Goal: Task Accomplishment & Management: Manage account settings

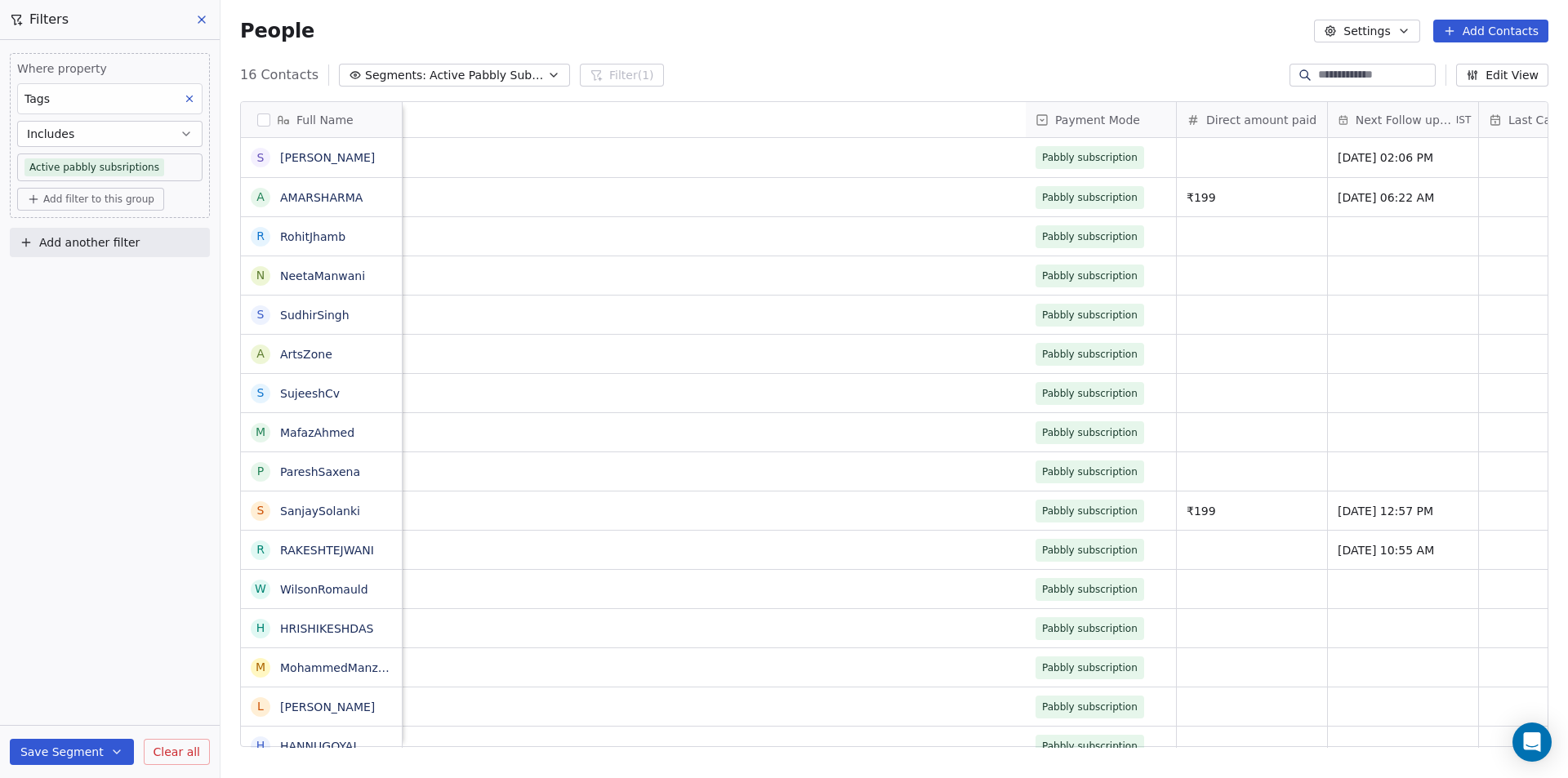
scroll to position [672, 1335]
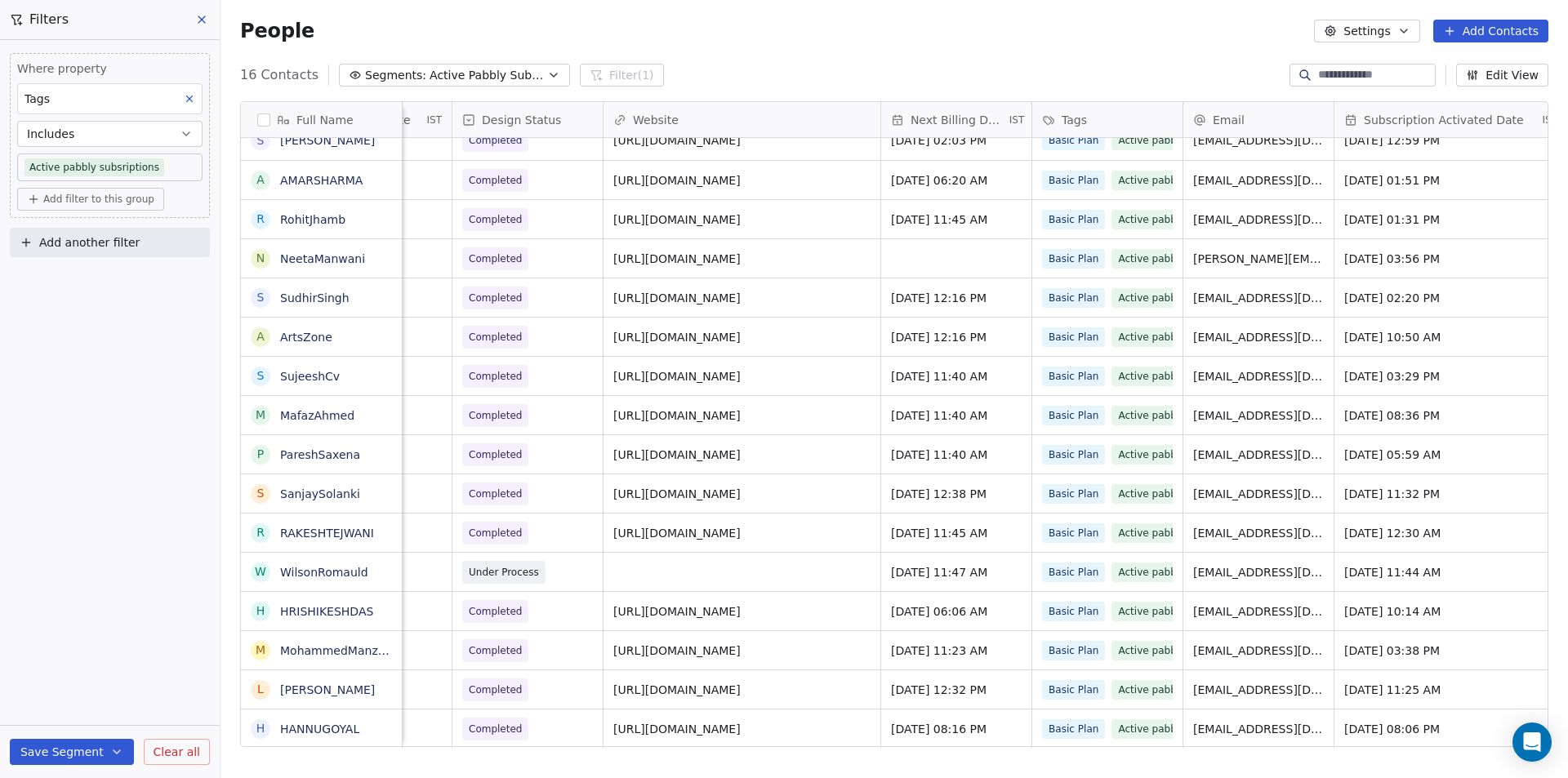
click at [757, 56] on div "People Settings Add Contacts" at bounding box center [894, 31] width 1347 height 62
click at [128, 642] on div "Where property Tags Includes Active pabbly subsriptions Add filter to this grou…" at bounding box center [110, 409] width 220 height 739
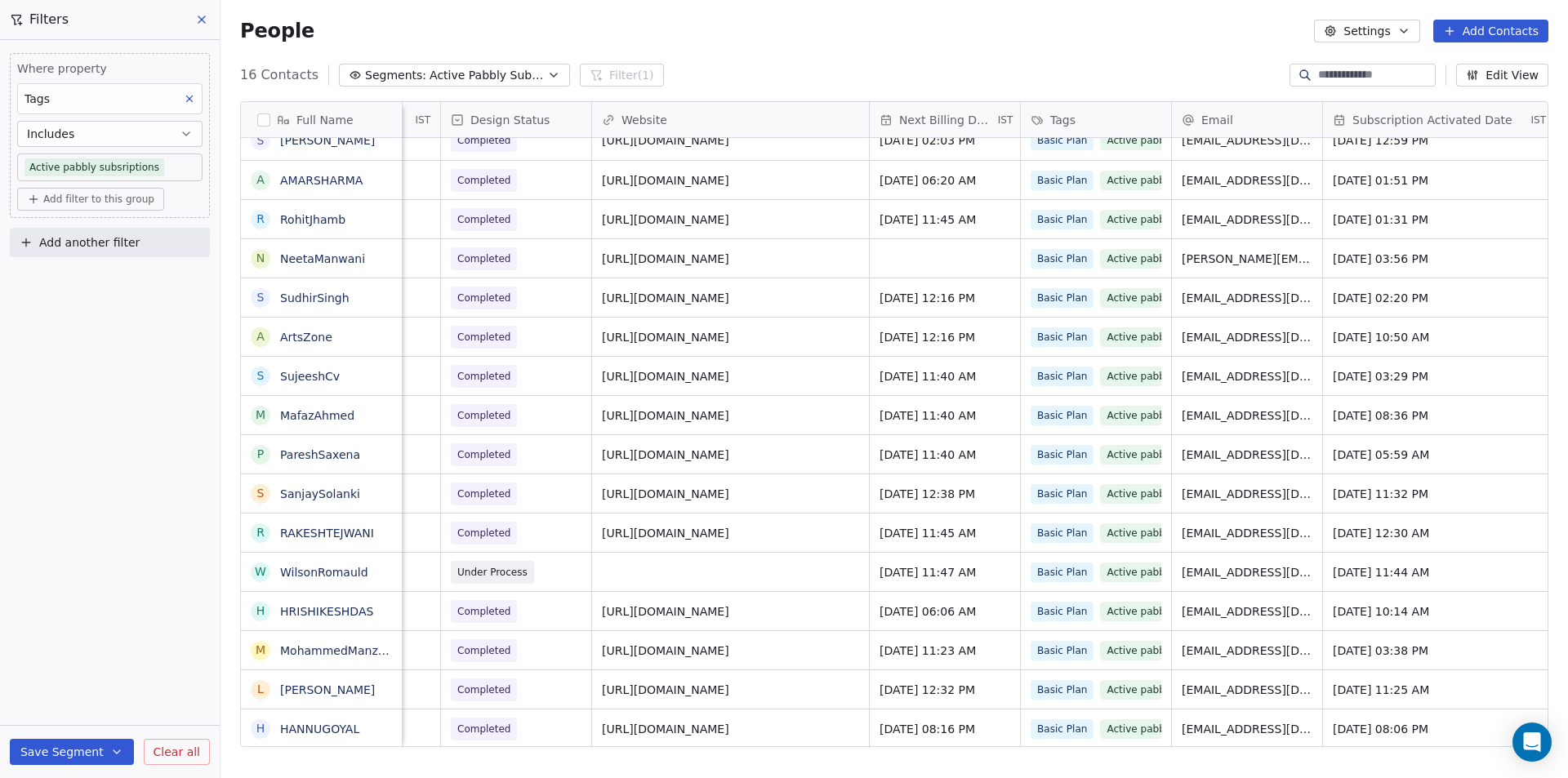
scroll to position [12, 1185]
drag, startPoint x: 1179, startPoint y: 718, endPoint x: 1327, endPoint y: 717, distance: 148.0
click at [1394, 721] on icon "grid" at bounding box center [1400, 727] width 13 height 13
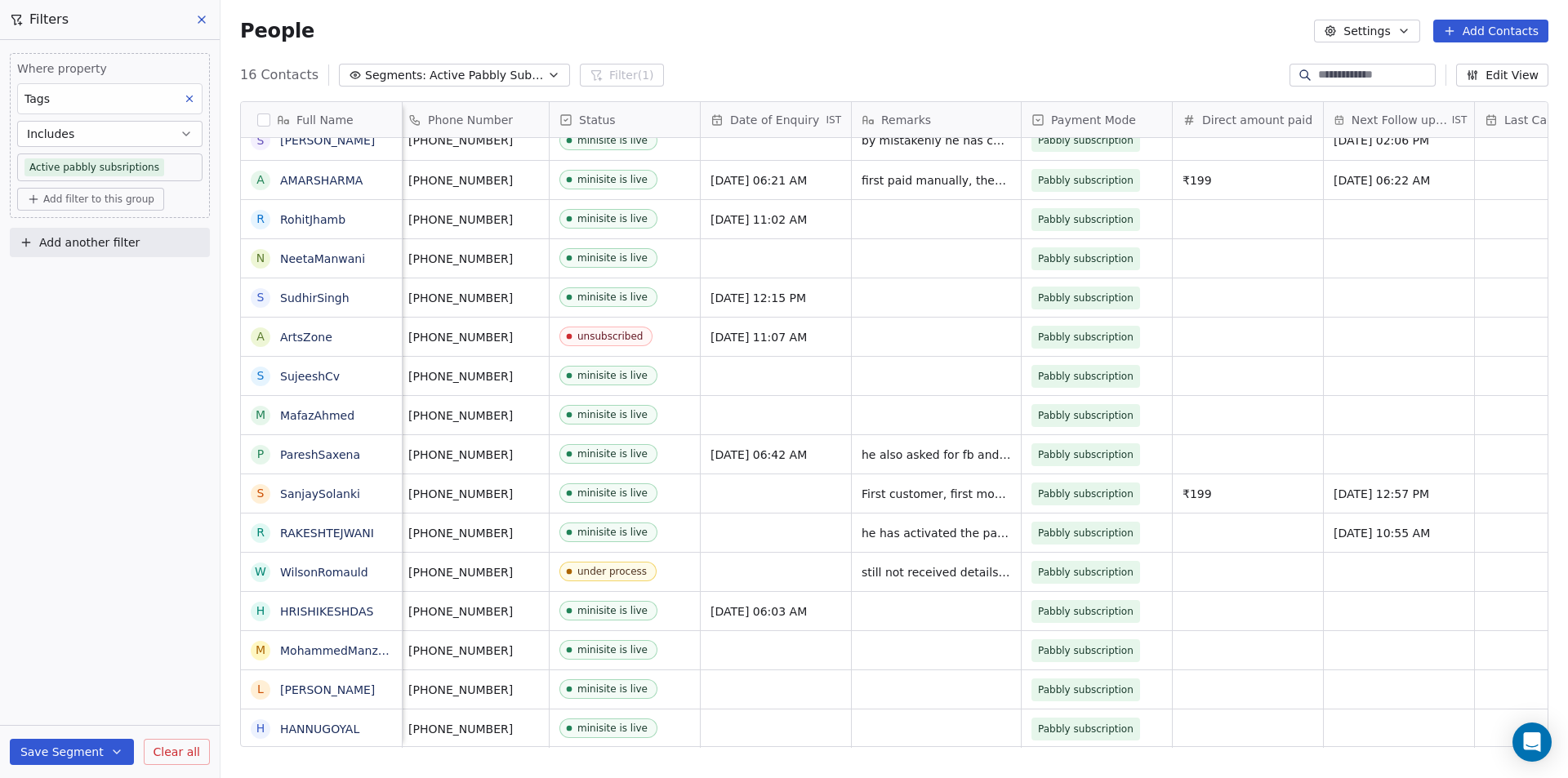
scroll to position [12, 0]
click at [662, 719] on span "minisite is live" at bounding box center [614, 729] width 99 height 21
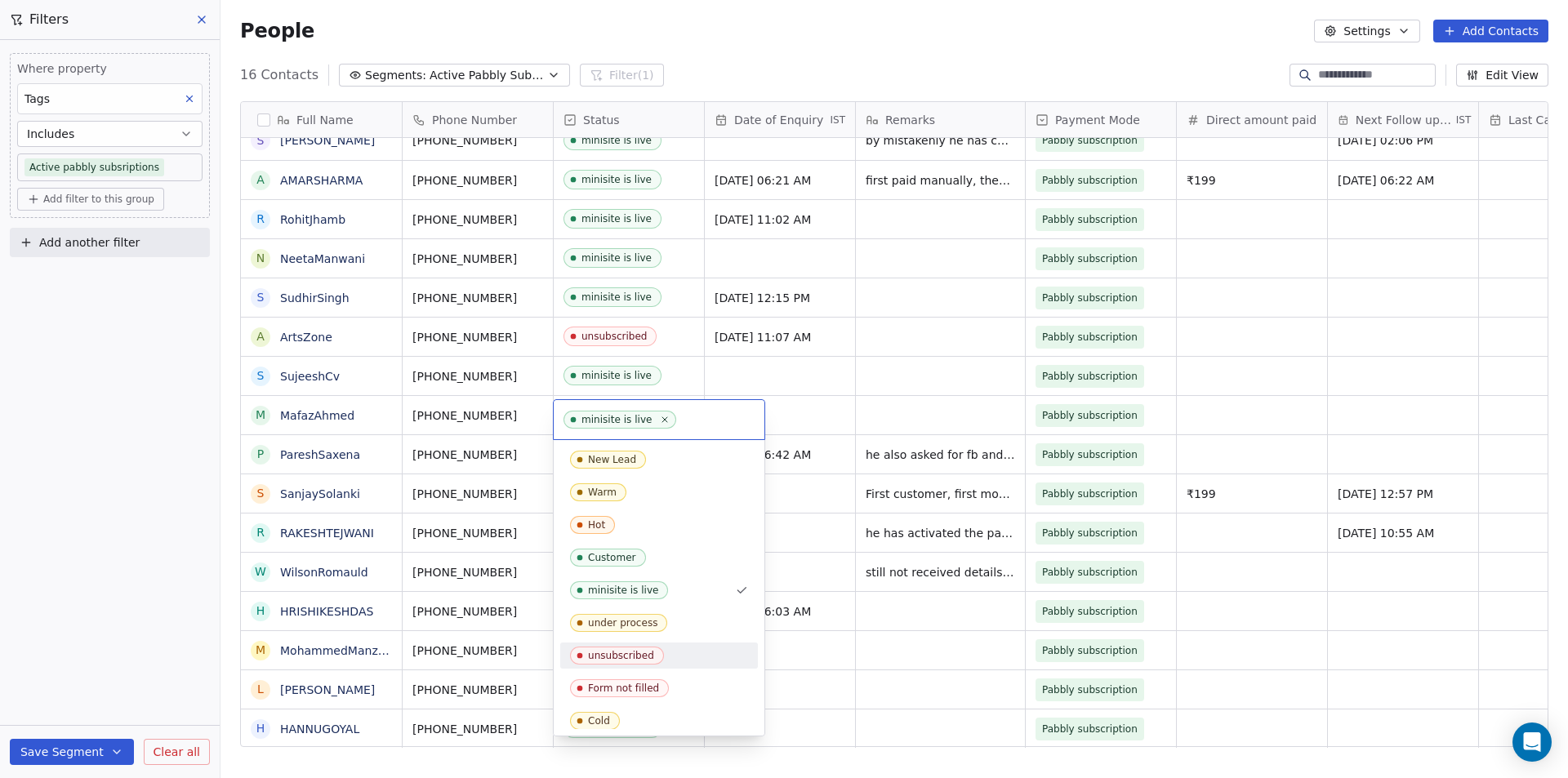
click at [630, 658] on div "unsubscribed" at bounding box center [621, 655] width 66 height 11
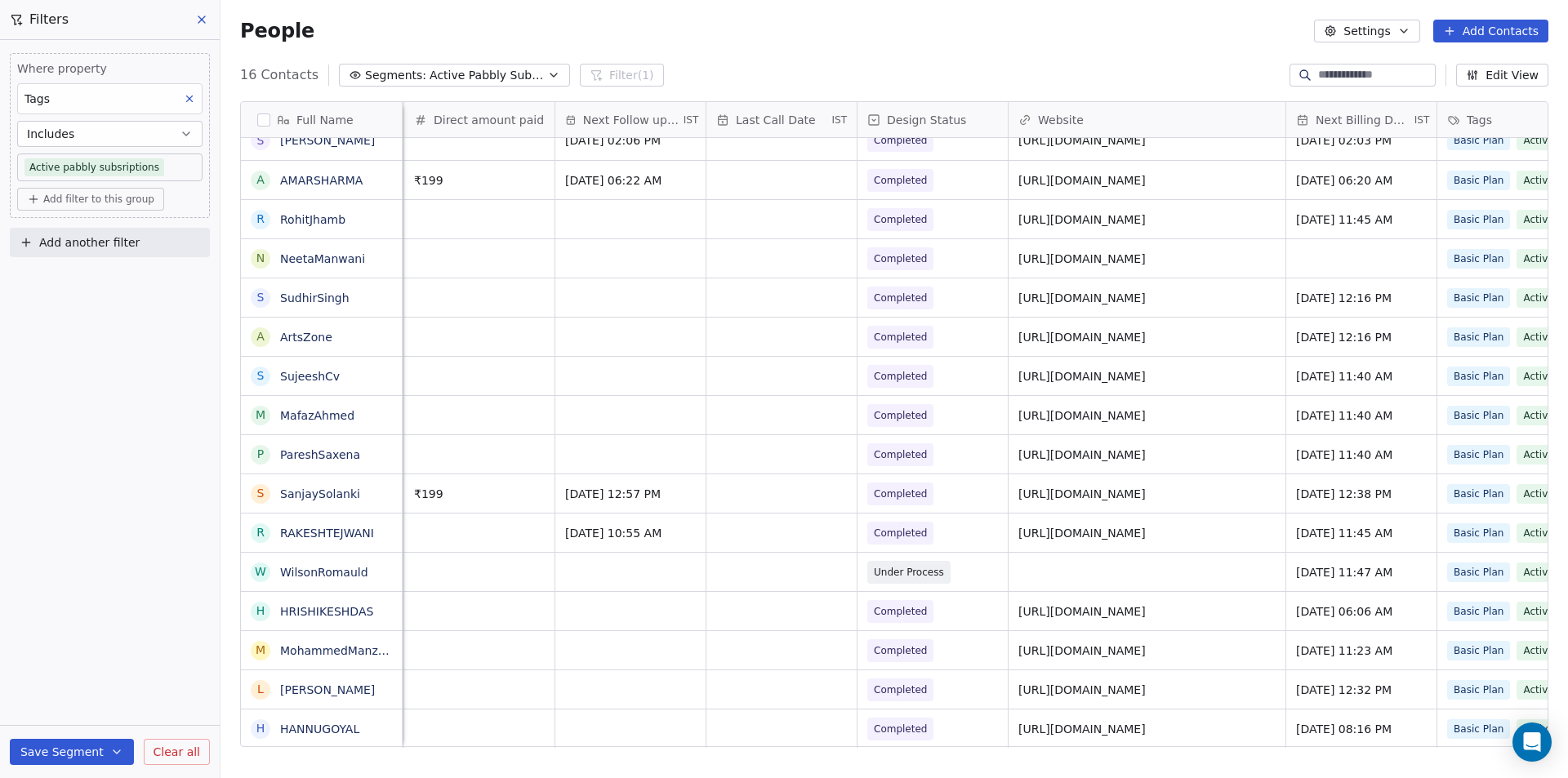
scroll to position [12, 992]
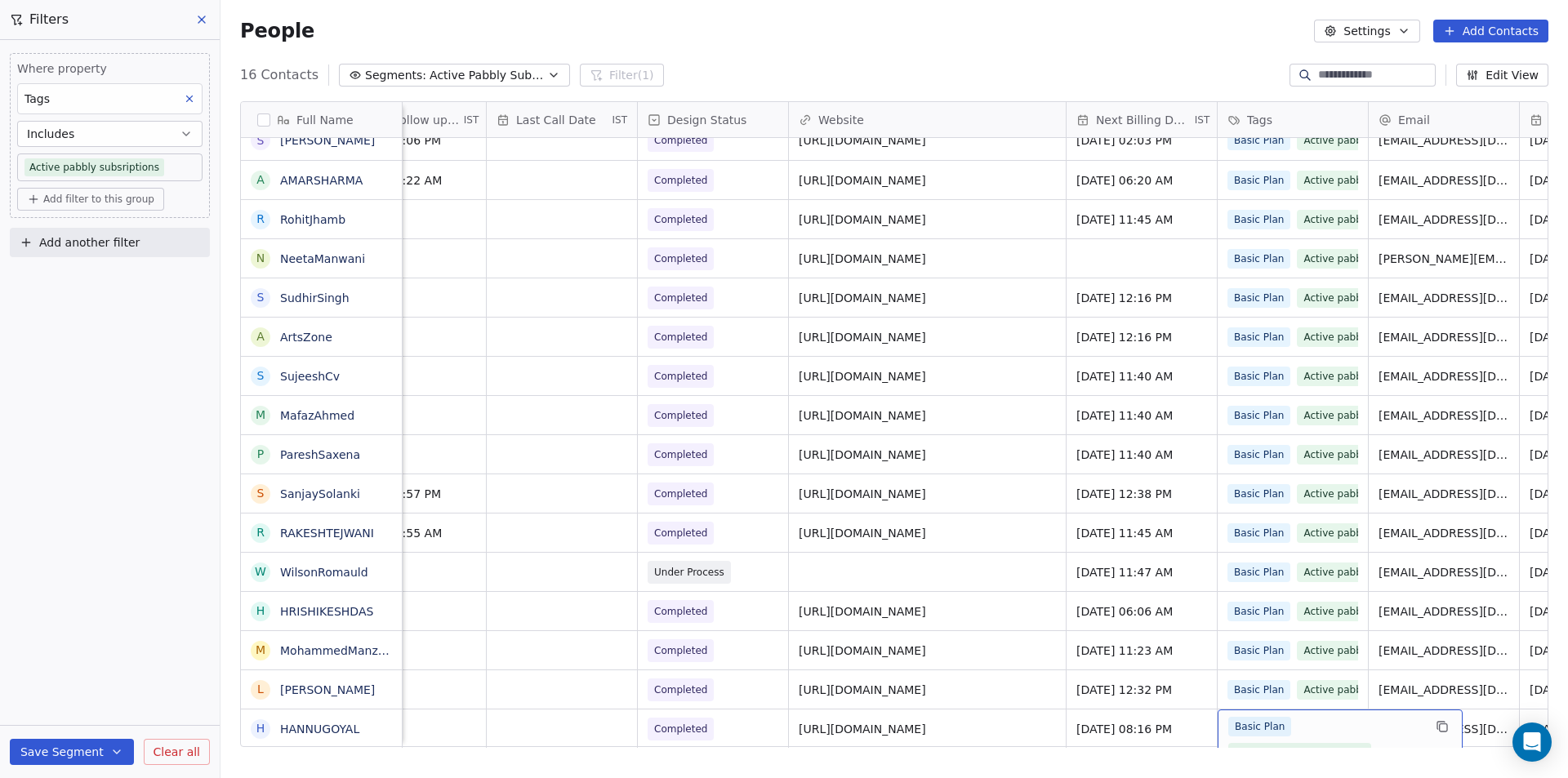
click at [1318, 717] on div "Basic Plan Active pabbly subsriptions" at bounding box center [1325, 739] width 194 height 45
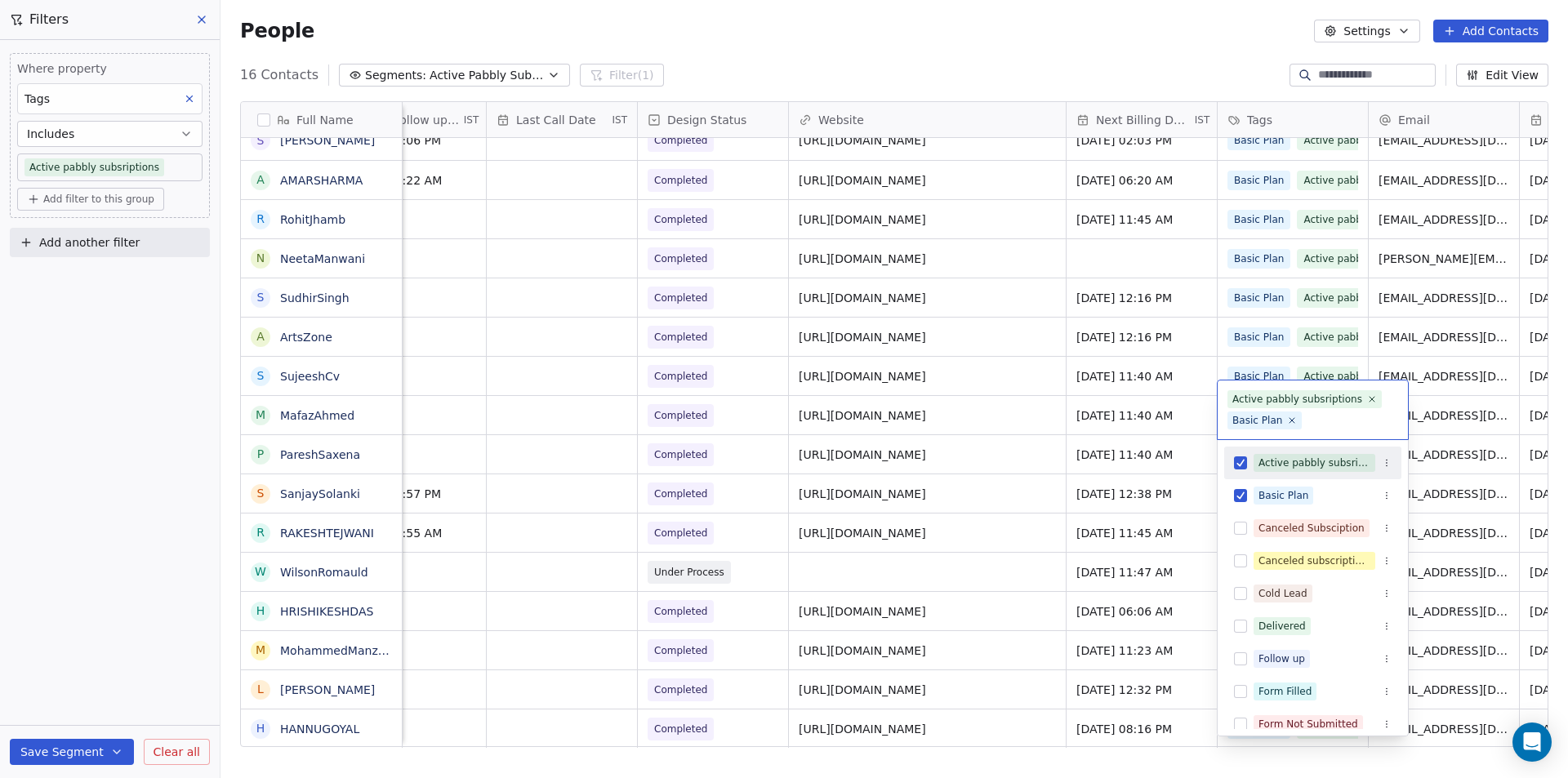
click at [1237, 455] on div "Active pabbly subsriptions" at bounding box center [1312, 463] width 177 height 27
click at [603, 685] on html "Your Mini Site Contacts People Marketing Workflows Campaigns Metrics & Events S…" at bounding box center [784, 389] width 1568 height 778
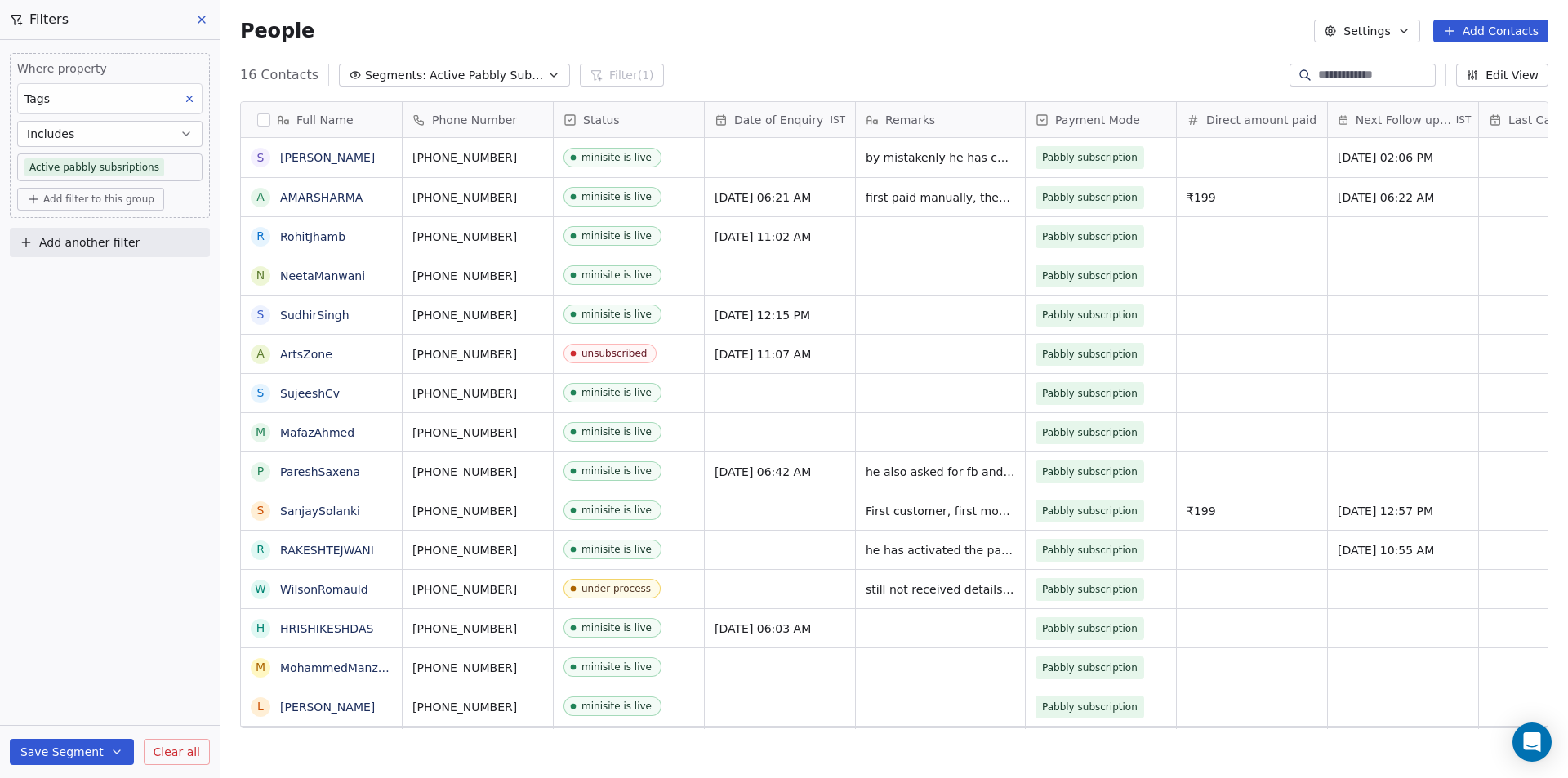
scroll to position [17, 0]
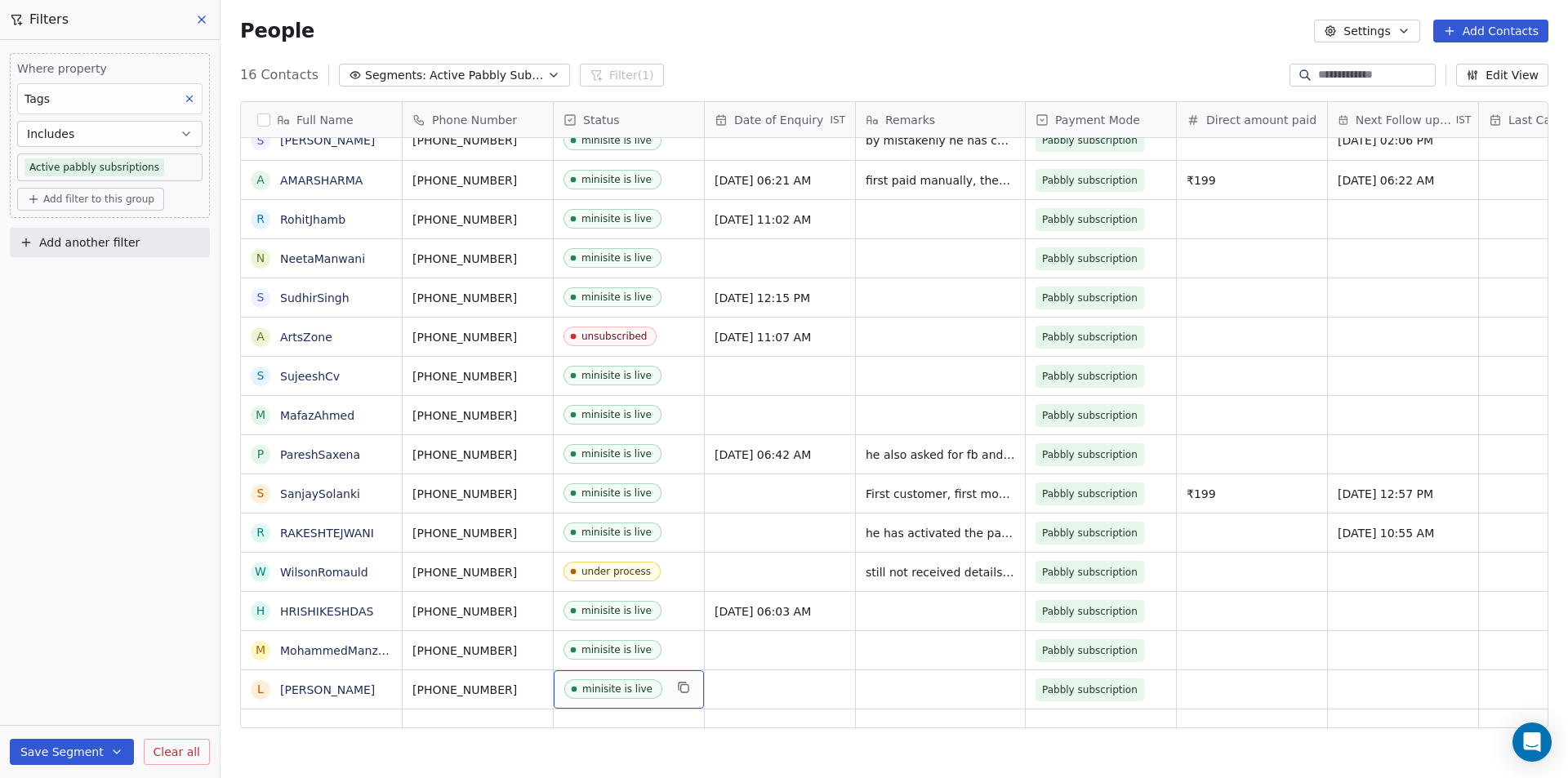
click at [660, 680] on span "minisite is live" at bounding box center [614, 690] width 99 height 21
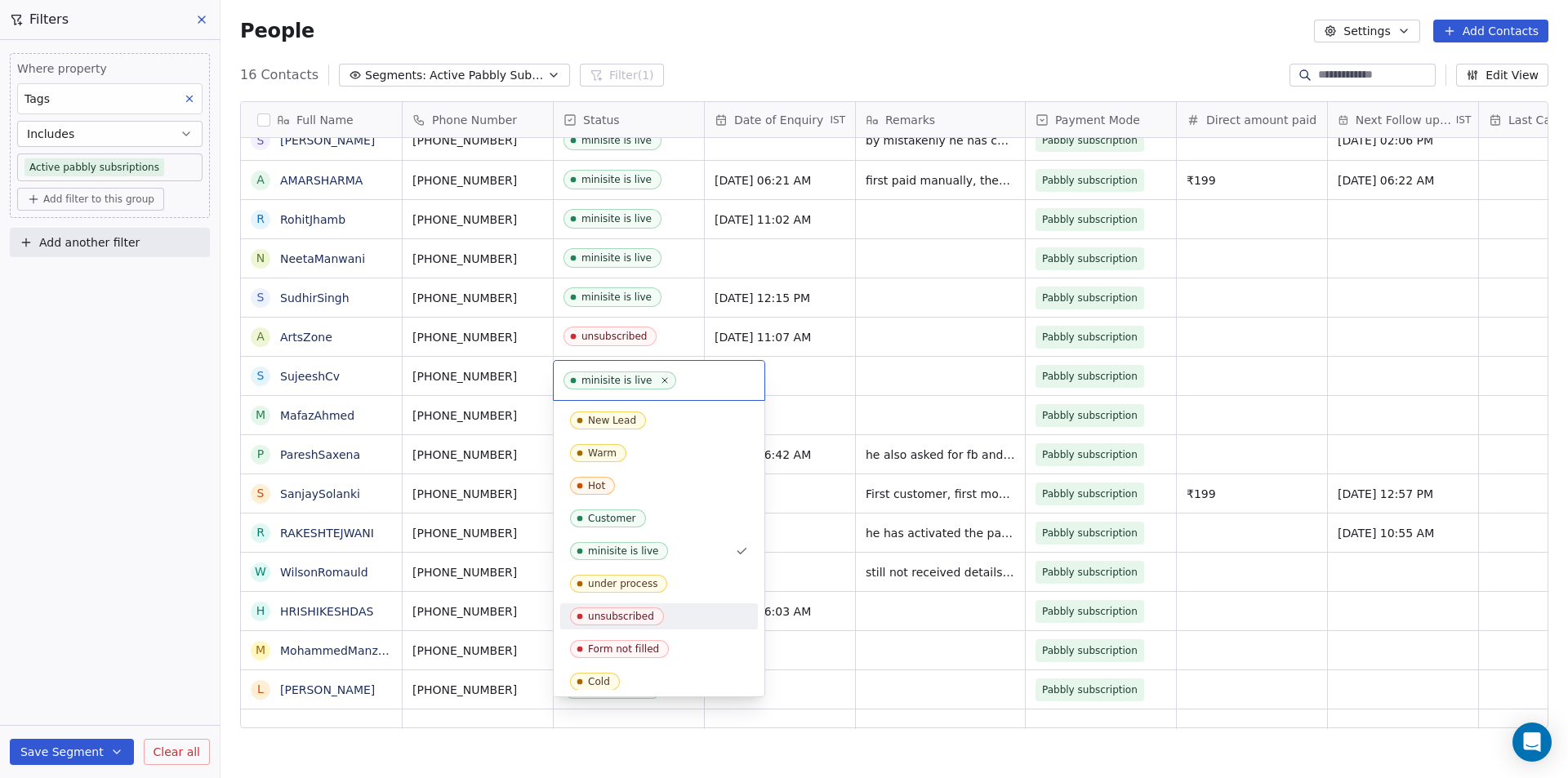
click at [615, 609] on span "unsubscribed" at bounding box center [617, 616] width 94 height 18
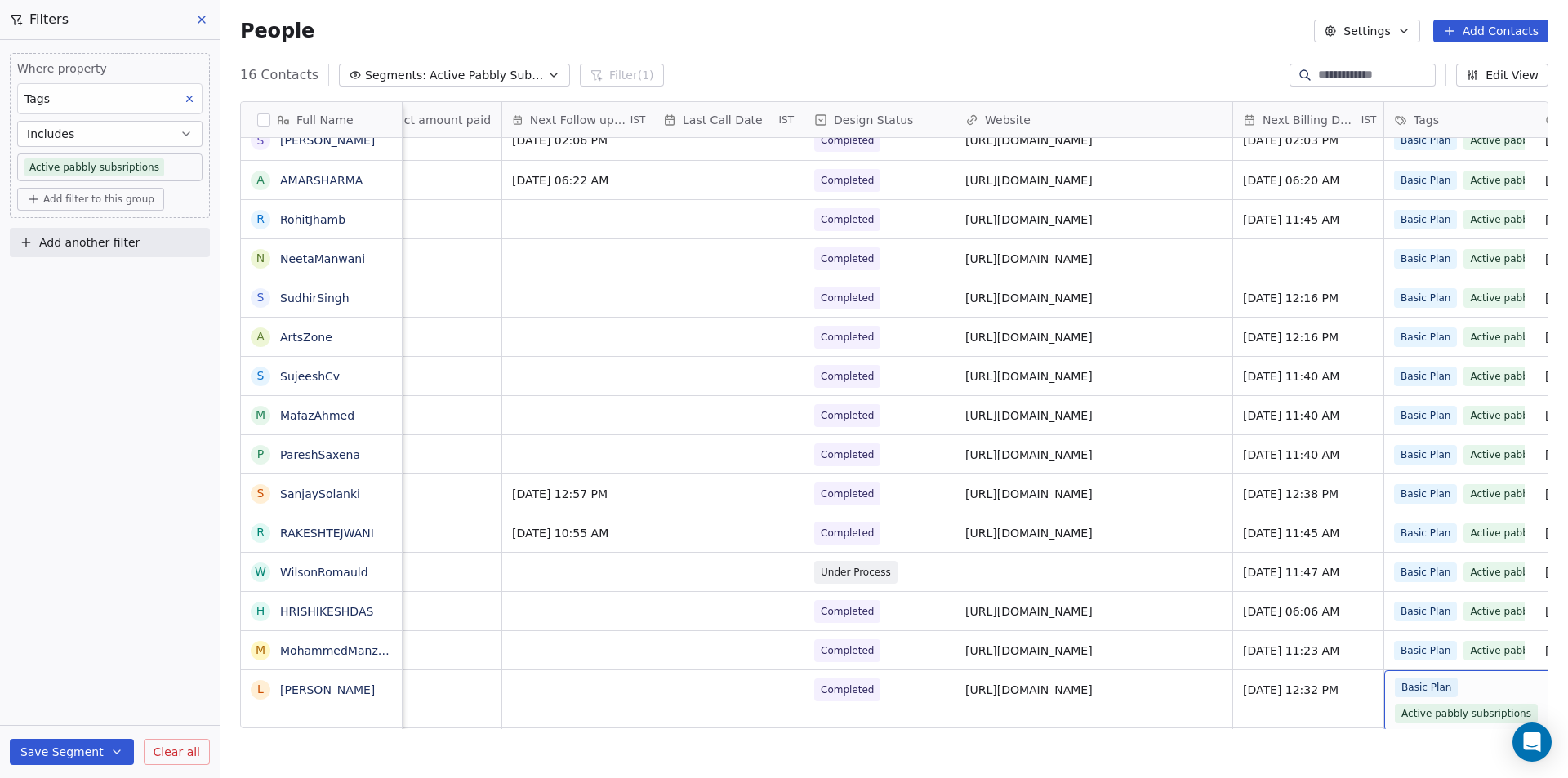
scroll to position [12, 977]
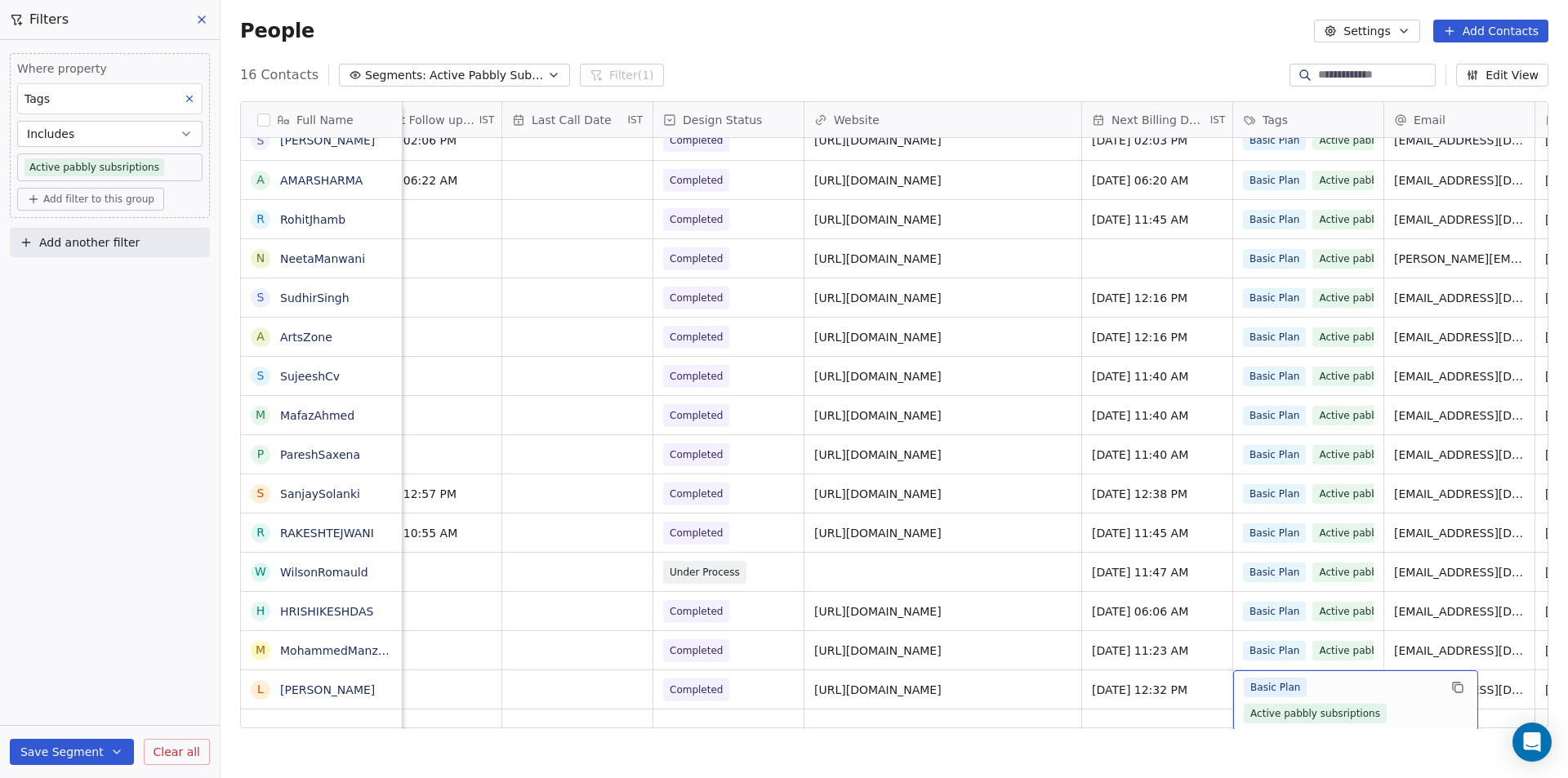
click at [1299, 678] on span "Basic Plan" at bounding box center [1274, 687] width 62 height 20
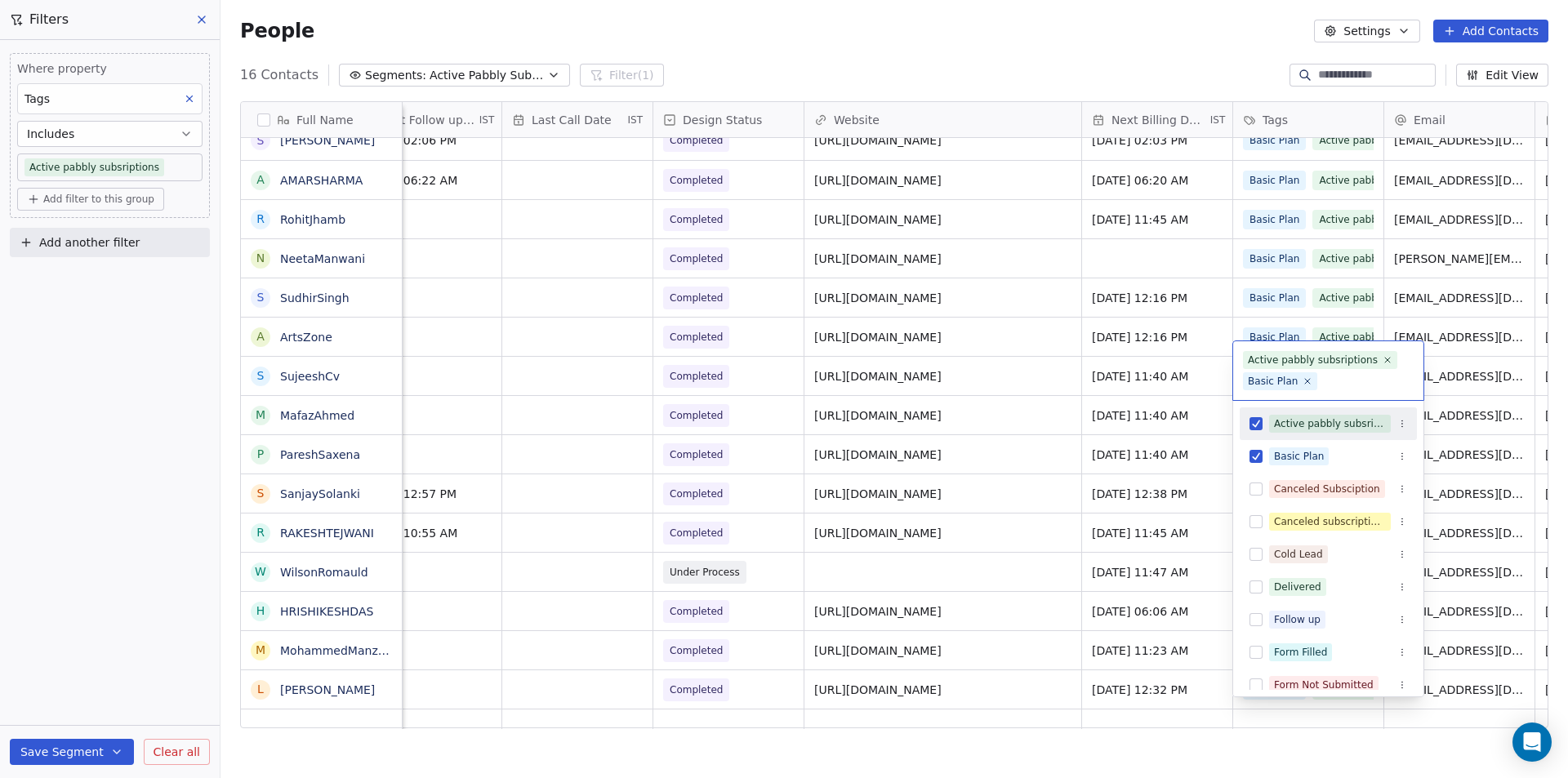
click at [1256, 424] on button "Suggestions" at bounding box center [1256, 424] width 13 height 13
click at [520, 689] on html "Your Mini Site Contacts People Marketing Workflows Campaigns Metrics & Events S…" at bounding box center [784, 389] width 1568 height 778
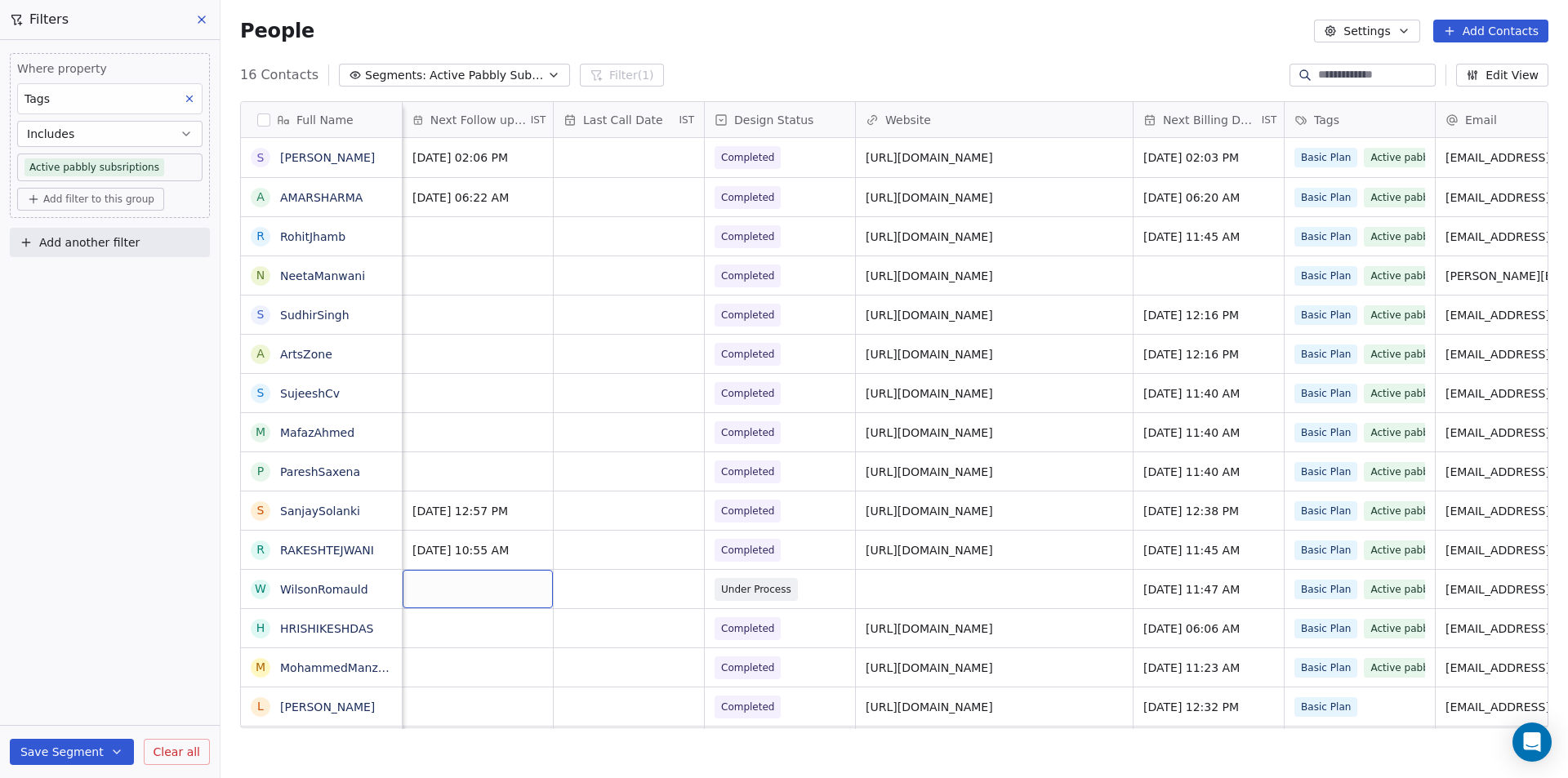
scroll to position [0, 925]
click at [1357, 593] on div "Basic Plan Active pabbly subsriptions" at bounding box center [1392, 600] width 194 height 45
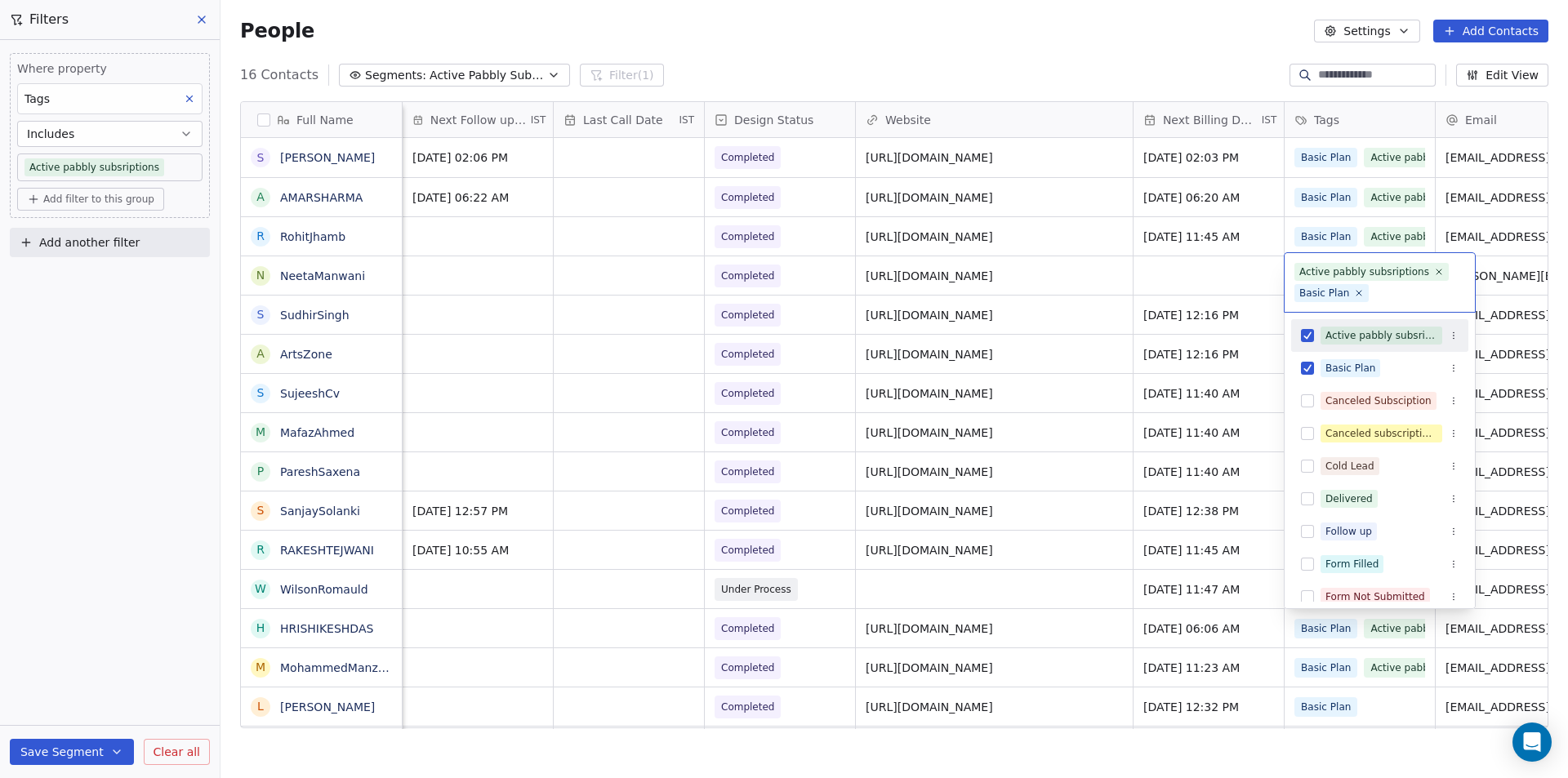
click at [1311, 336] on button "Suggestions" at bounding box center [1307, 336] width 13 height 13
click at [507, 628] on html "Your Mini Site Contacts People Marketing Workflows Campaigns Metrics & Events S…" at bounding box center [784, 389] width 1568 height 778
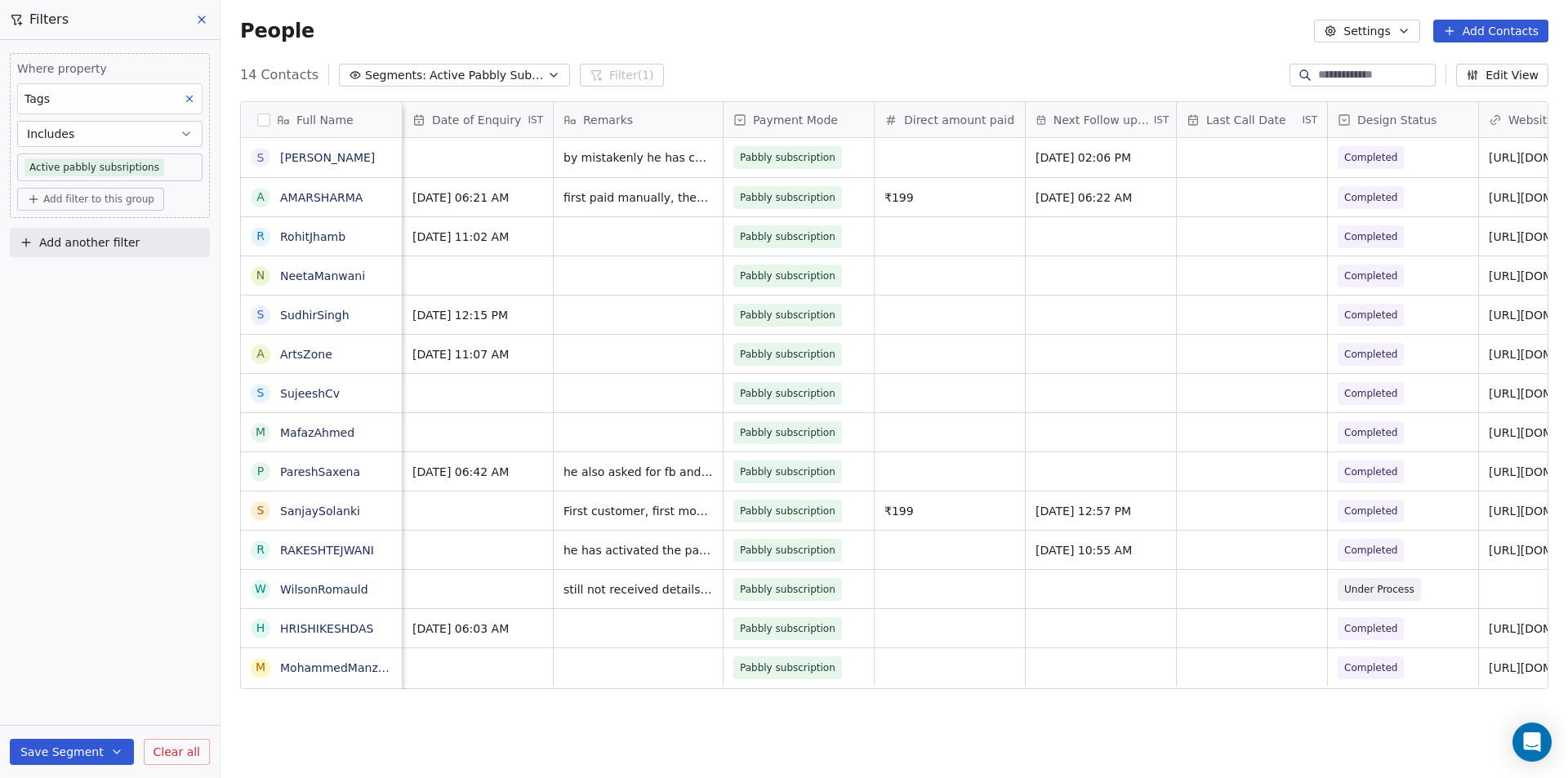
scroll to position [0, 151]
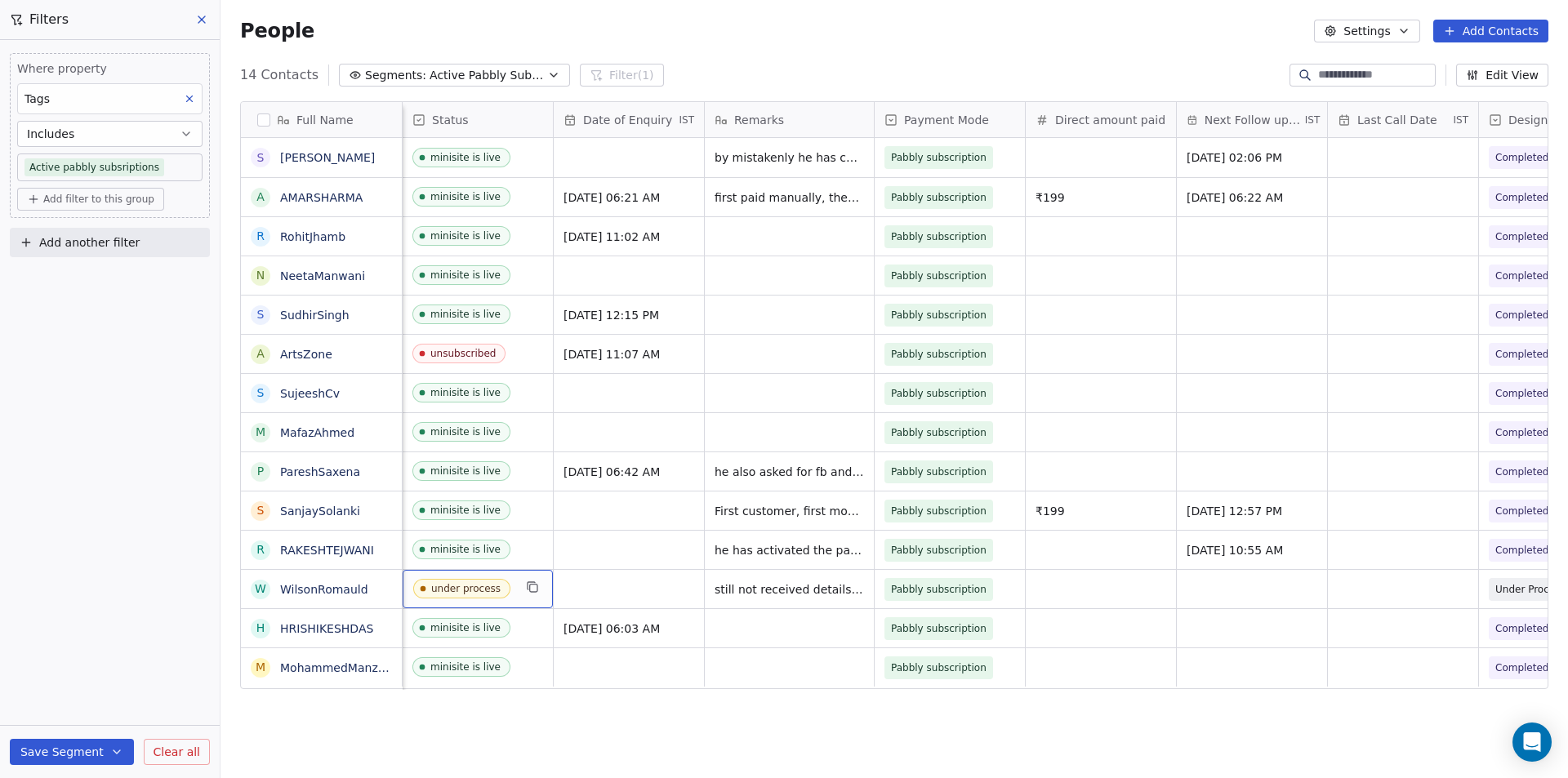
click at [512, 588] on span "under process" at bounding box center [463, 589] width 99 height 21
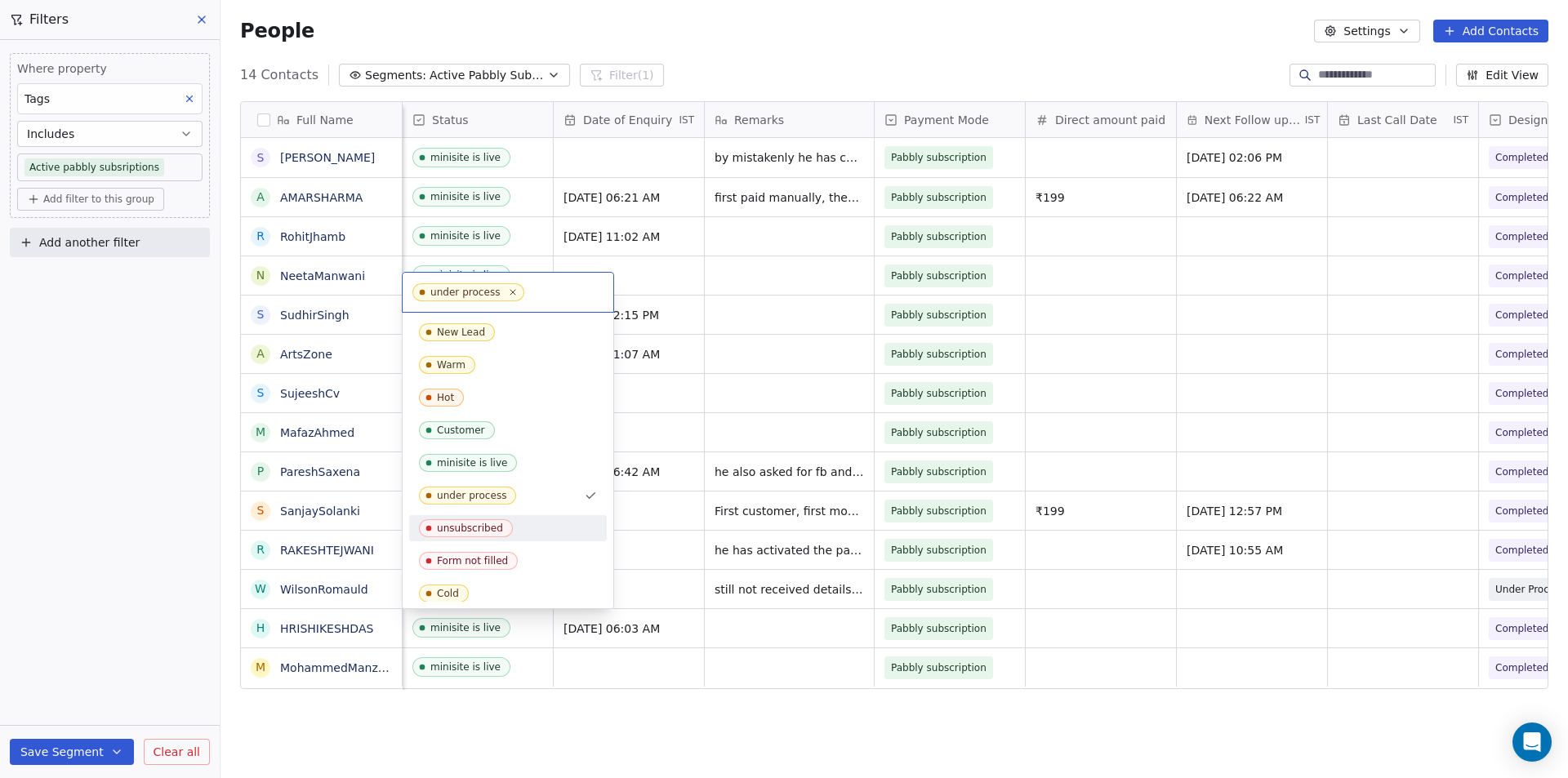
click at [474, 522] on span "unsubscribed" at bounding box center [466, 528] width 94 height 18
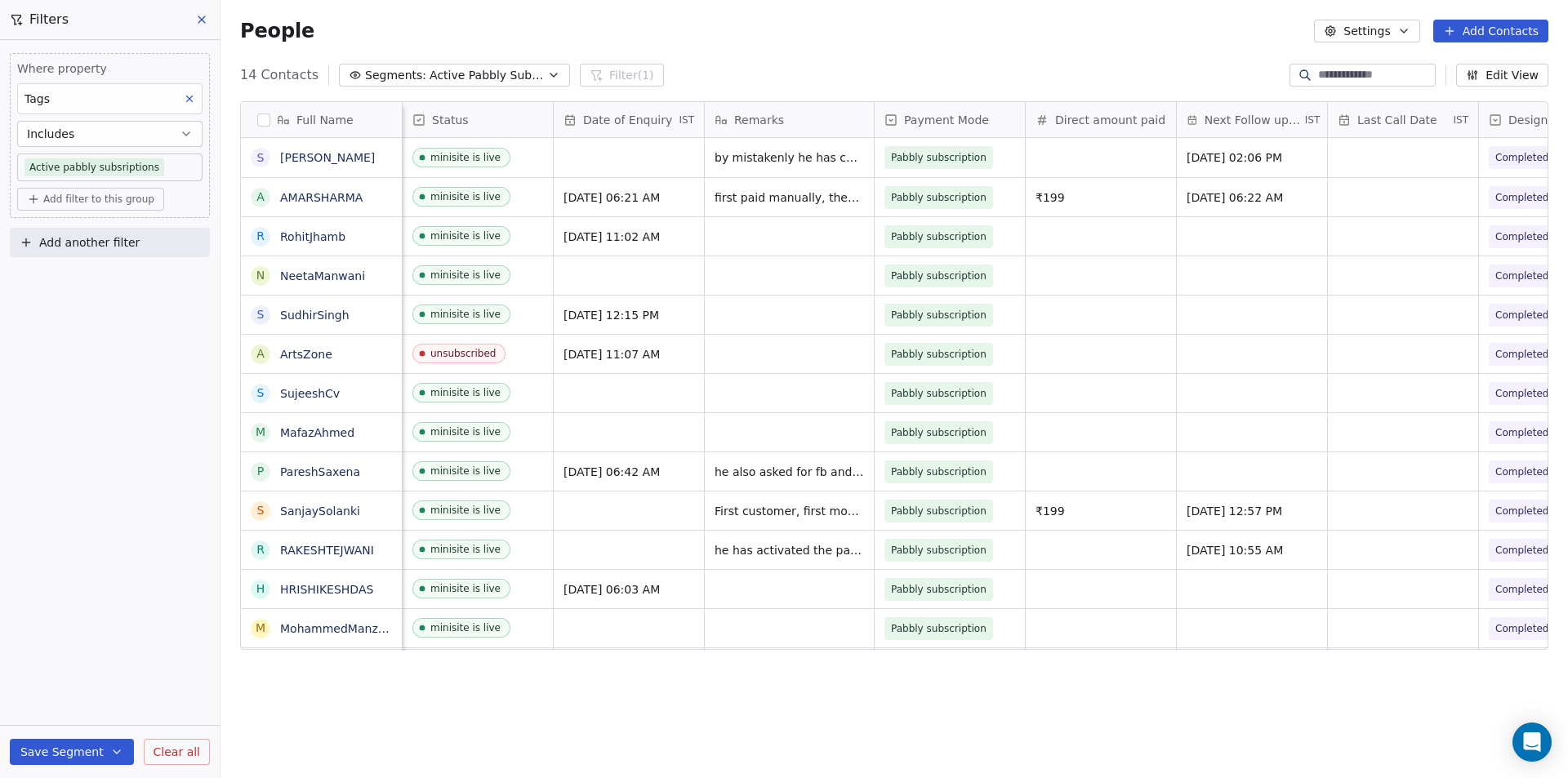
click at [175, 574] on div "Where property Tags Includes Active pabbly subsriptions Add filter to this grou…" at bounding box center [110, 409] width 220 height 739
click at [515, 347] on div "unsubscribed" at bounding box center [478, 353] width 151 height 39
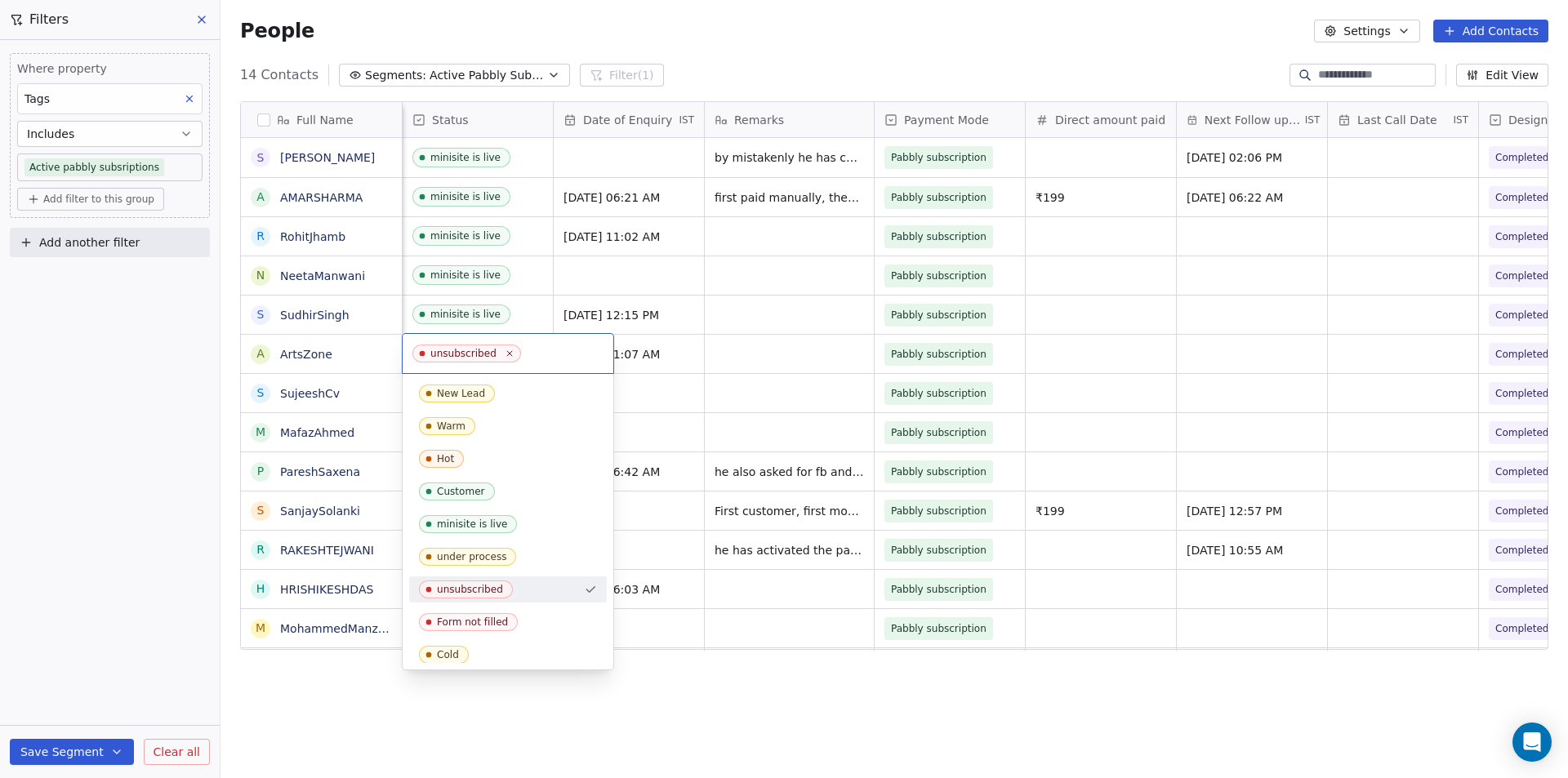
click at [515, 347] on div "unsubscribed" at bounding box center [508, 353] width 211 height 39
click at [468, 520] on div "minisite is live" at bounding box center [472, 524] width 70 height 11
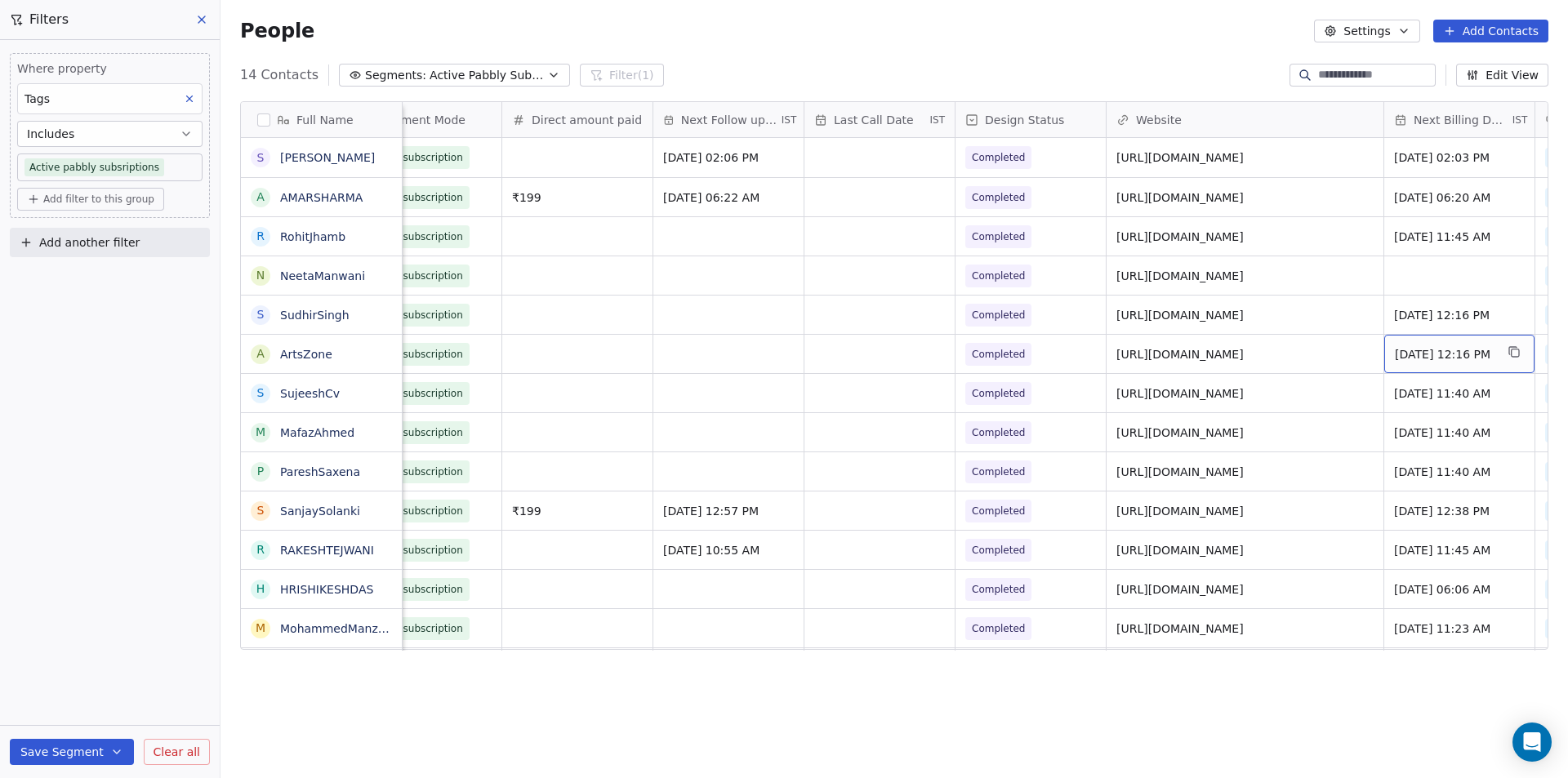
scroll to position [0, 826]
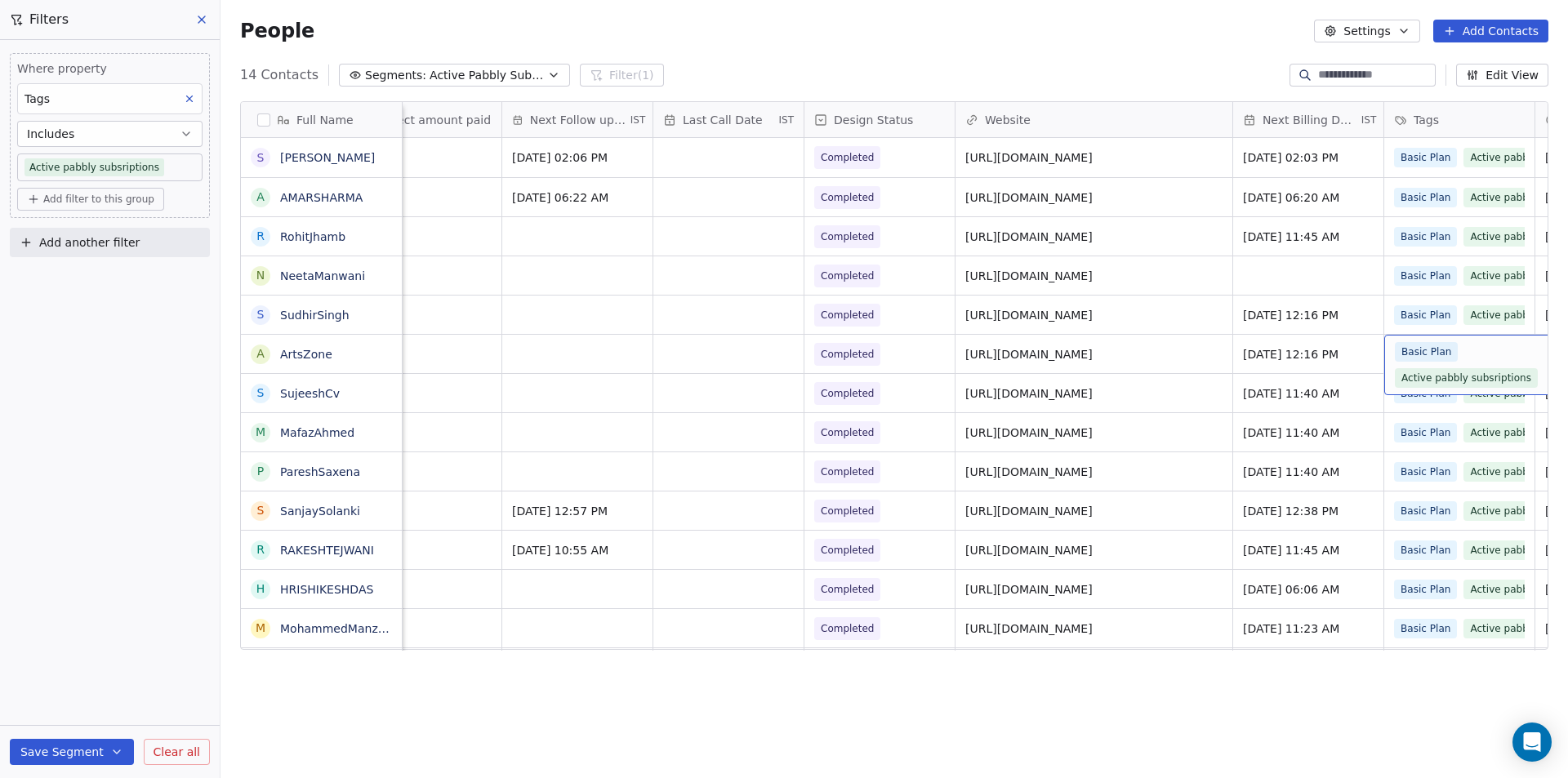
click at [1488, 348] on div "Basic Plan Active pabbly subsriptions" at bounding box center [1492, 365] width 194 height 45
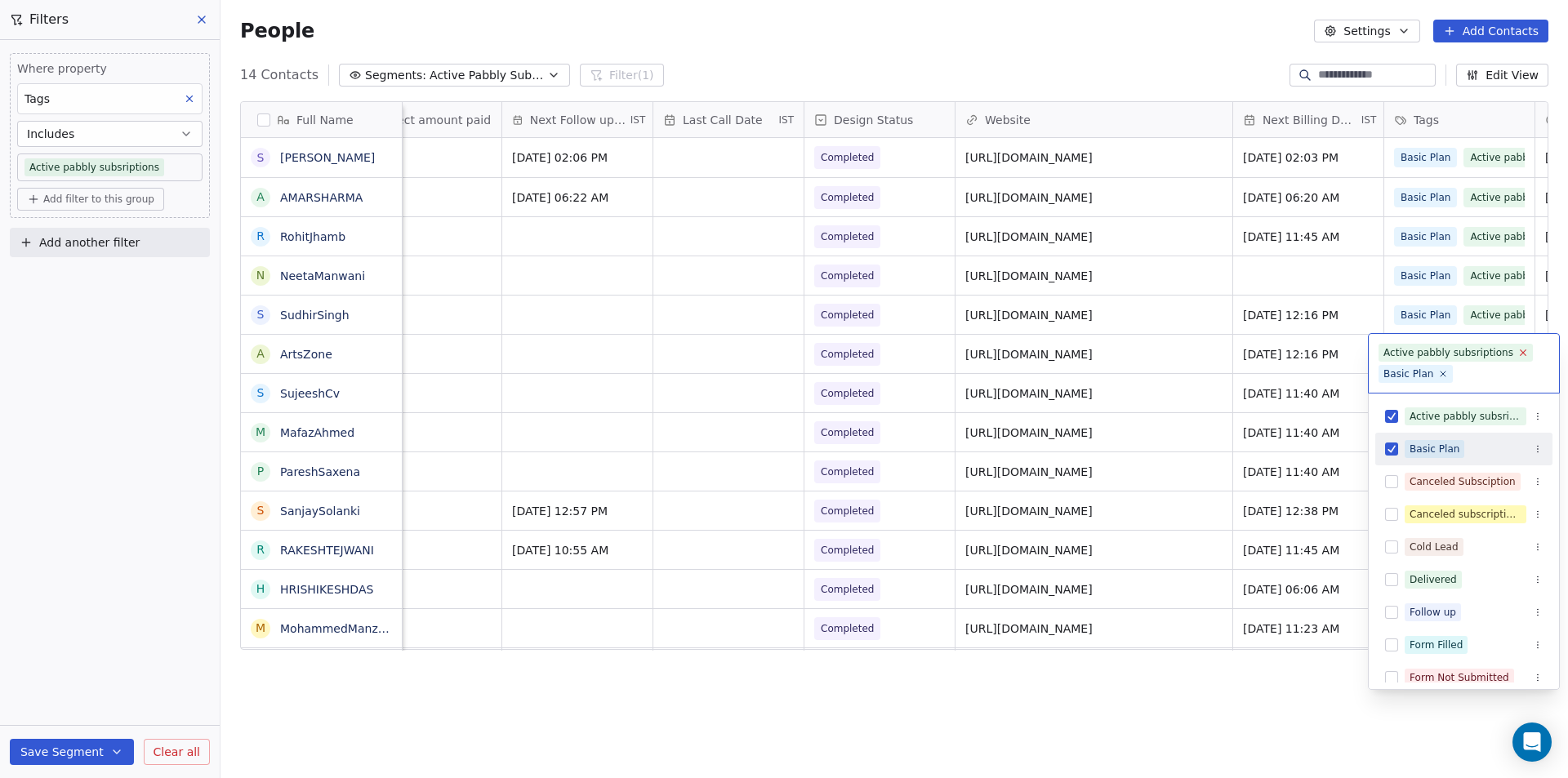
click at [1518, 353] on icon at bounding box center [1523, 352] width 10 height 10
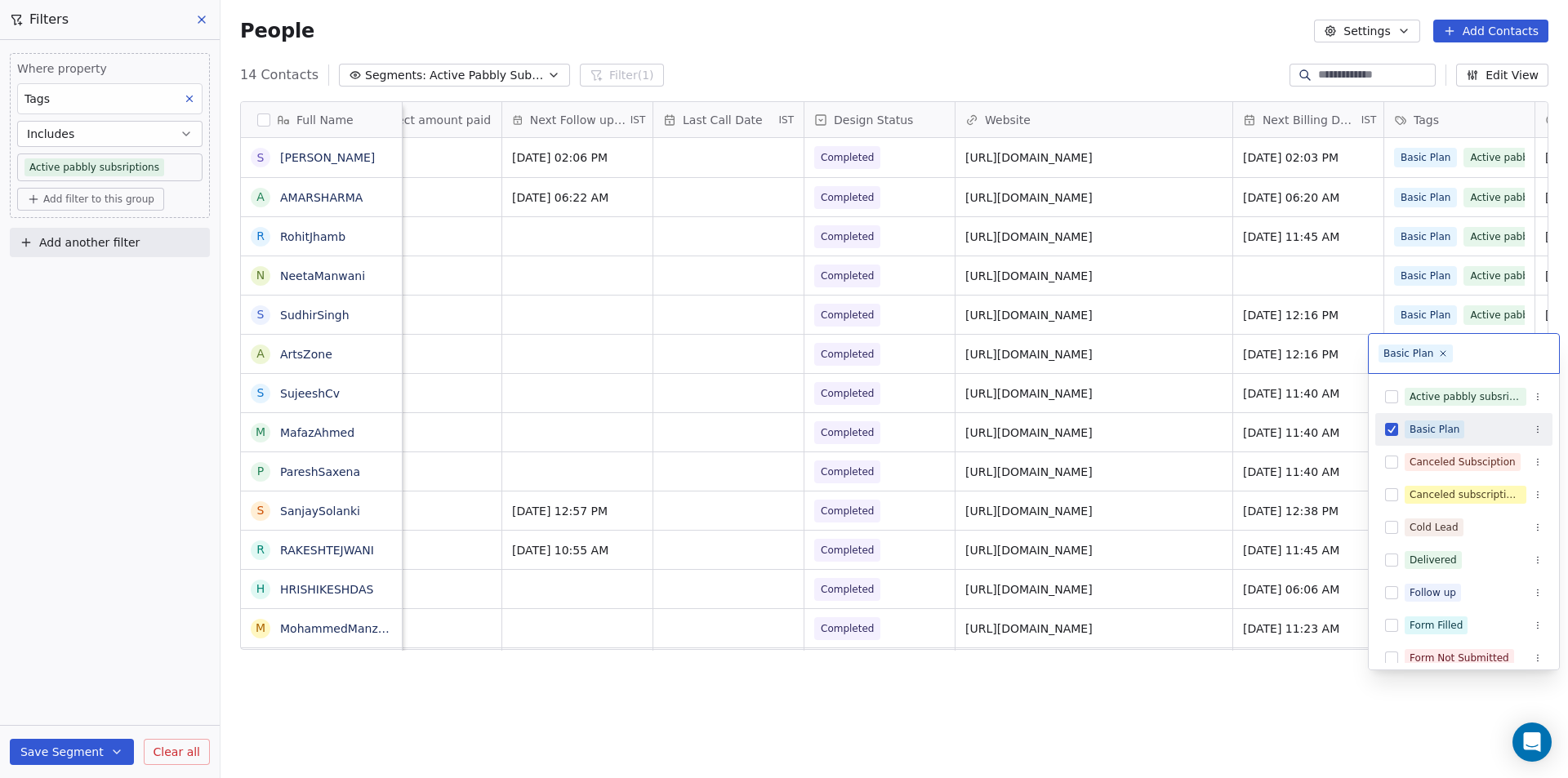
click at [721, 357] on html "Your Mini Site Contacts People Marketing Workflows Campaigns Metrics & Events S…" at bounding box center [784, 389] width 1568 height 778
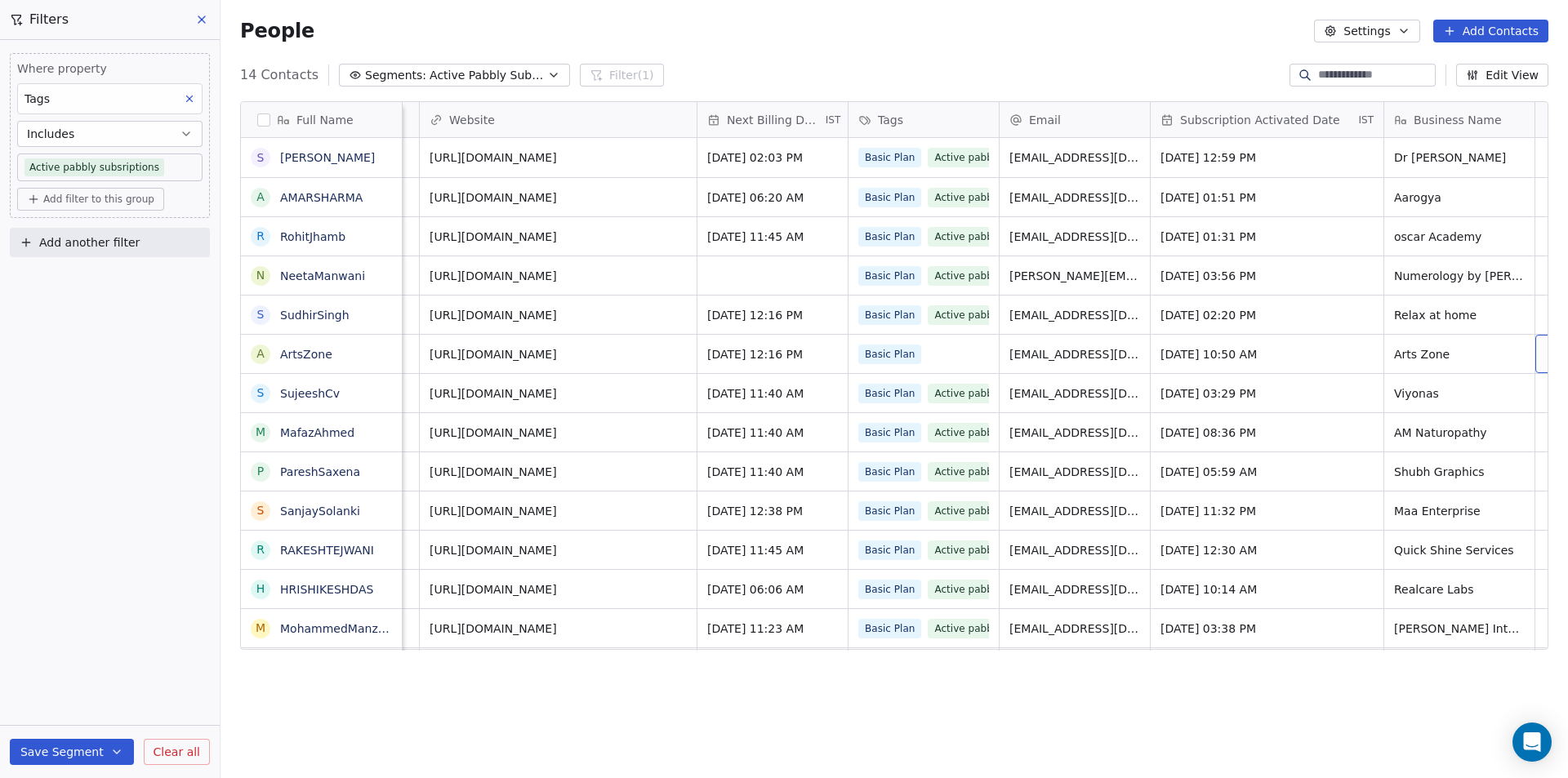
scroll to position [0, 1400]
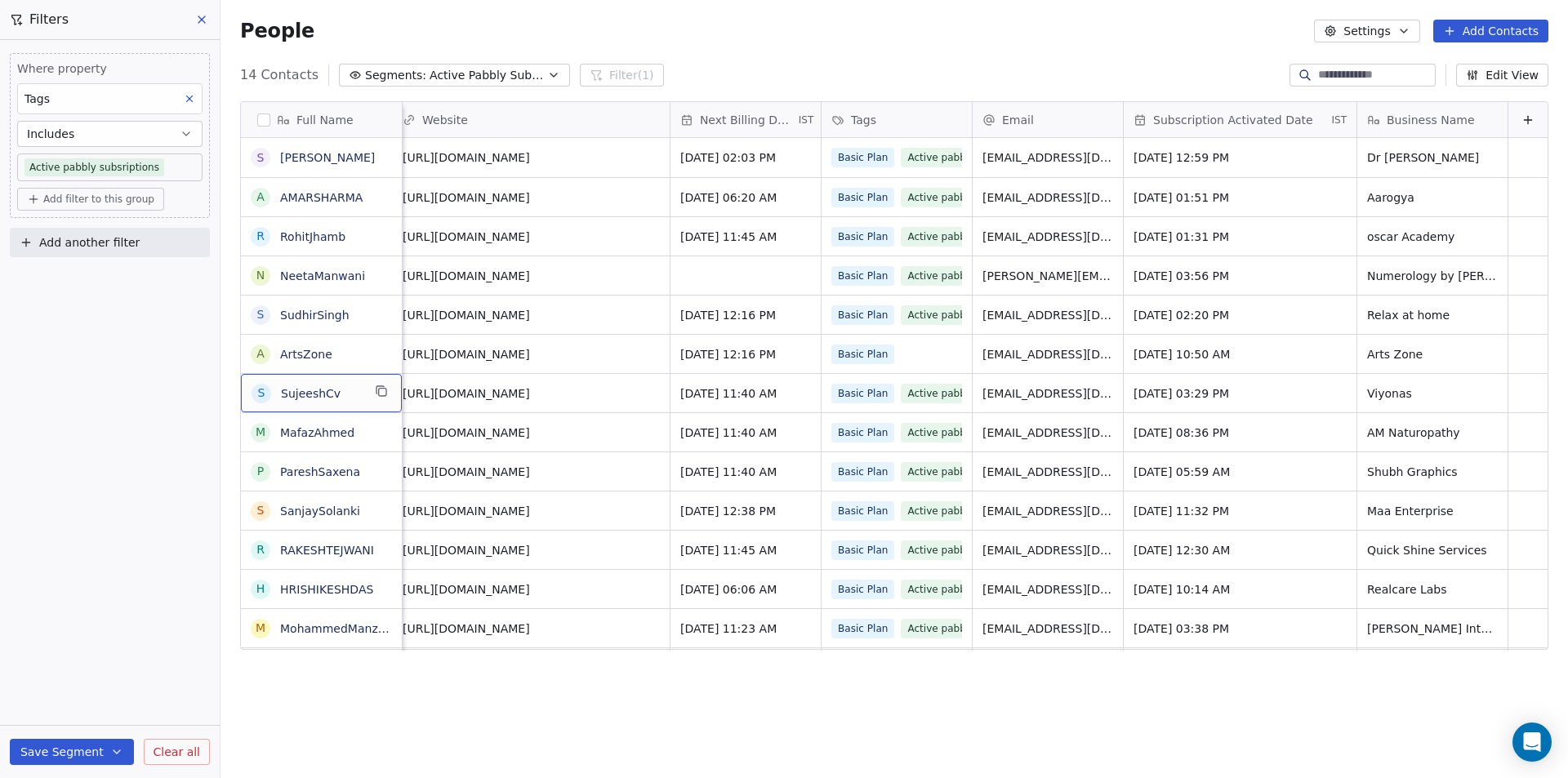
click at [852, 707] on div "Full Name S [PERSON_NAME] A AMARSHARMA R RohitJhamb N NeetaManwani S SudhirSing…" at bounding box center [894, 431] width 1347 height 685
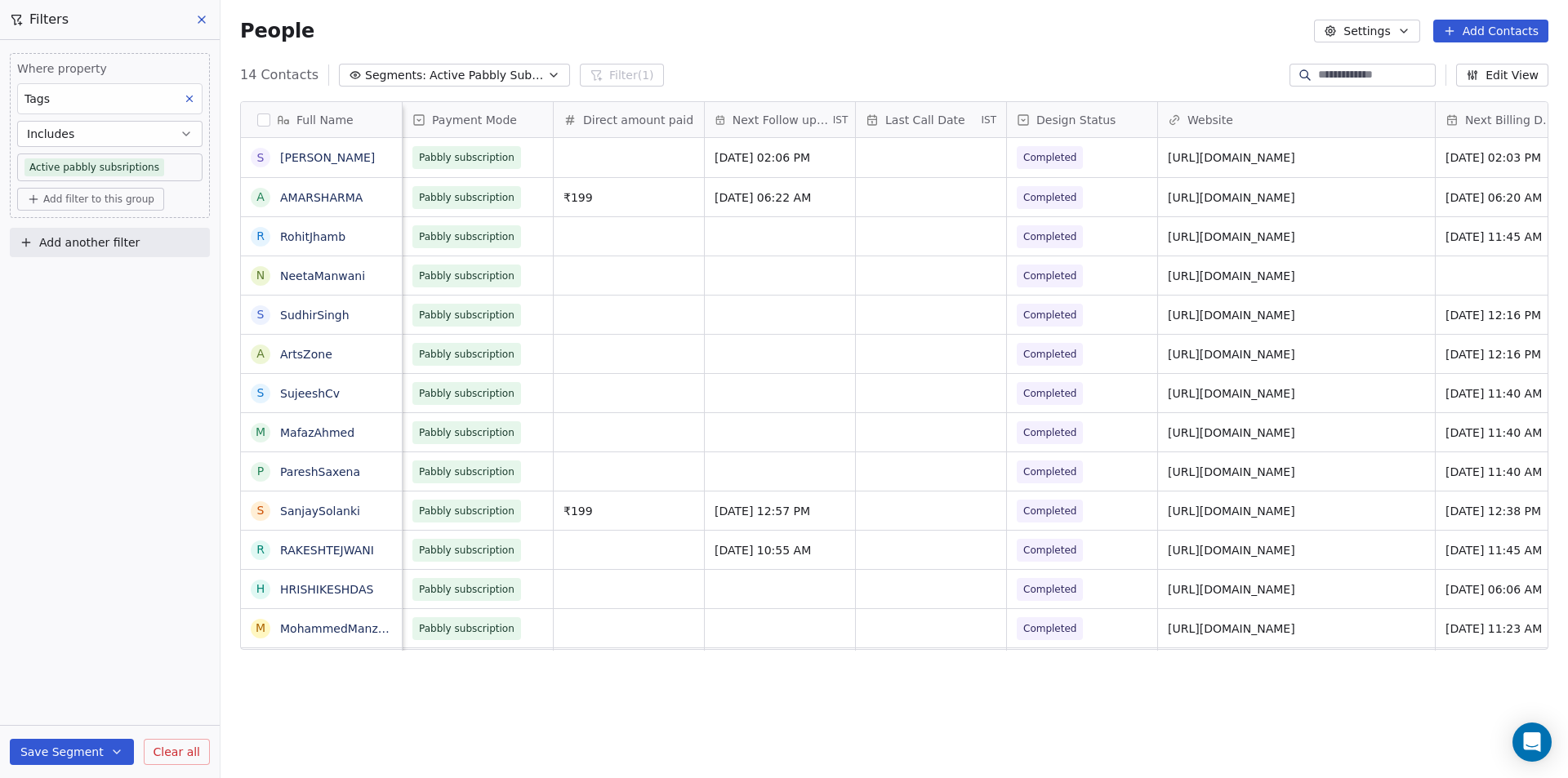
scroll to position [0, 454]
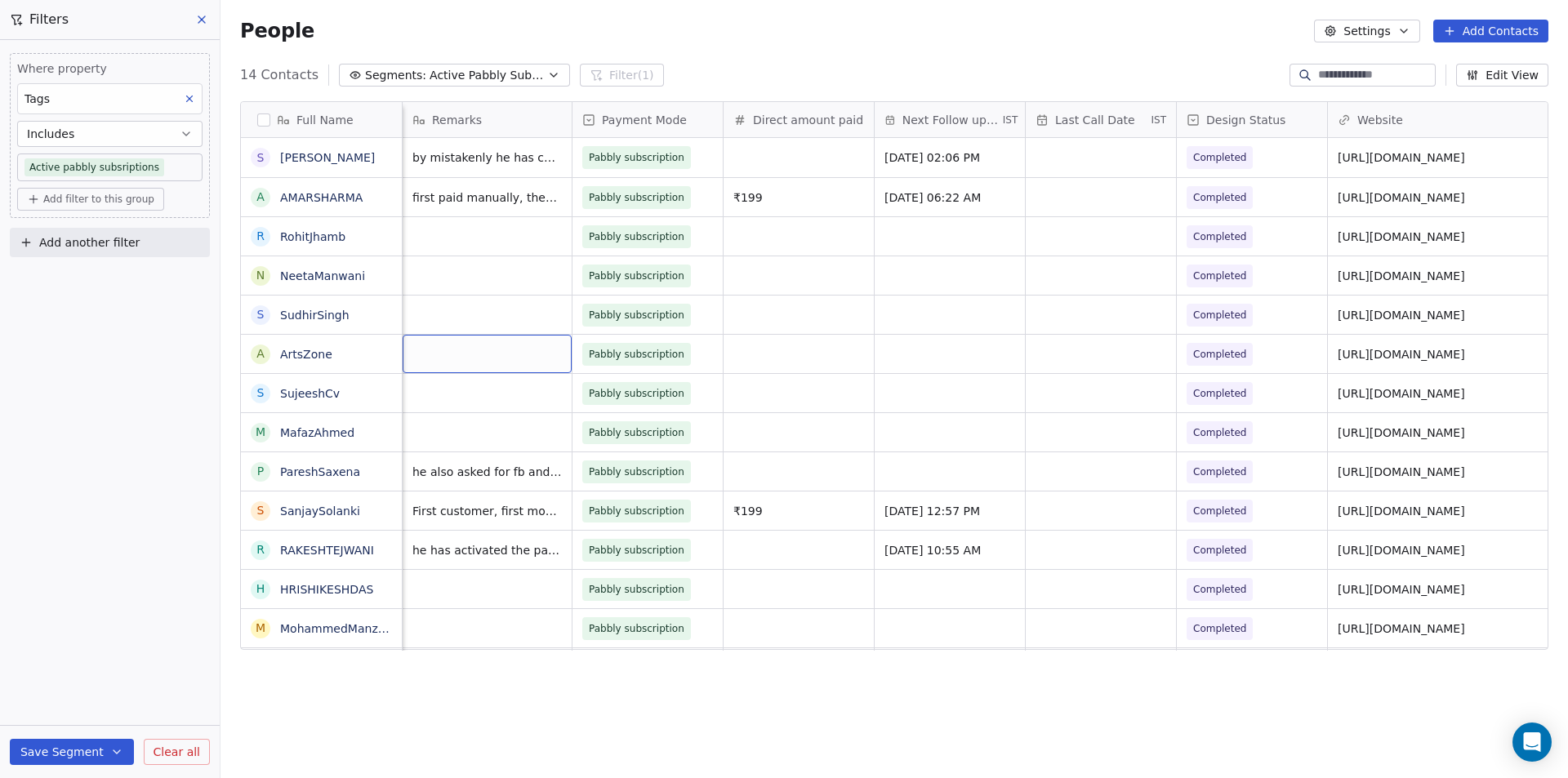
click at [483, 347] on div "grid" at bounding box center [486, 353] width 169 height 39
type textarea "**********"
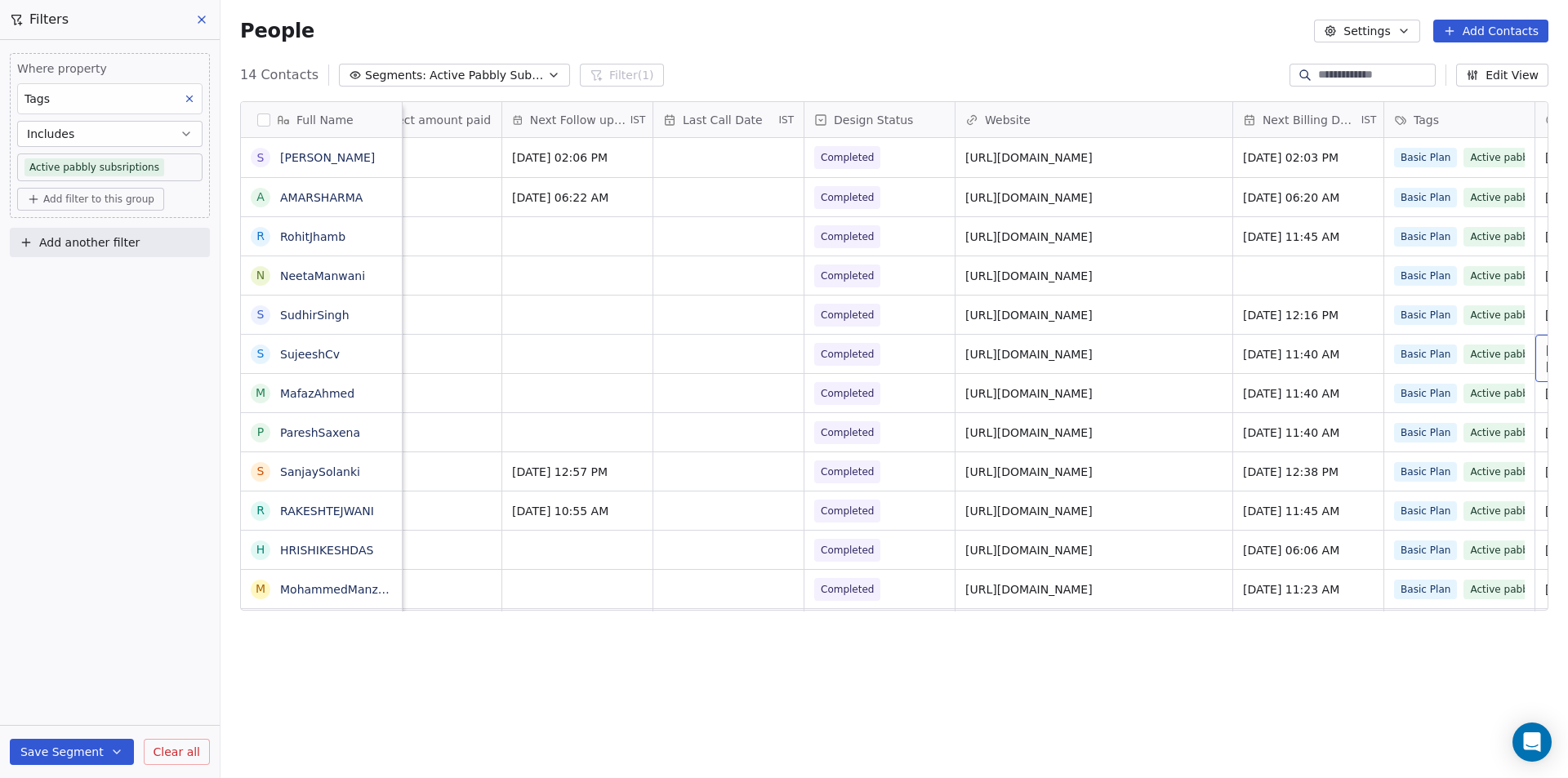
scroll to position [0, 977]
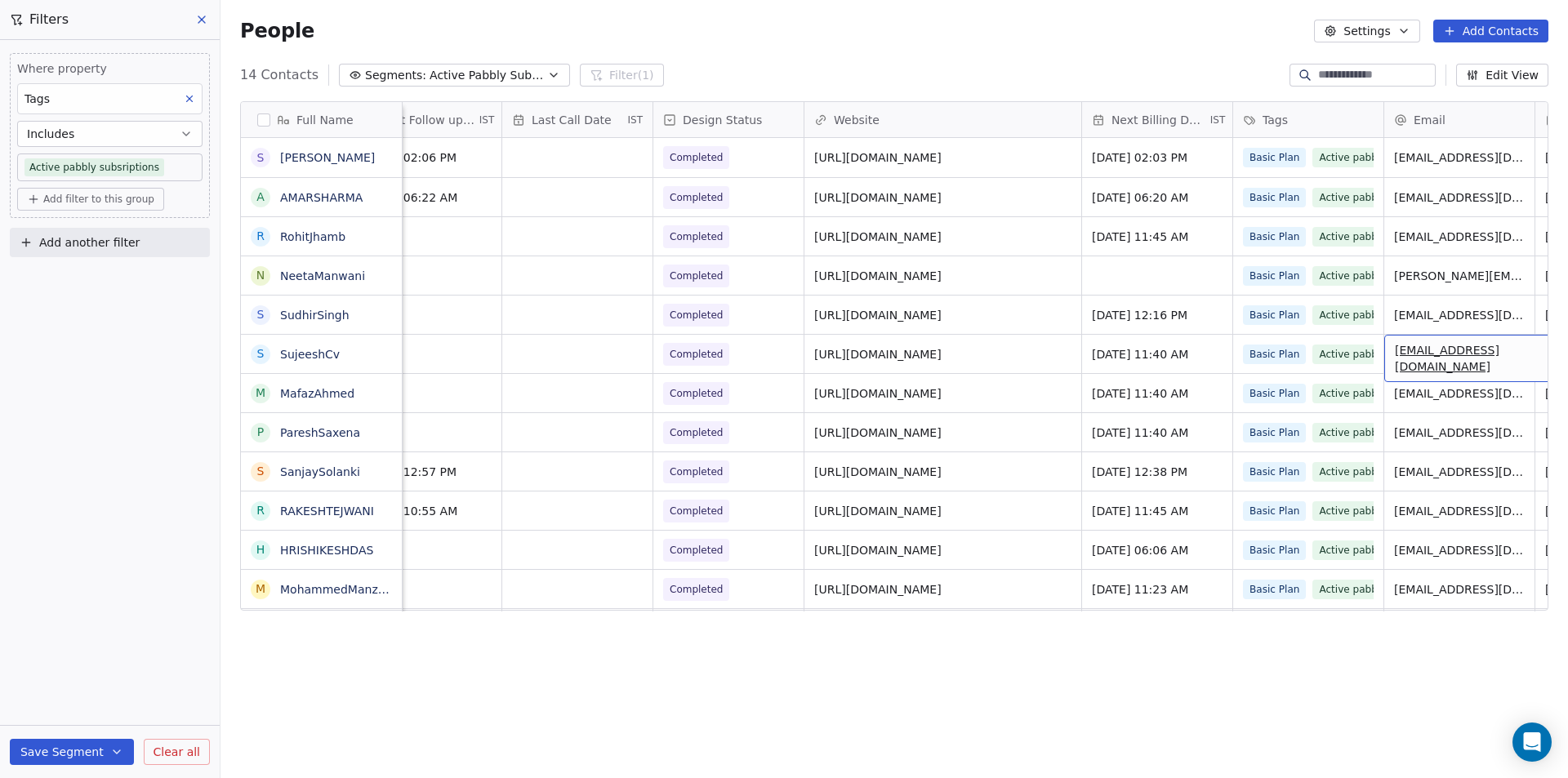
click at [435, 655] on div "Full Name [PERSON_NAME] A AMARSHARMA R RohitJhamb N NeetaManwani S SudhirSingh …" at bounding box center [894, 431] width 1347 height 685
click at [593, 517] on div "grid" at bounding box center [578, 510] width 151 height 39
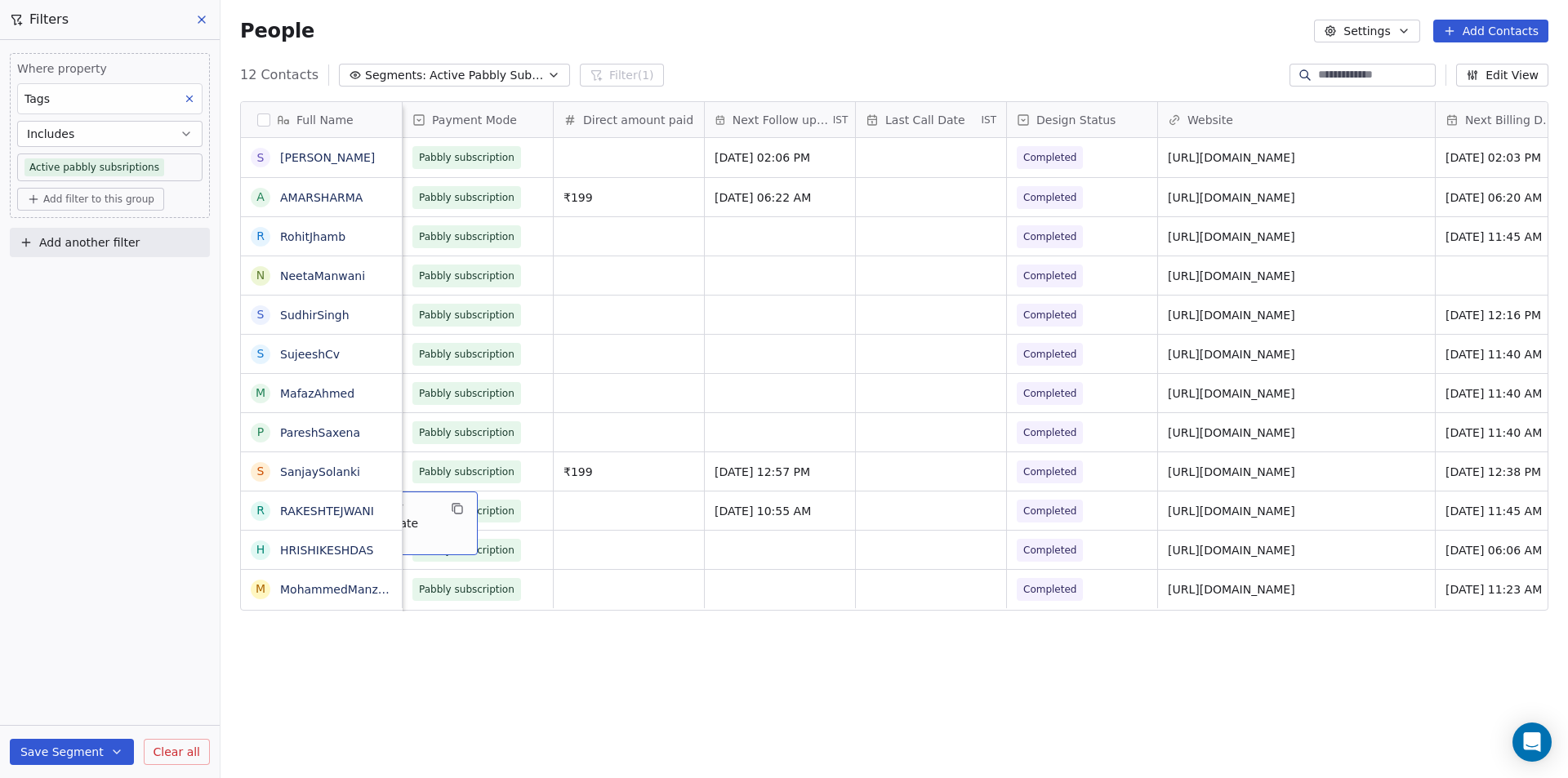
scroll to position [0, 454]
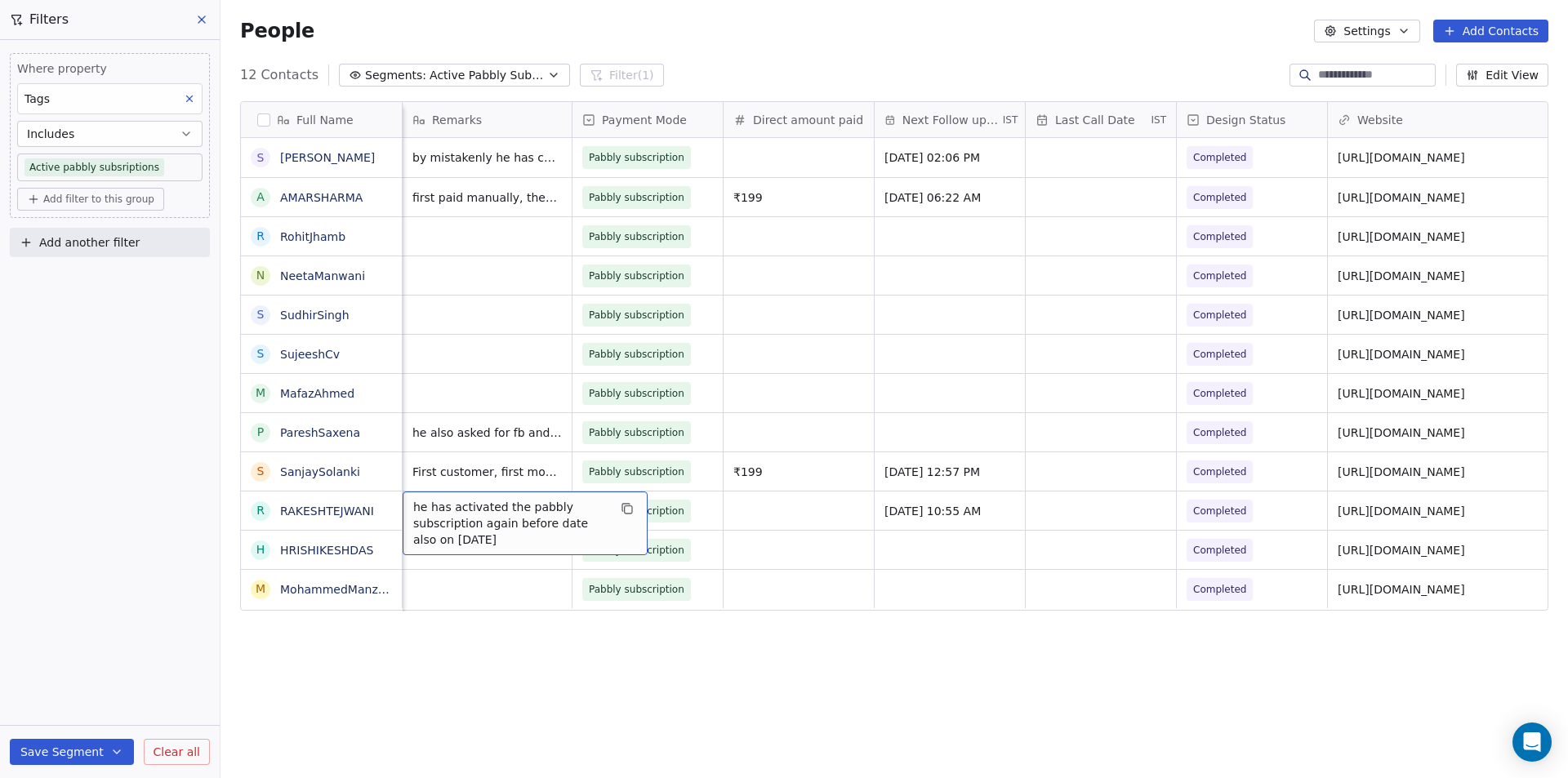
click at [864, 657] on div "Full Name S [PERSON_NAME] A AMARSHARMA R RohitJhamb N NeetaManwani S SudhirSing…" at bounding box center [894, 431] width 1347 height 685
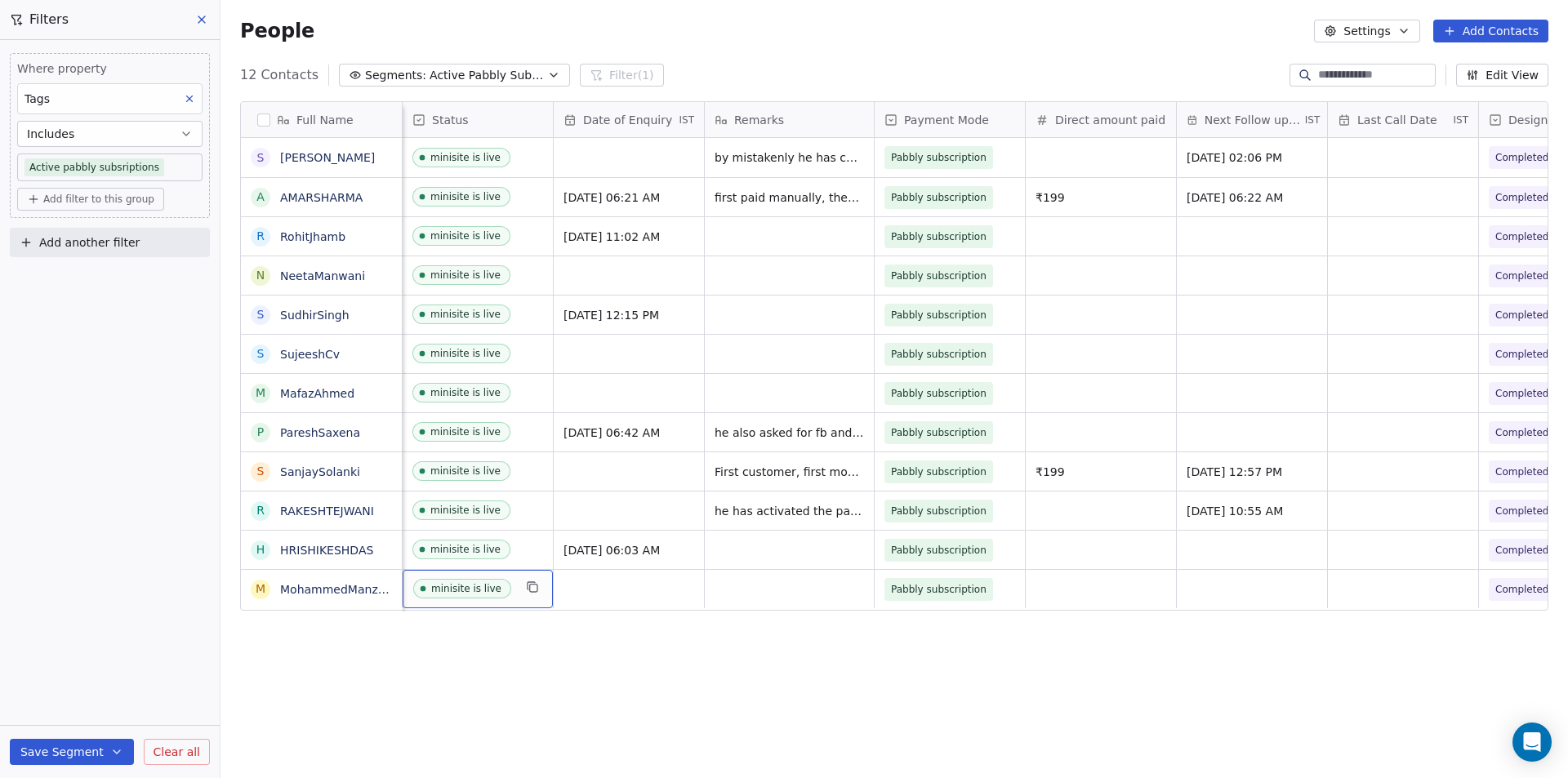
scroll to position [0, 0]
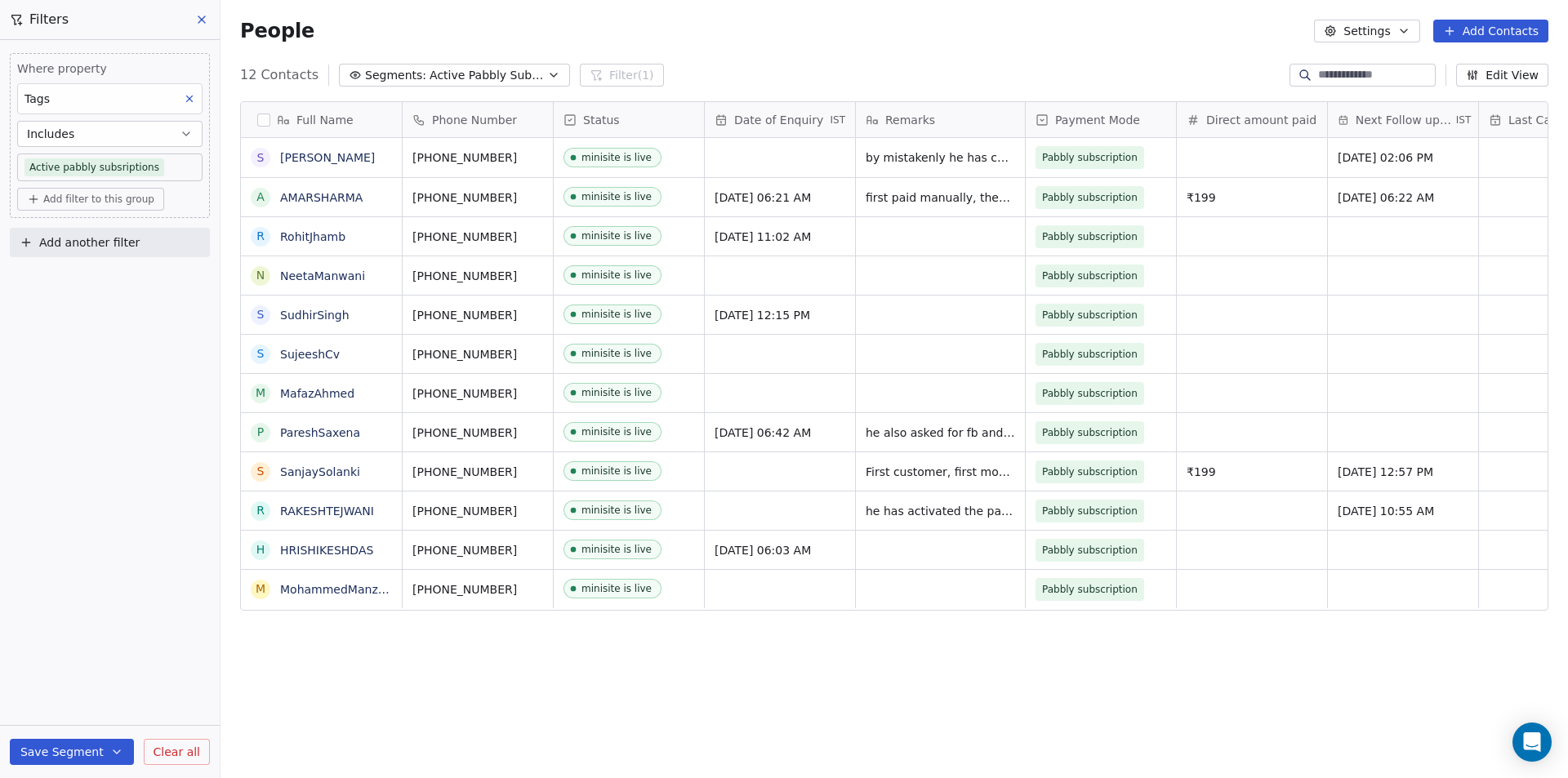
click at [1488, 80] on button "Edit View" at bounding box center [1502, 74] width 92 height 23
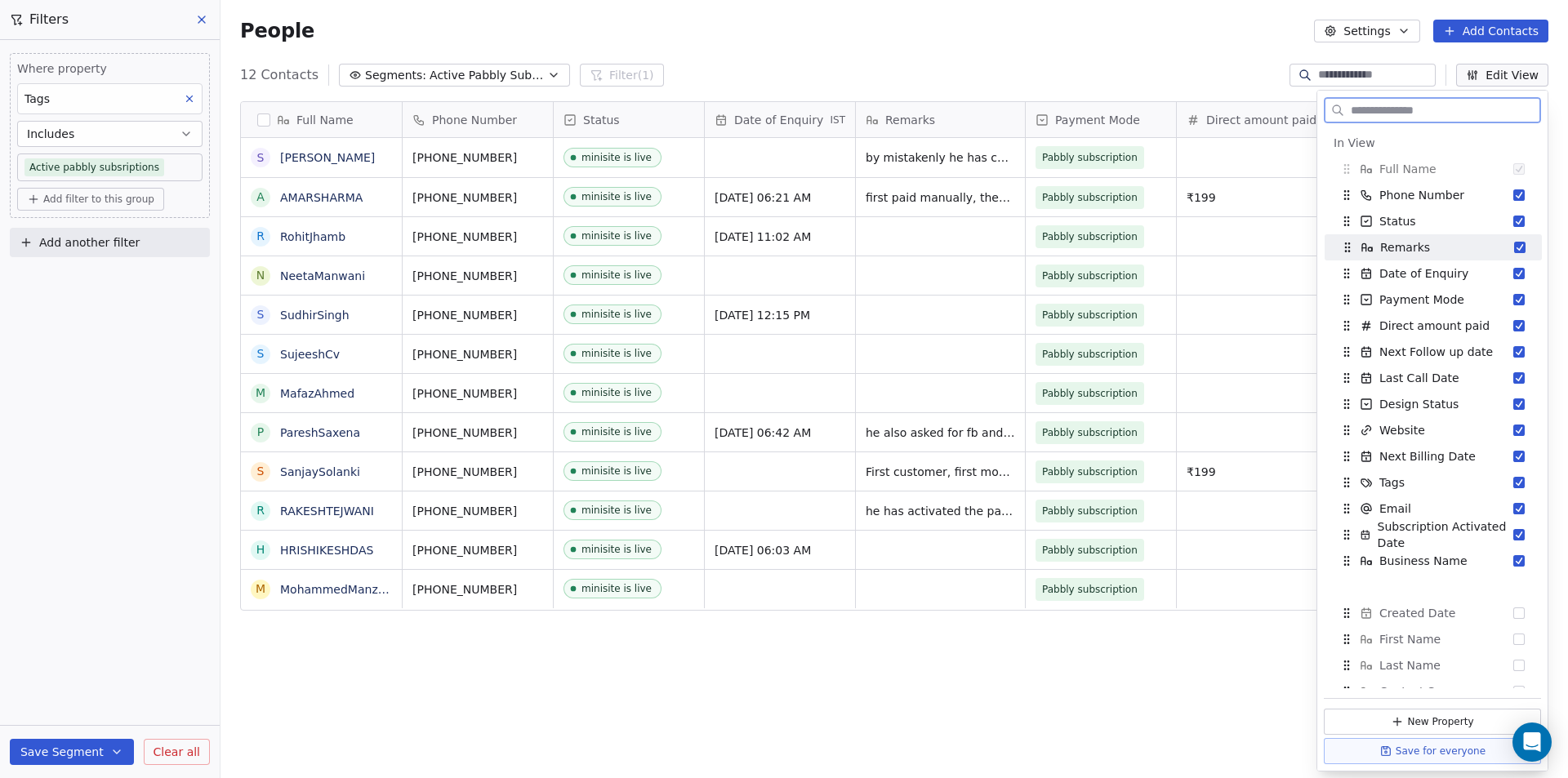
drag, startPoint x: 1343, startPoint y: 273, endPoint x: 1344, endPoint y: 246, distance: 27.0
click at [1344, 246] on icon "Suggestions" at bounding box center [1347, 246] width 13 height 13
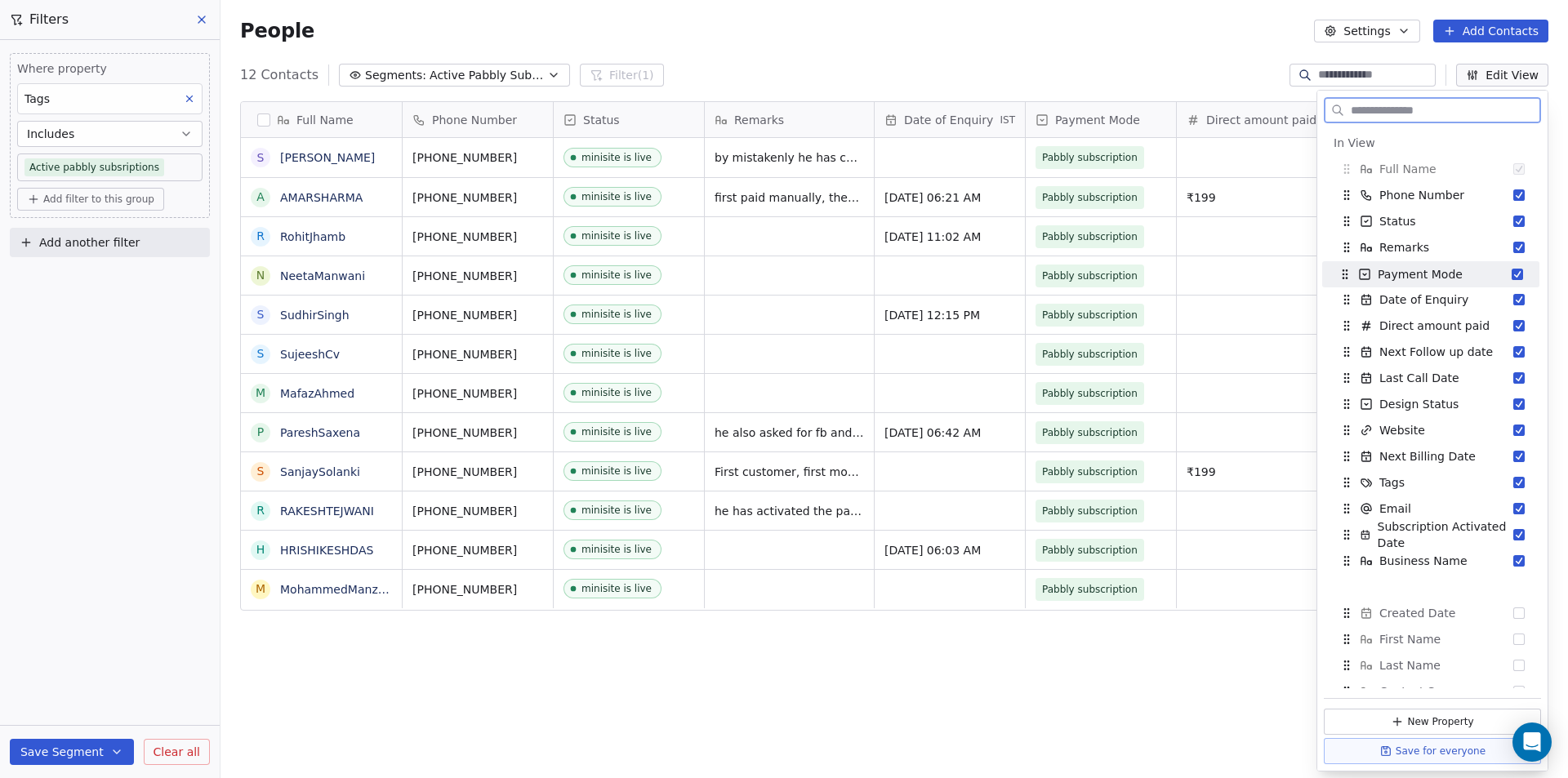
drag, startPoint x: 1346, startPoint y: 301, endPoint x: 1345, endPoint y: 276, distance: 25.0
click at [1345, 276] on icon "Suggestions" at bounding box center [1345, 274] width 13 height 13
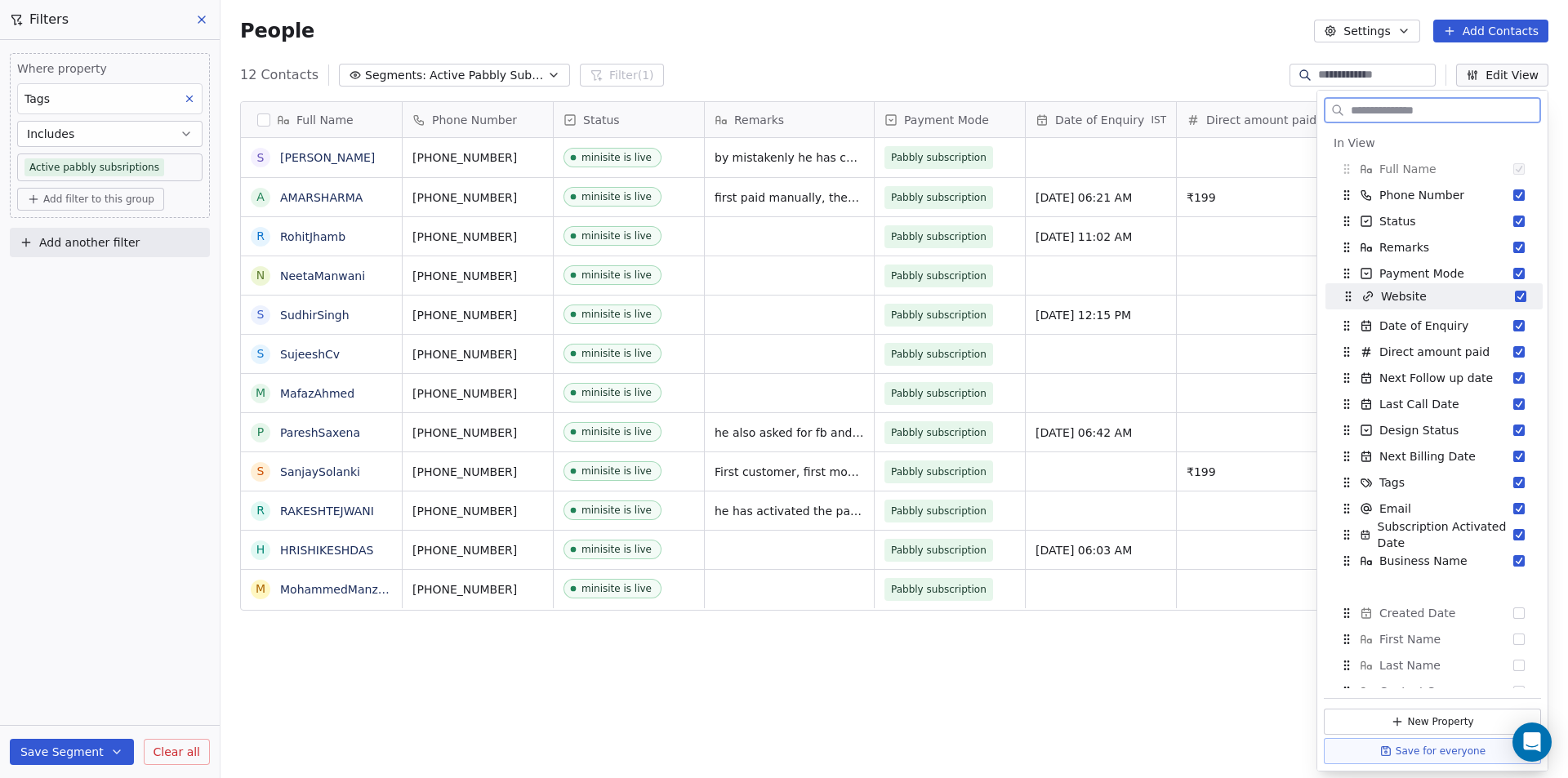
drag, startPoint x: 1348, startPoint y: 436, endPoint x: 1350, endPoint y: 301, distance: 135.0
click at [1350, 300] on icon "Suggestions" at bounding box center [1349, 300] width 1 height 1
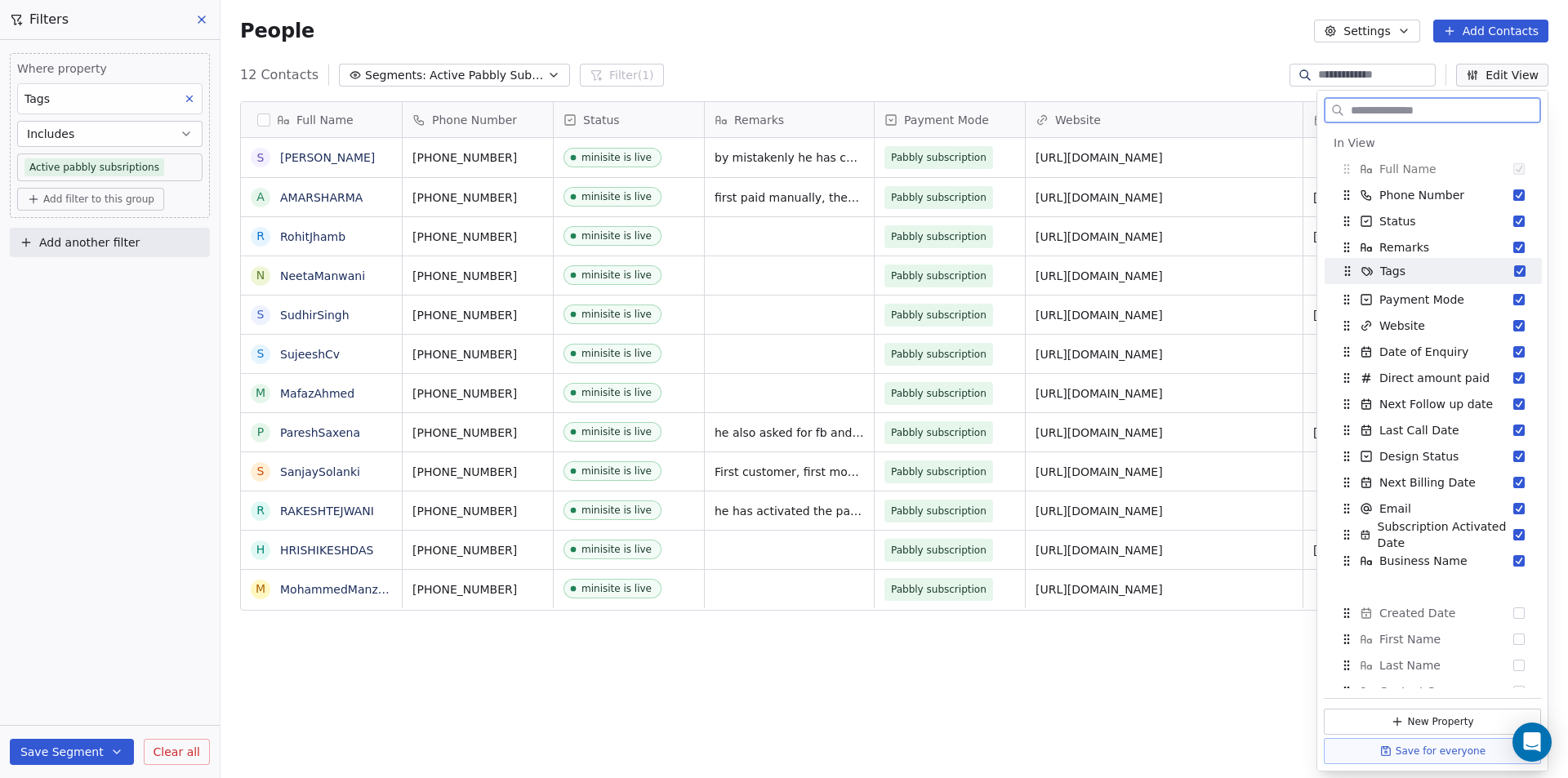
drag, startPoint x: 1344, startPoint y: 480, endPoint x: 1345, endPoint y: 269, distance: 211.0
click at [1345, 269] on icon "Suggestions" at bounding box center [1347, 270] width 13 height 13
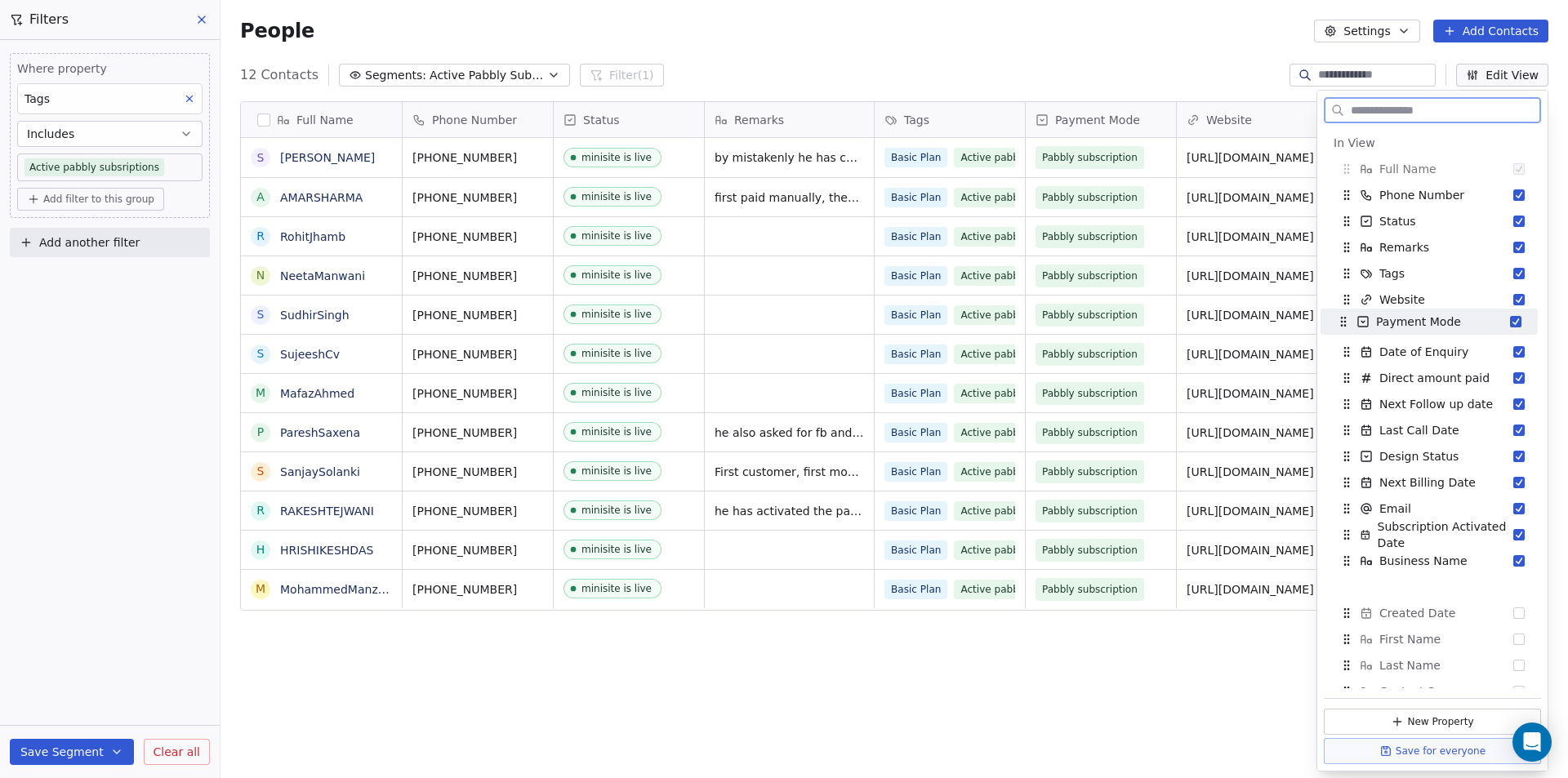
drag, startPoint x: 1350, startPoint y: 306, endPoint x: 1346, endPoint y: 328, distance: 22.4
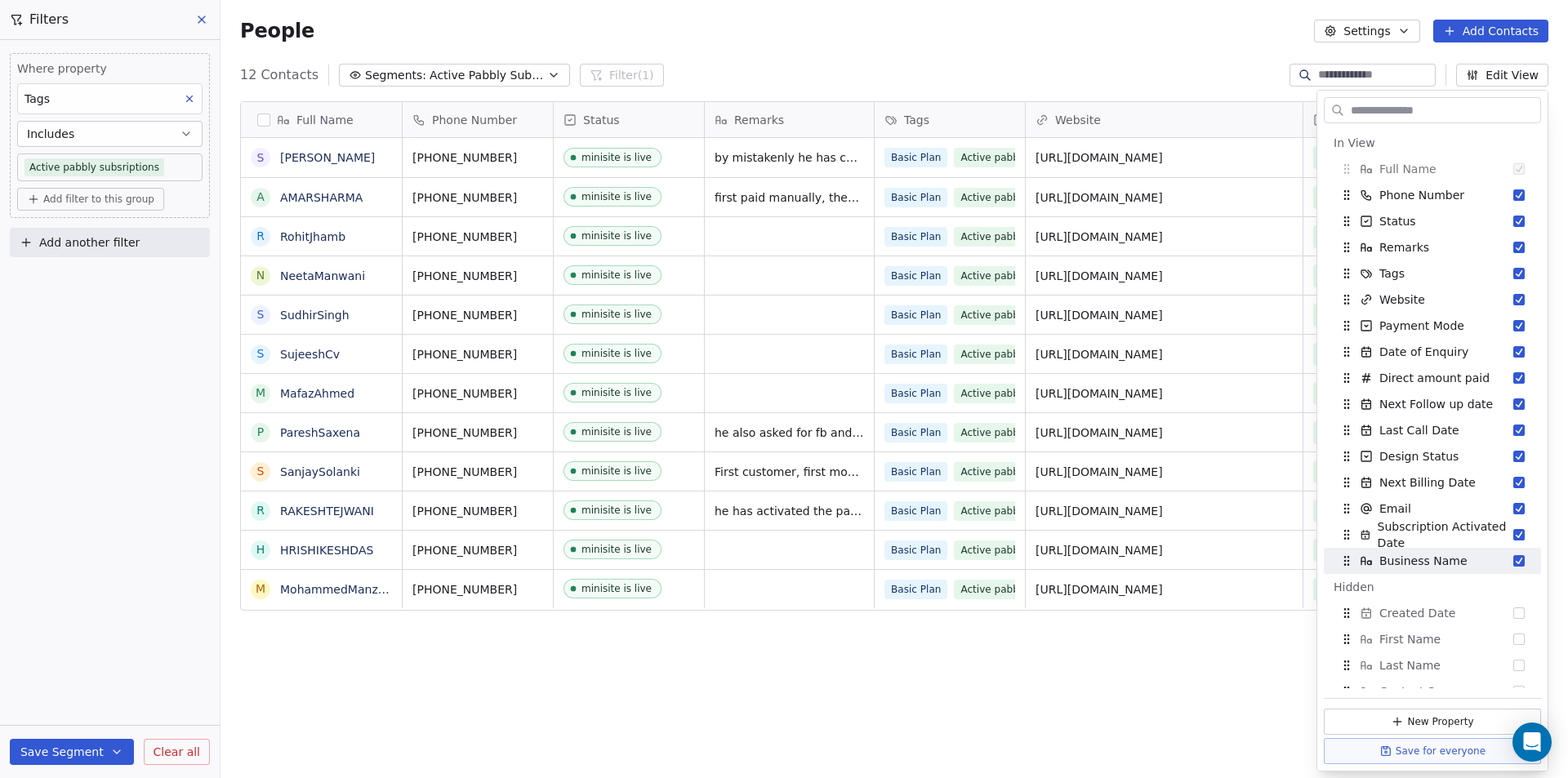
click at [1090, 675] on div "Full Name S [PERSON_NAME] A AMARSHARMA R RohitJhamb N NeetaManwani S SudhirSing…" at bounding box center [894, 431] width 1347 height 685
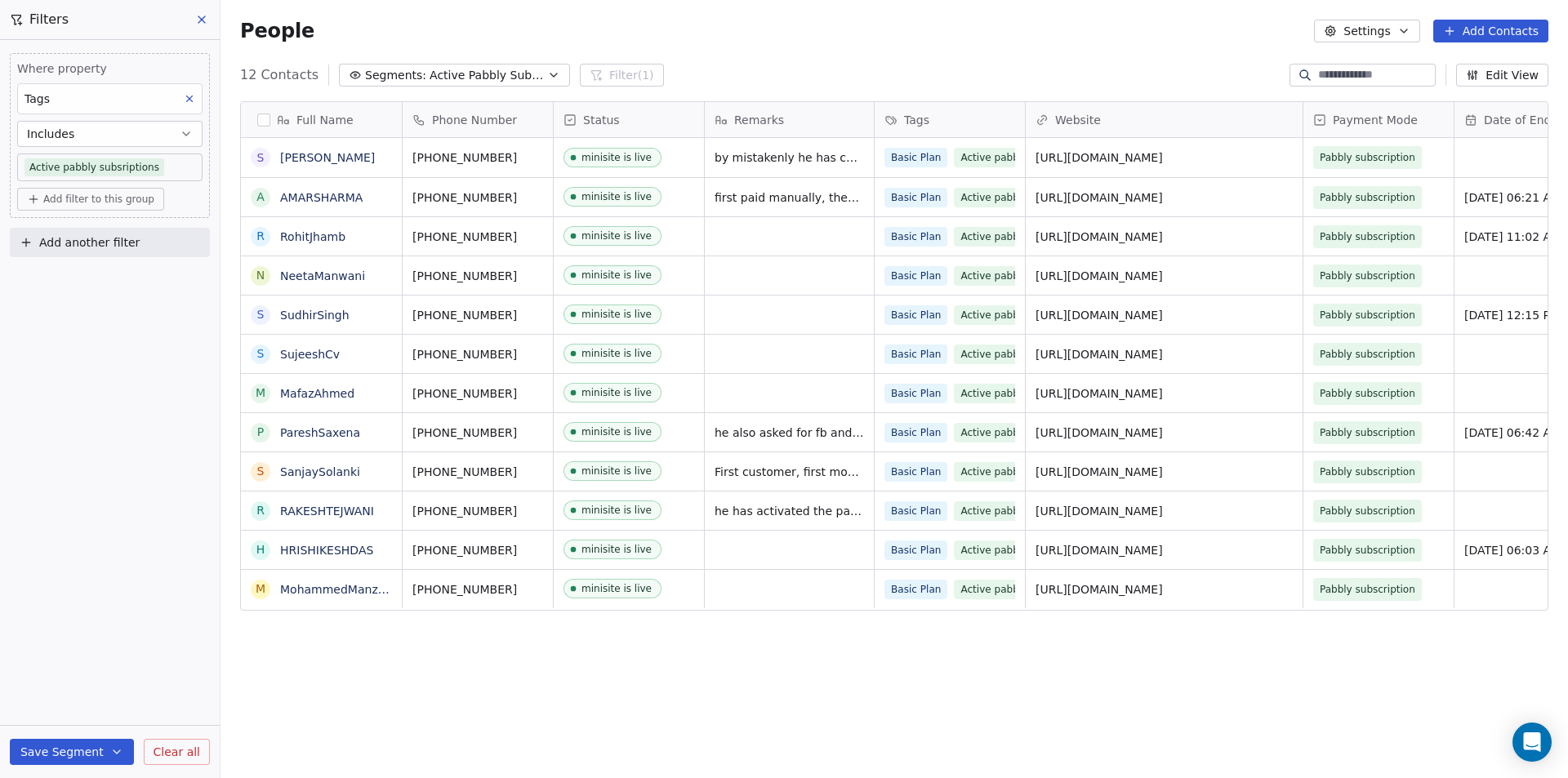
click at [1507, 80] on button "Edit View" at bounding box center [1502, 74] width 92 height 23
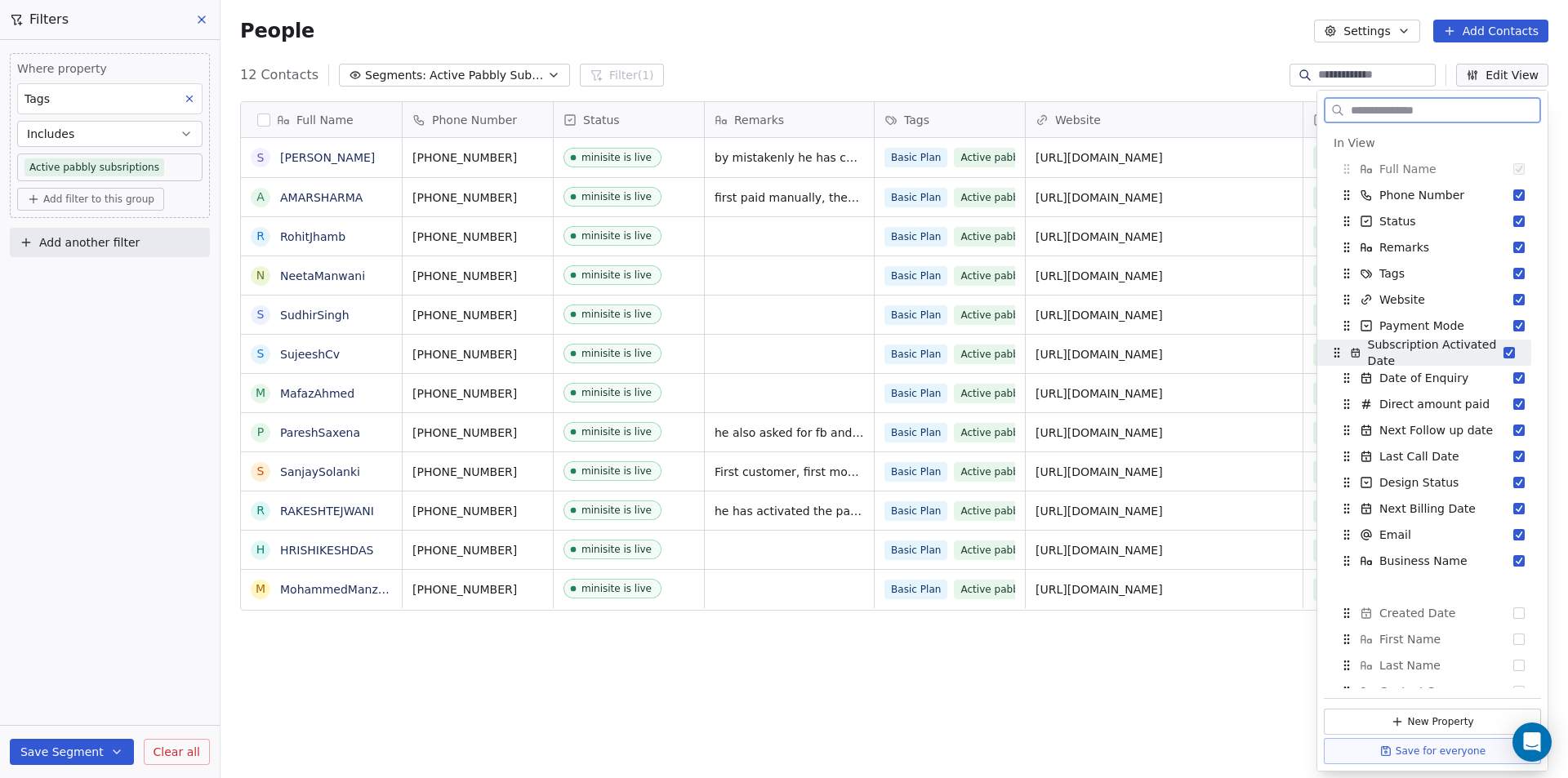
drag, startPoint x: 1346, startPoint y: 533, endPoint x: 1337, endPoint y: 351, distance: 182.2
click at [1337, 351] on icon "Suggestions" at bounding box center [1336, 353] width 13 height 13
click at [1131, 644] on div "Full Name S [PERSON_NAME] A AMARSHARMA R RohitJhamb N NeetaManwani S SudhirSing…" at bounding box center [894, 431] width 1347 height 685
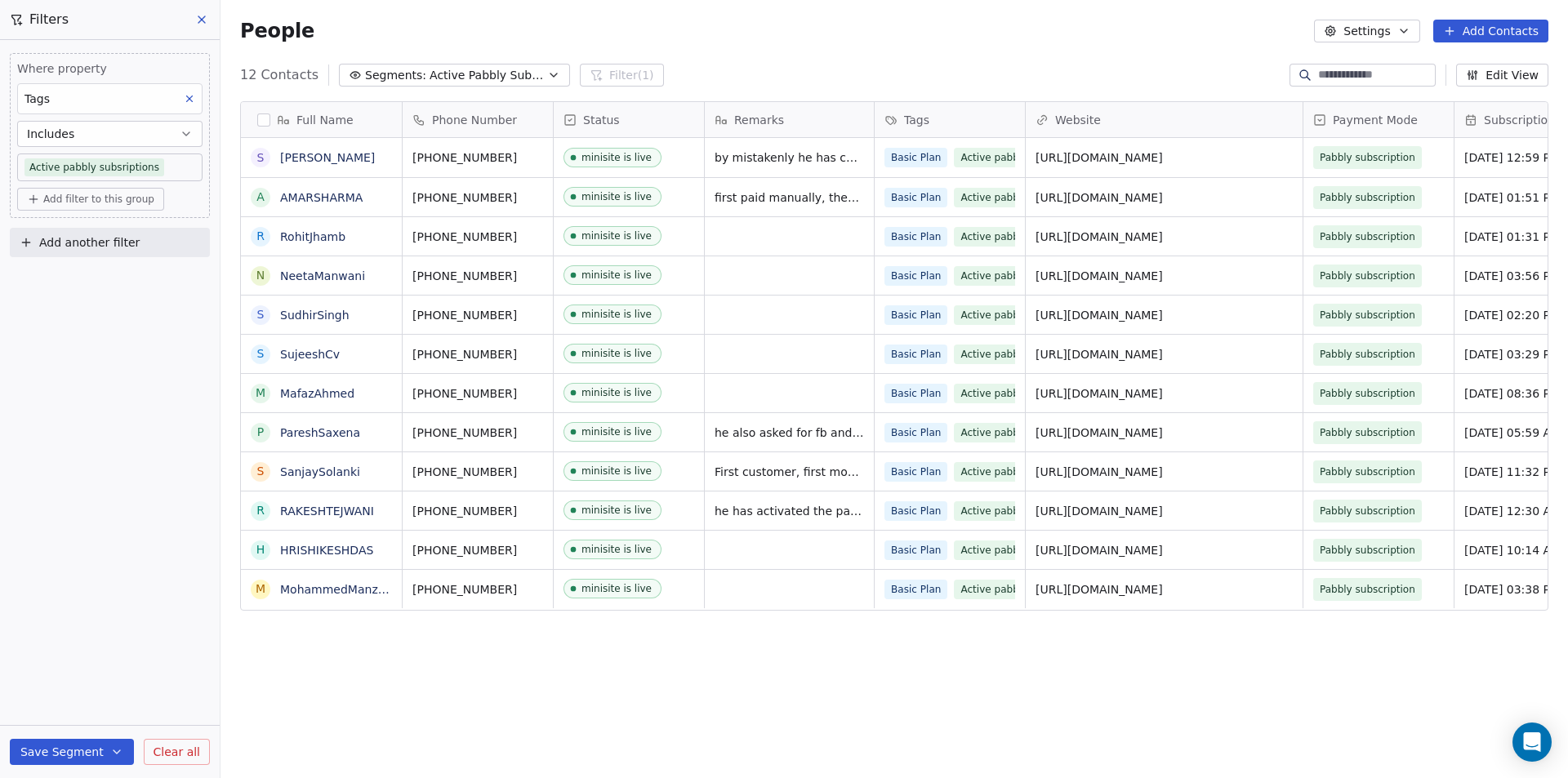
click at [1513, 71] on button "Edit View" at bounding box center [1502, 74] width 92 height 23
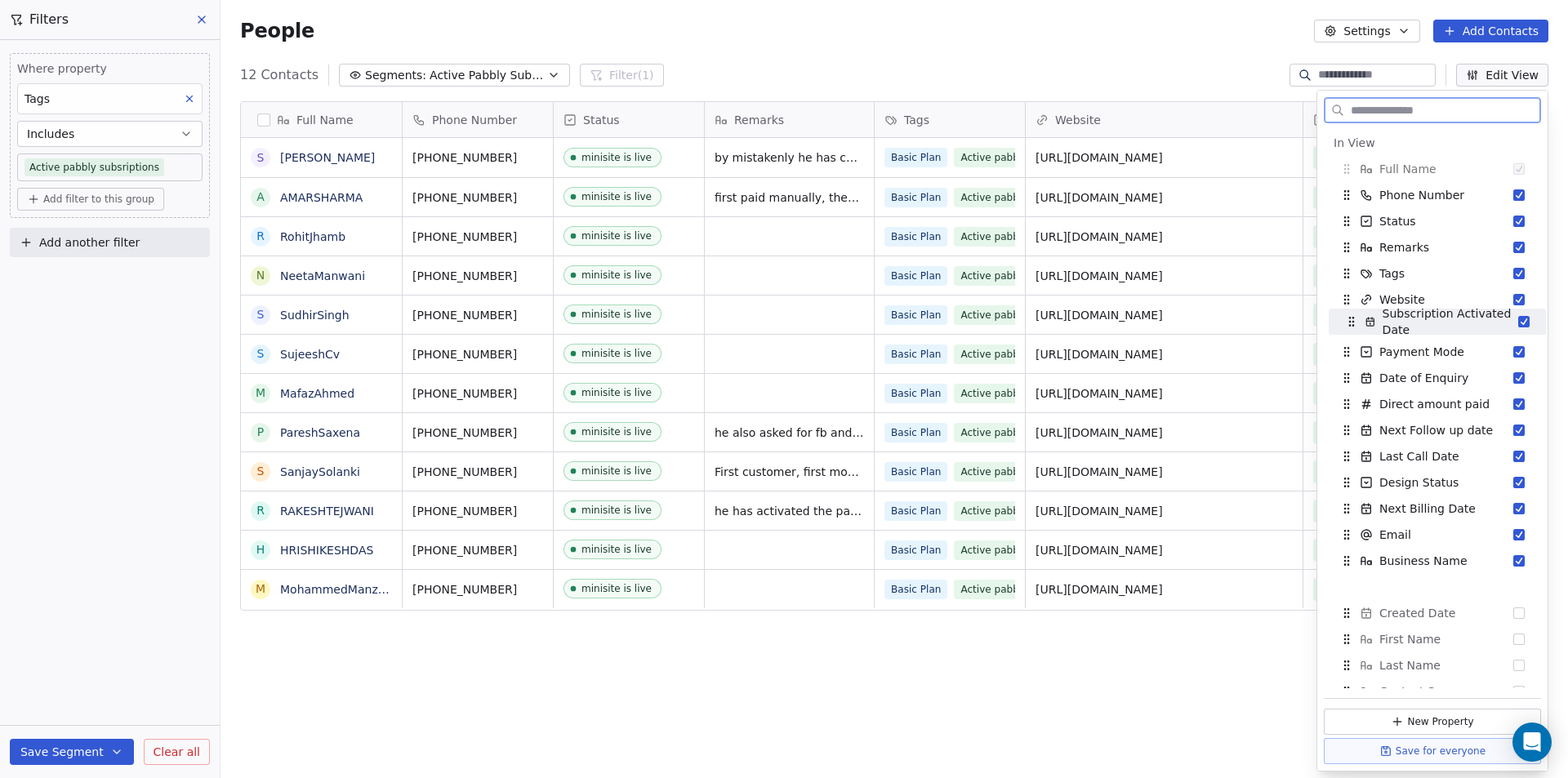
drag, startPoint x: 1345, startPoint y: 347, endPoint x: 1350, endPoint y: 318, distance: 29.4
click at [1350, 318] on icon "Suggestions" at bounding box center [1349, 318] width 1 height 1
click at [1119, 640] on div "Full Name S [PERSON_NAME] A AMARSHARMA R RohitJhamb N NeetaManwani S SudhirSing…" at bounding box center [894, 431] width 1347 height 685
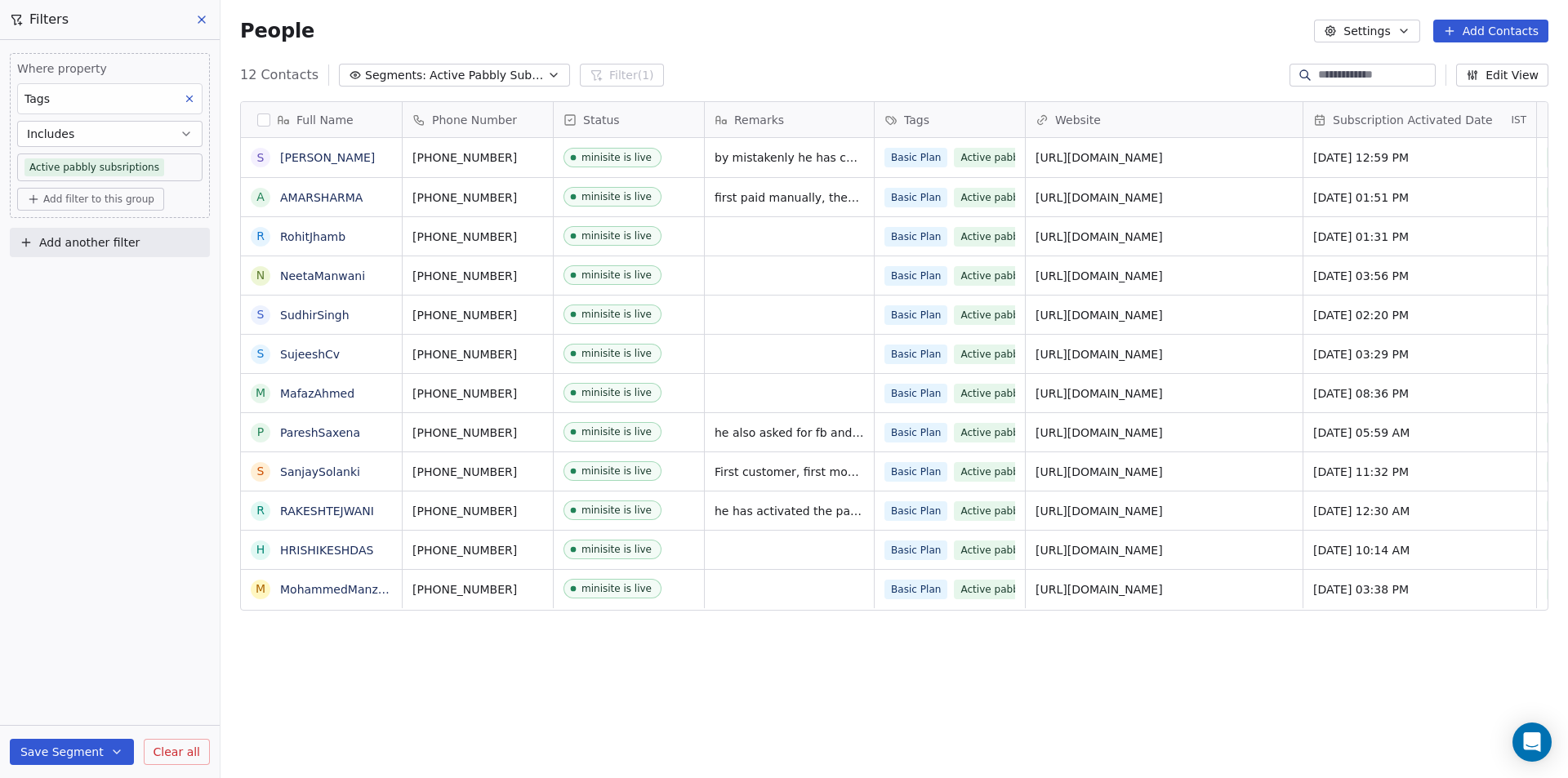
click at [1286, 698] on div "Full Name S [PERSON_NAME] A AMARSHARMA R RohitJhamb N NeetaManwani S SudhirSing…" at bounding box center [894, 431] width 1347 height 685
click at [698, 687] on div "Full Name S [PERSON_NAME] A AMARSHARMA R RohitJhamb N NeetaManwani S SudhirSing…" at bounding box center [894, 431] width 1347 height 685
click at [761, 39] on div "People Settings Add Contacts" at bounding box center [894, 31] width 1308 height 23
click at [430, 69] on span "Active Pabbly Subscriptions" at bounding box center [487, 75] width 115 height 17
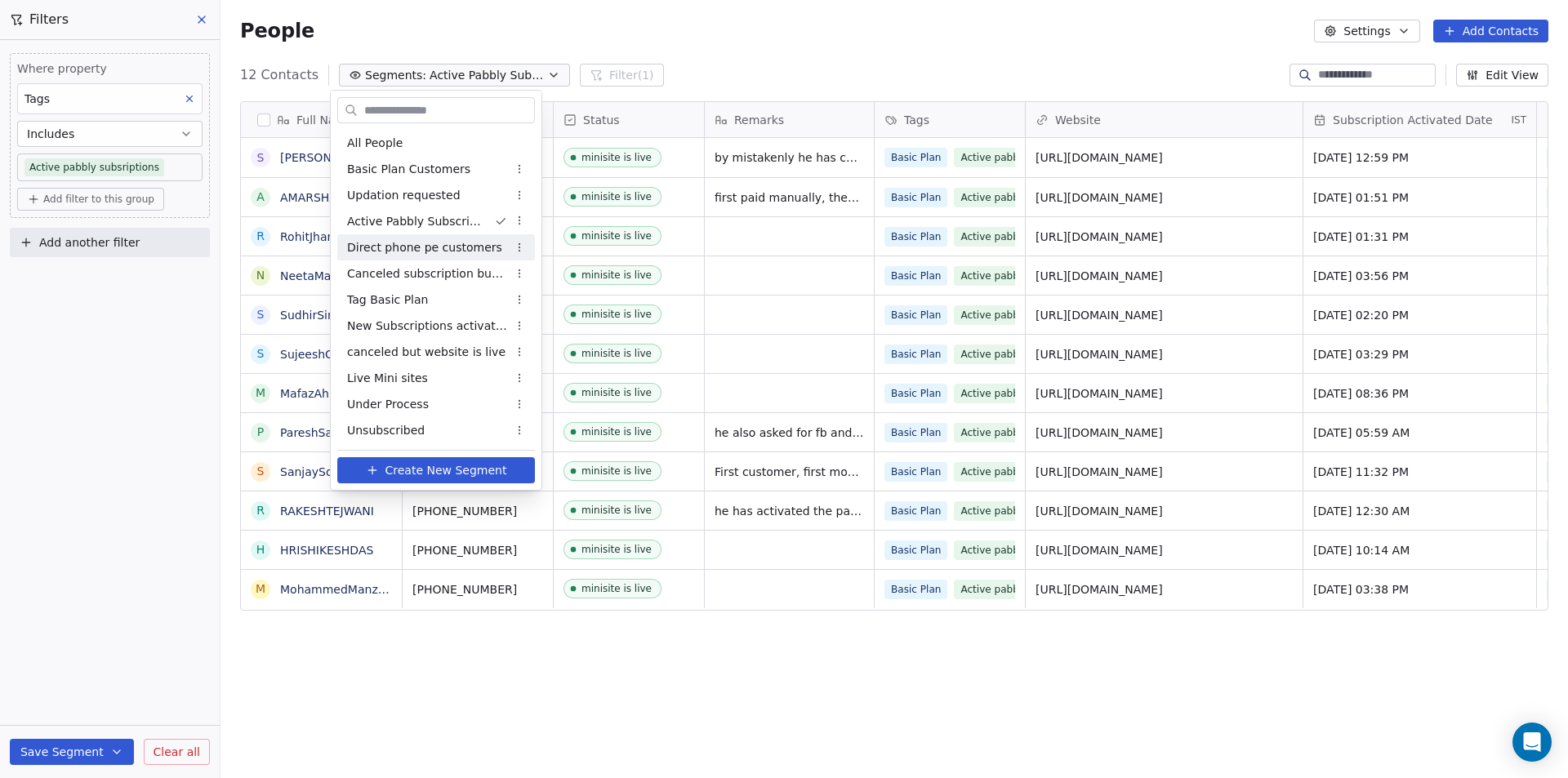
click at [431, 258] on div "Direct phone pe customers" at bounding box center [436, 247] width 198 height 27
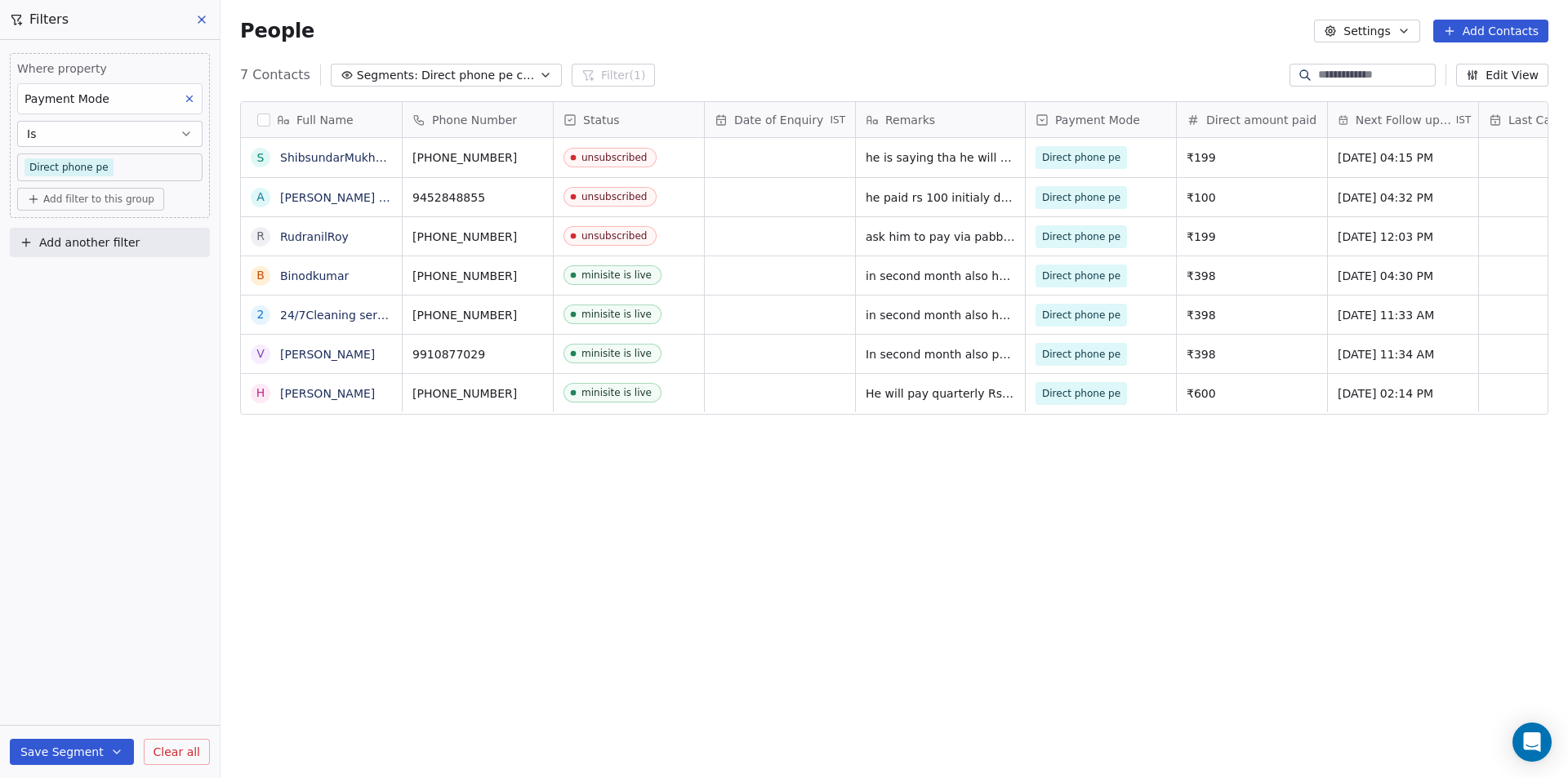
scroll to position [672, 1335]
click at [596, 667] on div "Full Name S ShibsundarMukhopadhyay A [PERSON_NAME] [PERSON_NAME] R RudranilRoy …" at bounding box center [894, 431] width 1347 height 685
click at [443, 76] on span "Direct phone pe customers" at bounding box center [478, 75] width 115 height 17
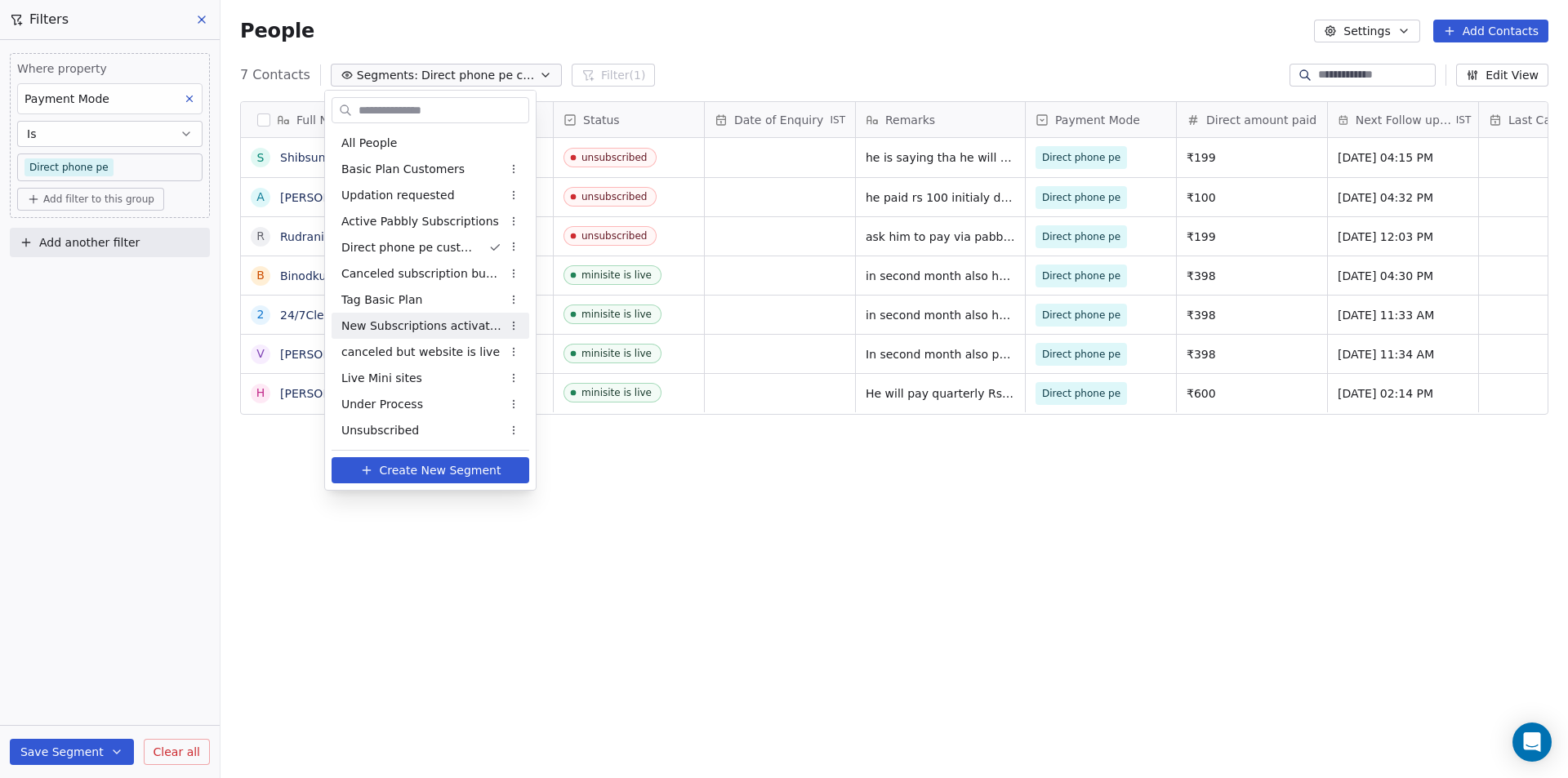
click at [401, 330] on span "New Subscriptions activated" at bounding box center [421, 326] width 160 height 17
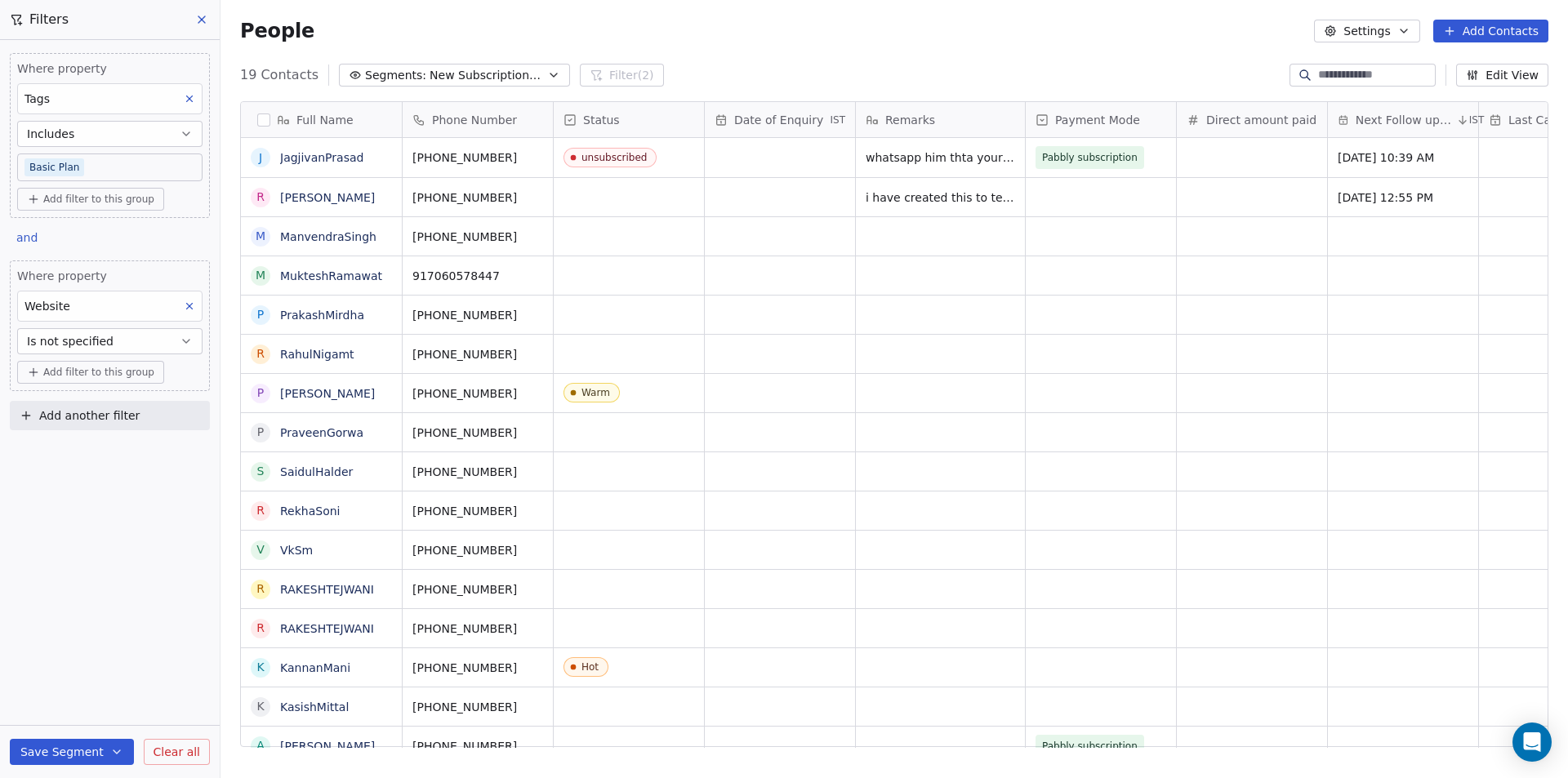
click at [94, 745] on button "Save Segment" at bounding box center [71, 751] width 124 height 27
click at [102, 597] on div "Where property Tags Includes Basic Plan Add filter to this group and Where prop…" at bounding box center [110, 409] width 220 height 739
click at [488, 77] on span "New Subscriptions activated" at bounding box center [487, 75] width 115 height 17
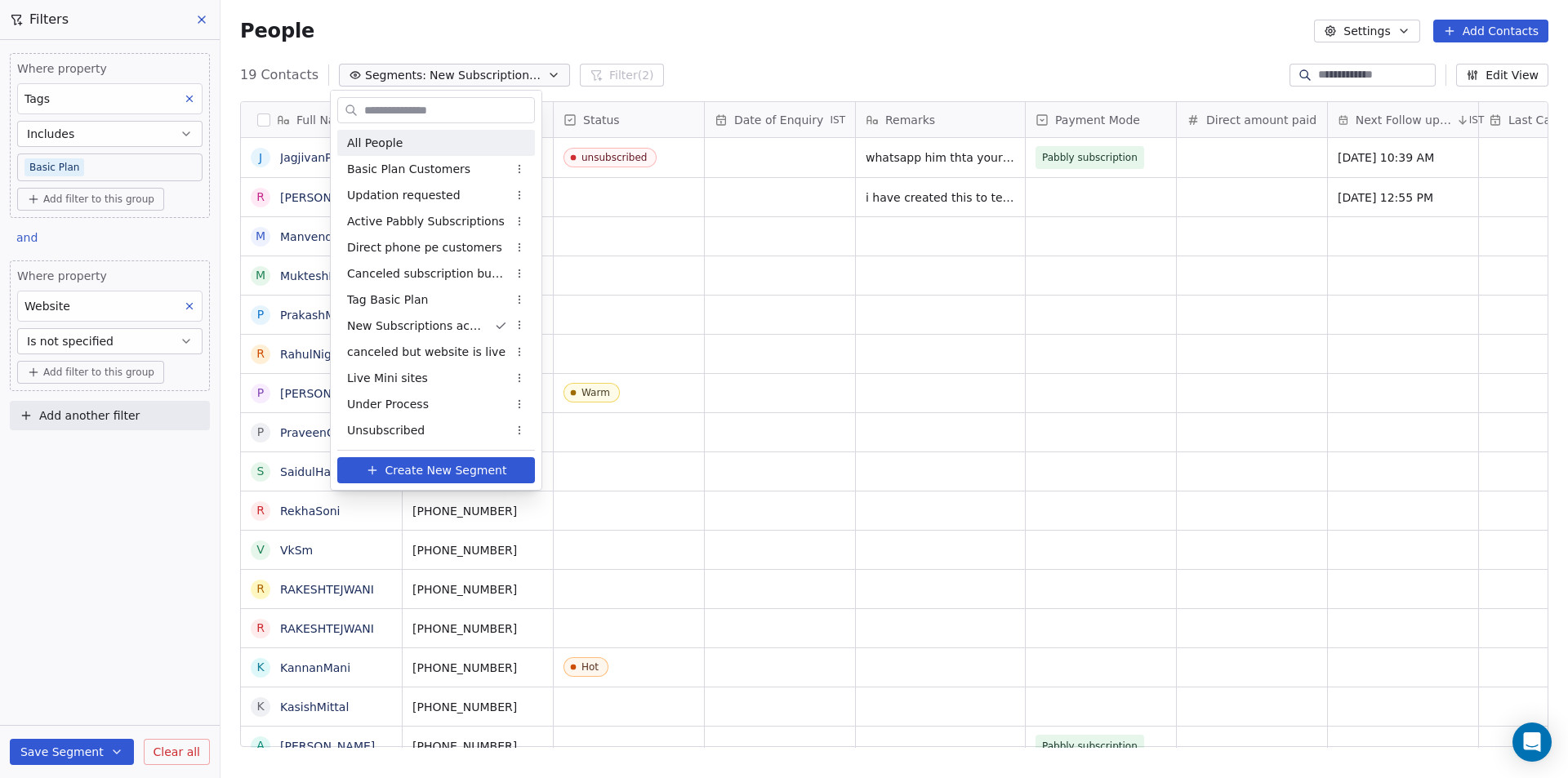
click at [365, 142] on span "All People" at bounding box center [374, 143] width 56 height 17
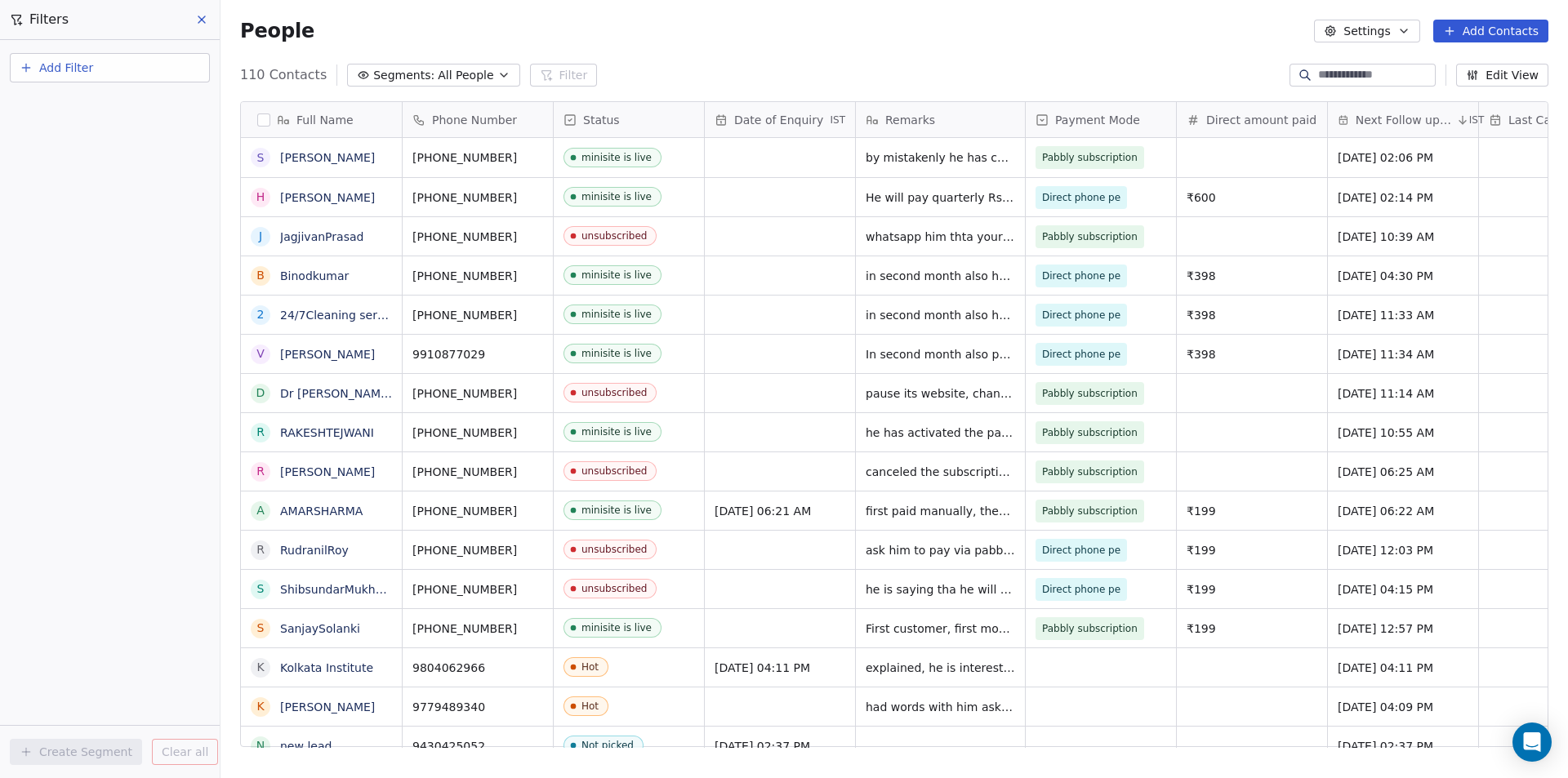
click at [459, 79] on span "All People" at bounding box center [465, 75] width 56 height 17
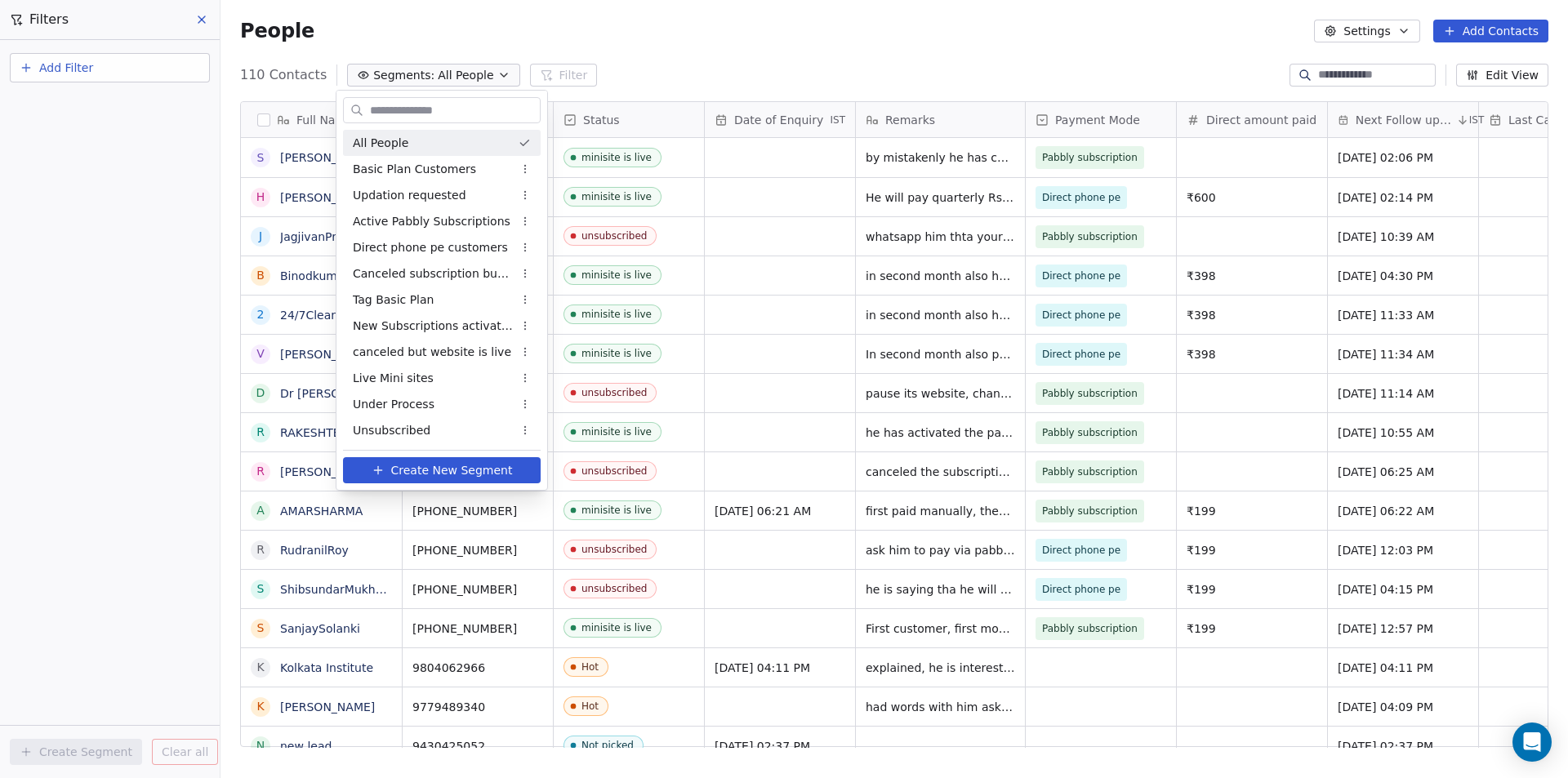
click at [830, 51] on html "Your Mini Site Contacts People Marketing Workflows Campaigns Metrics & Events S…" at bounding box center [784, 389] width 1568 height 778
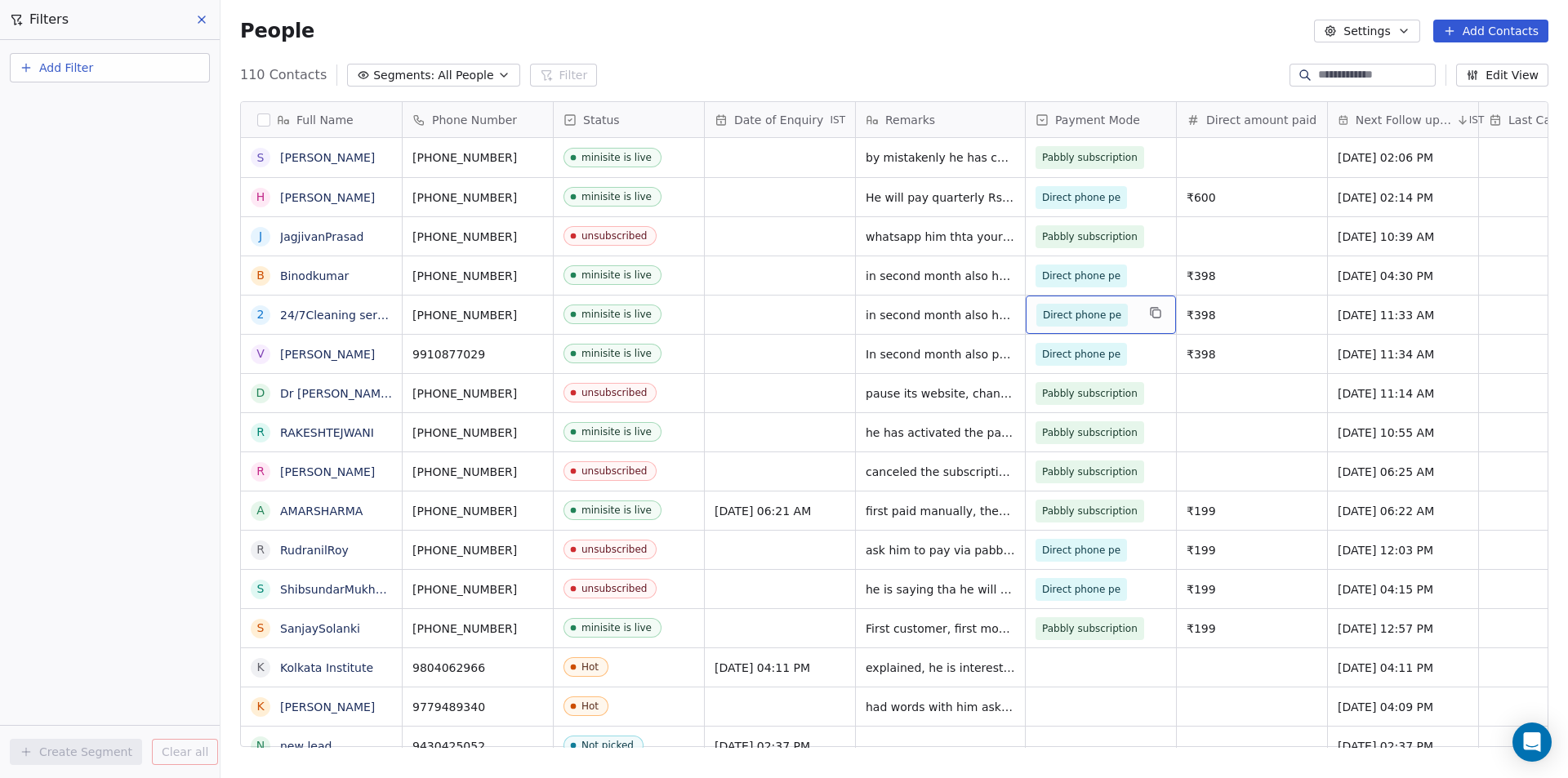
click at [1137, 319] on div "Direct phone pe" at bounding box center [1101, 314] width 151 height 39
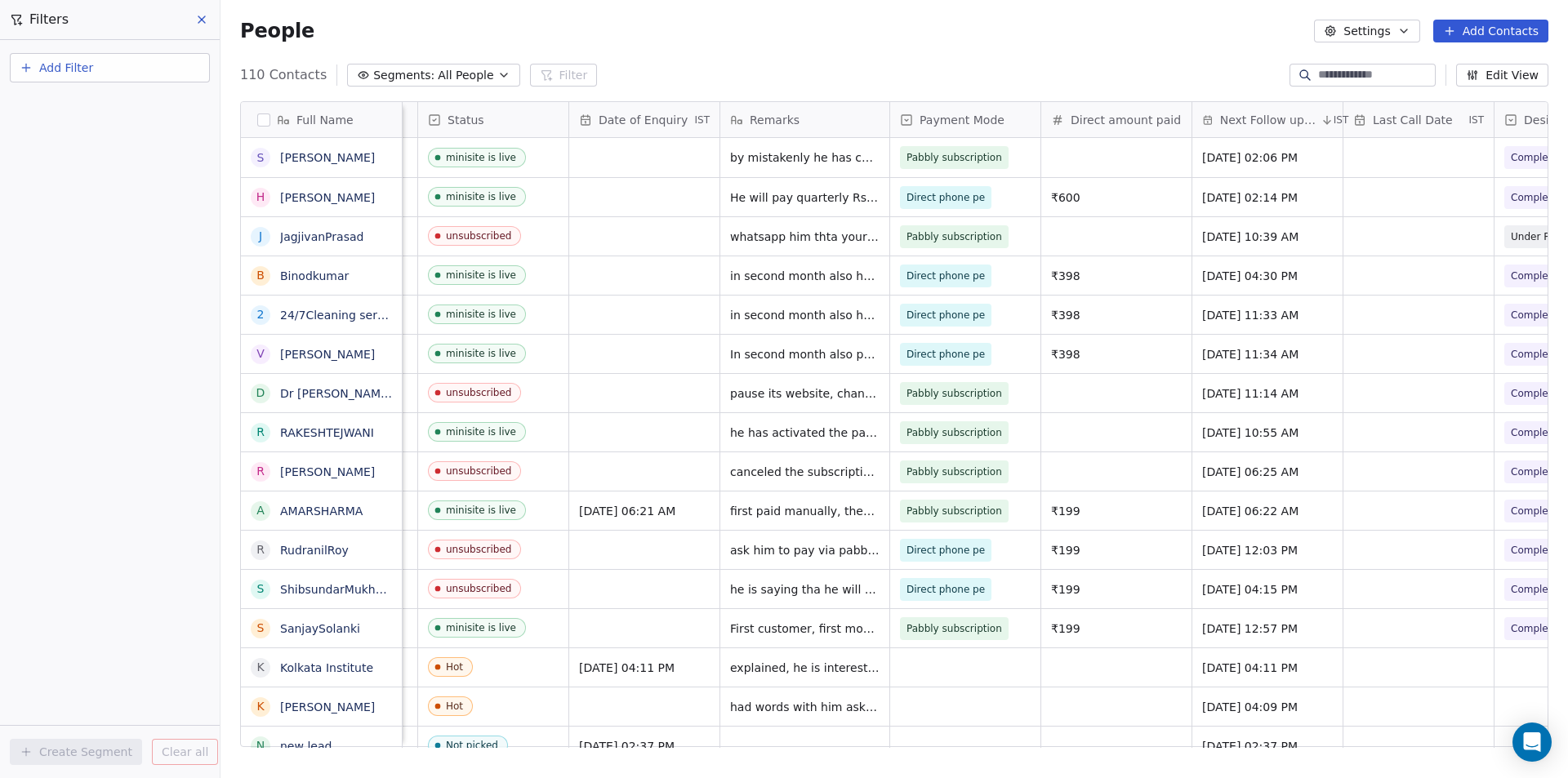
scroll to position [0, 134]
click at [790, 319] on span "in second month also he paid manually, but he will activate subscription in nex…" at bounding box center [829, 327] width 194 height 49
type textarea "**********"
click at [1263, 318] on span "[DATE] 11:33 AM" at bounding box center [1254, 315] width 99 height 16
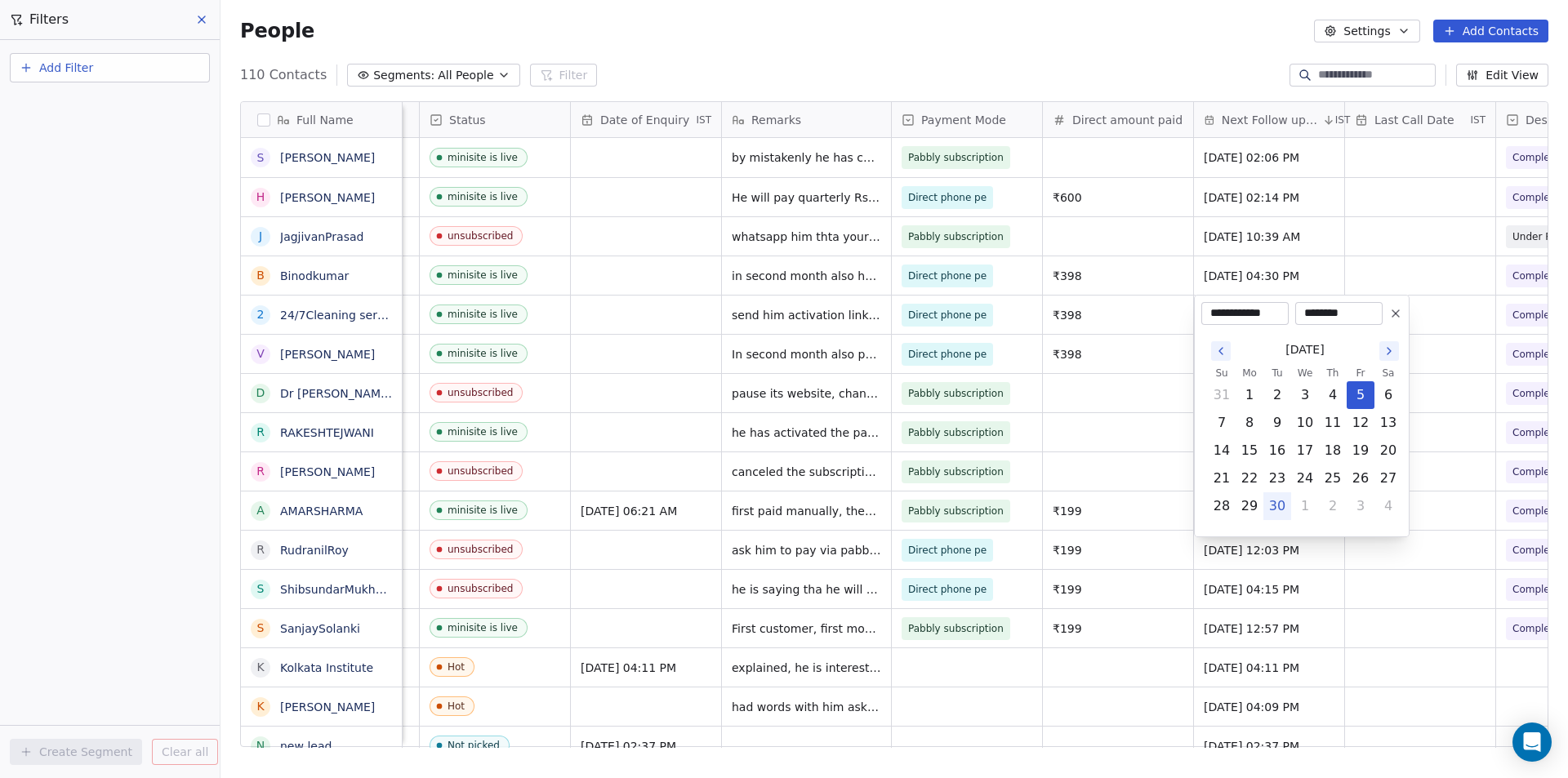
click at [1389, 348] on icon "Go to the Next Month" at bounding box center [1388, 351] width 13 height 13
click at [1226, 426] on button "5" at bounding box center [1221, 423] width 27 height 27
type input "**********"
click at [1209, 410] on button "5" at bounding box center [1221, 423] width 27 height 27
click at [1219, 422] on button "5" at bounding box center [1221, 423] width 27 height 27
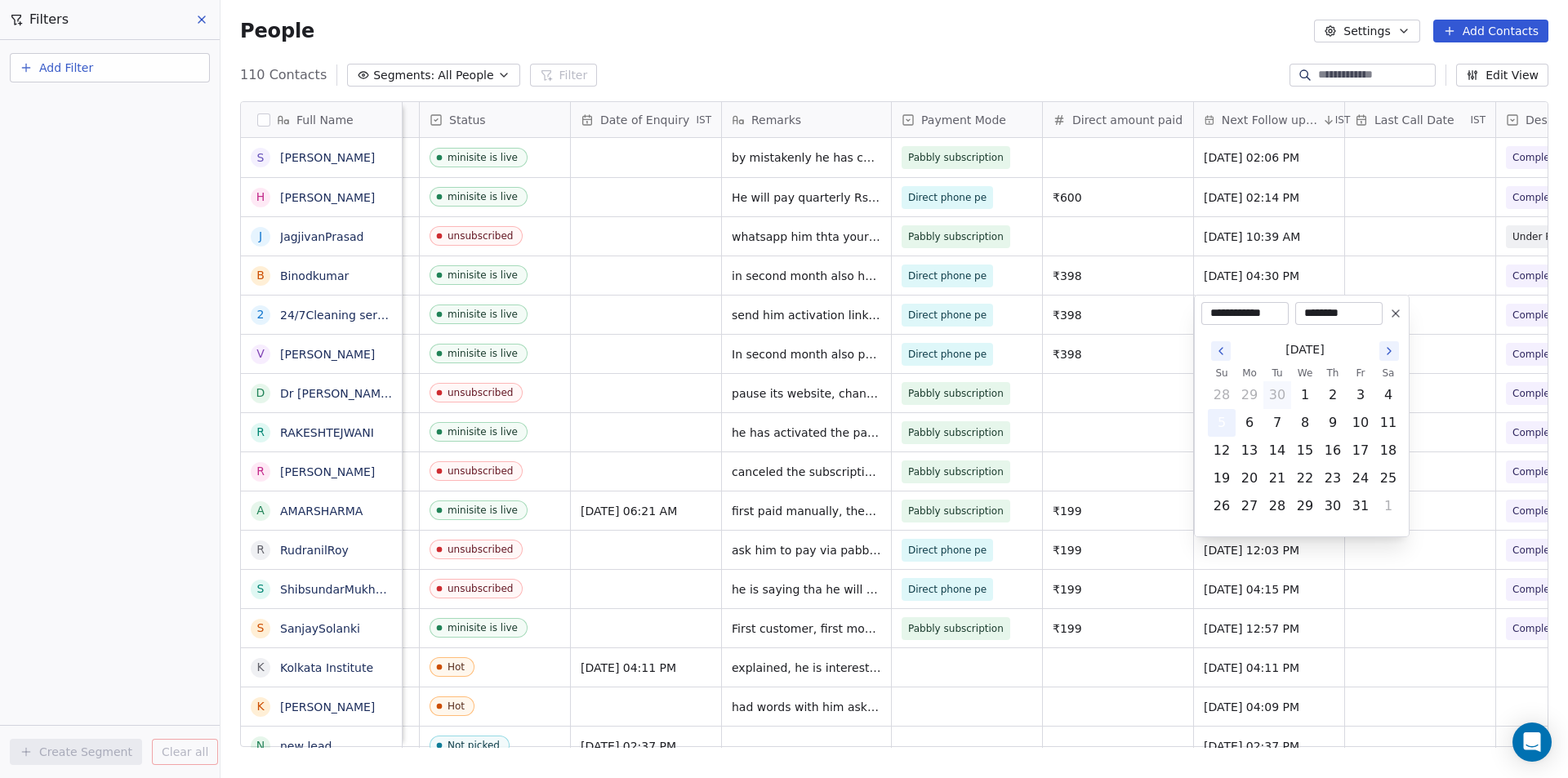
click at [1219, 422] on button "5" at bounding box center [1221, 423] width 27 height 27
click at [178, 353] on html "Your Mini Site Contacts People Marketing Workflows Campaigns Metrics & Events S…" at bounding box center [784, 389] width 1568 height 778
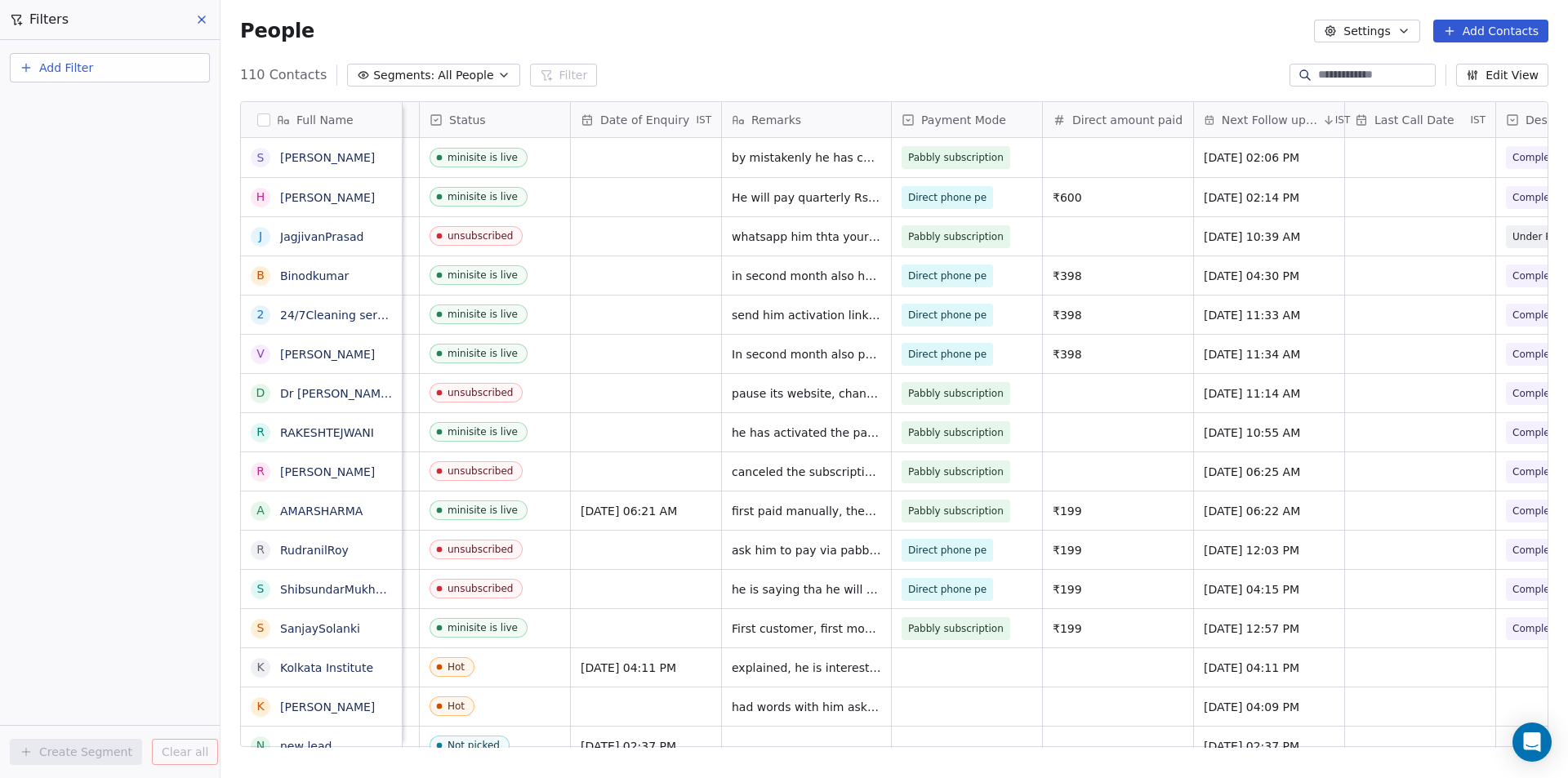
click at [91, 355] on div "Add Filter Create Segment Clear all" at bounding box center [110, 409] width 220 height 739
click at [457, 73] on span "All People" at bounding box center [465, 75] width 56 height 17
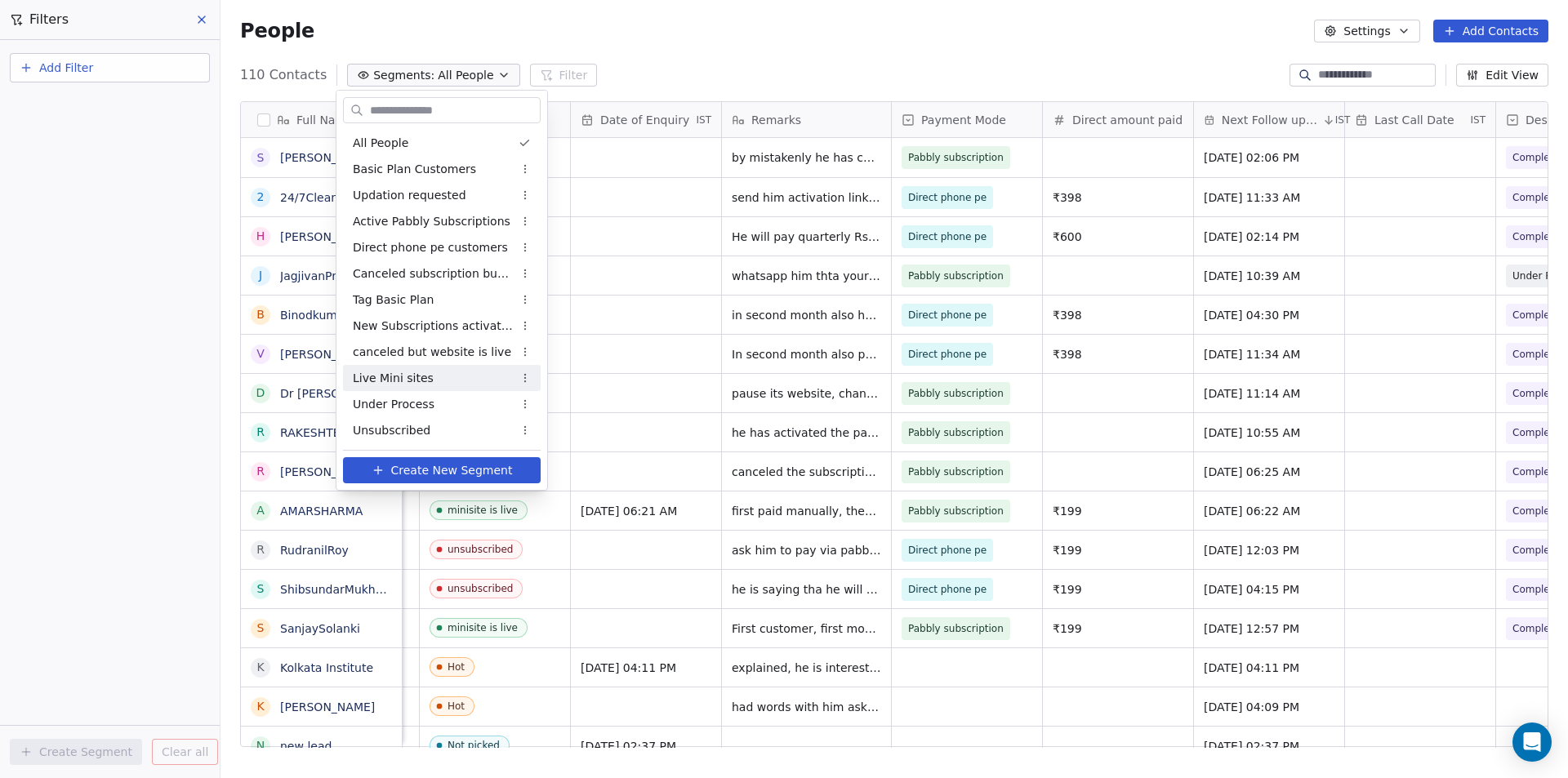
click at [413, 371] on span "Live Mini sites" at bounding box center [393, 378] width 80 height 17
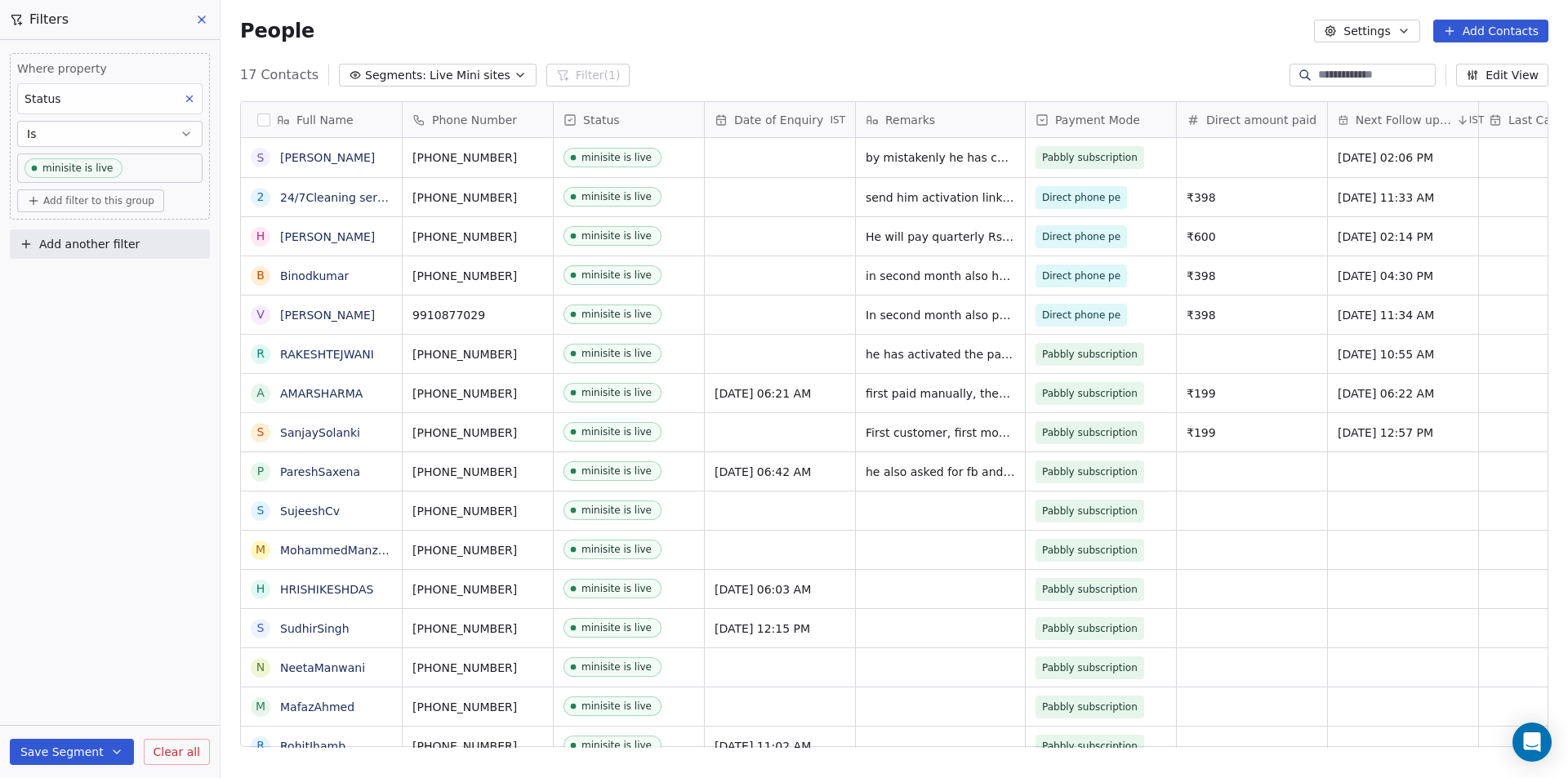
scroll to position [672, 1335]
click at [1508, 68] on button "Edit View" at bounding box center [1502, 74] width 92 height 23
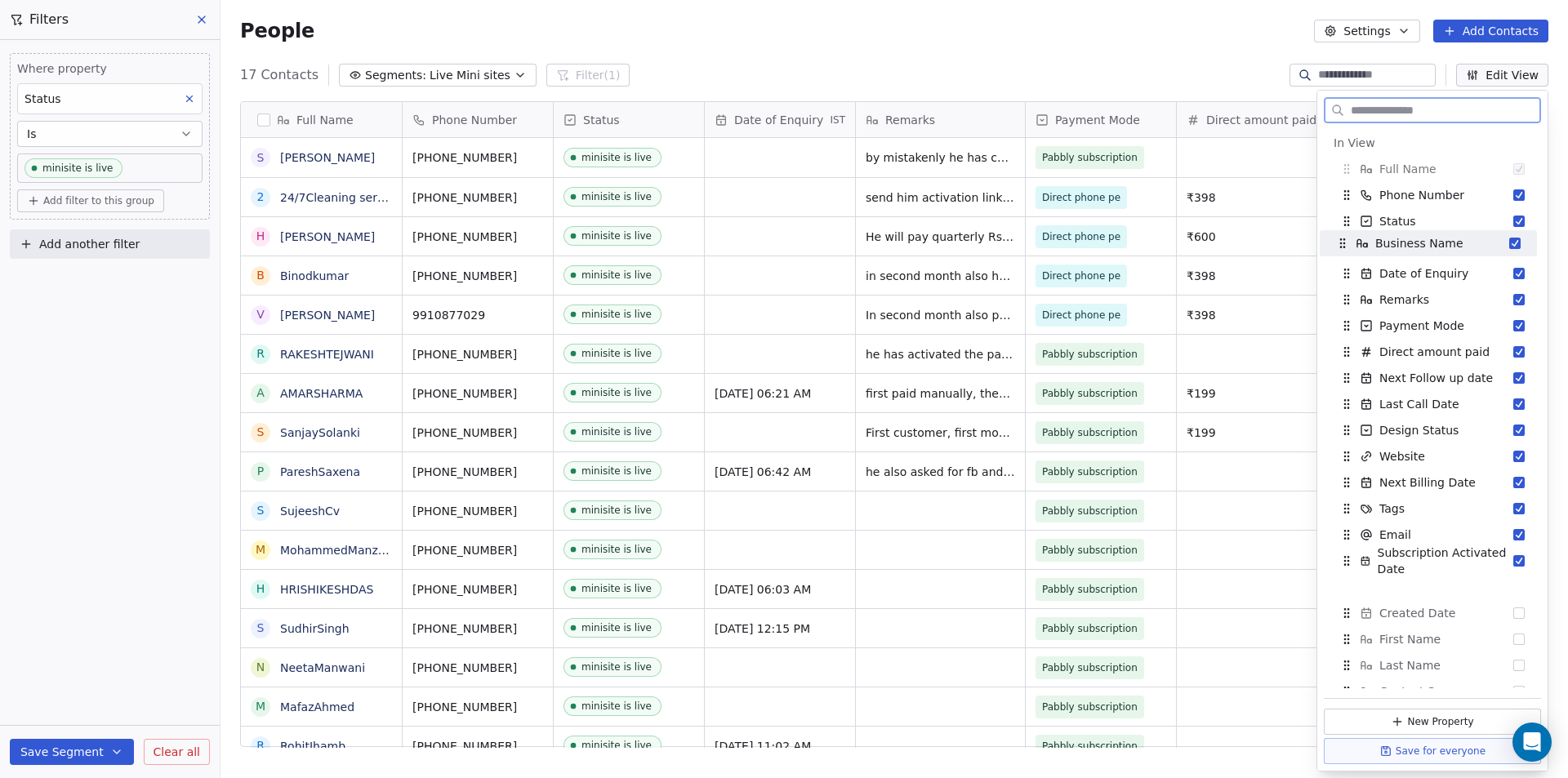
drag, startPoint x: 1345, startPoint y: 564, endPoint x: 1341, endPoint y: 246, distance: 318.0
click at [1341, 246] on icon "Suggestions" at bounding box center [1340, 246] width 1 height 1
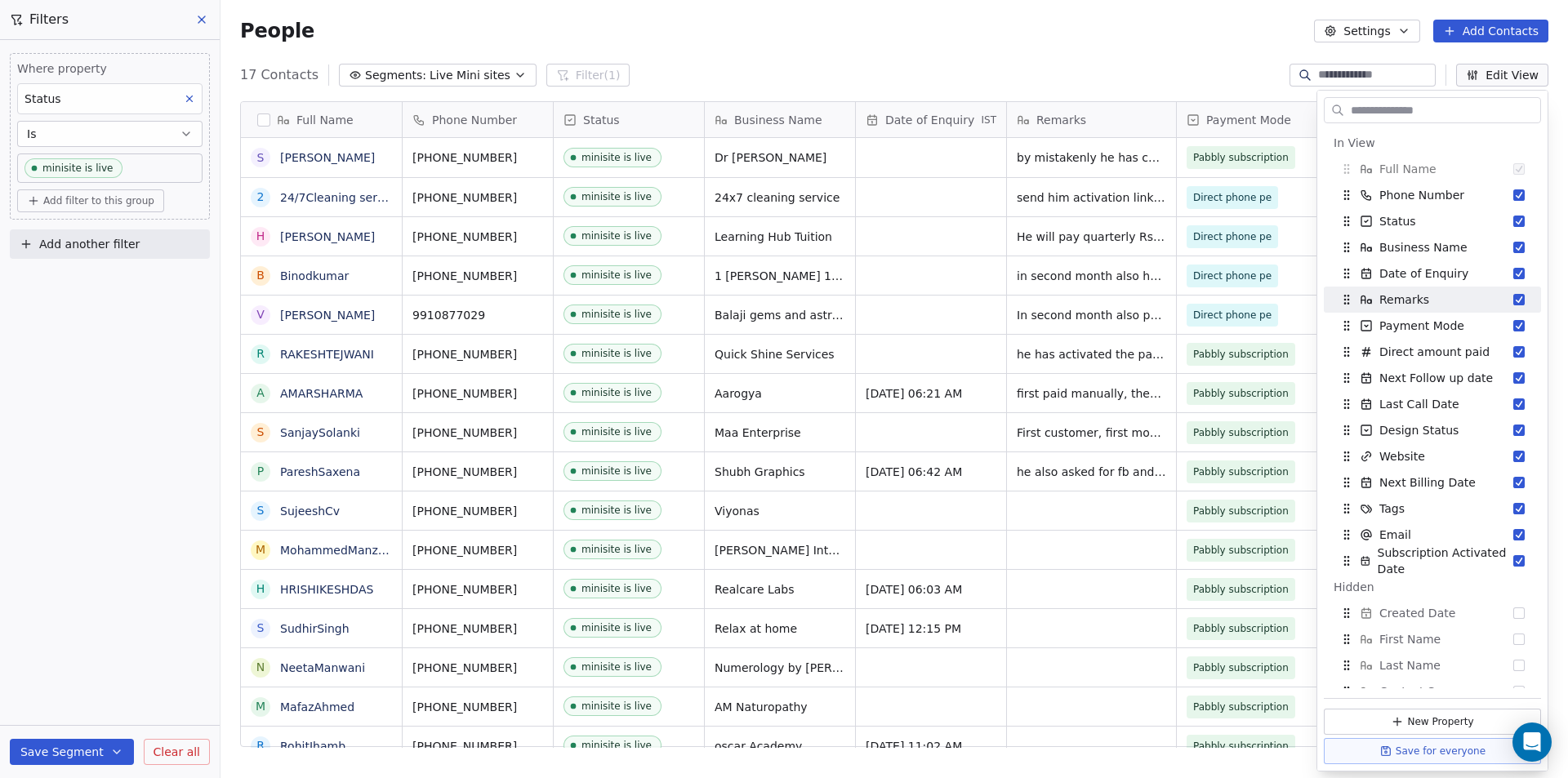
click at [803, 59] on div "People Settings Add Contacts" at bounding box center [894, 31] width 1347 height 62
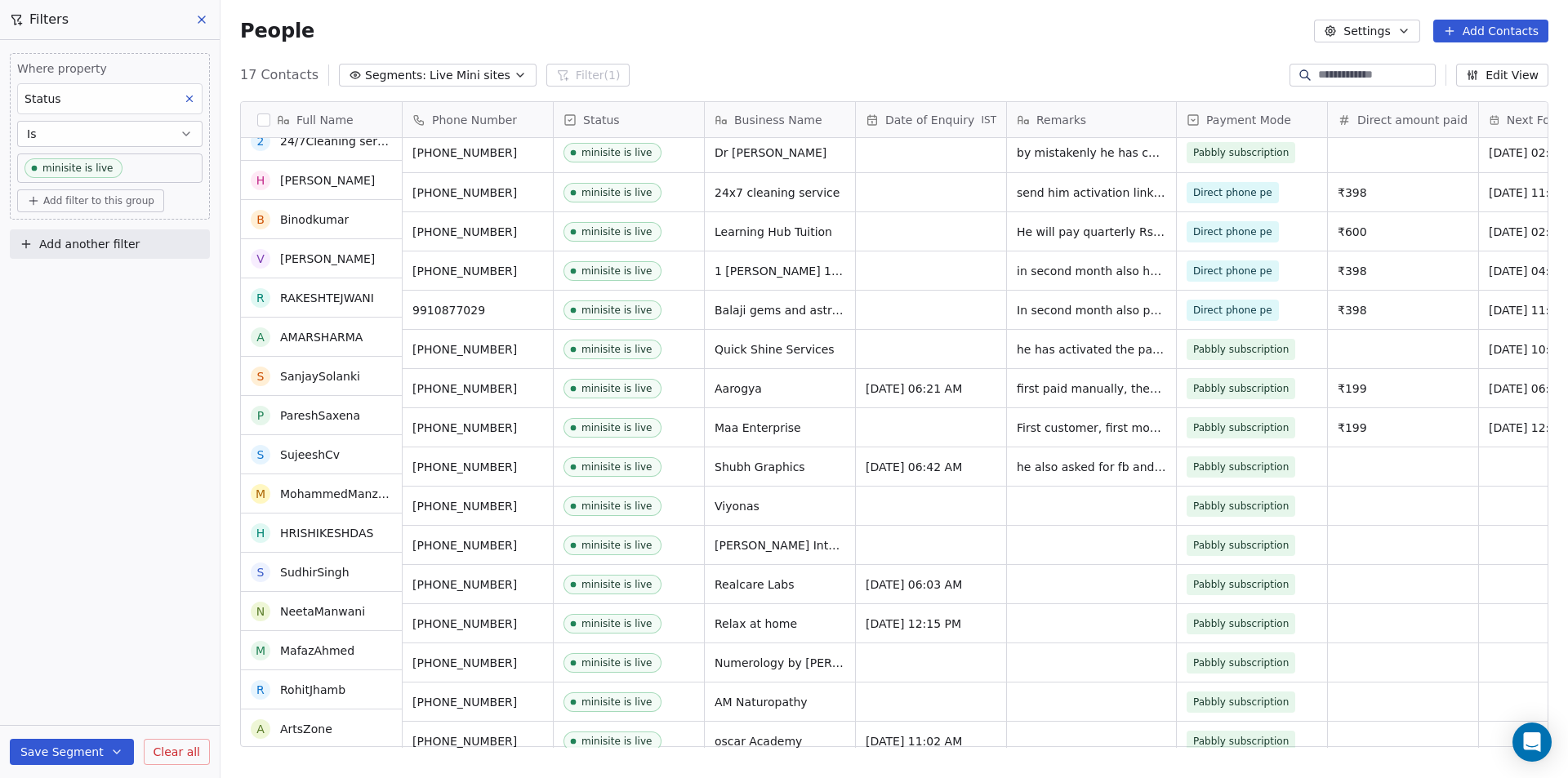
scroll to position [0, 0]
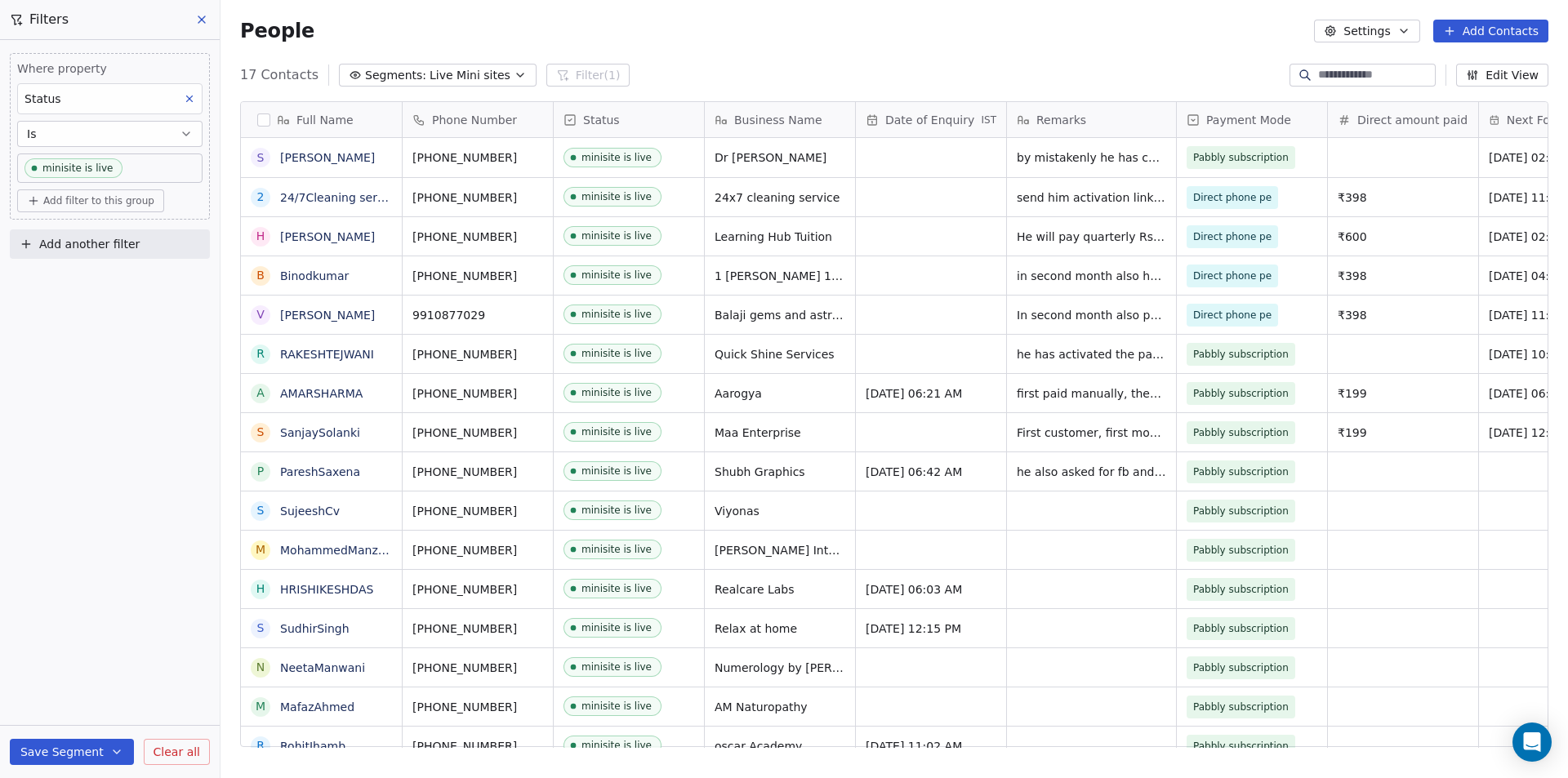
click at [1490, 75] on button "Edit View" at bounding box center [1502, 74] width 92 height 23
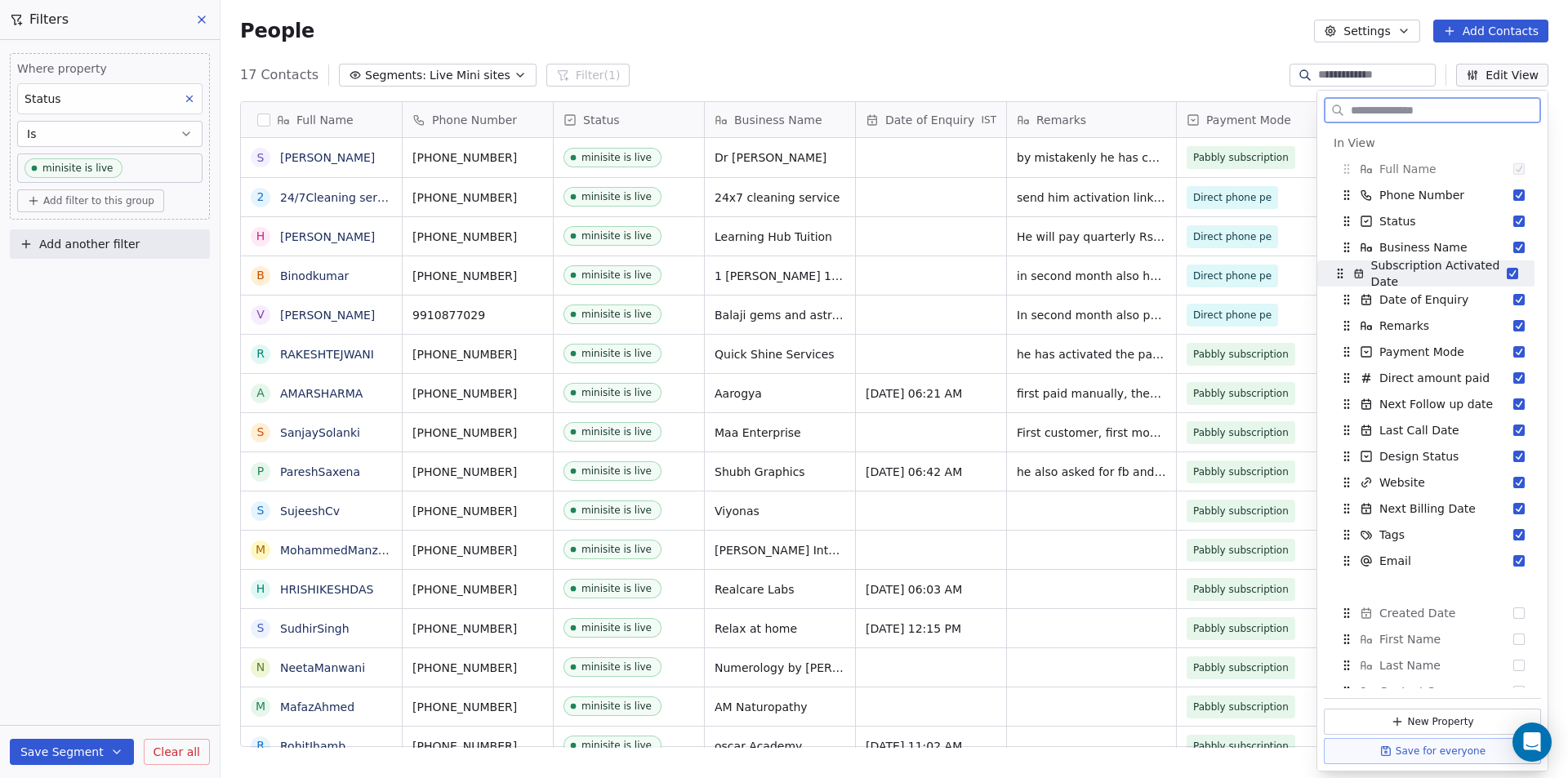
drag, startPoint x: 1348, startPoint y: 567, endPoint x: 1342, endPoint y: 280, distance: 287.1
click at [1342, 280] on div "Subscription Activated Date" at bounding box center [1420, 274] width 173 height 33
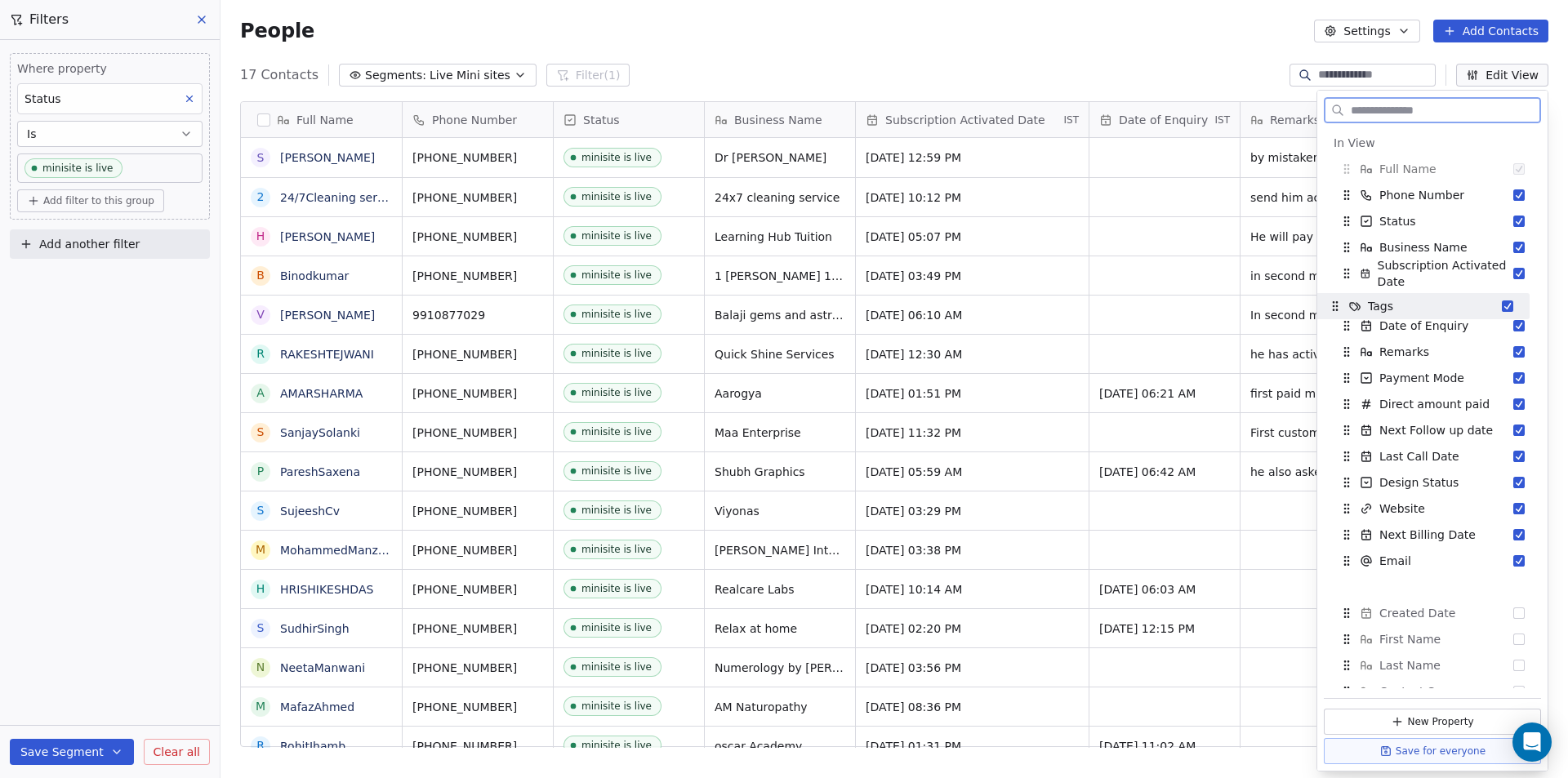
drag, startPoint x: 1348, startPoint y: 537, endPoint x: 1337, endPoint y: 308, distance: 229.3
click at [1337, 308] on icon "Suggestions" at bounding box center [1334, 306] width 13 height 13
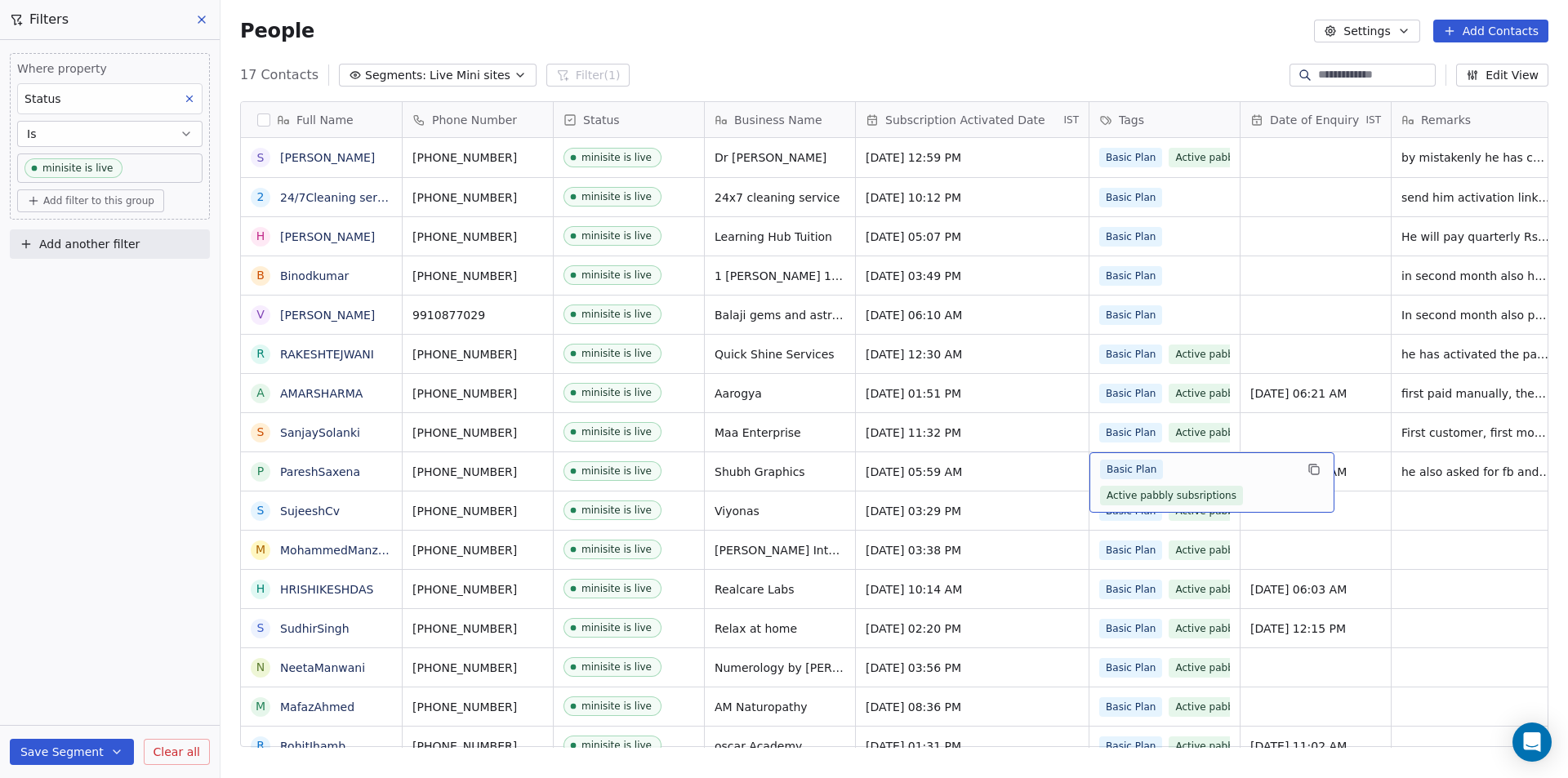
click at [1268, 504] on div "Basic Plan Active pabbly subsriptions" at bounding box center [1197, 482] width 194 height 45
click at [1180, 472] on div "Basic Plan Active pabbly subsriptions" at bounding box center [1197, 482] width 194 height 45
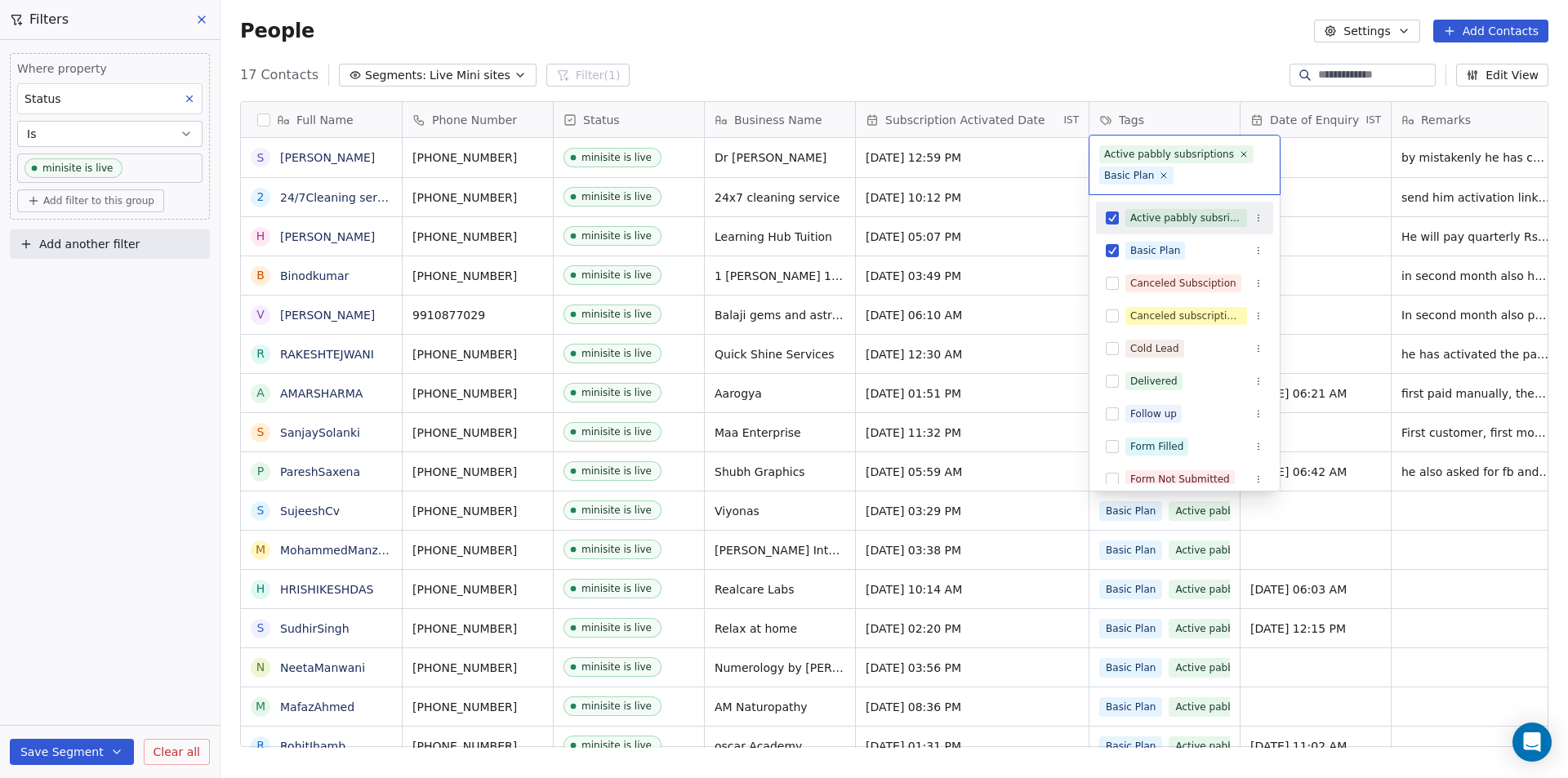
click at [1104, 217] on div "Active pabbly subsriptions" at bounding box center [1184, 217] width 177 height 27
click at [1051, 436] on html "Your Mini Site Contacts People Marketing Workflows Campaigns Metrics & Events S…" at bounding box center [784, 389] width 1568 height 778
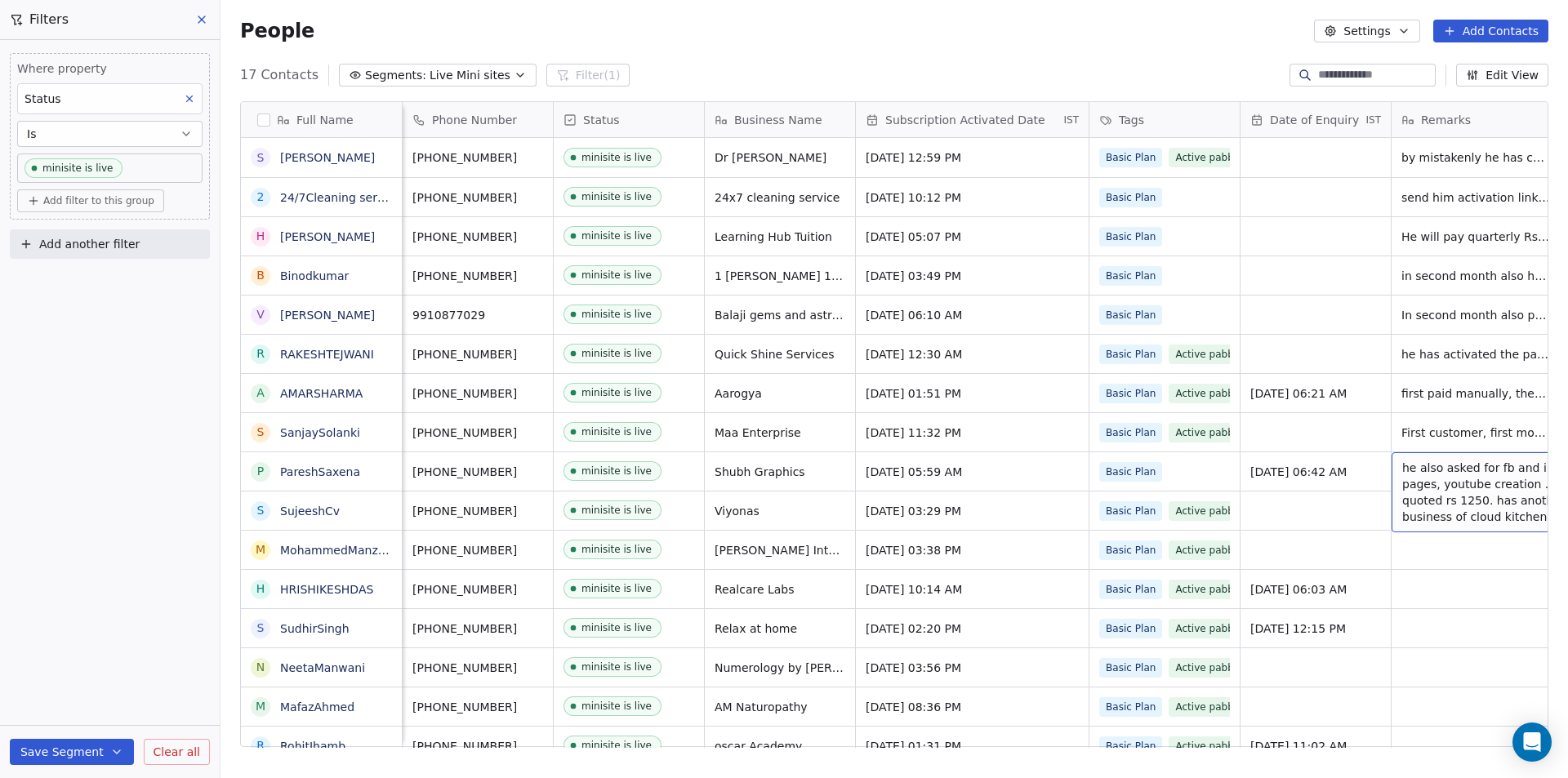
scroll to position [0, 27]
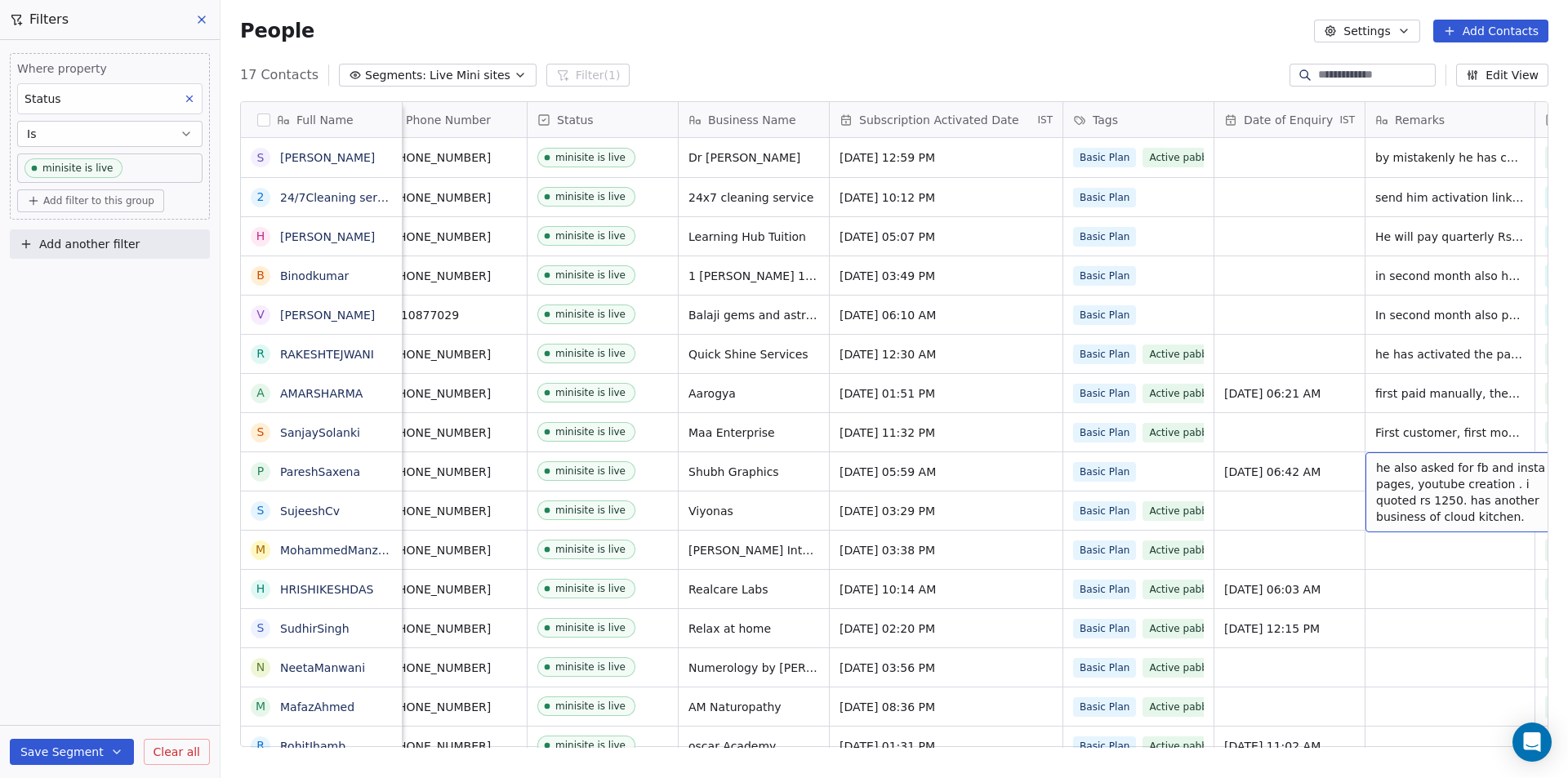
click at [1406, 477] on span "he also asked for fb and insta pages, youtube creation . i quoted rs 1250. has …" at bounding box center [1473, 492] width 194 height 65
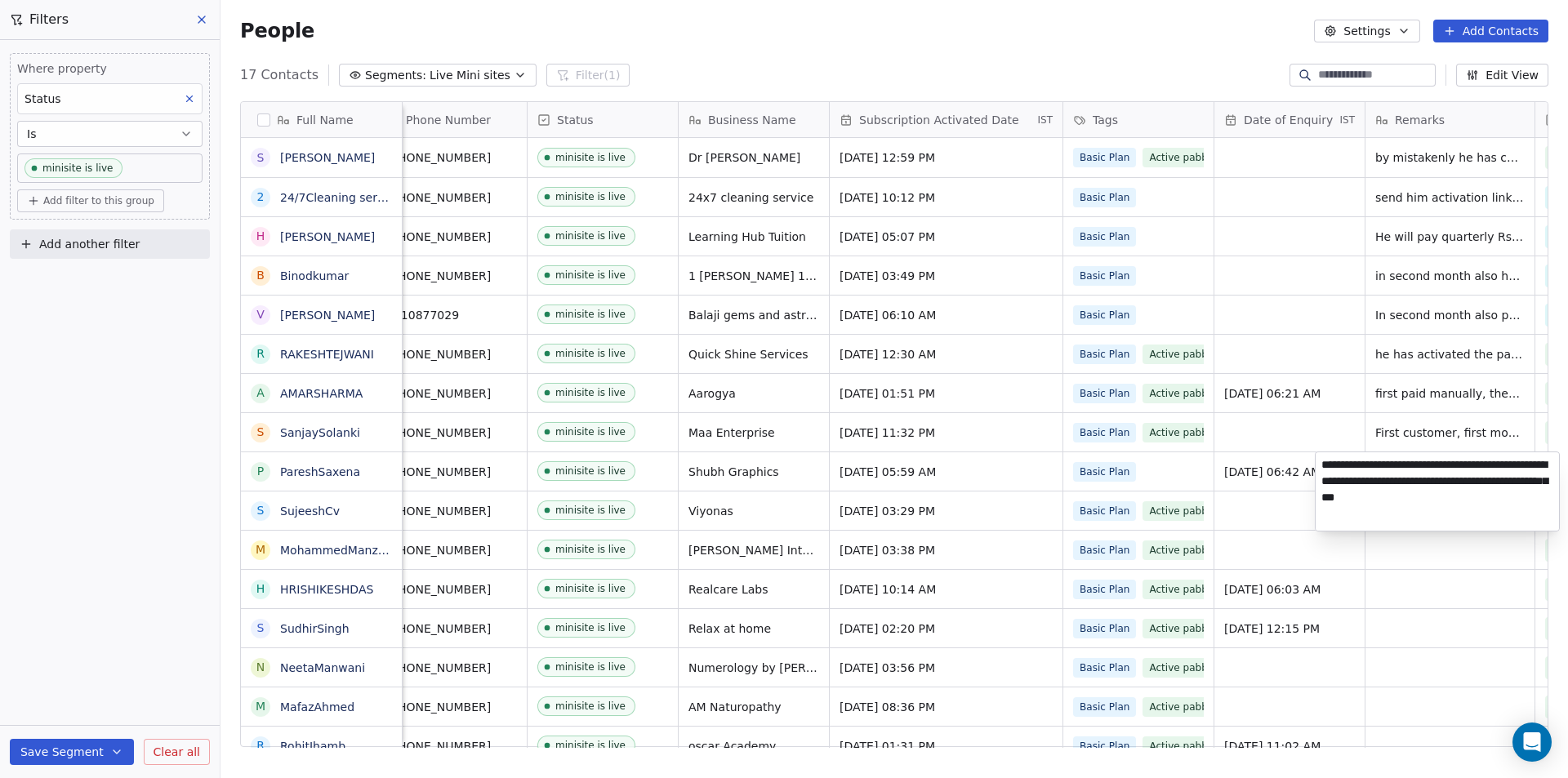
click at [1509, 497] on textarea "**********" at bounding box center [1437, 492] width 243 height 79
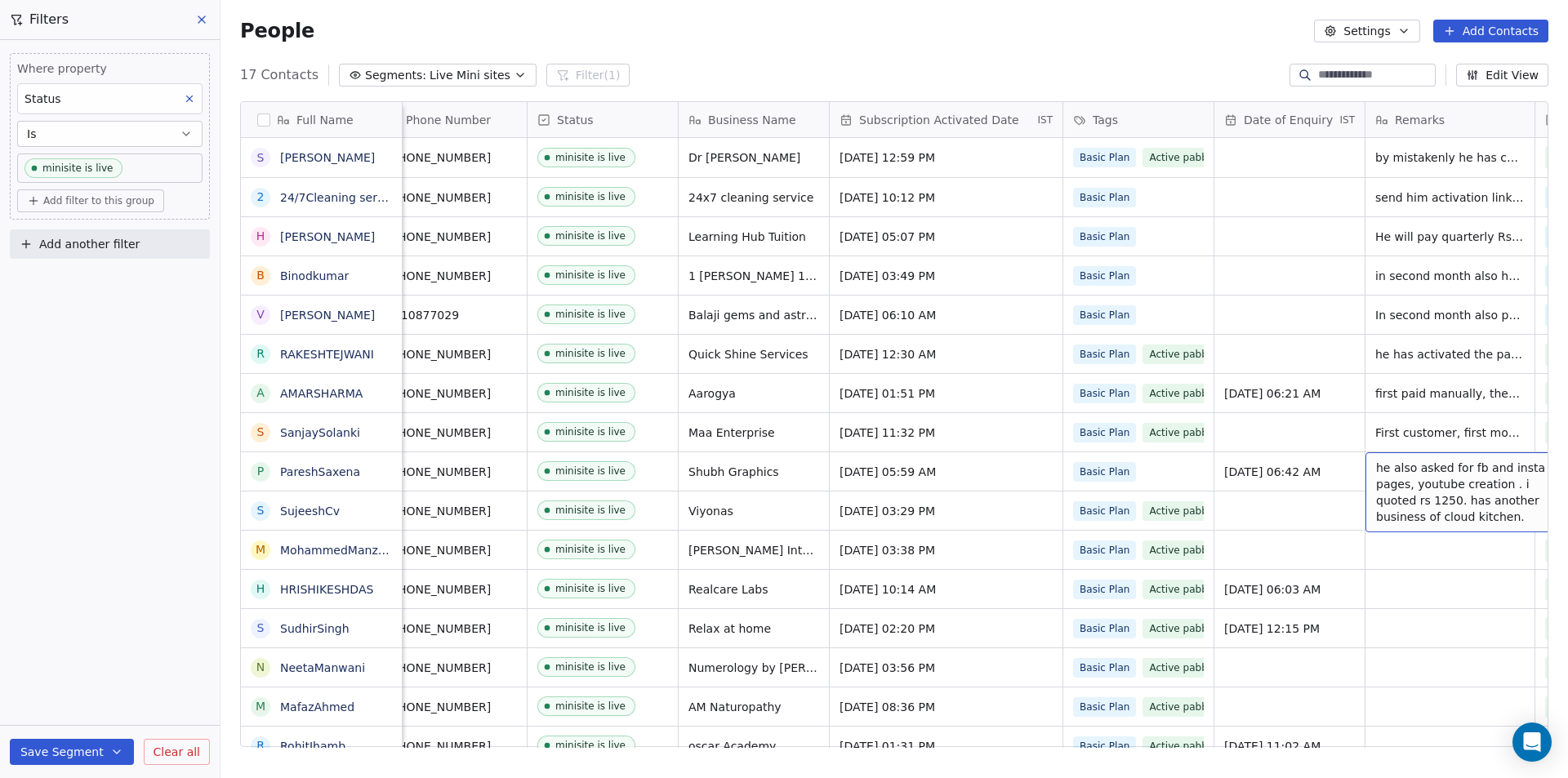
click at [1413, 479] on span "he also asked for fb and insta pages, youtube creation . i quoted rs 1250. has …" at bounding box center [1473, 492] width 194 height 65
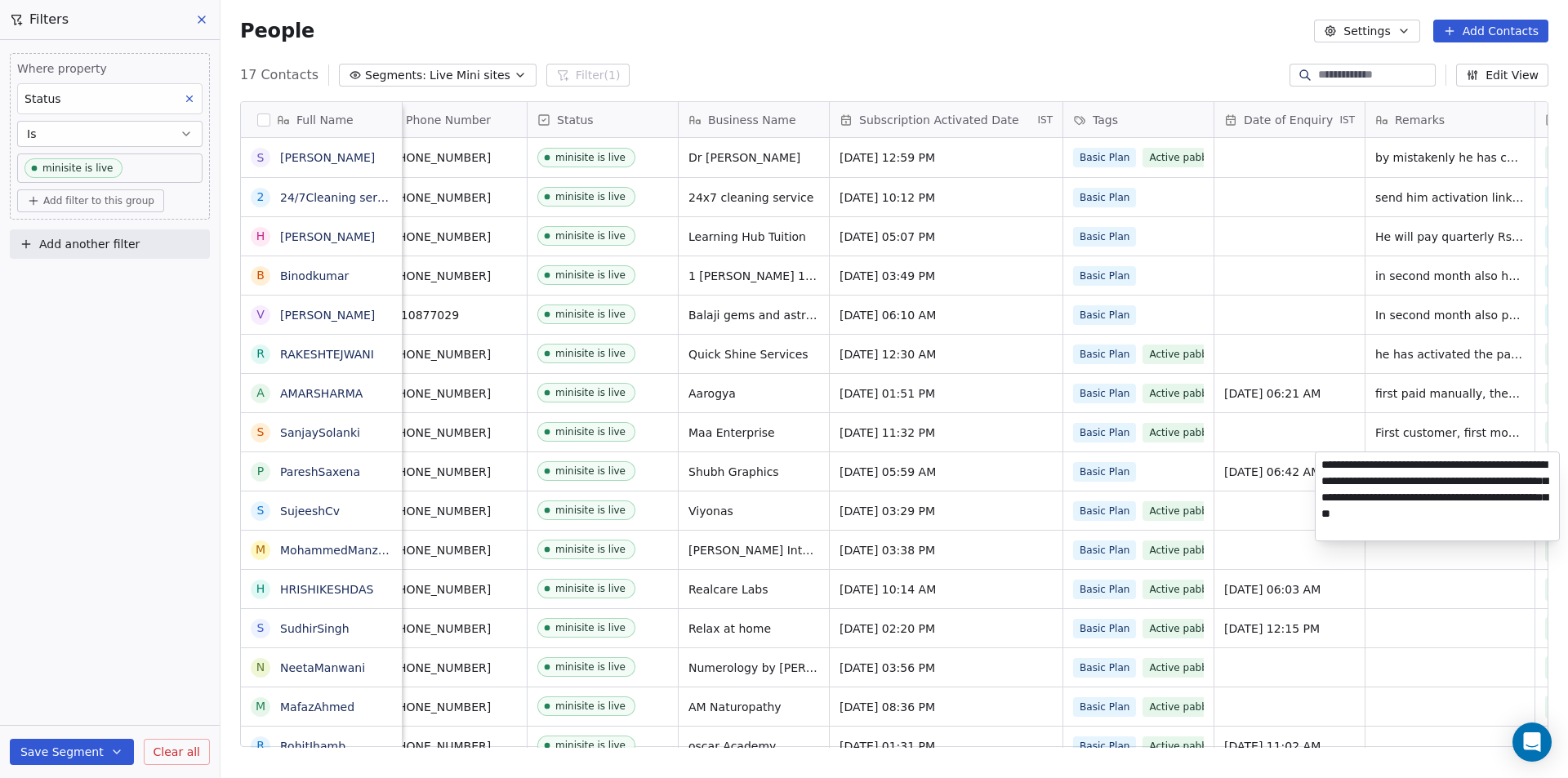
type textarea "**********"
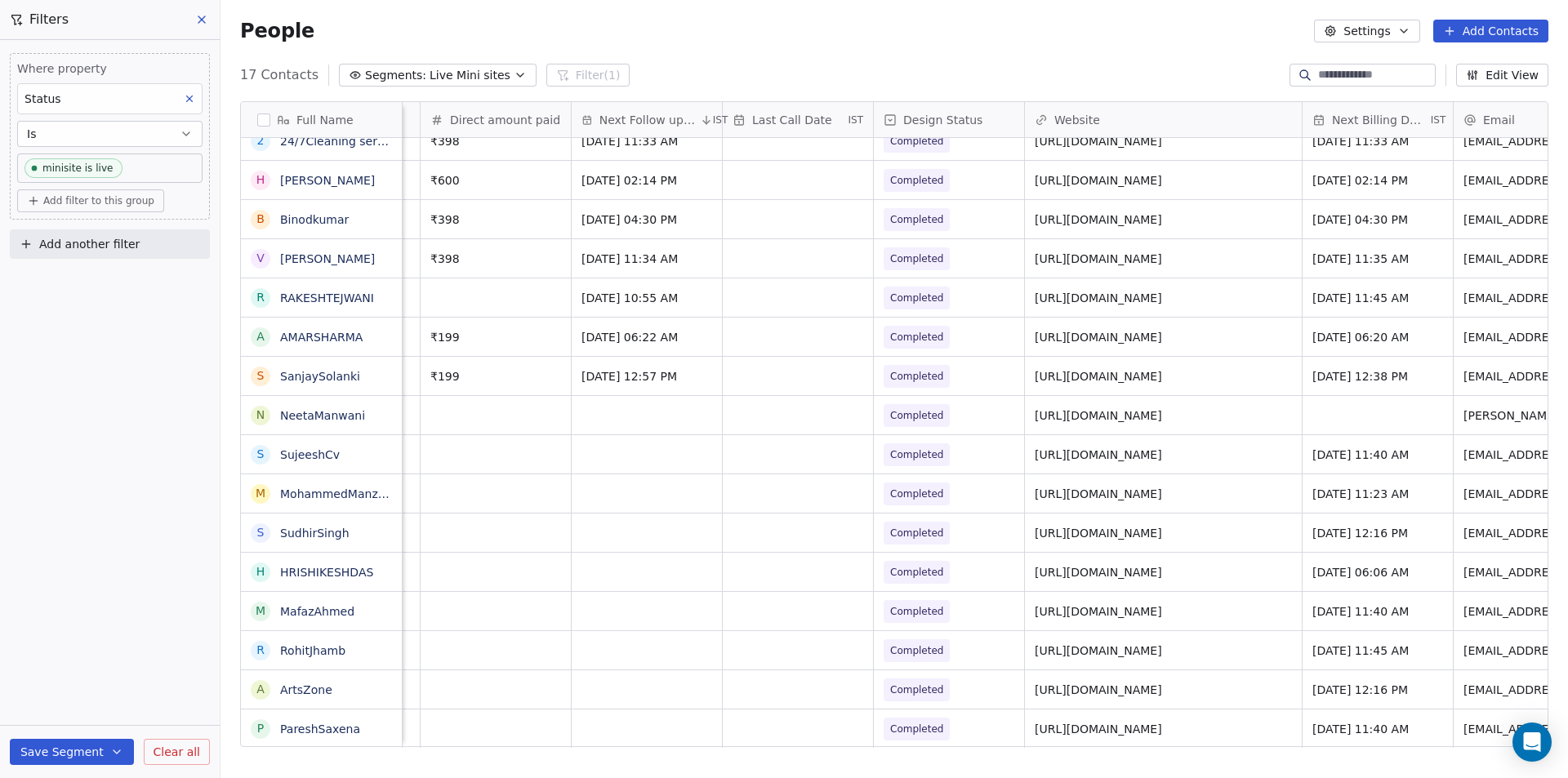
scroll to position [0, 1400]
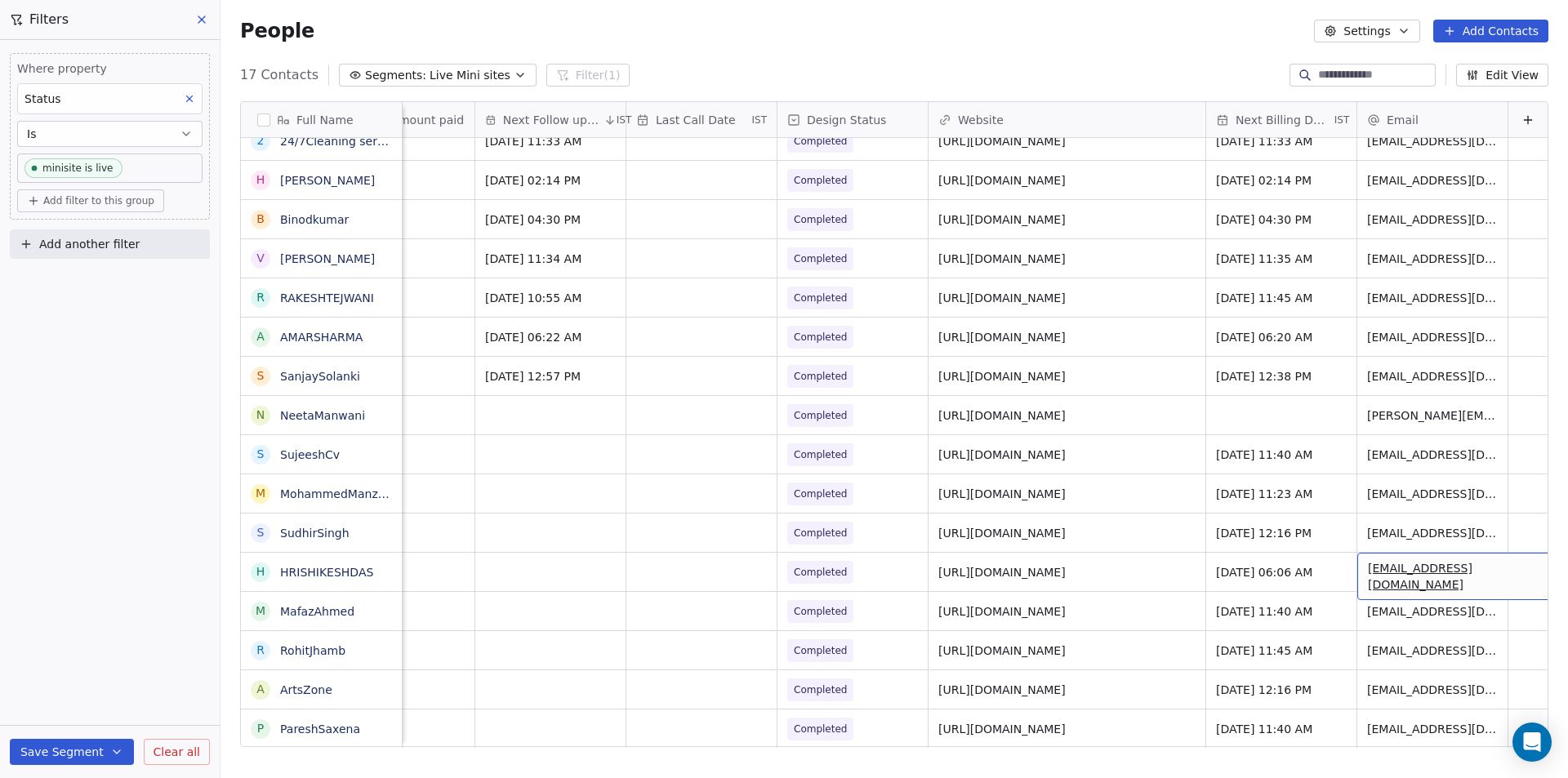
click at [1402, 569] on span "[EMAIL_ADDRESS][DOMAIN_NAME]" at bounding box center [1464, 577] width 194 height 33
click at [1402, 569] on input "**********" at bounding box center [1440, 573] width 230 height 33
click at [1383, 616] on html "Your Mini Site Contacts People Marketing Workflows Campaigns Metrics & Events S…" at bounding box center [784, 389] width 1568 height 778
click at [1383, 616] on span "[EMAIL_ADDRESS][DOMAIN_NAME]" at bounding box center [1464, 615] width 194 height 33
click at [1567, 608] on icon "grid" at bounding box center [1581, 609] width 13 height 13
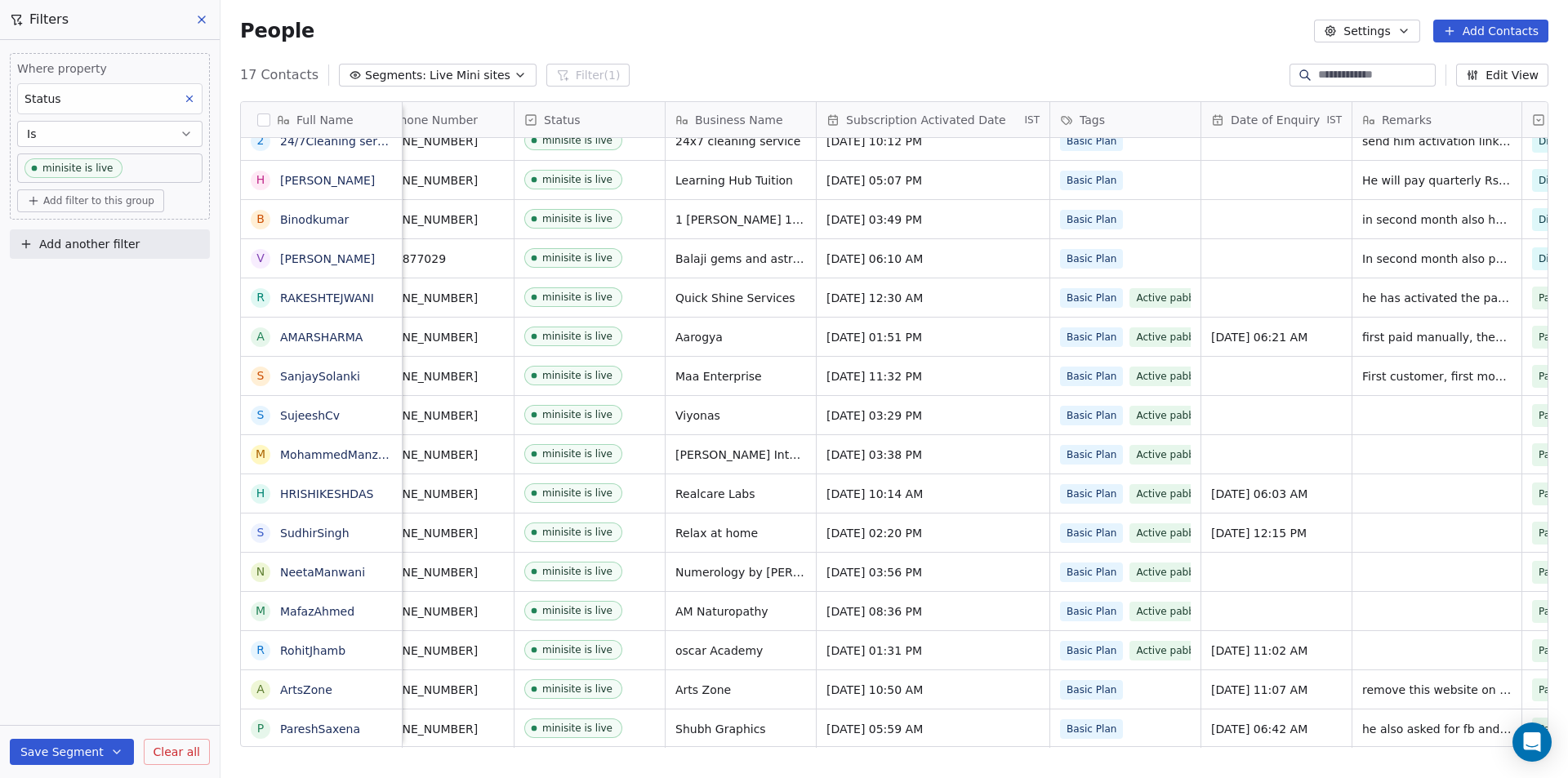
scroll to position [12, 0]
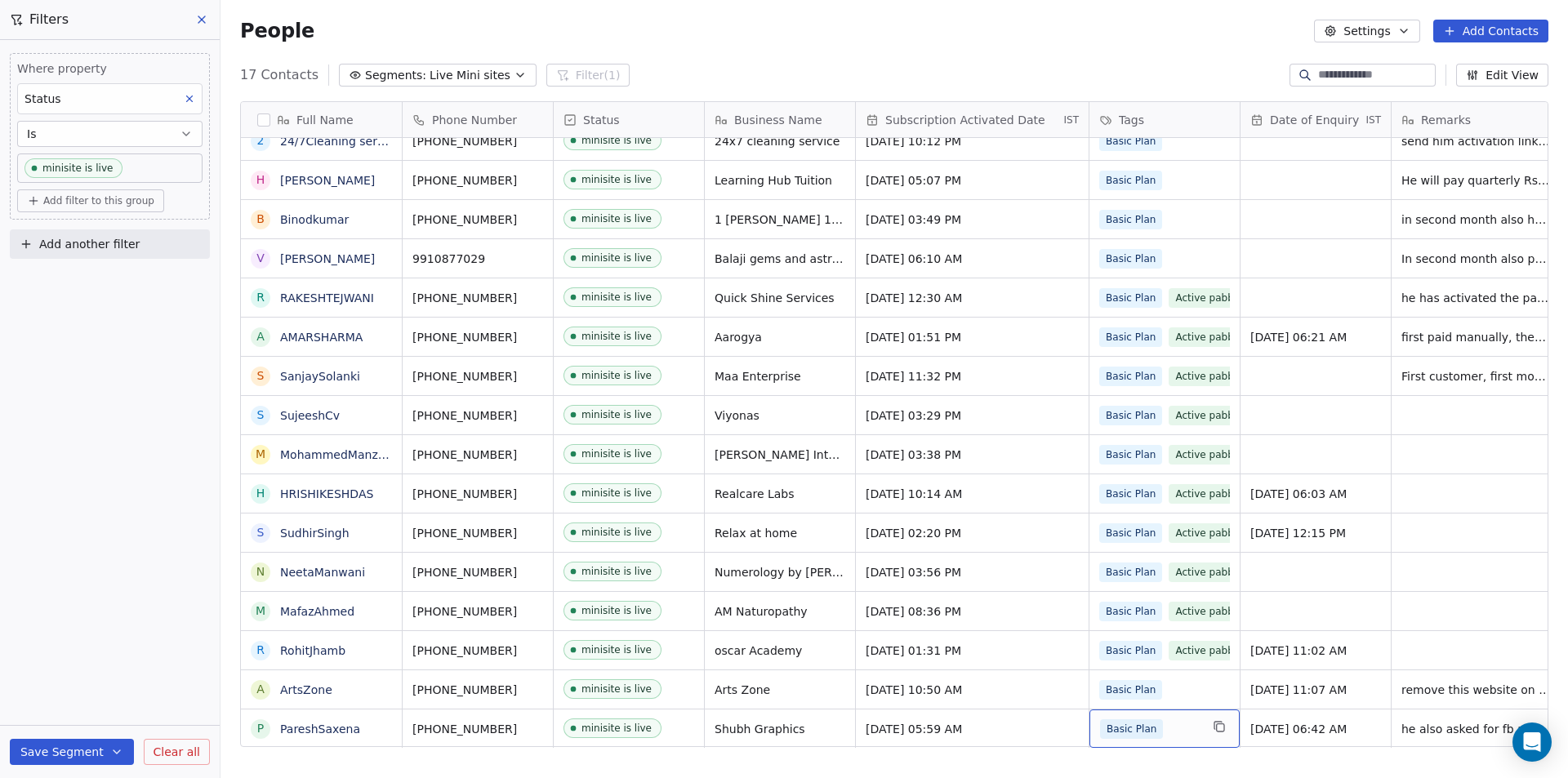
click at [1185, 720] on div "Basic Plan" at bounding box center [1149, 729] width 99 height 20
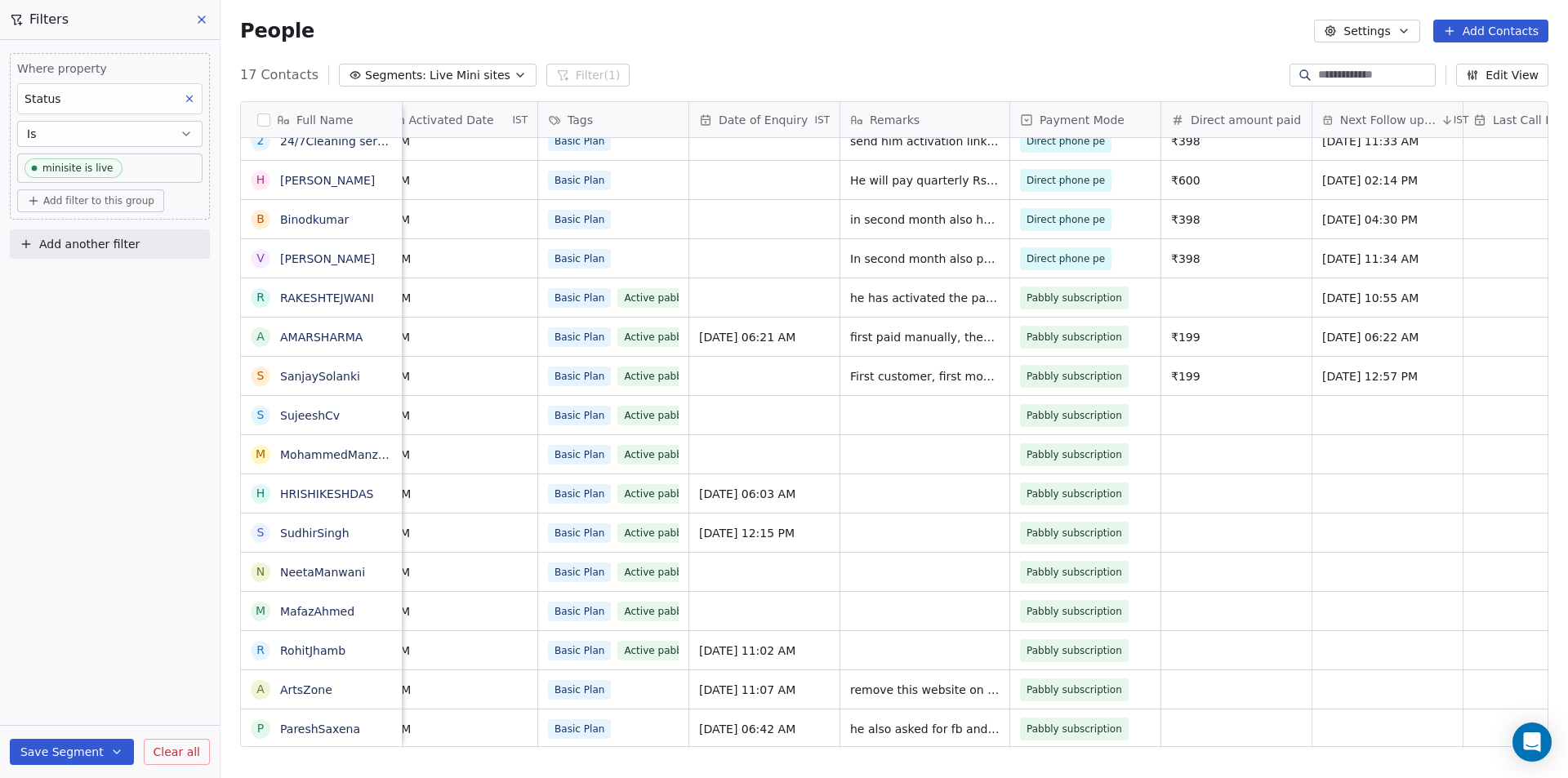
scroll to position [12, 643]
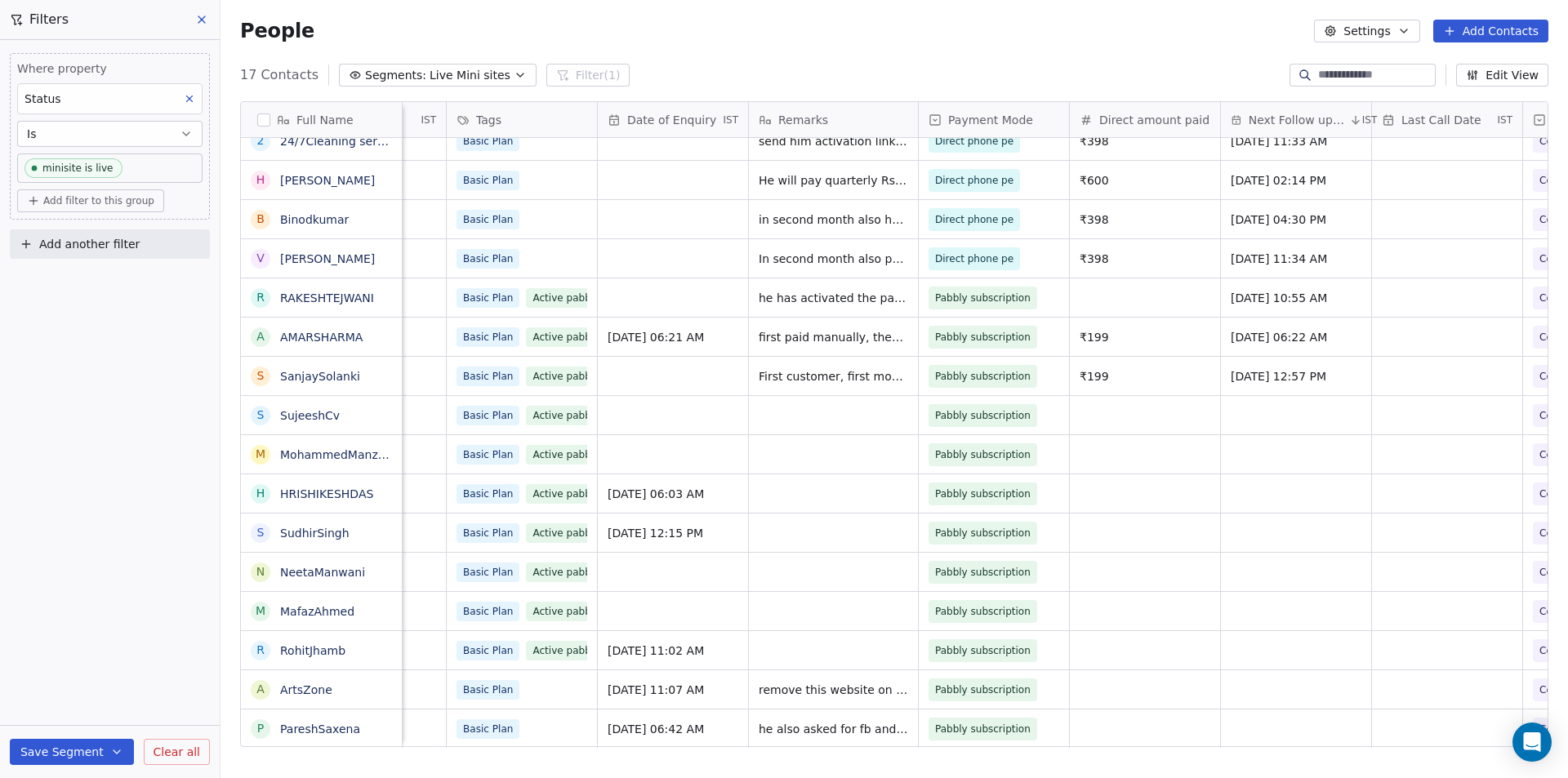
drag, startPoint x: 887, startPoint y: 739, endPoint x: 1167, endPoint y: 756, distance: 280.5
click at [1167, 756] on html "Your Mini Site Contacts People Marketing Workflows Campaigns Metrics & Events S…" at bounding box center [784, 389] width 1568 height 778
click at [1048, 719] on button "grid" at bounding box center [1057, 727] width 20 height 20
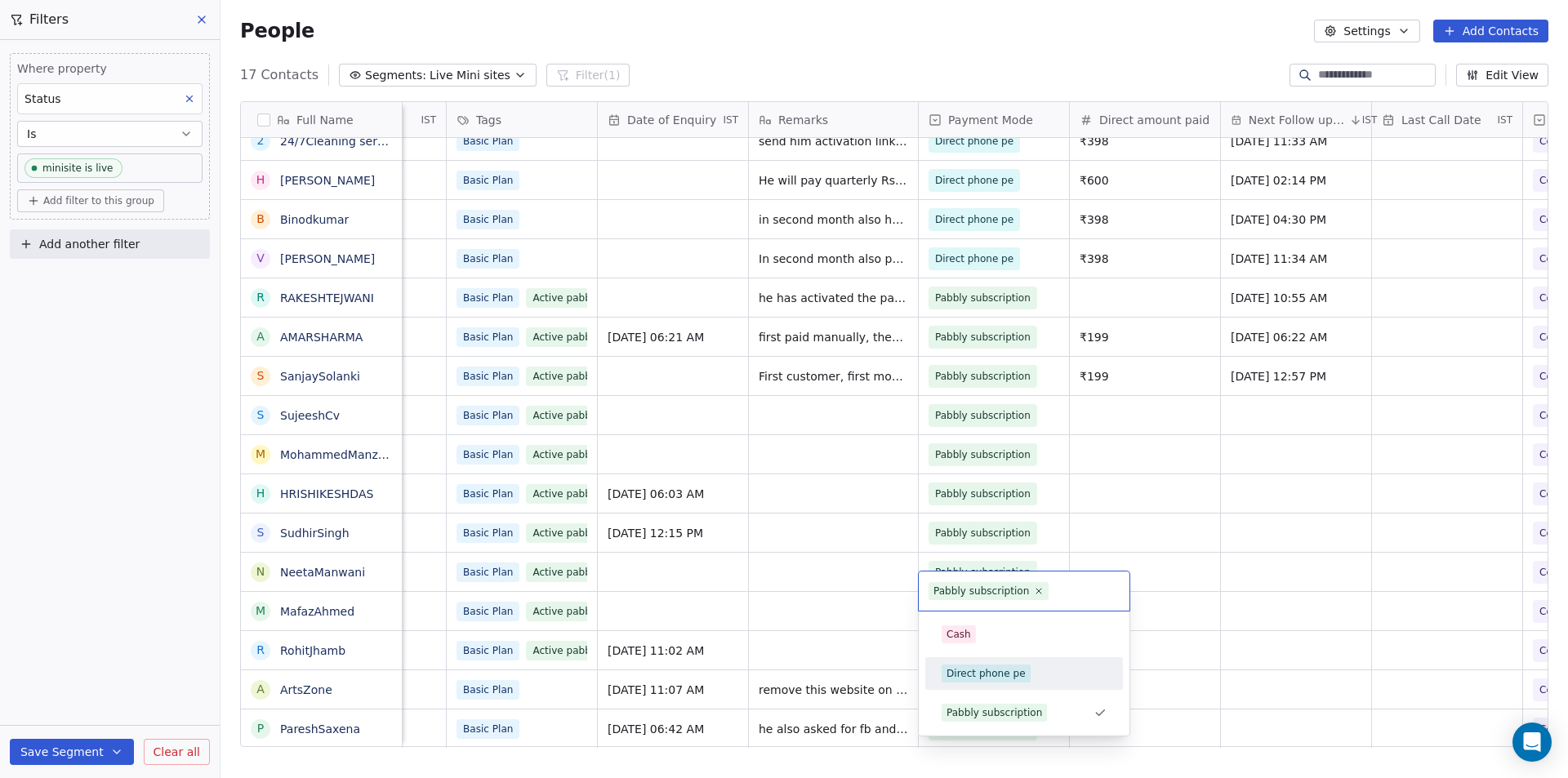
click at [1015, 670] on div "Direct phone pe" at bounding box center [986, 674] width 80 height 15
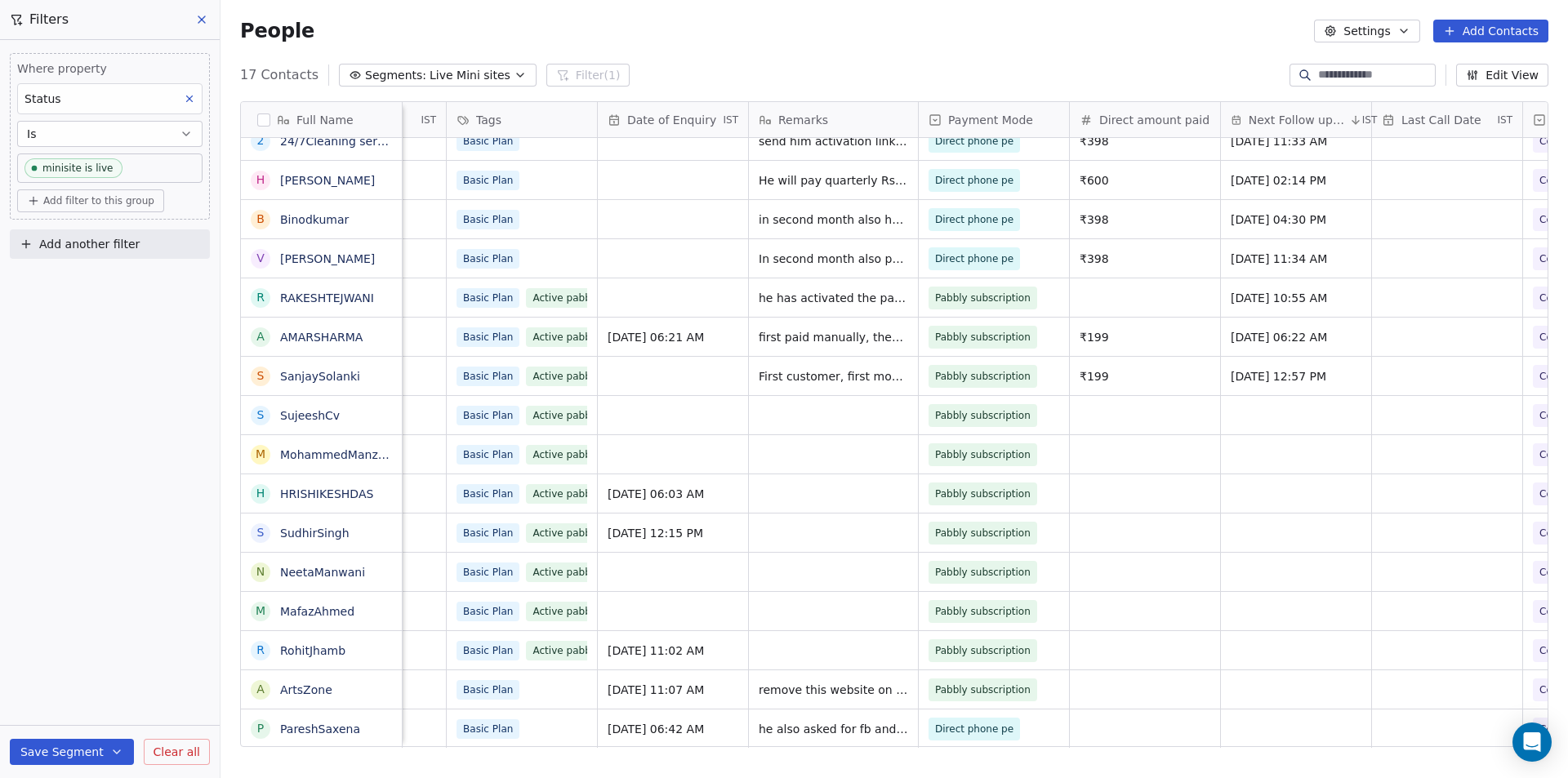
click at [169, 582] on div "Where property Status Is minisite is live Add filter to this group Add another …" at bounding box center [110, 409] width 220 height 739
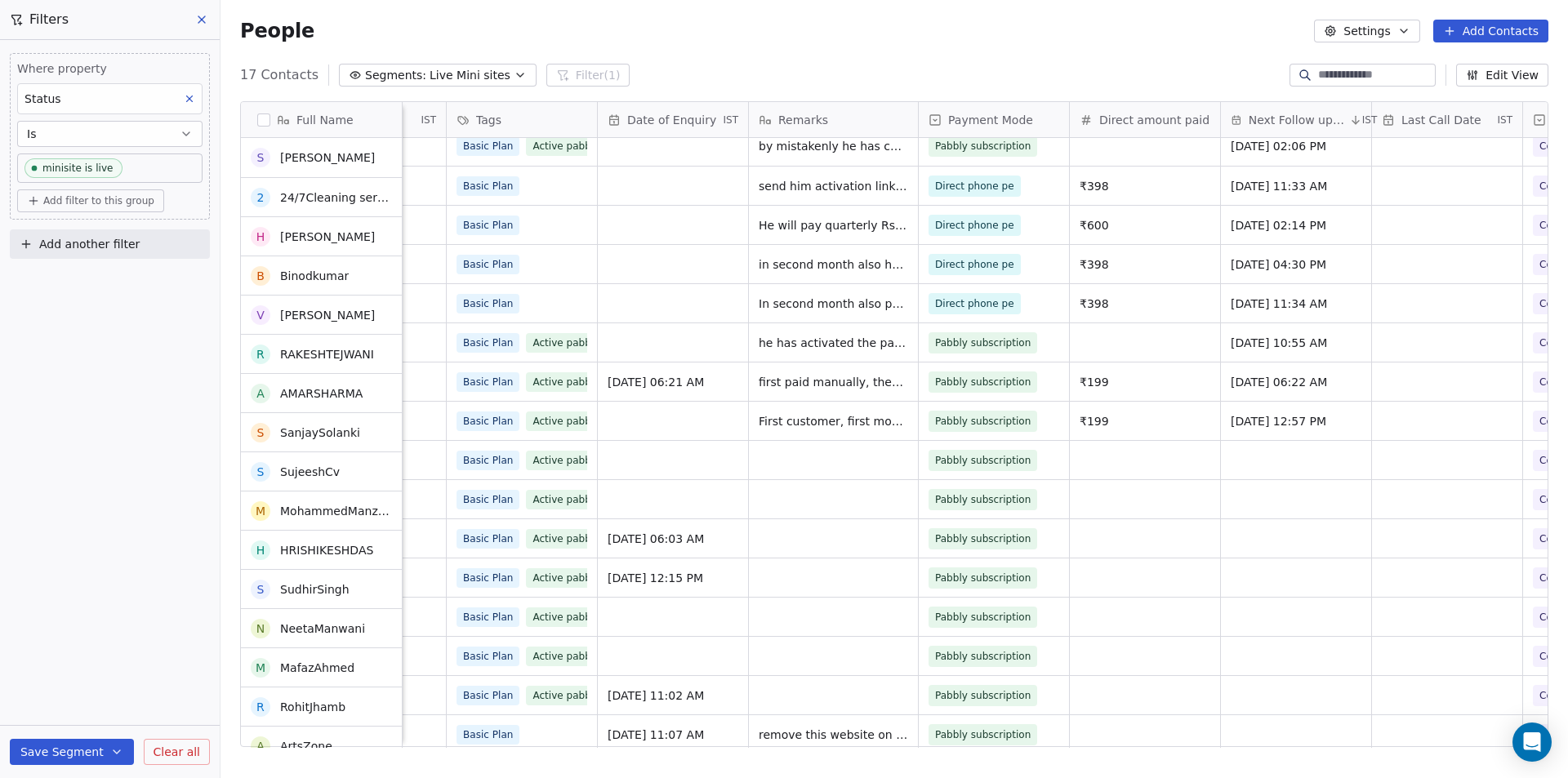
scroll to position [0, 0]
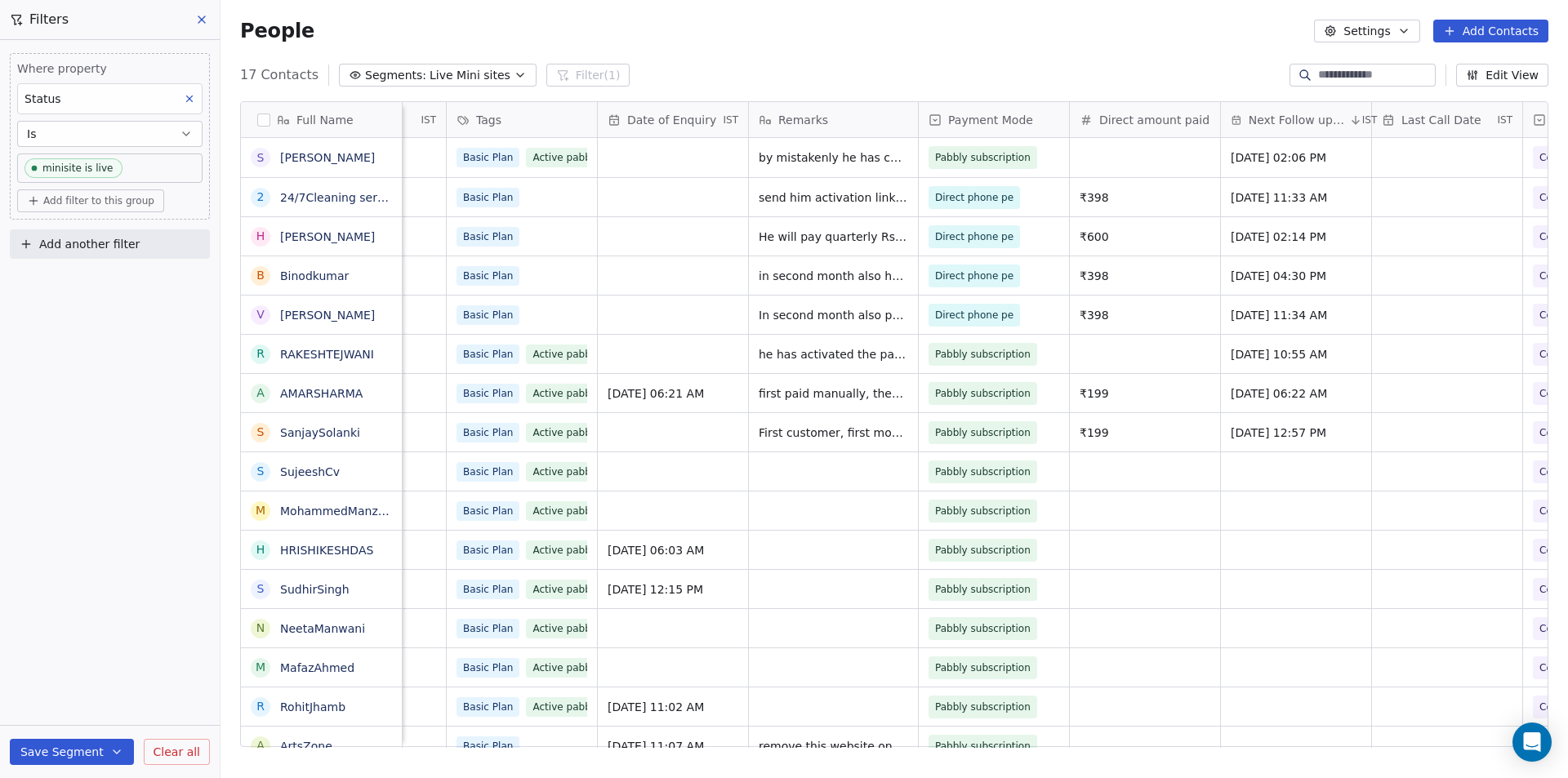
click at [83, 427] on div "Where property Status Is minisite is live Add filter to this group Add another …" at bounding box center [110, 409] width 220 height 739
click at [400, 72] on span "Segments:" at bounding box center [395, 75] width 62 height 17
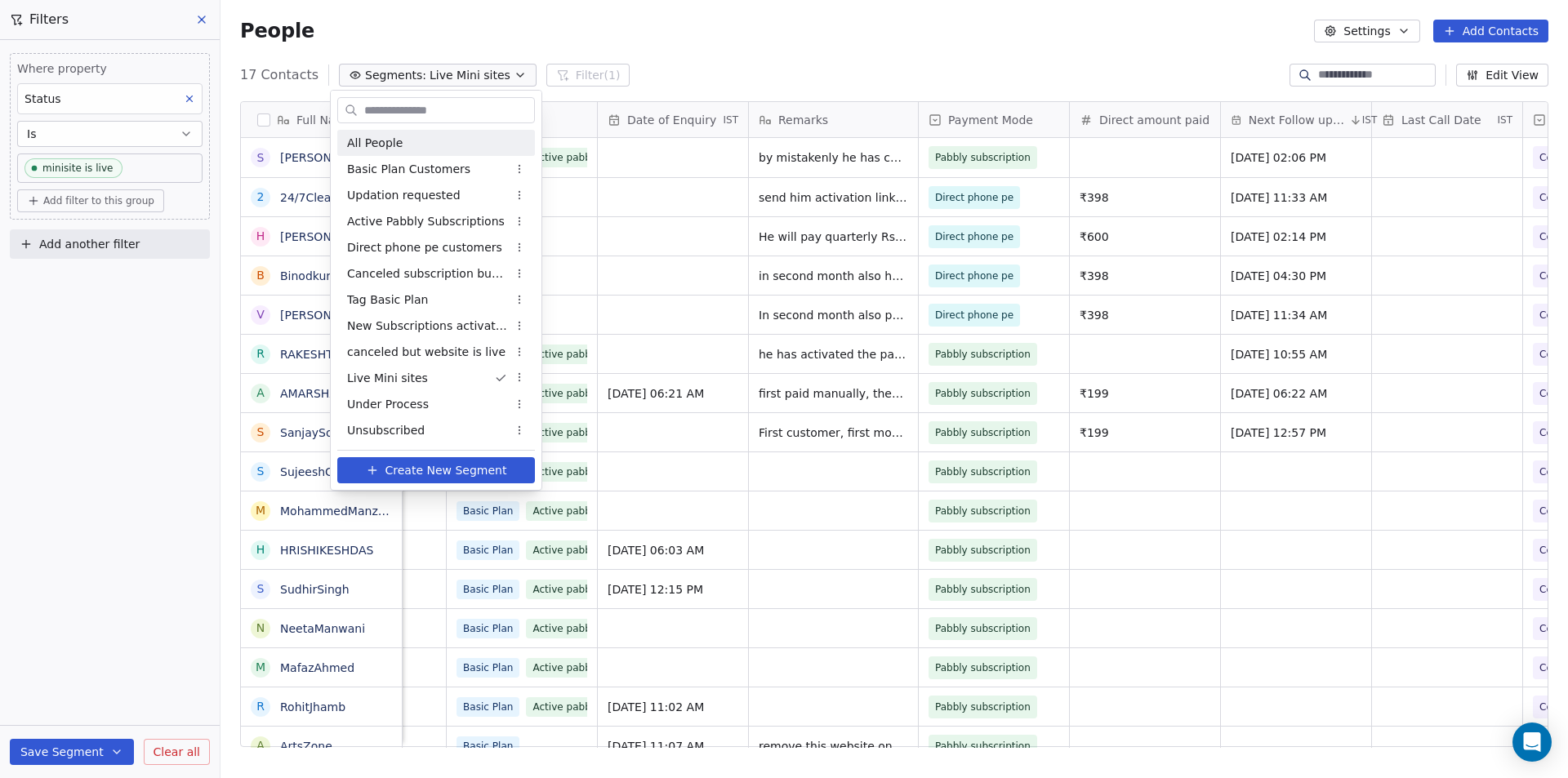
click at [359, 138] on span "All People" at bounding box center [374, 143] width 56 height 17
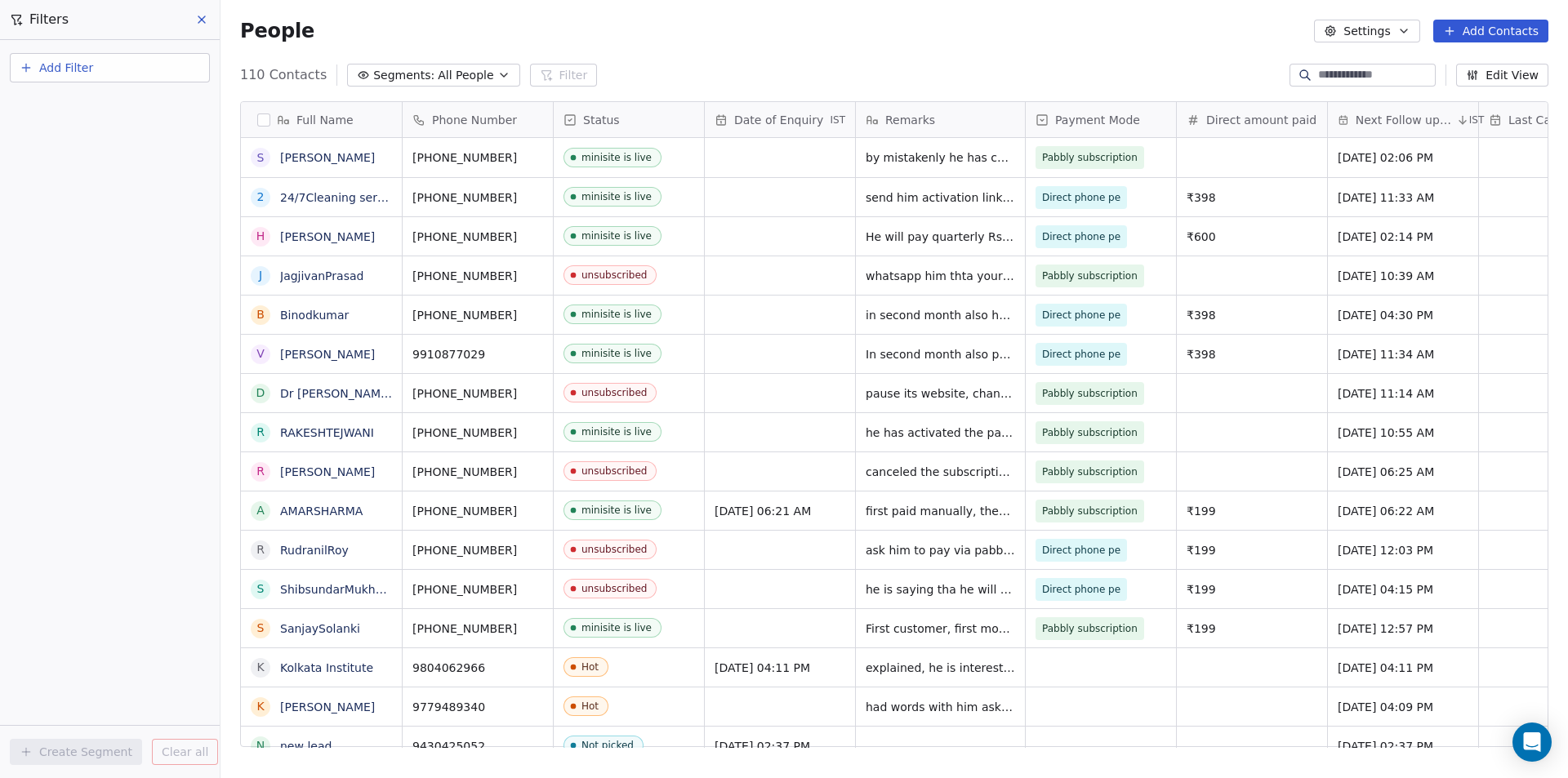
scroll to position [672, 1335]
click at [447, 78] on span "All People" at bounding box center [465, 75] width 56 height 17
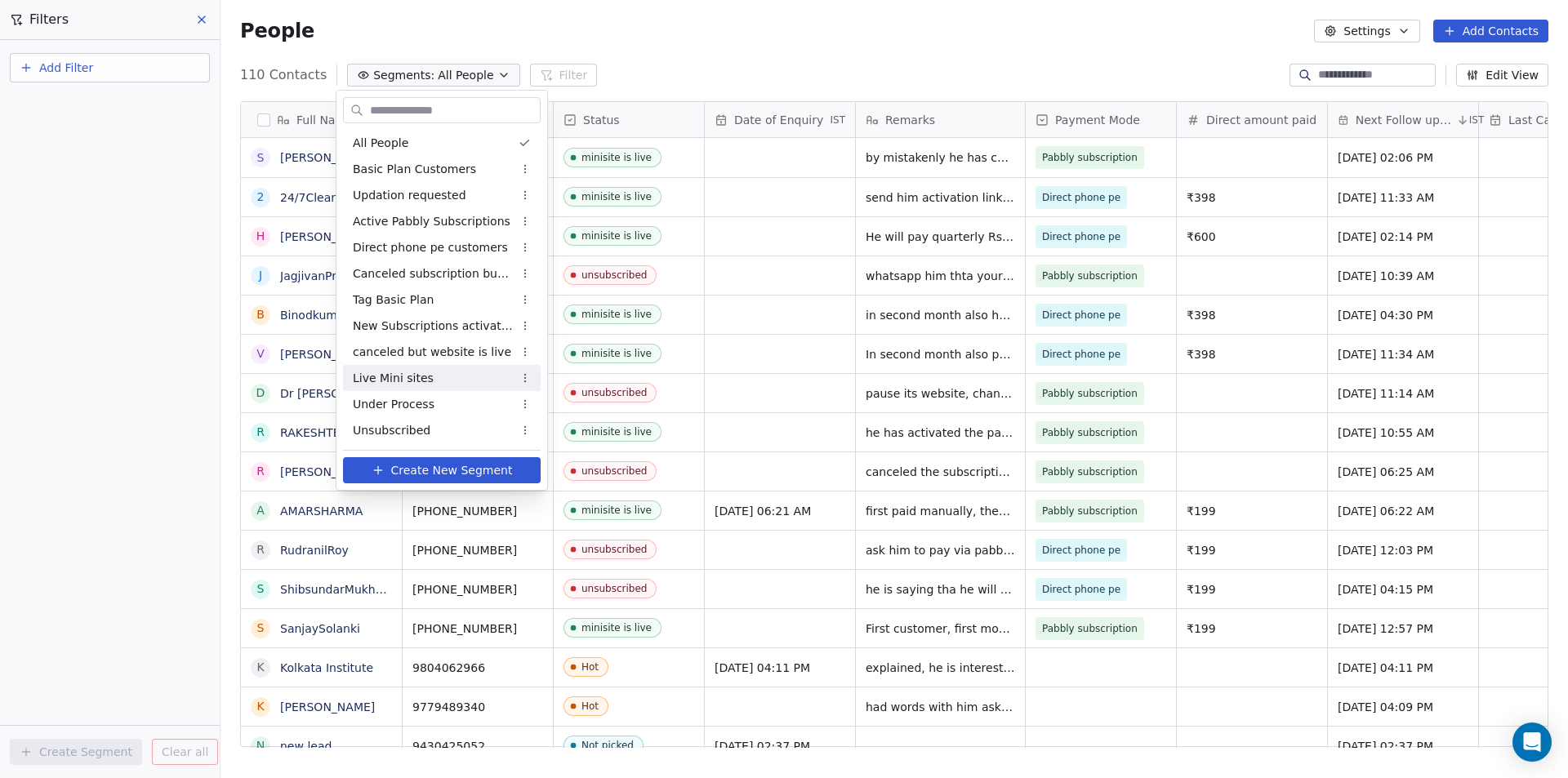
click at [419, 371] on span "Live Mini sites" at bounding box center [393, 378] width 80 height 17
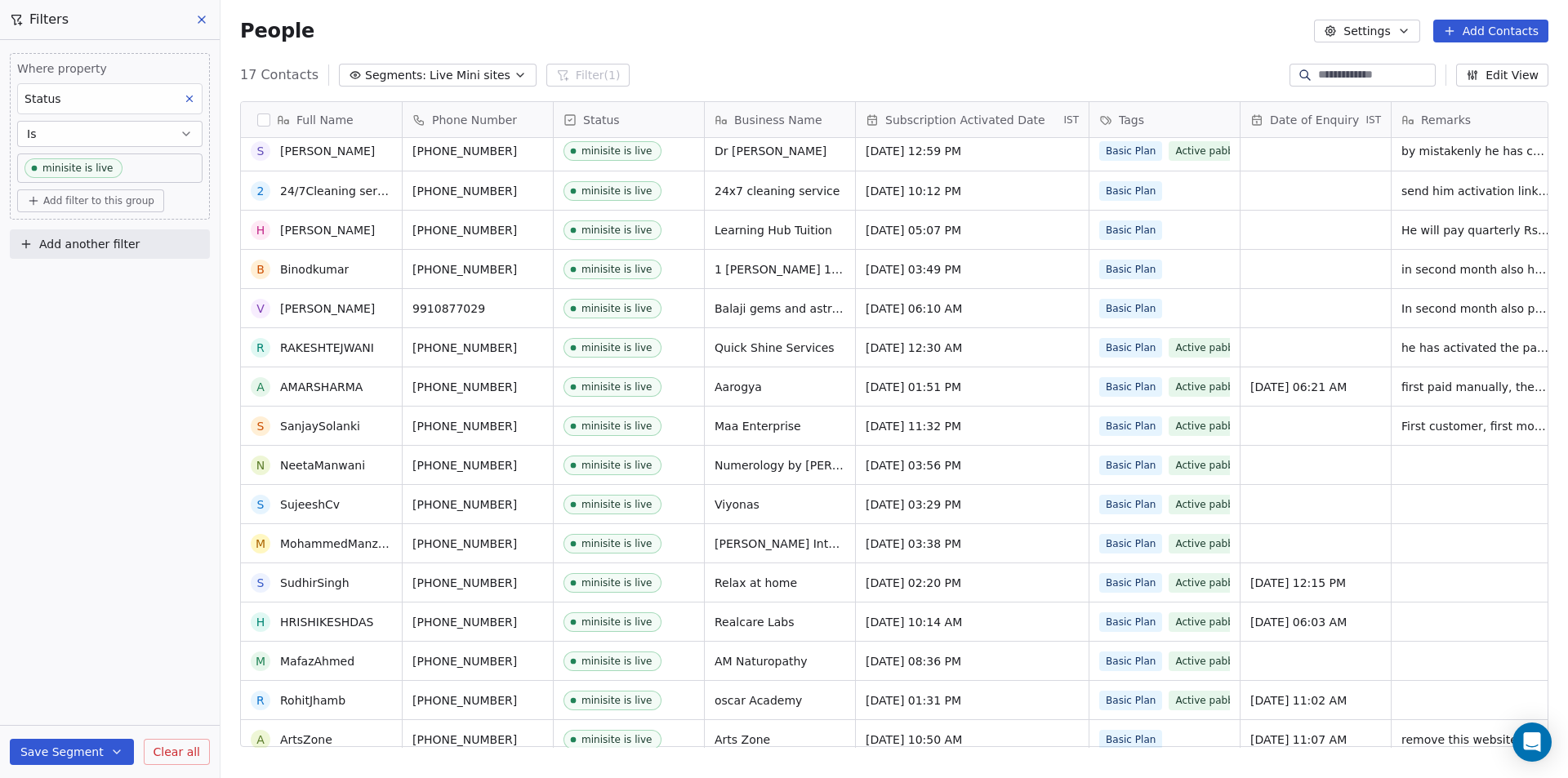
scroll to position [0, 0]
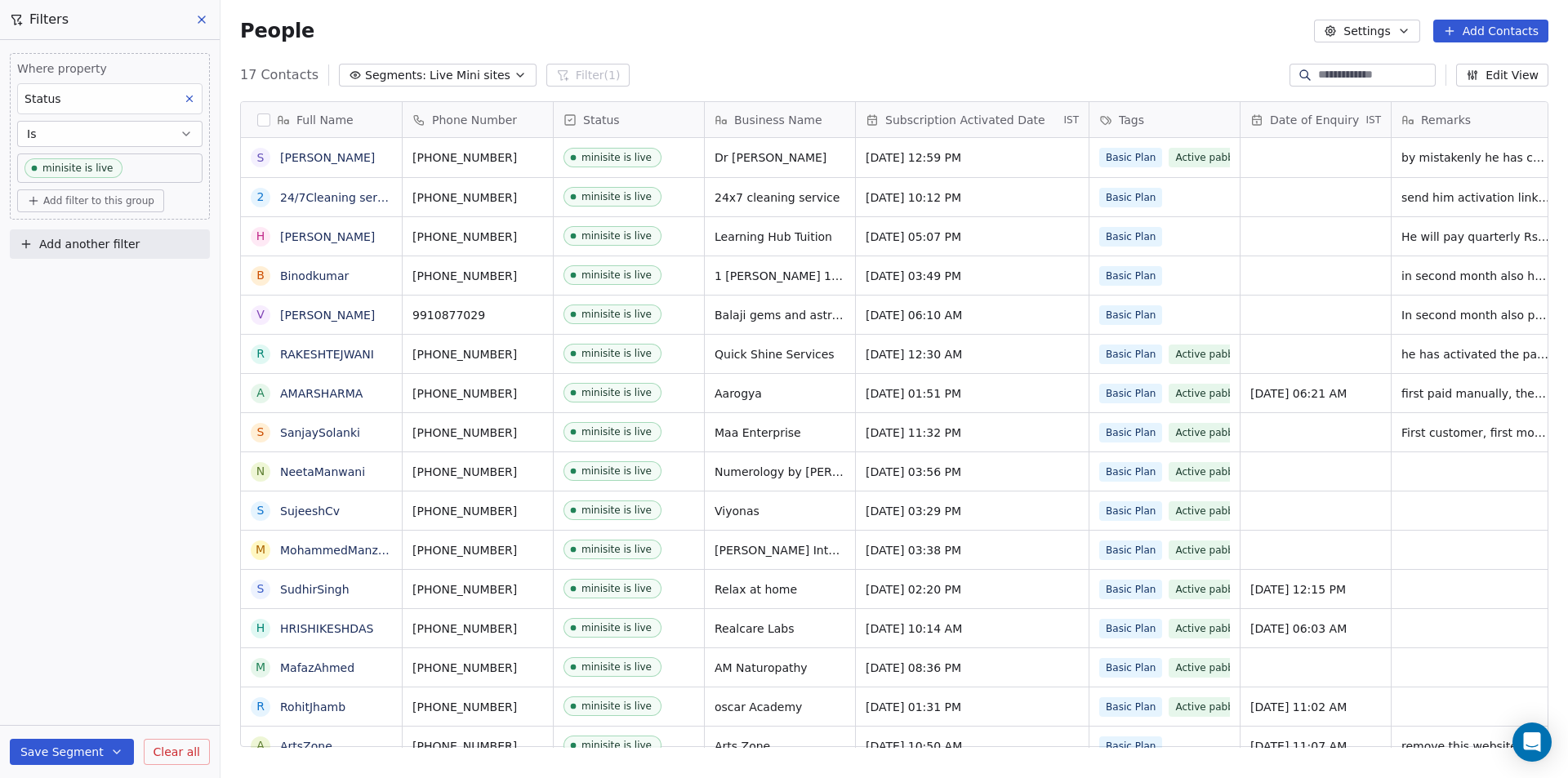
click at [480, 80] on span "Live Mini sites" at bounding box center [470, 75] width 80 height 17
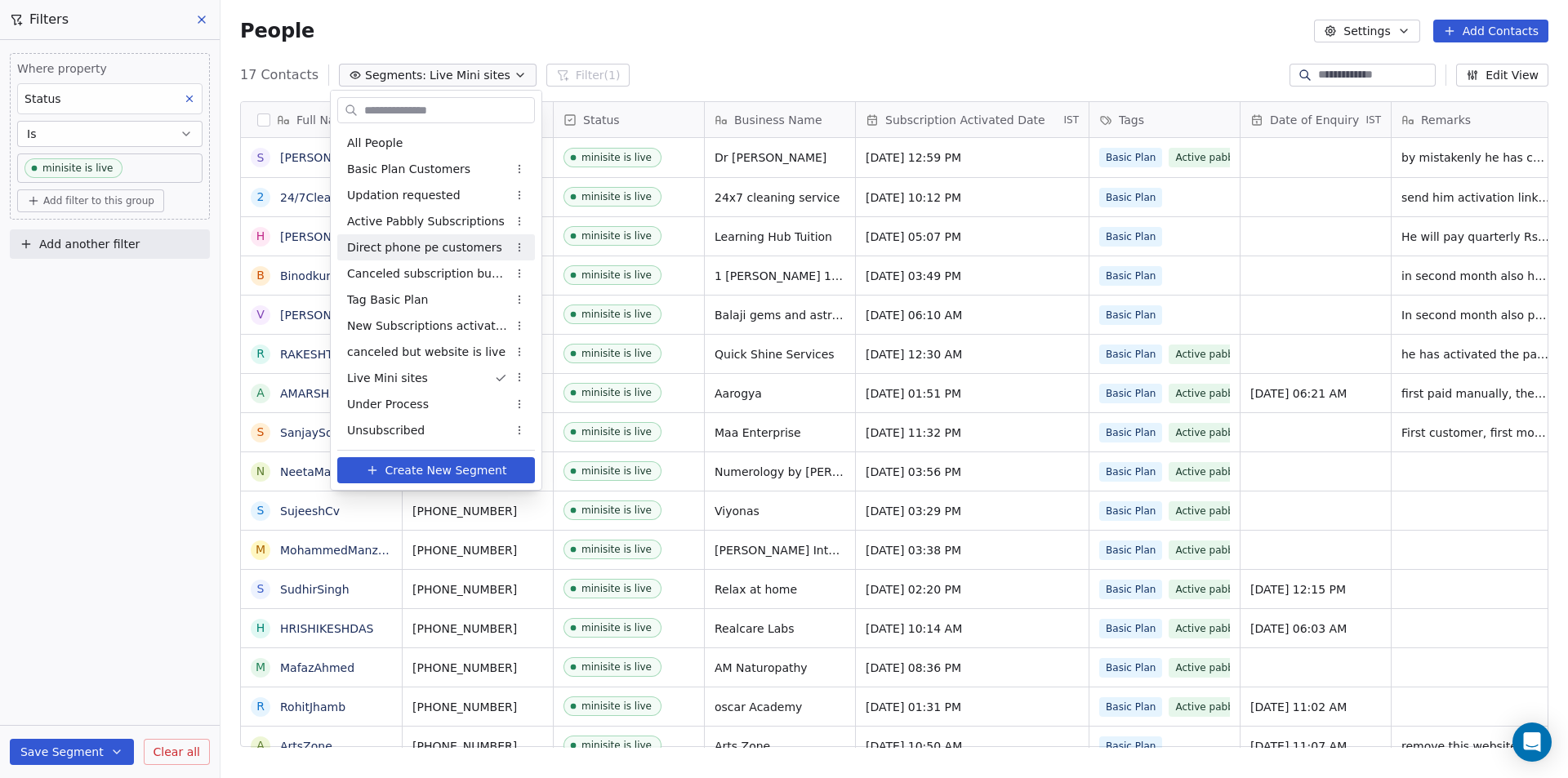
click at [406, 243] on span "Direct phone pe customers" at bounding box center [424, 248] width 155 height 17
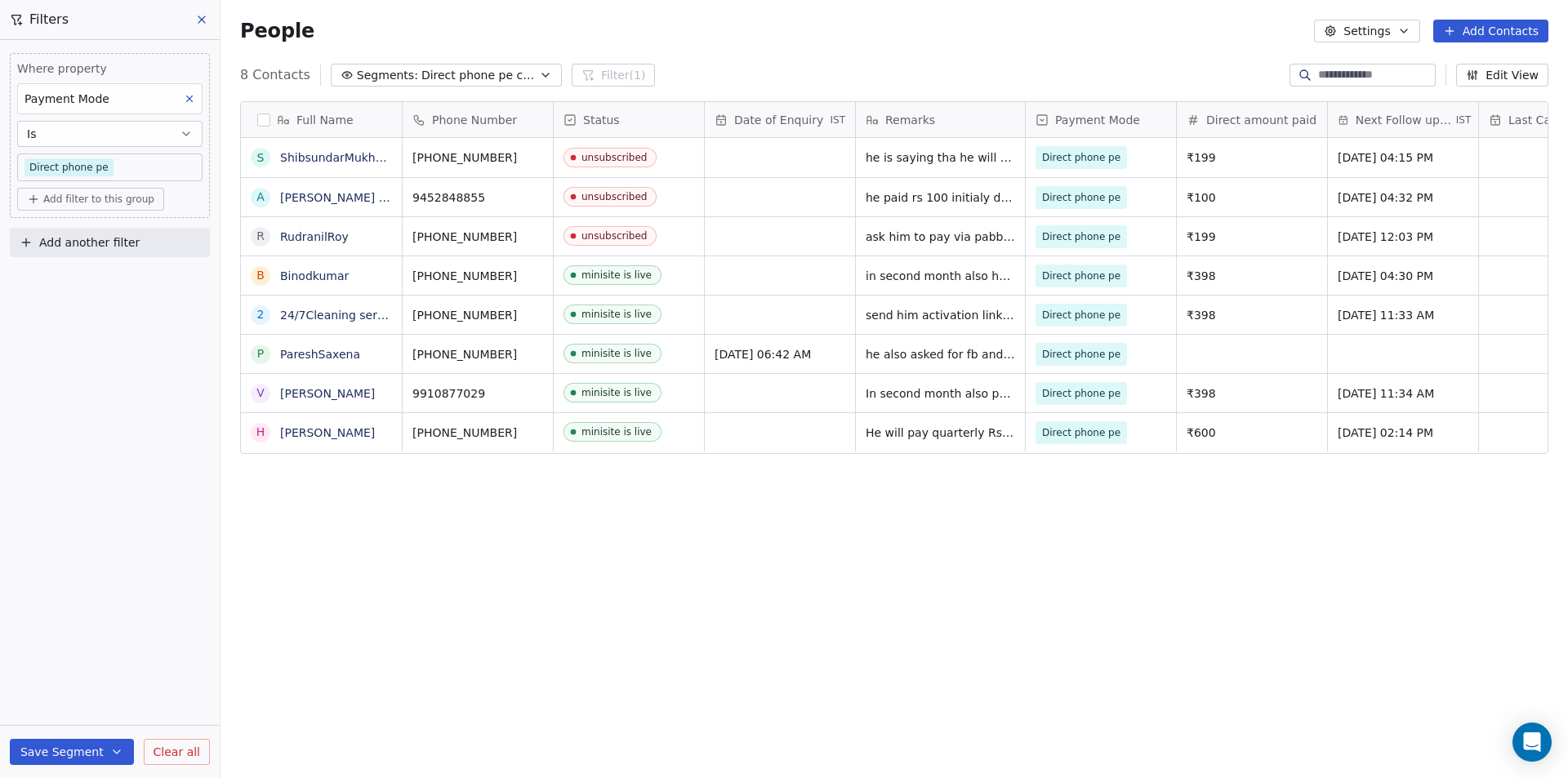
scroll to position [672, 1335]
click at [104, 249] on span "Add another filter" at bounding box center [89, 243] width 100 height 17
click at [91, 276] on span "Contact properties" at bounding box center [80, 282] width 106 height 17
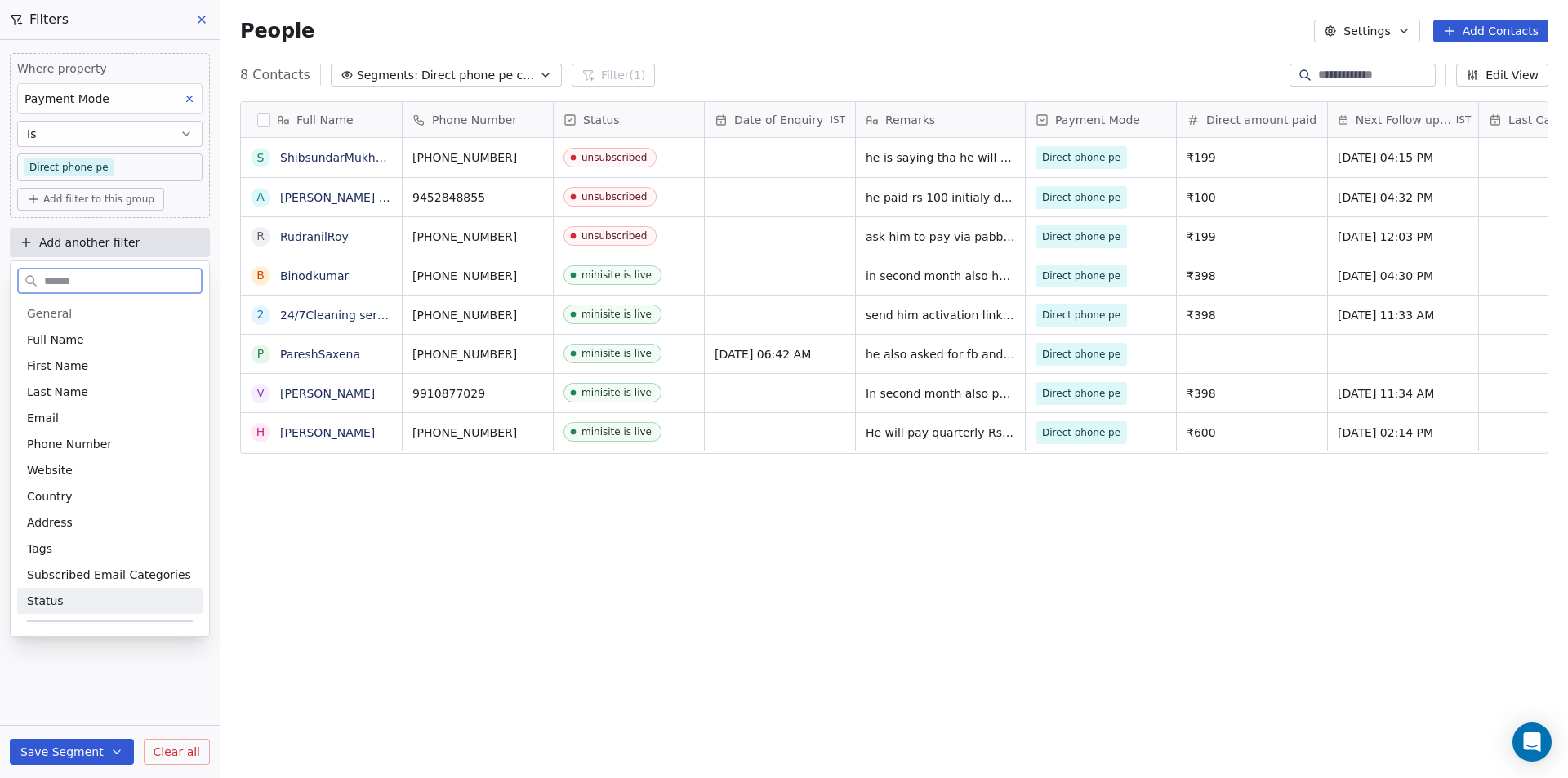
click at [62, 604] on div "Status" at bounding box center [110, 601] width 166 height 16
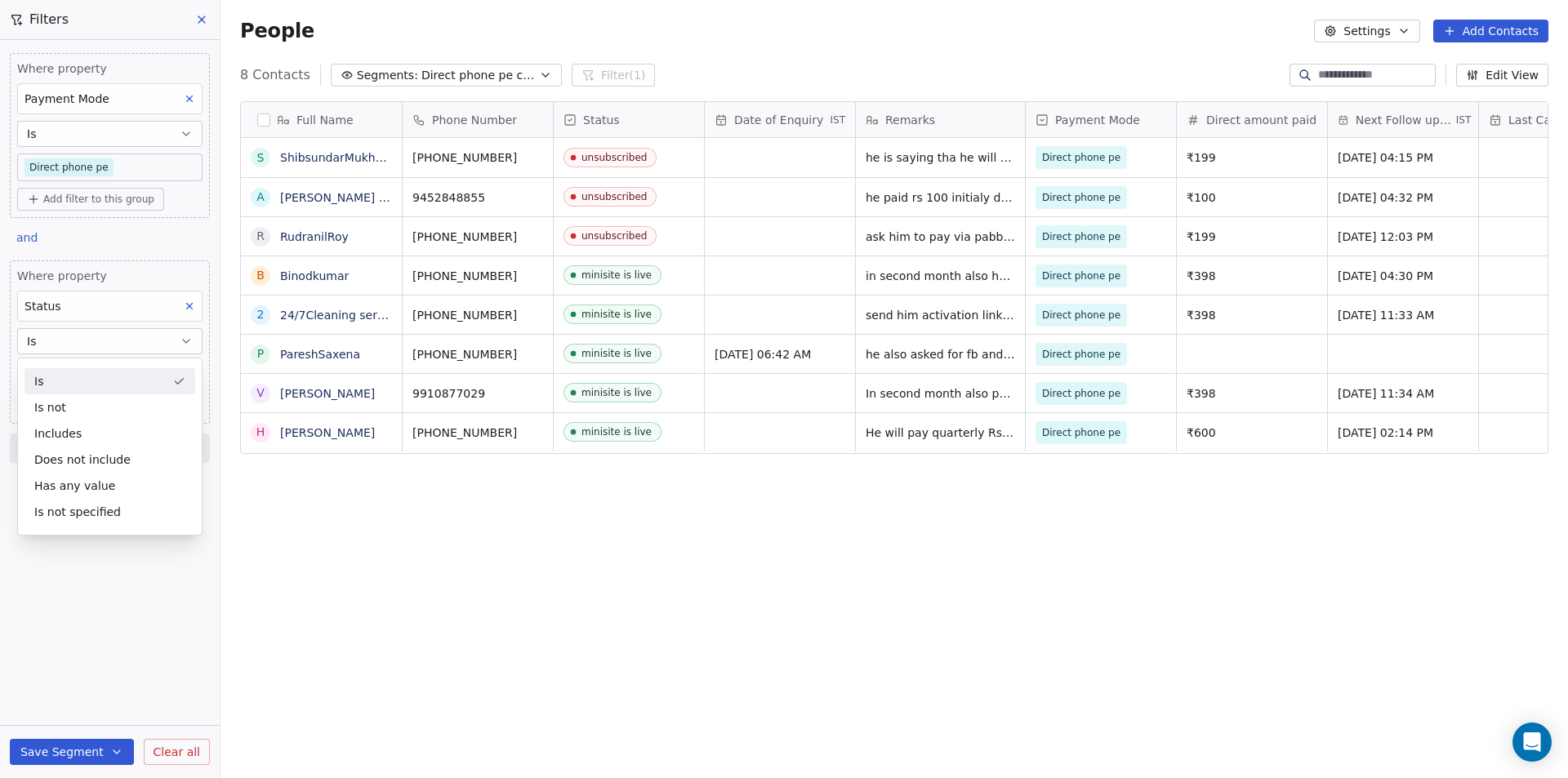
click at [78, 383] on div "Is" at bounding box center [110, 381] width 170 height 27
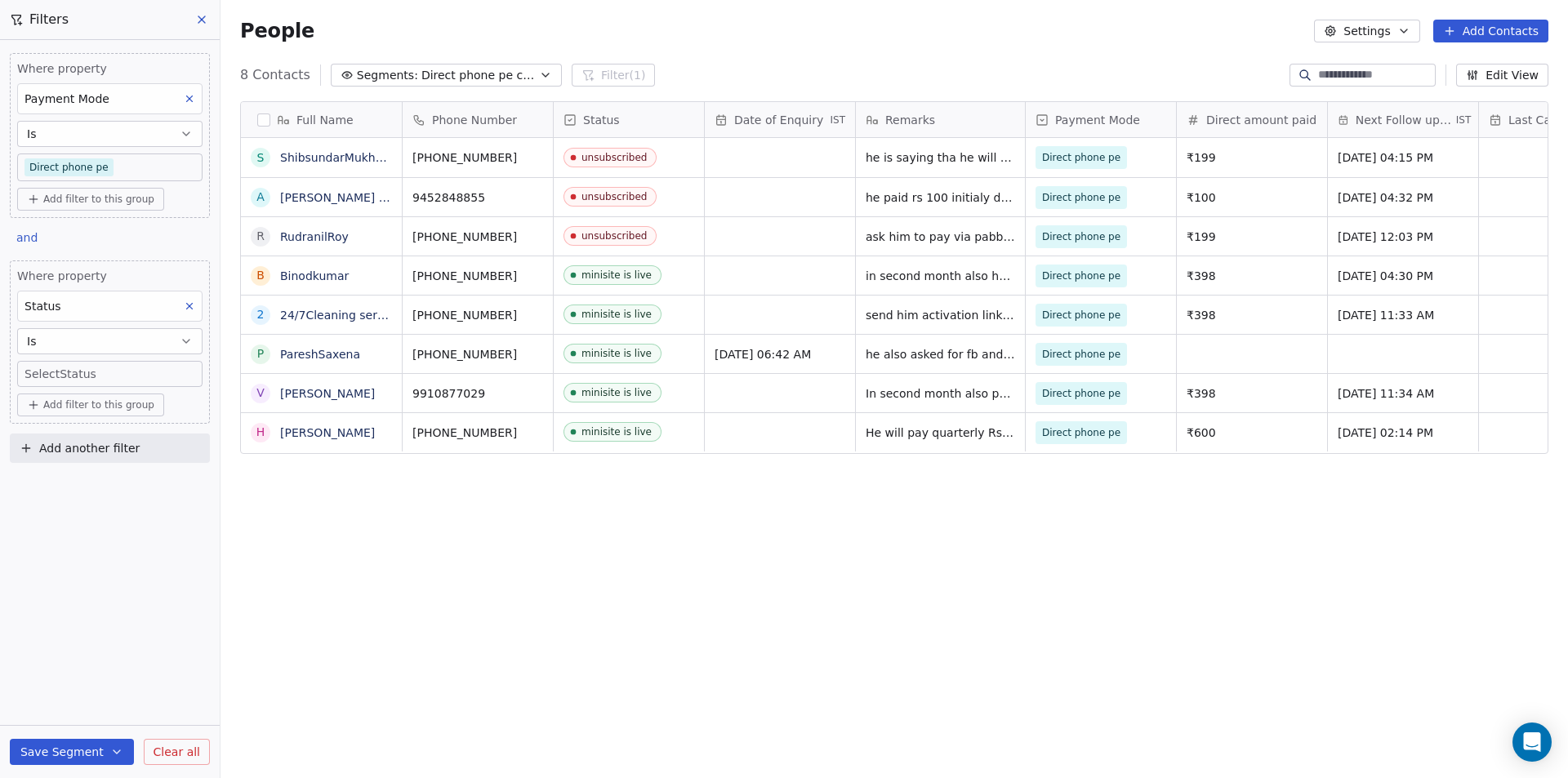
click at [81, 371] on body "Your Mini Site Contacts People Marketing Workflows Campaigns Metrics & Events S…" at bounding box center [784, 389] width 1568 height 778
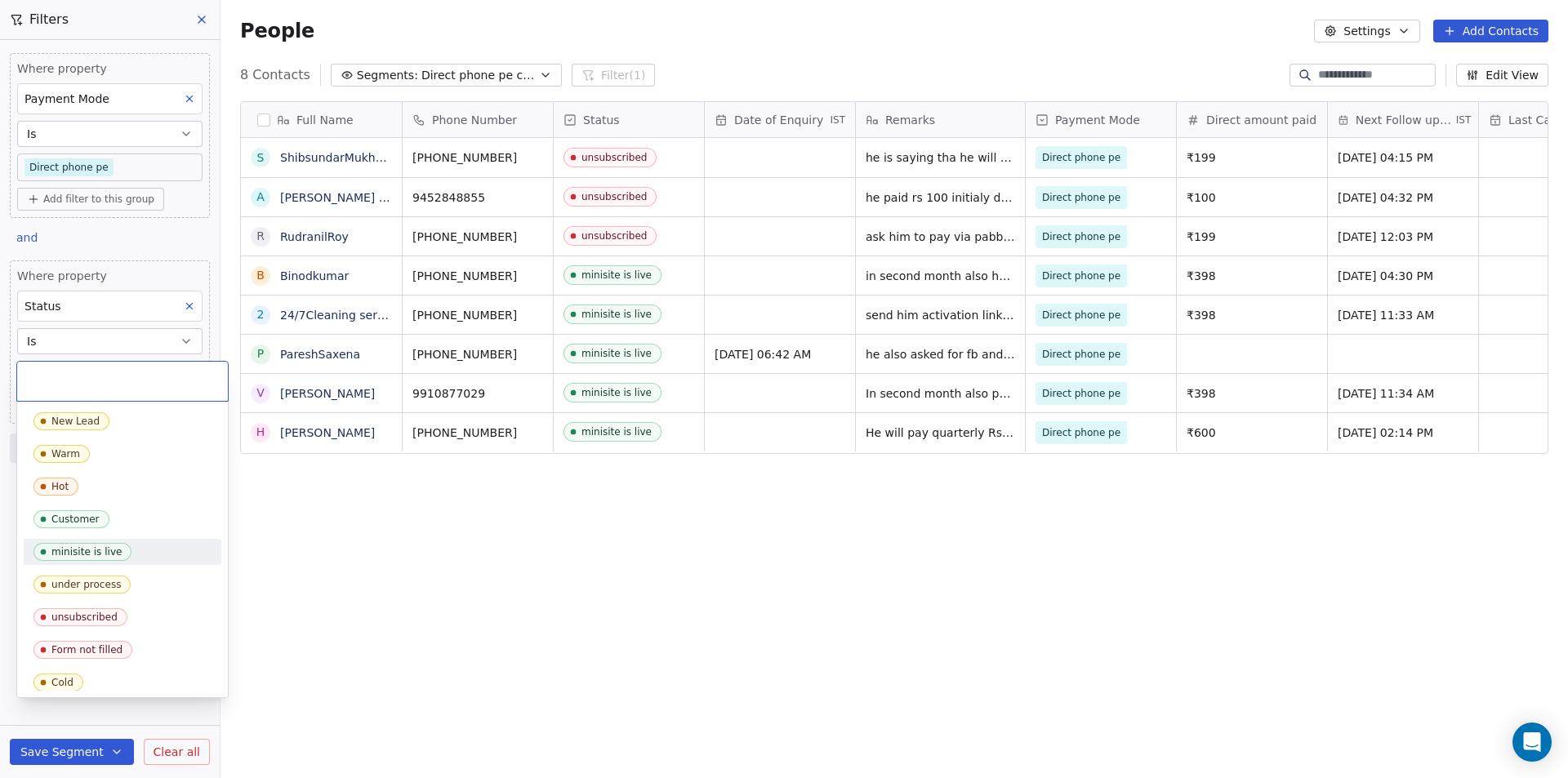
click at [86, 561] on span "minisite is live" at bounding box center [82, 551] width 98 height 18
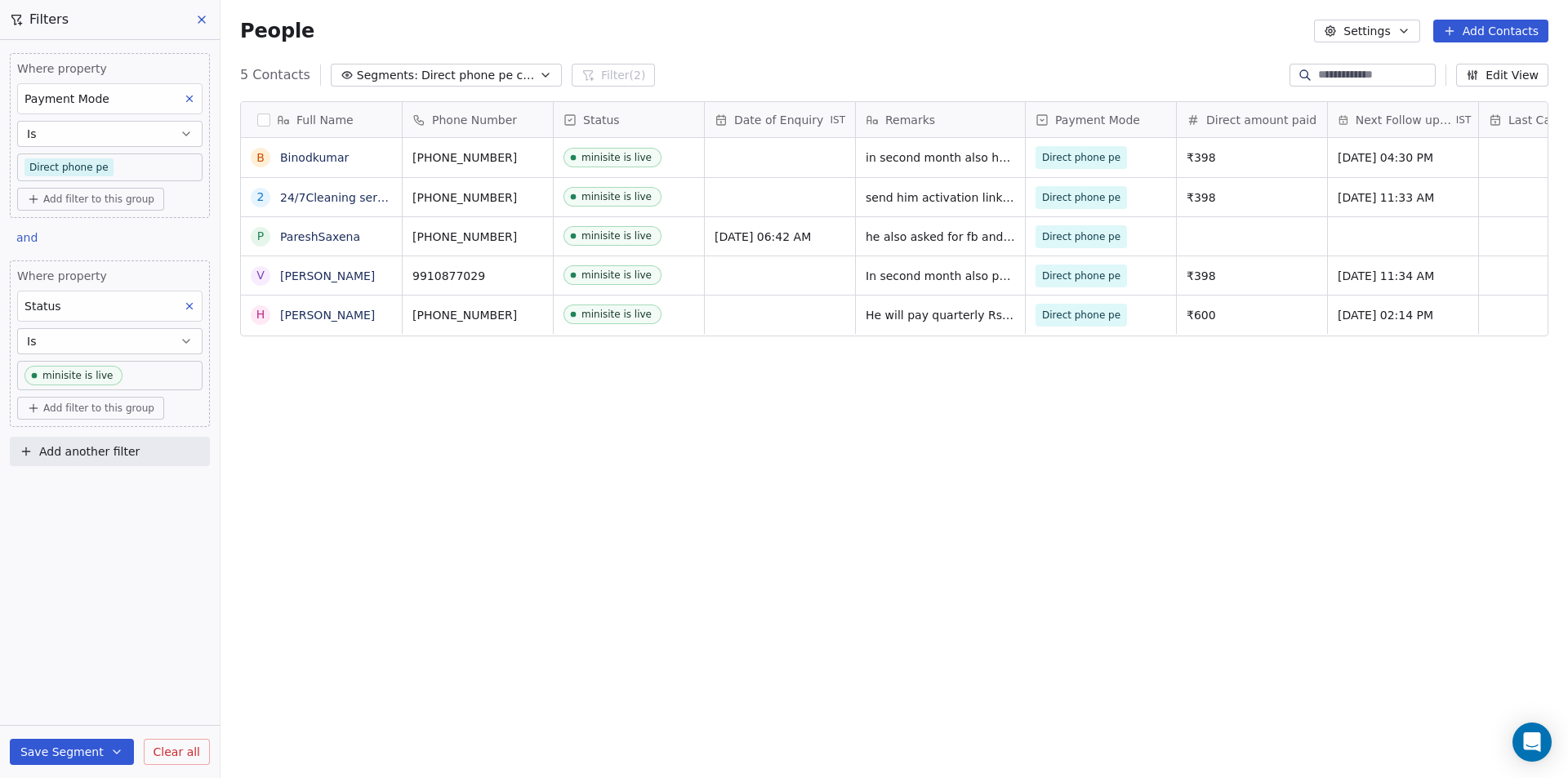
click at [75, 757] on button "Save Segment" at bounding box center [71, 751] width 124 height 27
click at [660, 658] on div "Full Name B Binodkumar 2 24/7Cleaning services P PareshSaxena V [PERSON_NAME] R…" at bounding box center [894, 431] width 1347 height 685
click at [539, 75] on icon "button" at bounding box center [545, 74] width 13 height 13
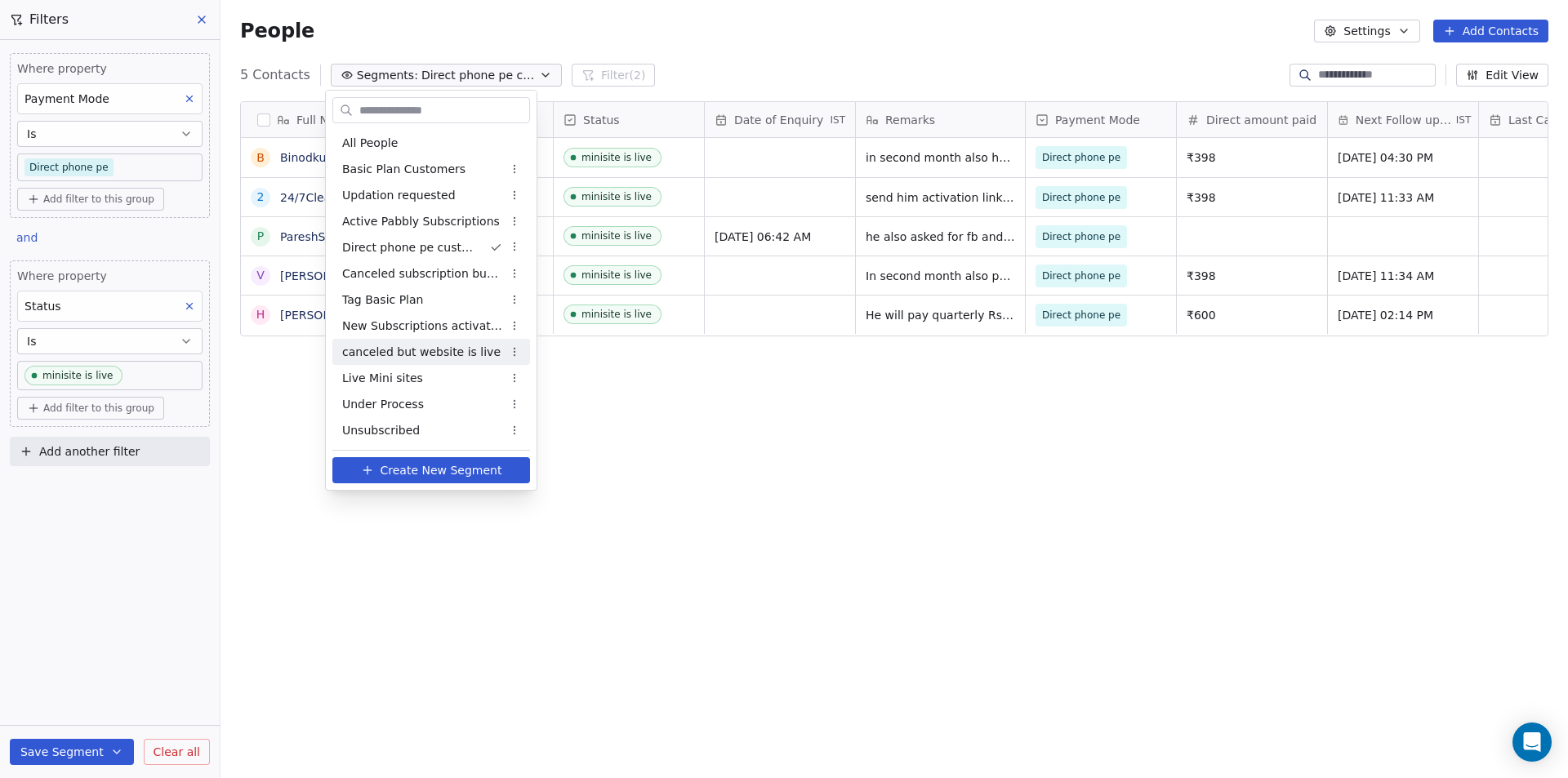
click at [402, 352] on span "canceled but website is live" at bounding box center [421, 353] width 158 height 17
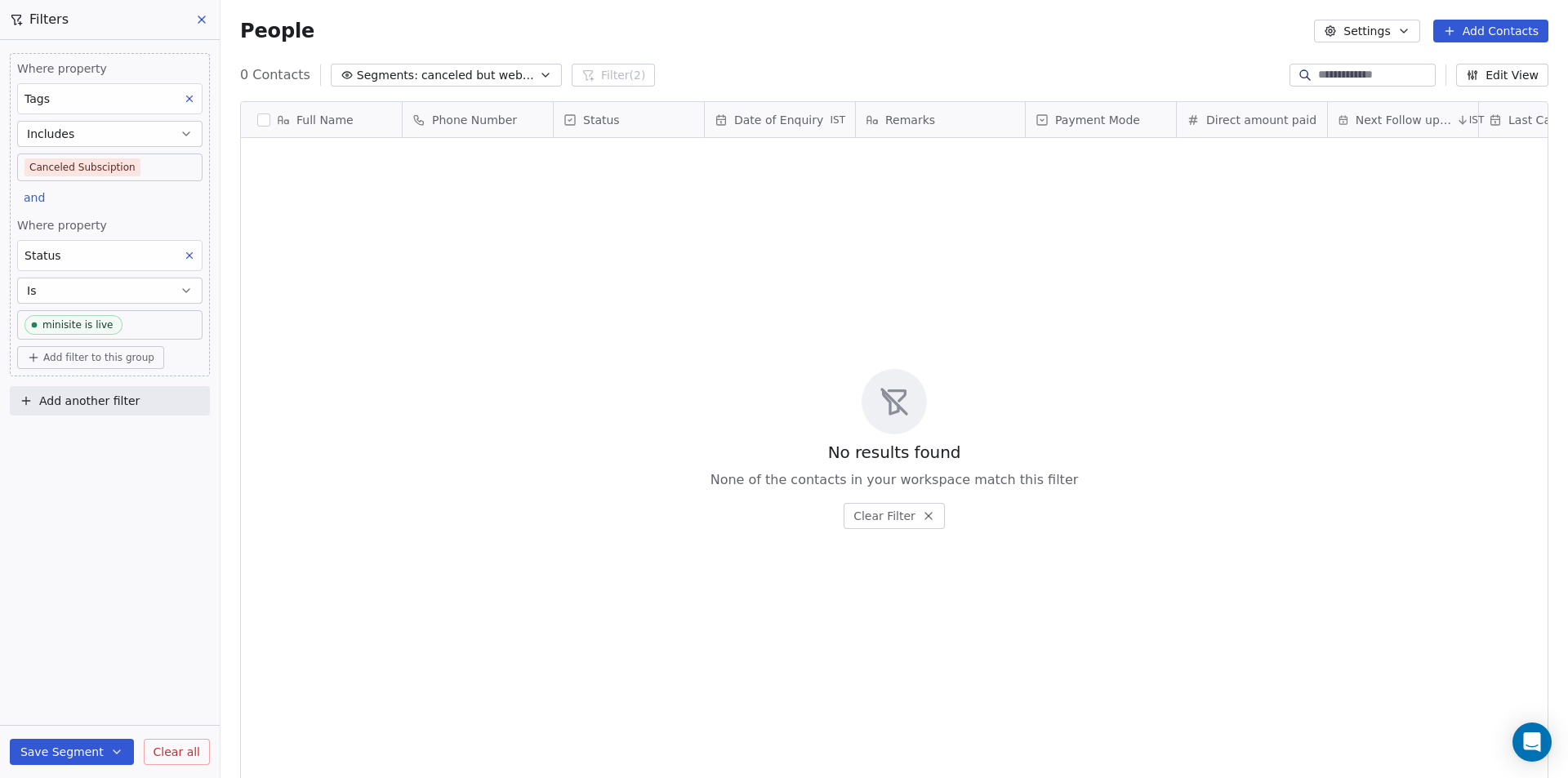
click at [396, 71] on span "Segments:" at bounding box center [388, 75] width 62 height 17
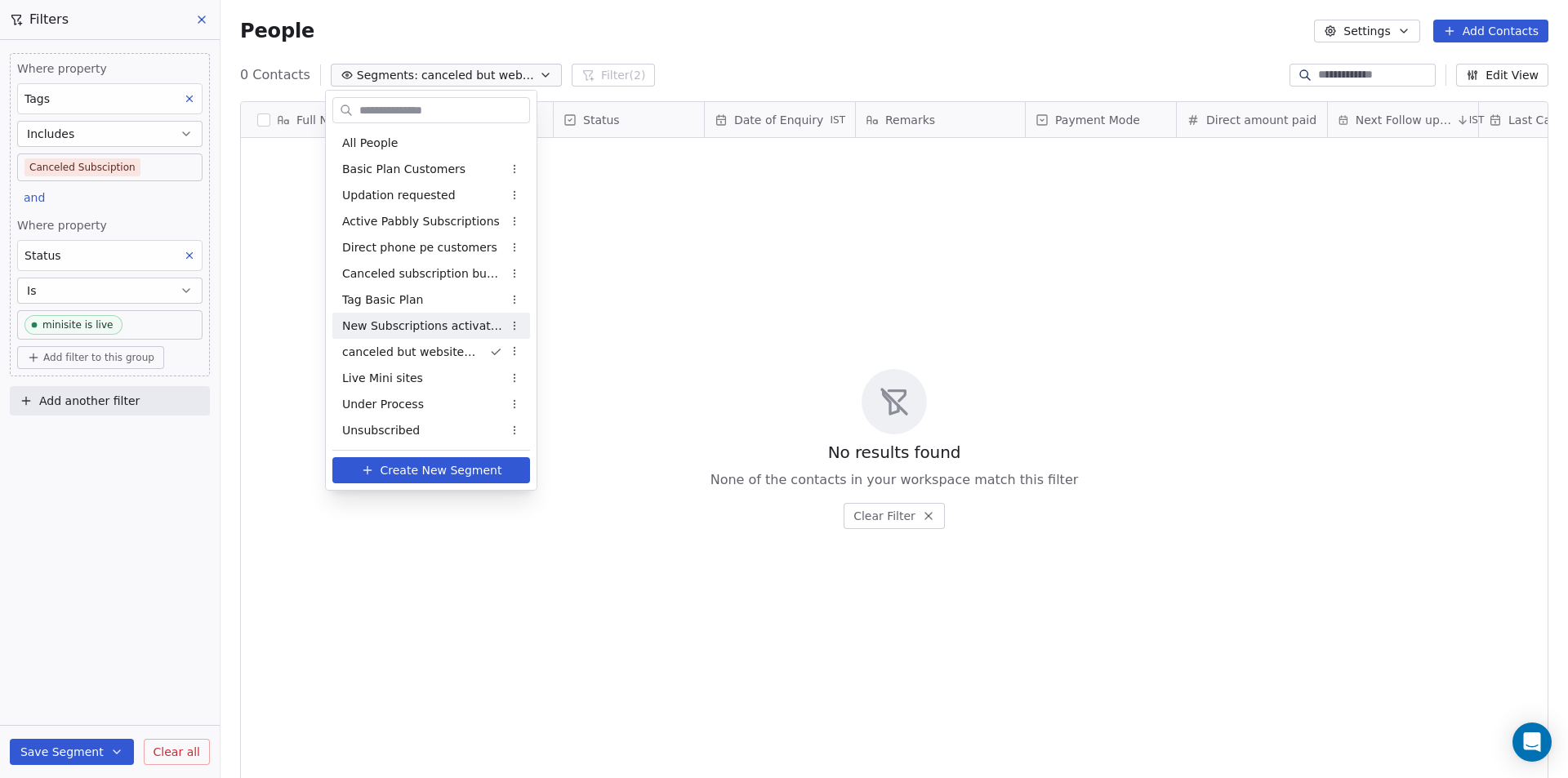
drag, startPoint x: 610, startPoint y: 340, endPoint x: 479, endPoint y: 74, distance: 296.5
click at [611, 340] on html "Your Mini Site Contacts People Marketing Workflows Campaigns Metrics & Events S…" at bounding box center [784, 389] width 1568 height 778
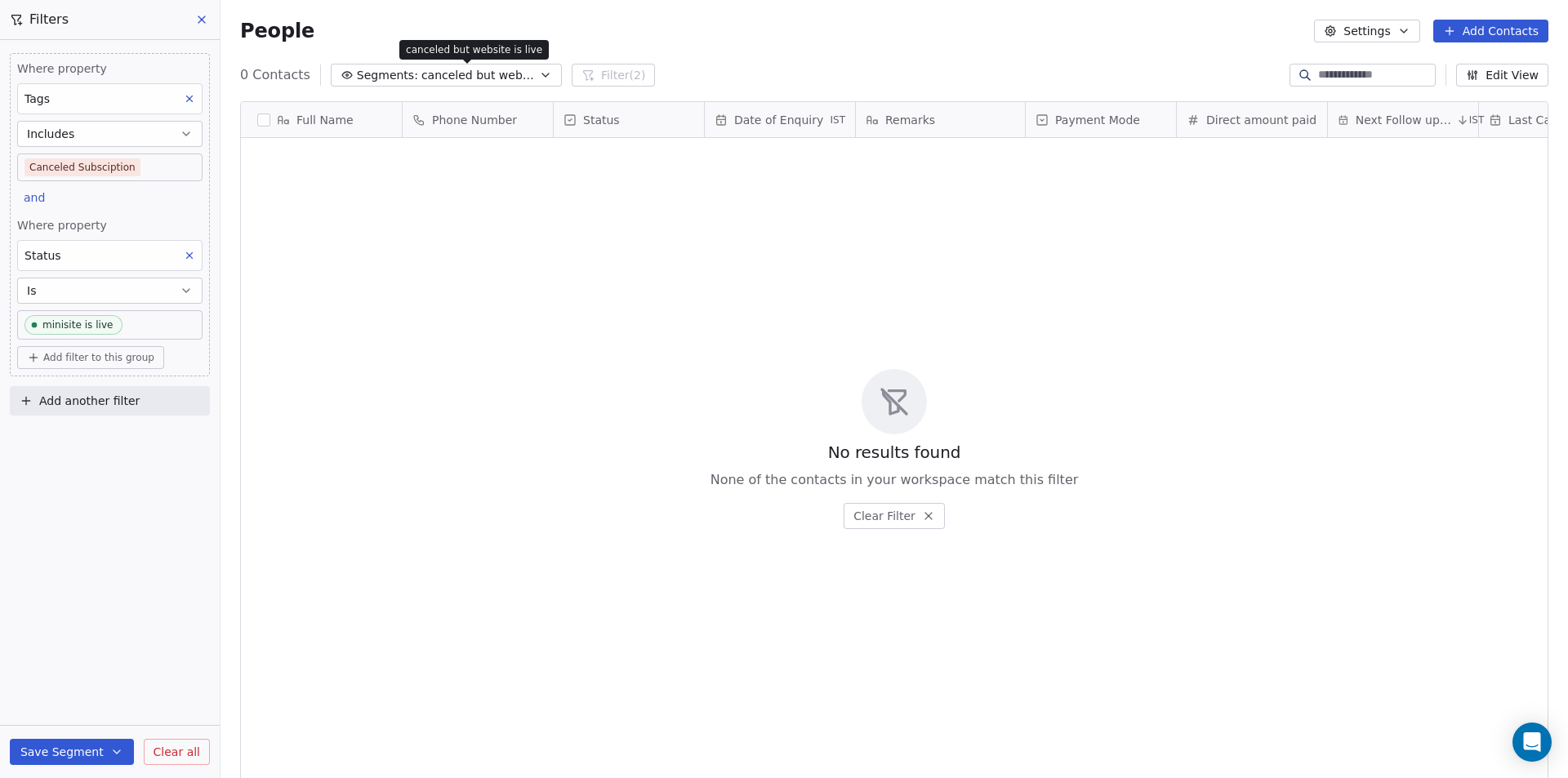
click at [473, 69] on span "canceled but website is live" at bounding box center [478, 75] width 115 height 17
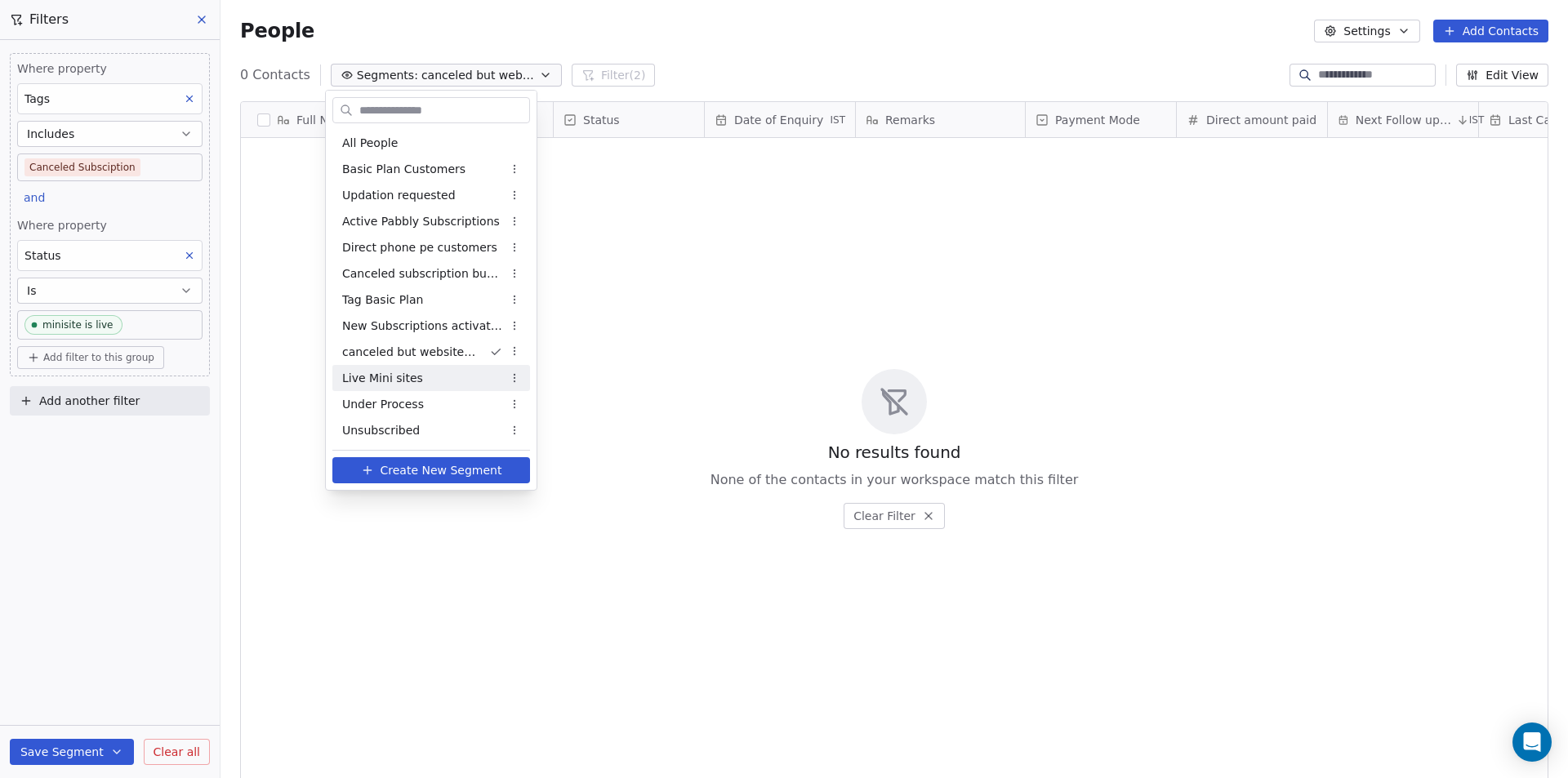
click at [387, 377] on span "Live Mini sites" at bounding box center [383, 378] width 80 height 17
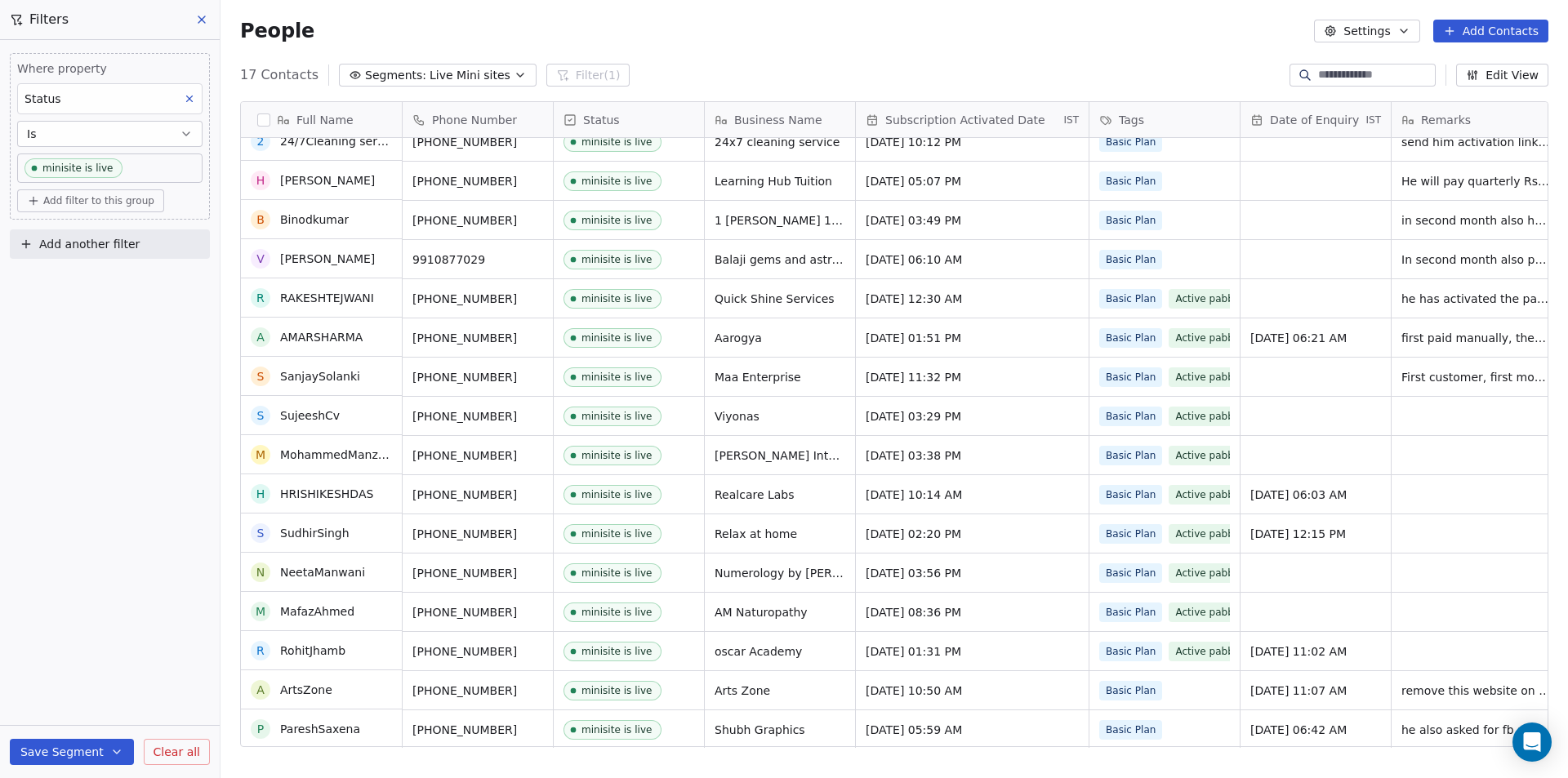
scroll to position [56, 0]
click at [813, 692] on div "Arts Zone" at bounding box center [780, 689] width 151 height 39
click at [1193, 693] on div "Basic Plan" at bounding box center [1165, 689] width 151 height 39
click at [1146, 682] on span "Basic Plan" at bounding box center [1130, 690] width 62 height 20
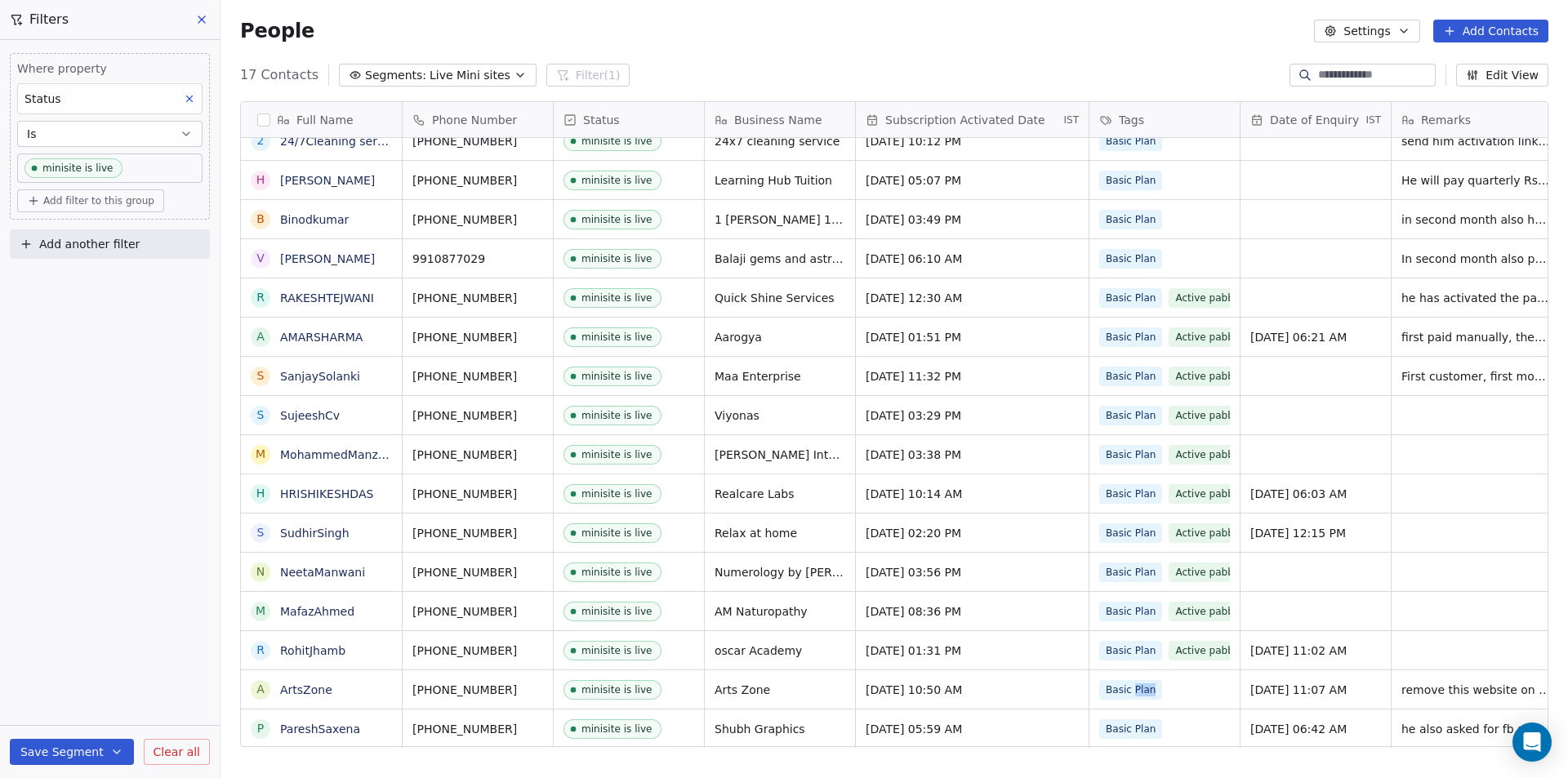
click at [1146, 682] on span "Basic Plan" at bounding box center [1130, 690] width 62 height 20
click at [1169, 692] on div "Basic Plan" at bounding box center [1165, 689] width 151 height 39
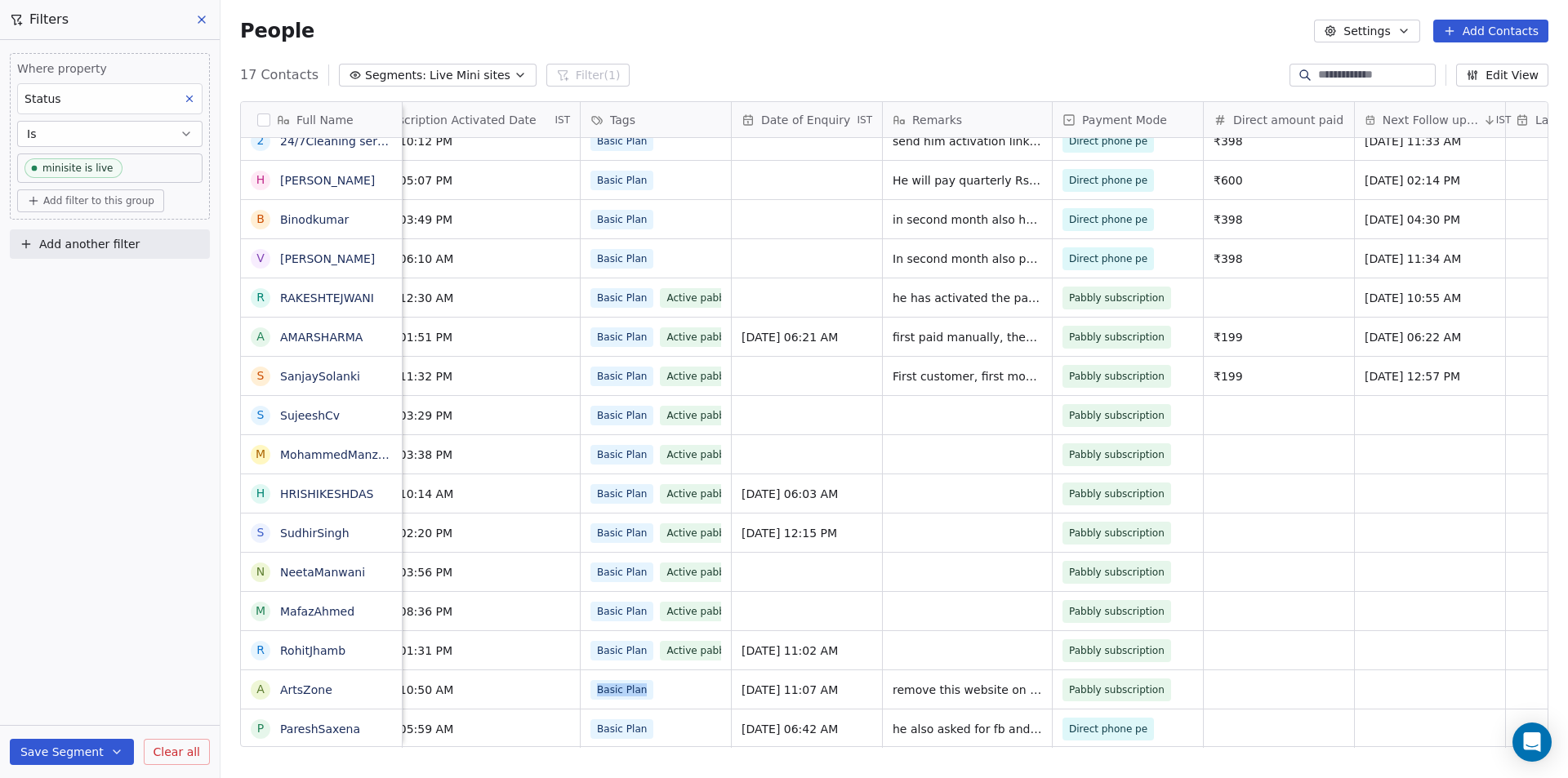
scroll to position [0, 509]
click at [665, 681] on div "Basic Plan" at bounding box center [640, 690] width 99 height 20
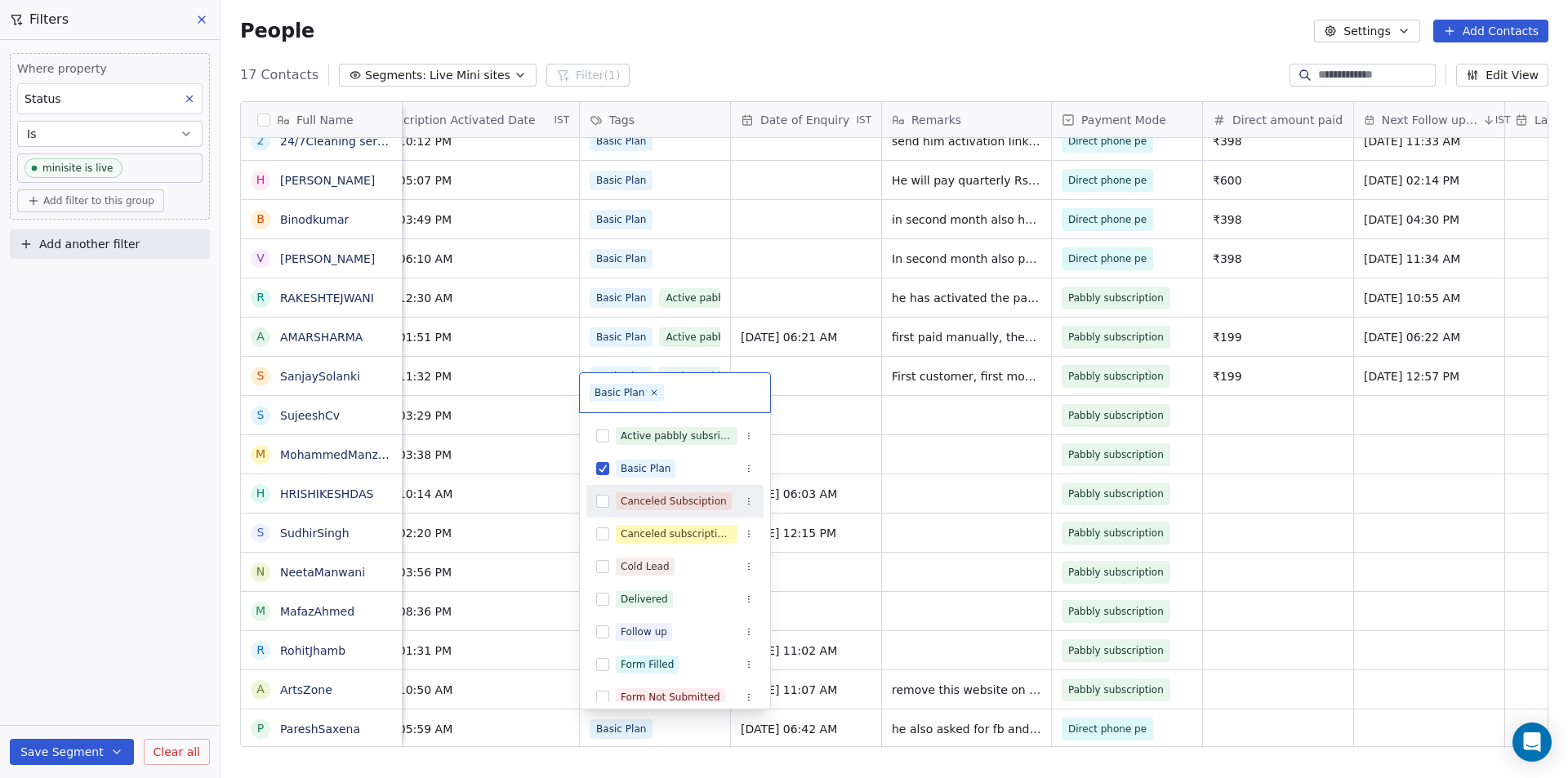
click at [604, 498] on button "Suggestions" at bounding box center [602, 501] width 13 height 13
click at [168, 585] on html "Your Mini Site Contacts People Marketing Workflows Campaigns Metrics & Events S…" at bounding box center [784, 389] width 1568 height 778
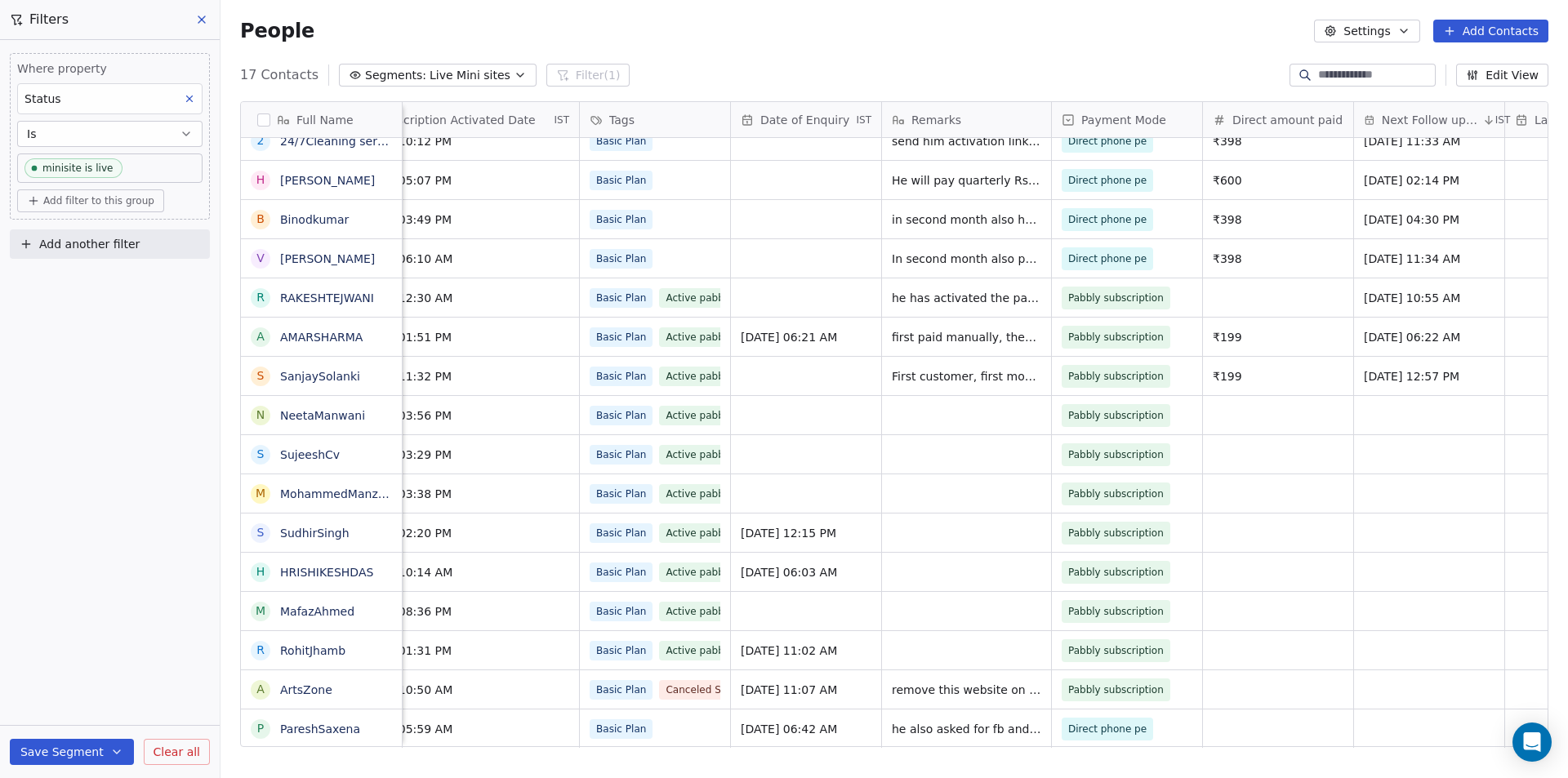
click at [105, 528] on div "Where property Status Is minisite is live Add filter to this group Add another …" at bounding box center [110, 409] width 220 height 739
click at [360, 34] on div "People Settings Add Contacts" at bounding box center [894, 31] width 1308 height 23
click at [437, 78] on span "Live Mini sites" at bounding box center [470, 75] width 80 height 17
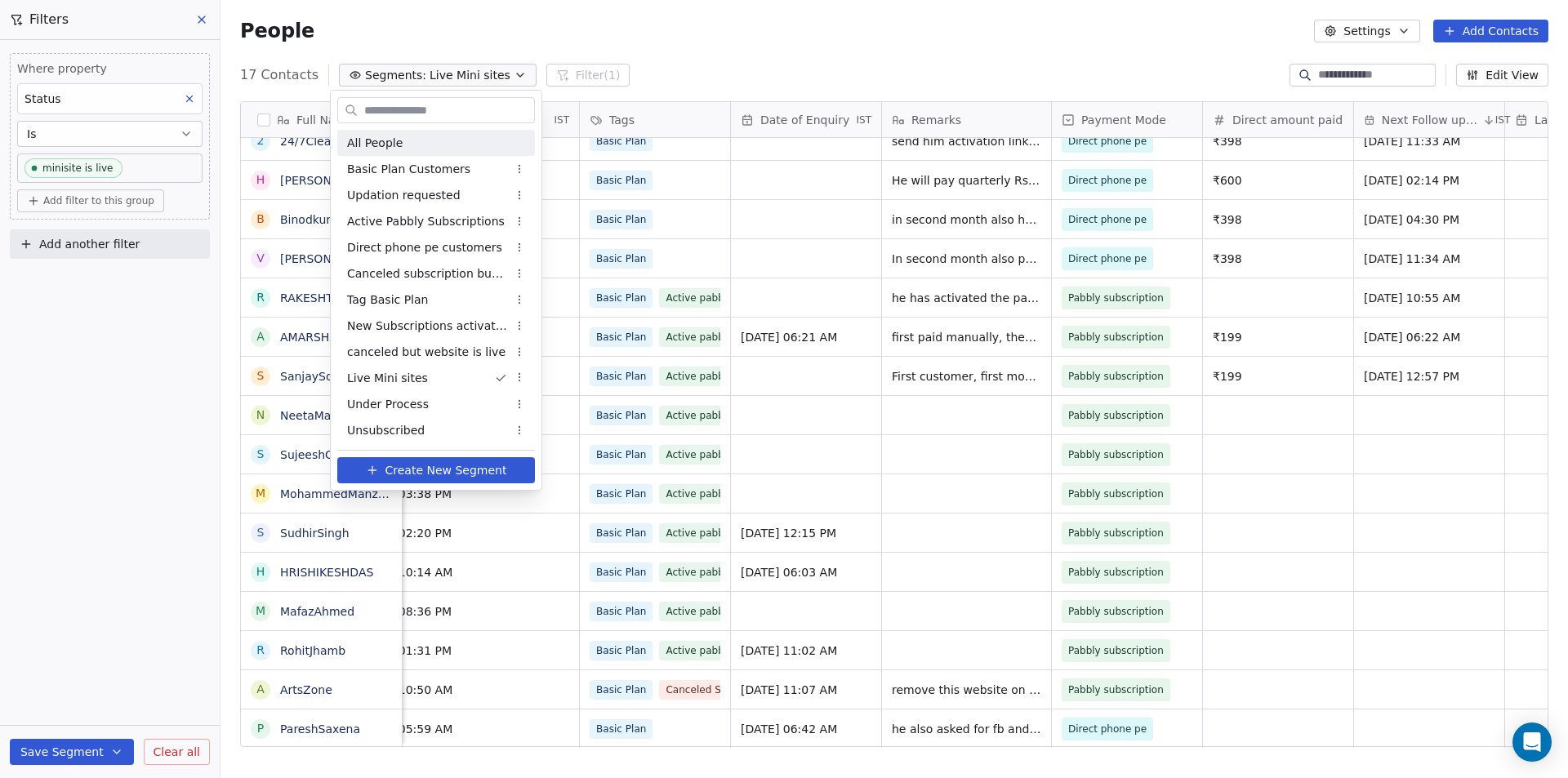
click at [372, 149] on span "All People" at bounding box center [374, 143] width 56 height 17
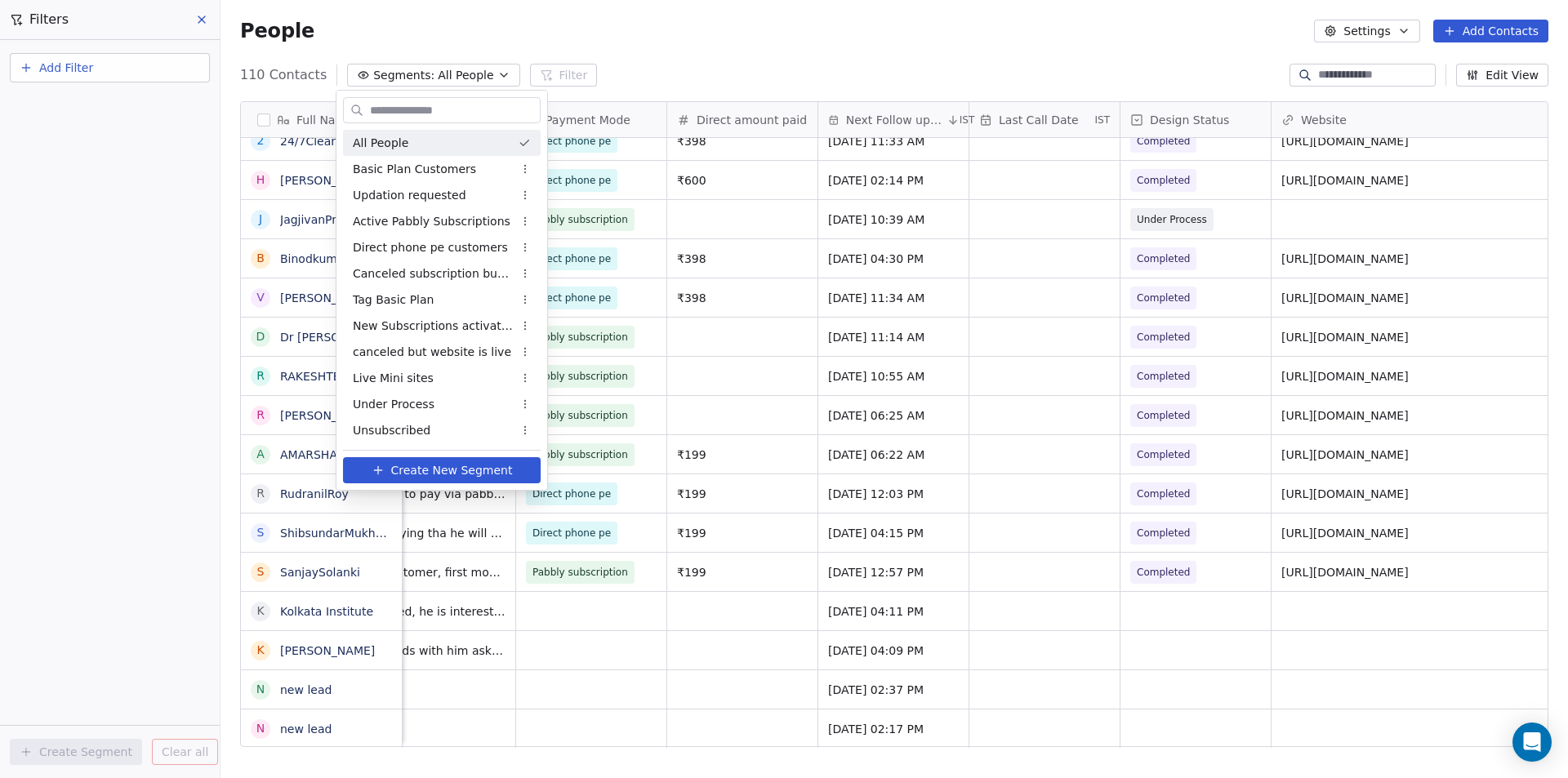
scroll to position [0, 0]
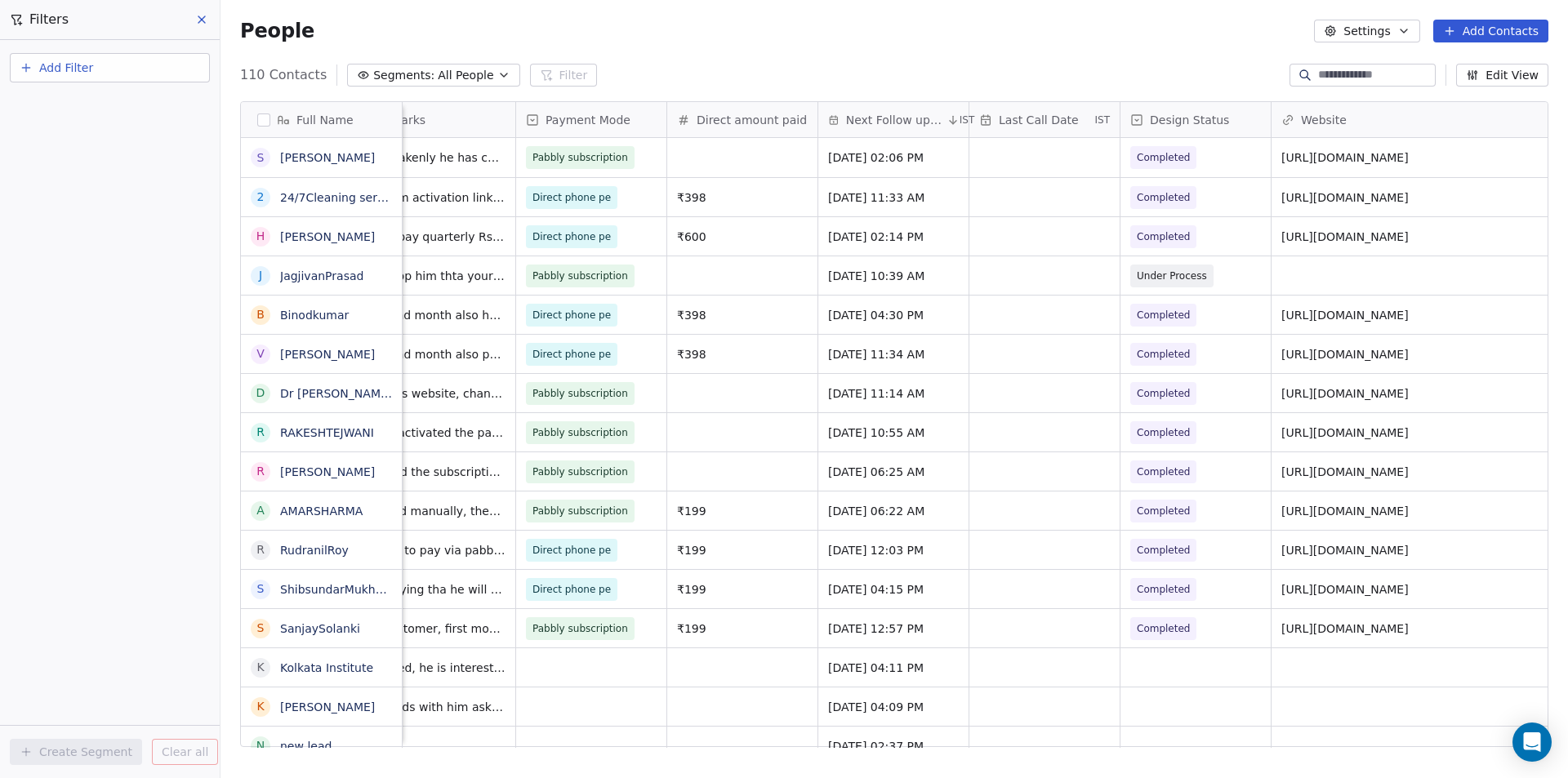
click at [414, 74] on span "Segments:" at bounding box center [404, 75] width 62 height 17
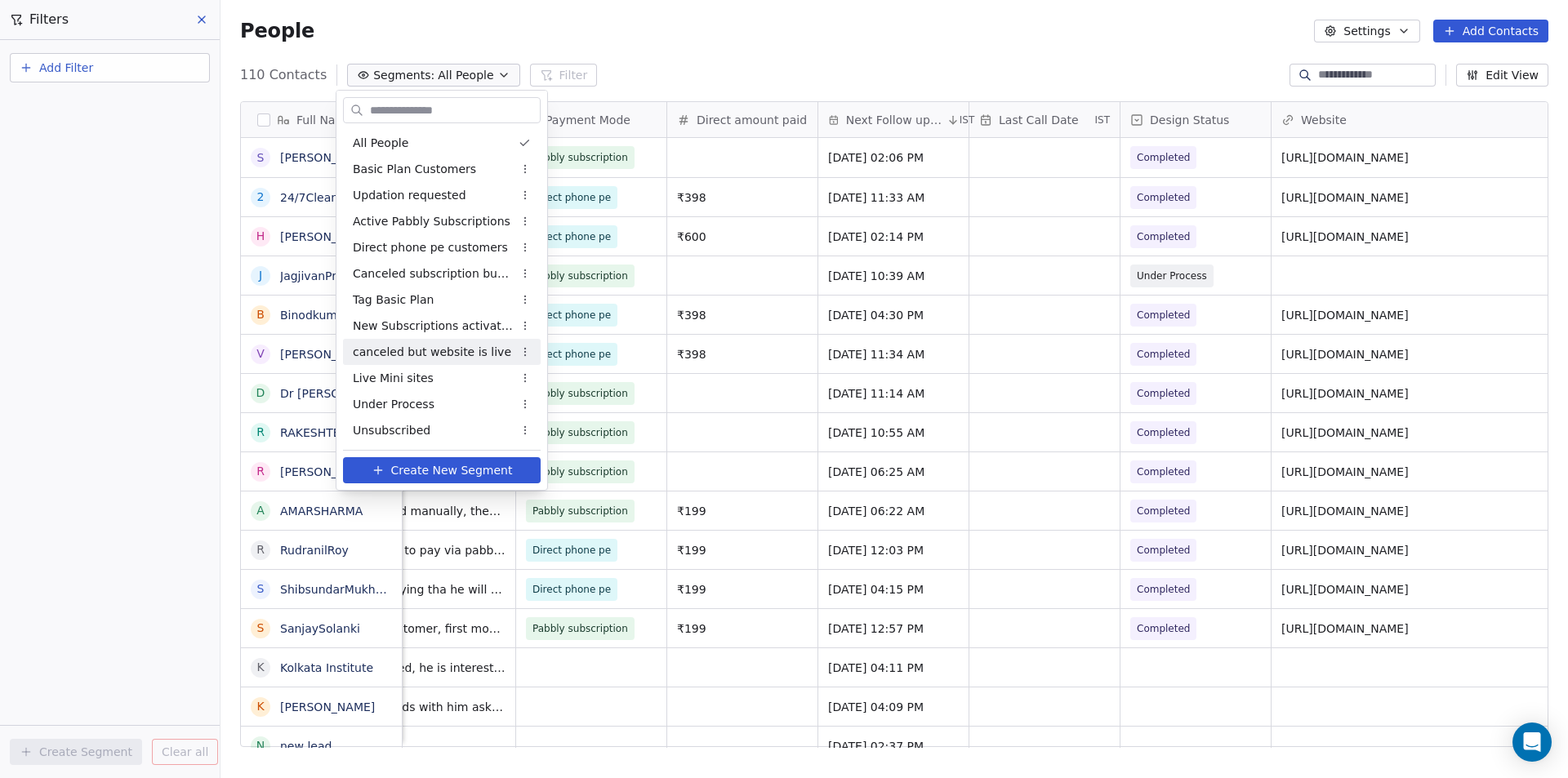
click at [425, 354] on span "canceled but website is live" at bounding box center [431, 353] width 158 height 17
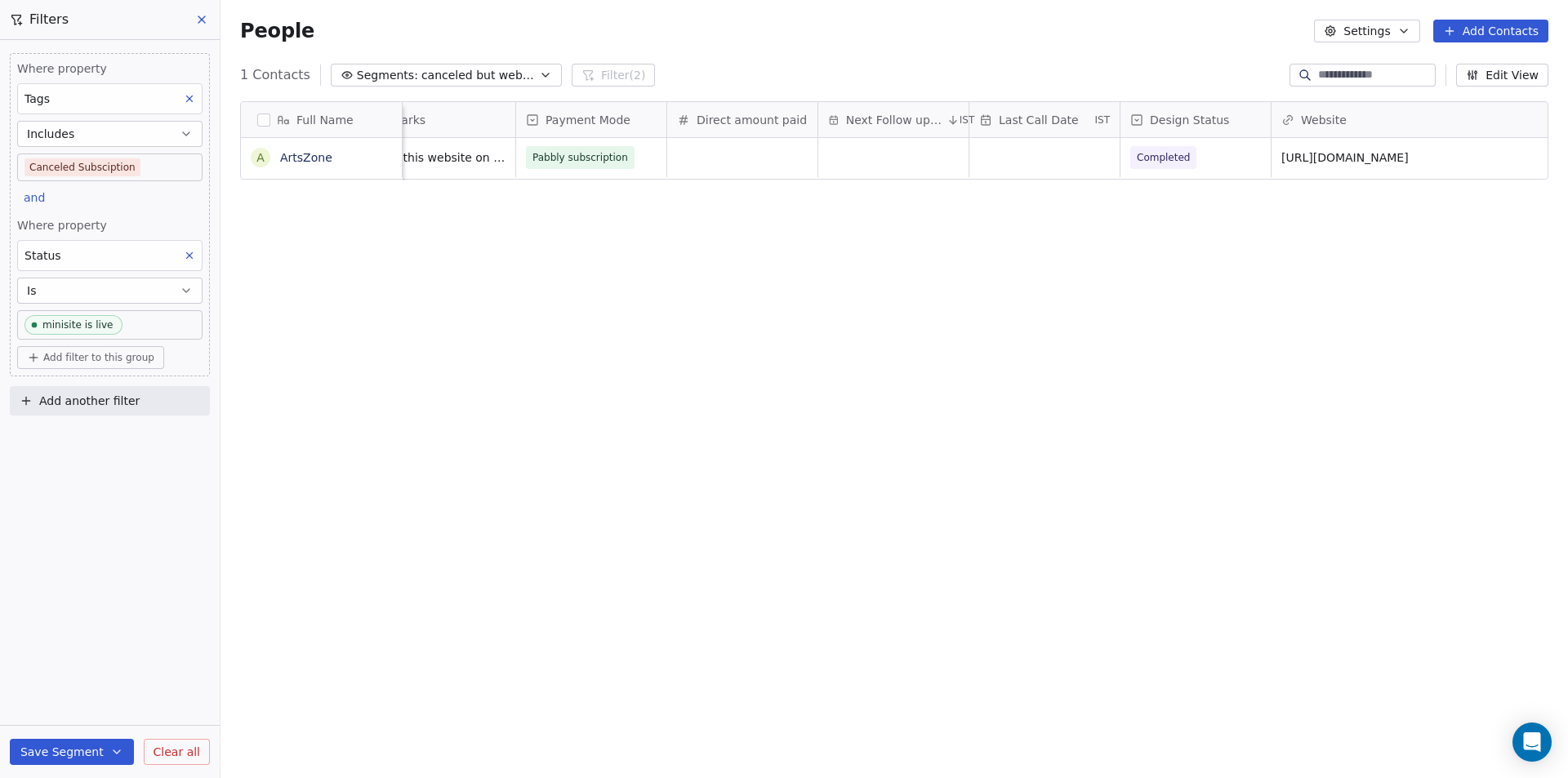
click at [425, 354] on div "Full Name A ArtsZone Phone Number Status Date of Enquiry IST Remarks Payment Mo…" at bounding box center [894, 431] width 1347 height 685
click at [421, 80] on span "canceled but website is live" at bounding box center [478, 75] width 115 height 17
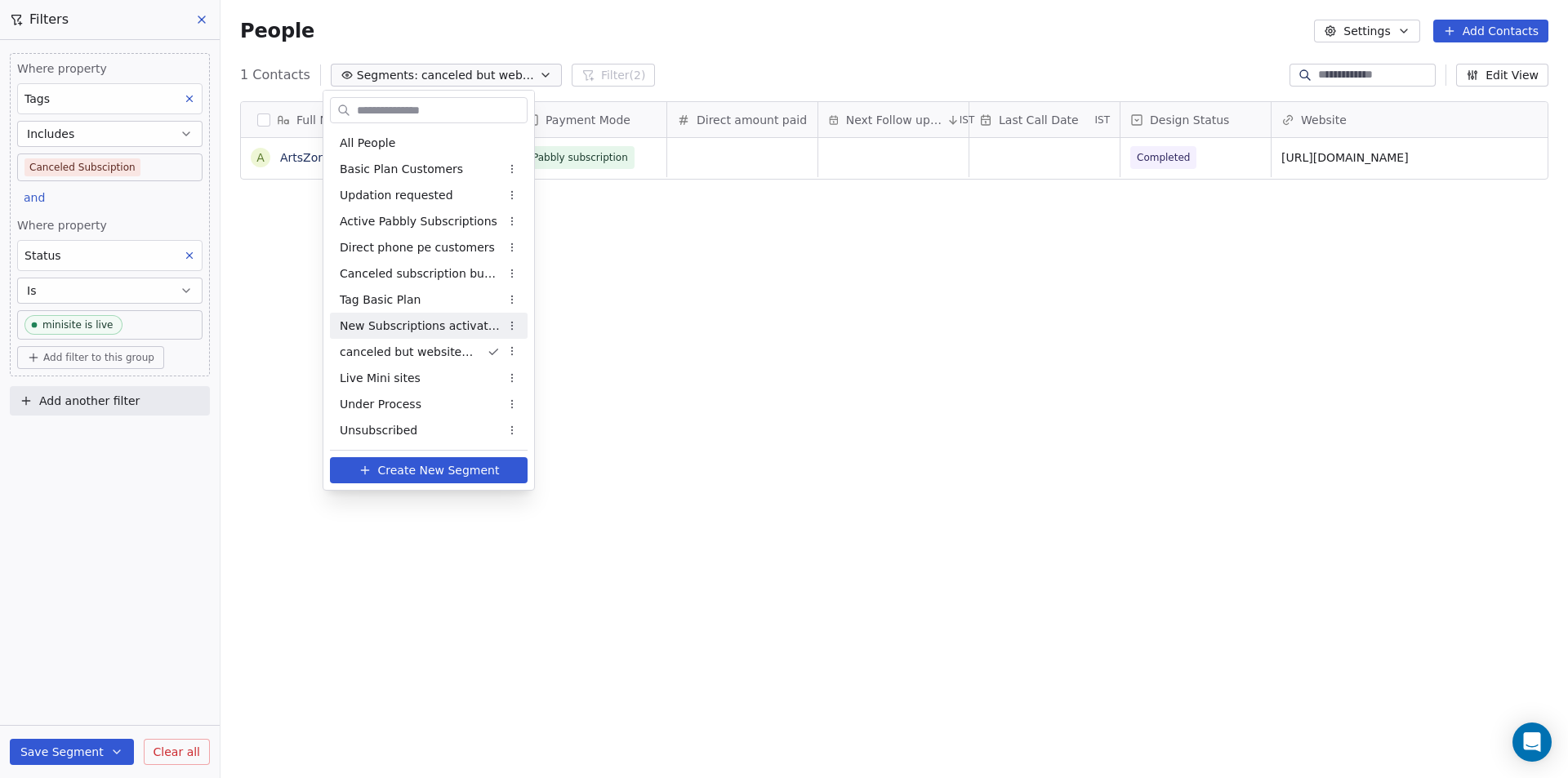
click at [404, 324] on span "New Subscriptions activated" at bounding box center [419, 326] width 160 height 17
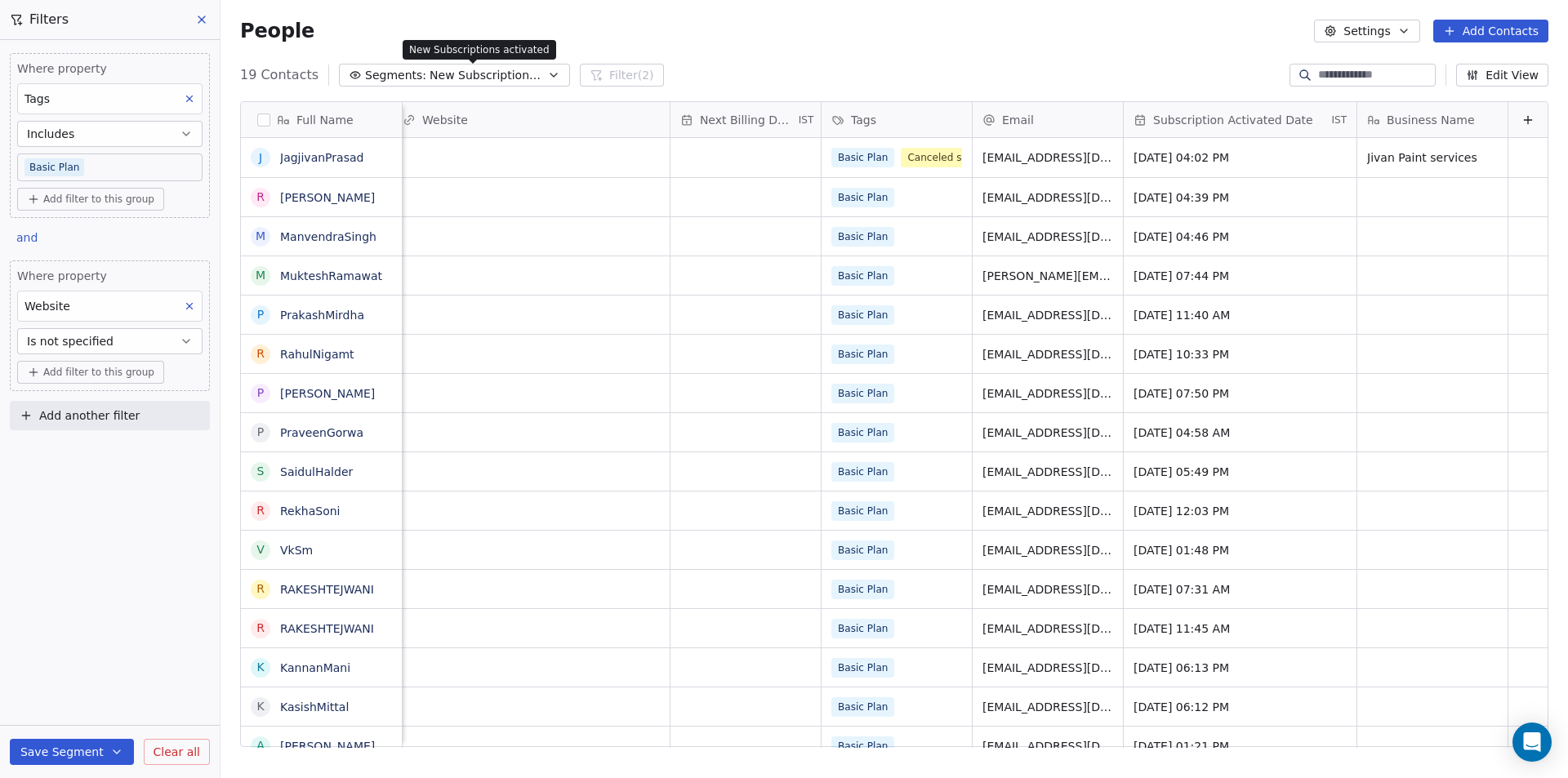
click at [430, 71] on span "New Subscriptions activated" at bounding box center [487, 75] width 115 height 17
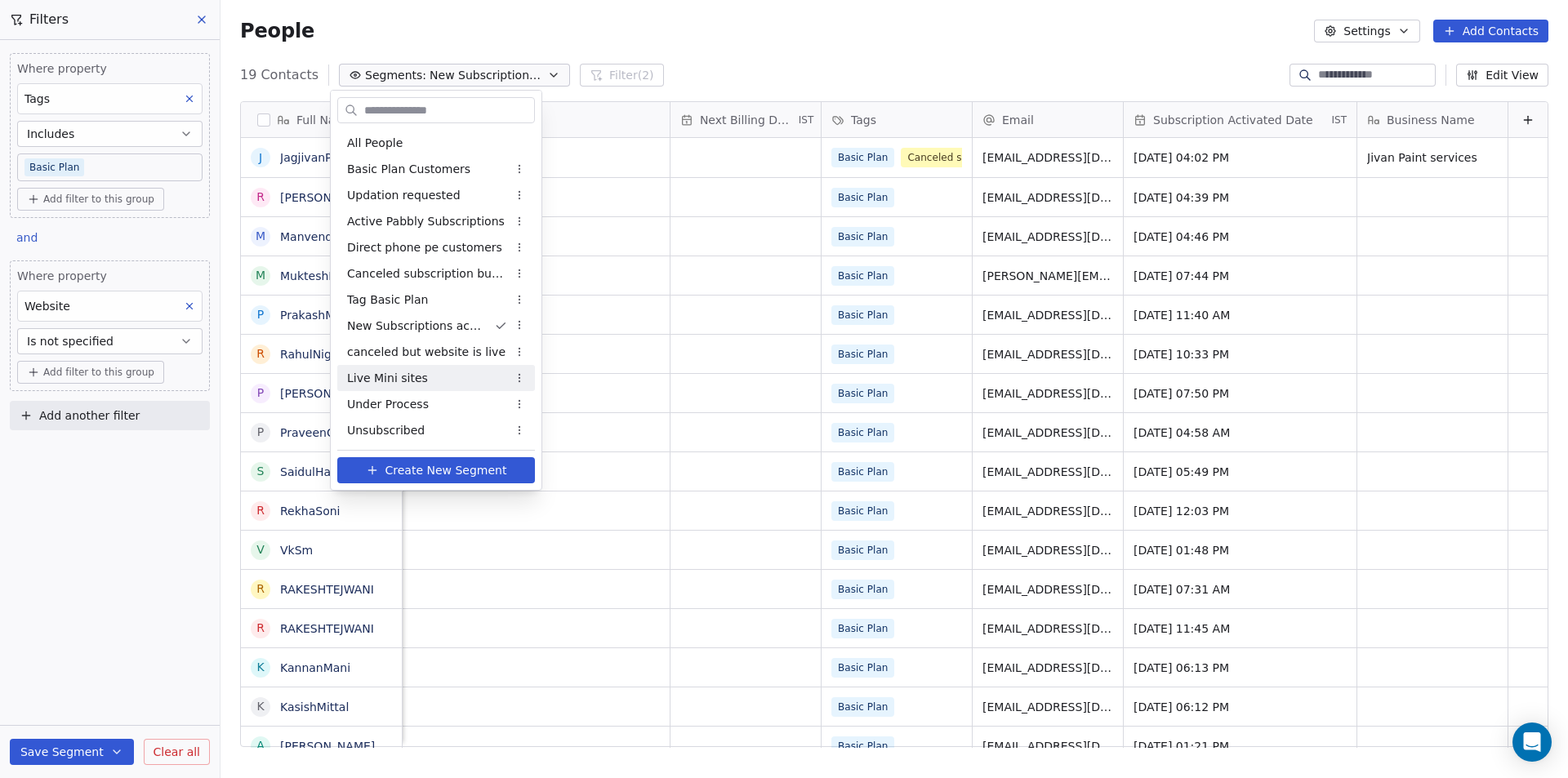
click at [416, 378] on span "Live Mini sites" at bounding box center [387, 378] width 80 height 17
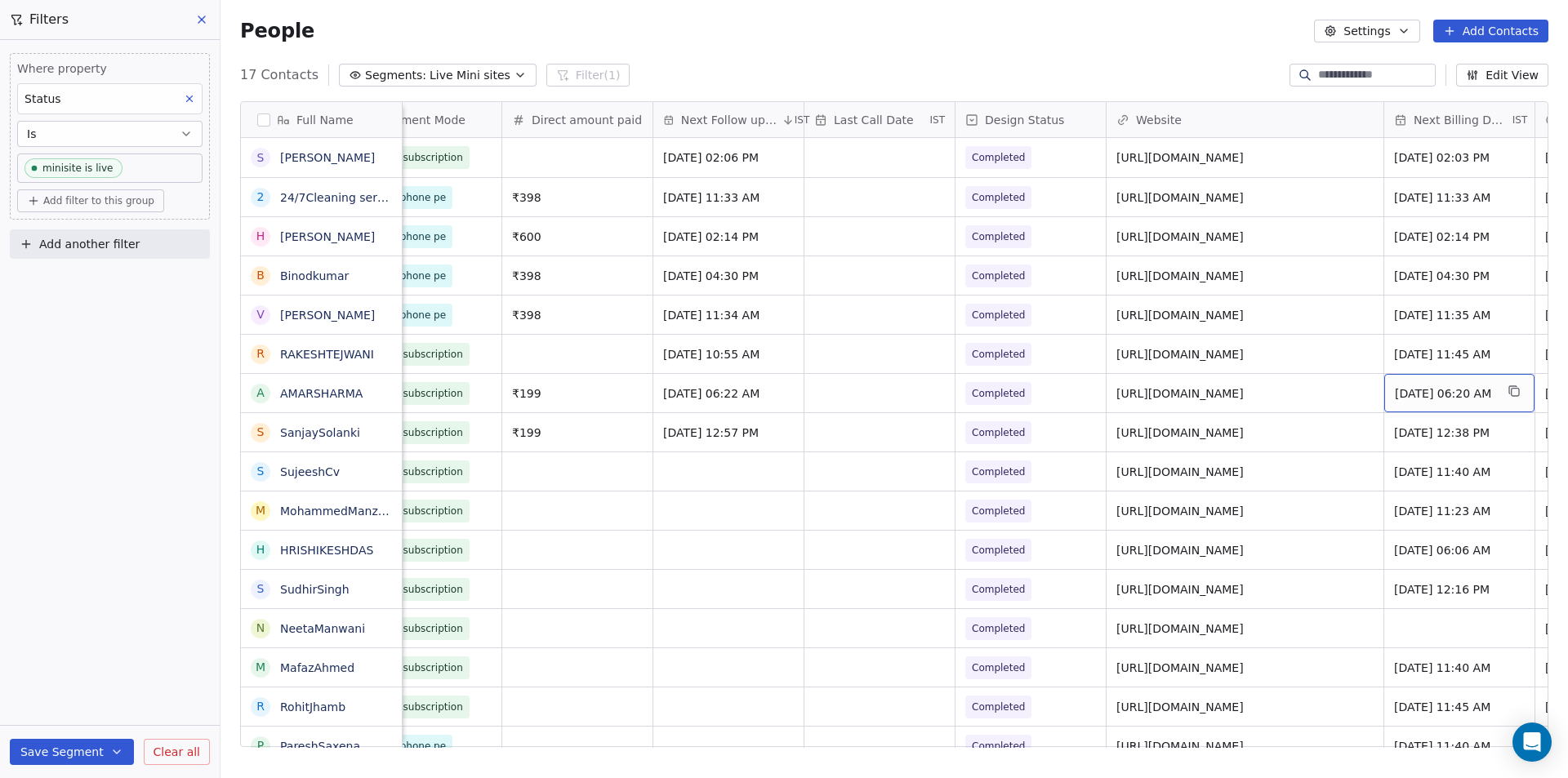
scroll to position [0, 1361]
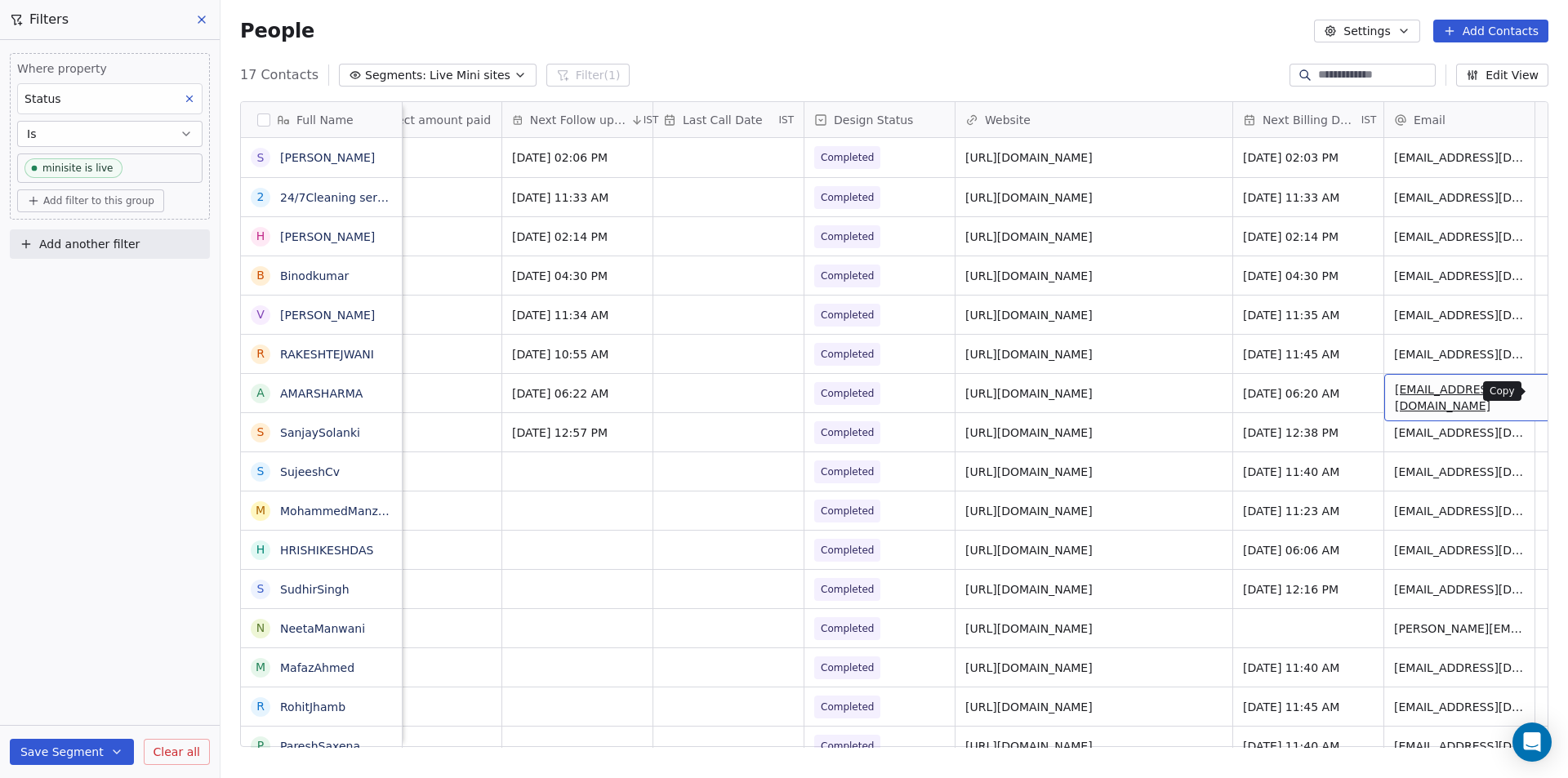
click at [1502, 30] on button "Add Contacts" at bounding box center [1490, 31] width 116 height 23
click at [1492, 63] on span "Create new contact" at bounding box center [1499, 67] width 112 height 17
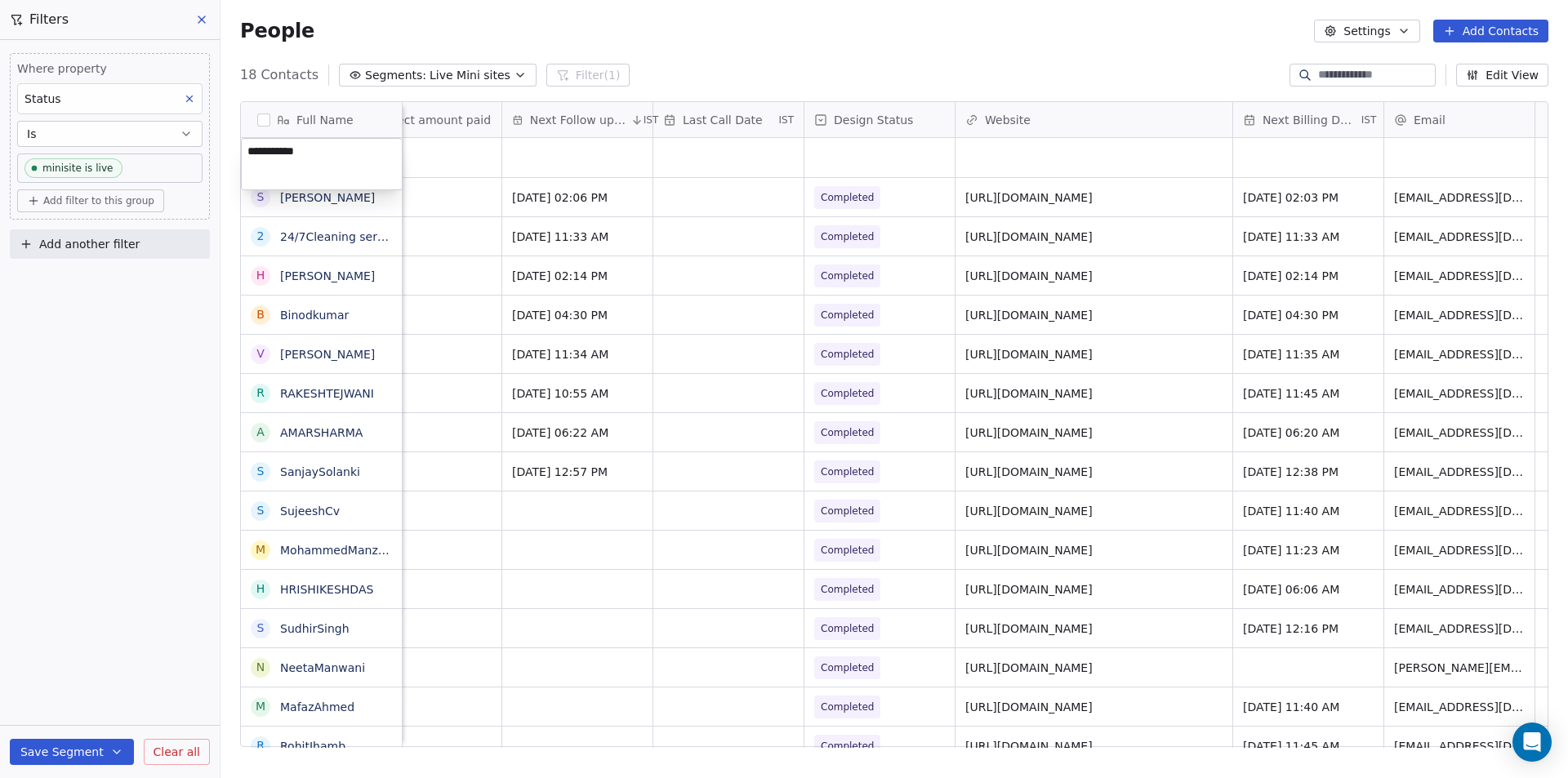
type textarea "**********"
click at [454, 164] on html "Your Mini Site Contacts People Marketing Workflows Campaigns Metrics & Events S…" at bounding box center [784, 389] width 1568 height 778
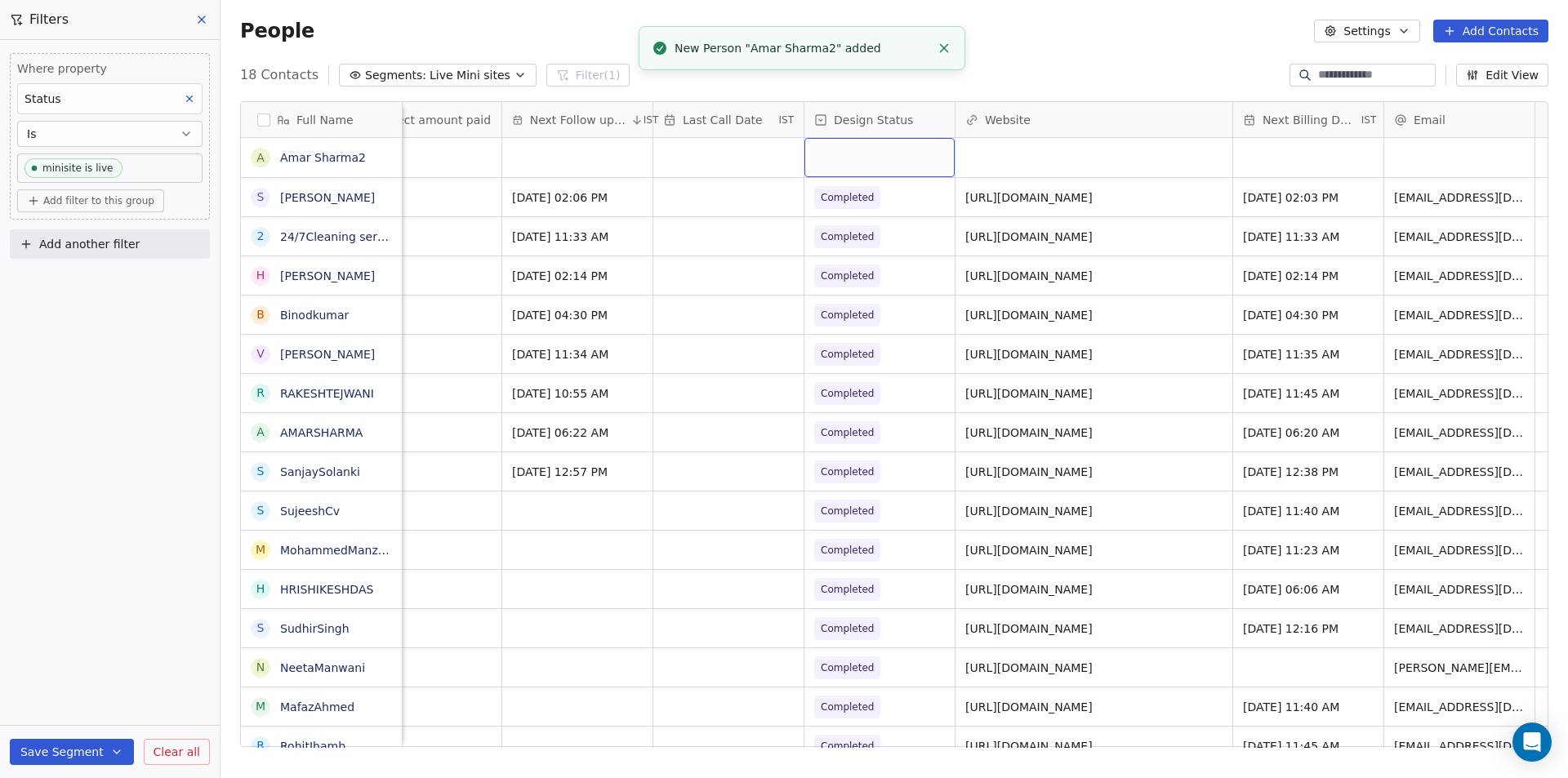
click at [873, 154] on div "grid" at bounding box center [880, 157] width 151 height 39
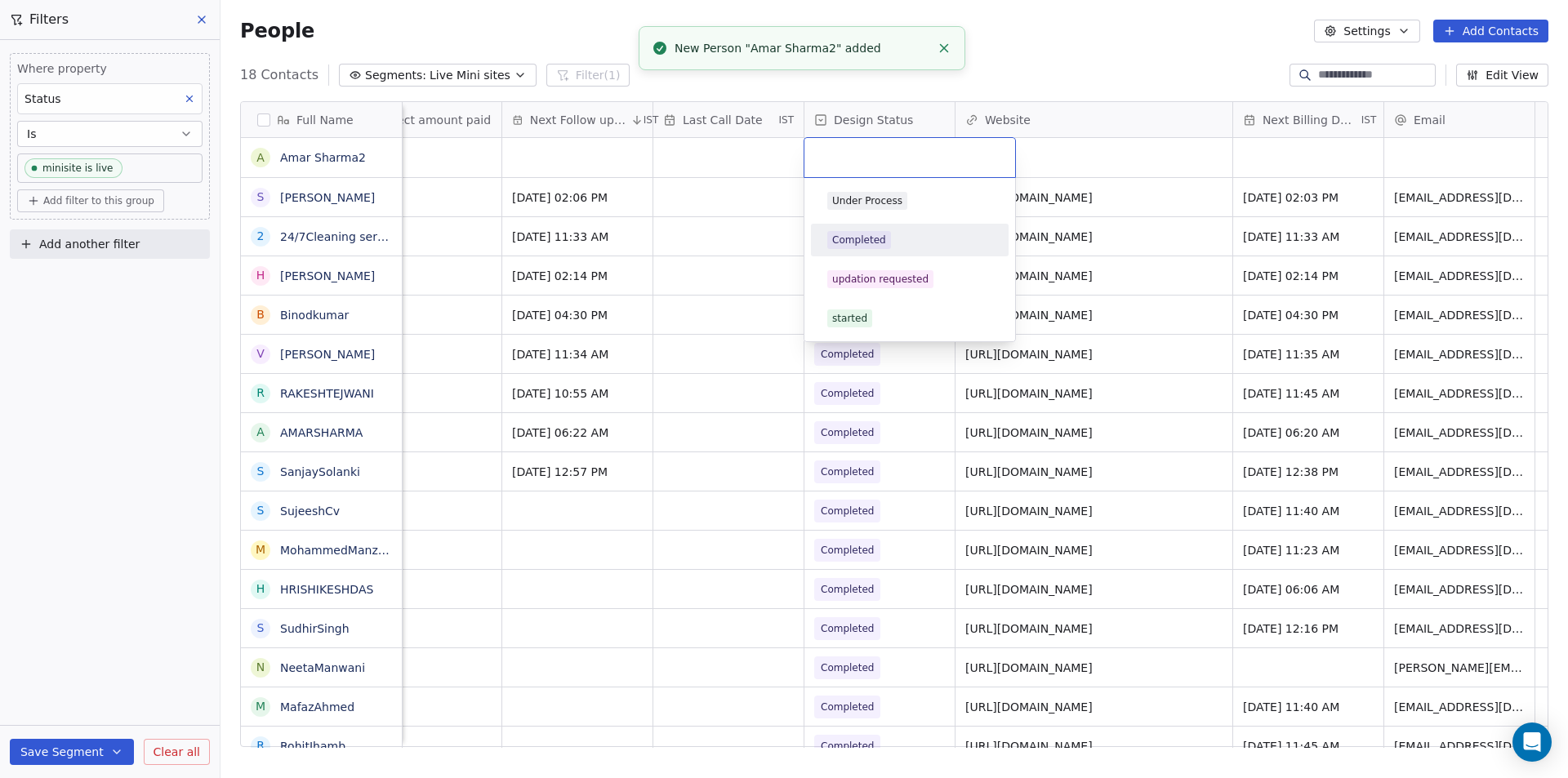
click at [875, 241] on div "Completed" at bounding box center [858, 240] width 54 height 15
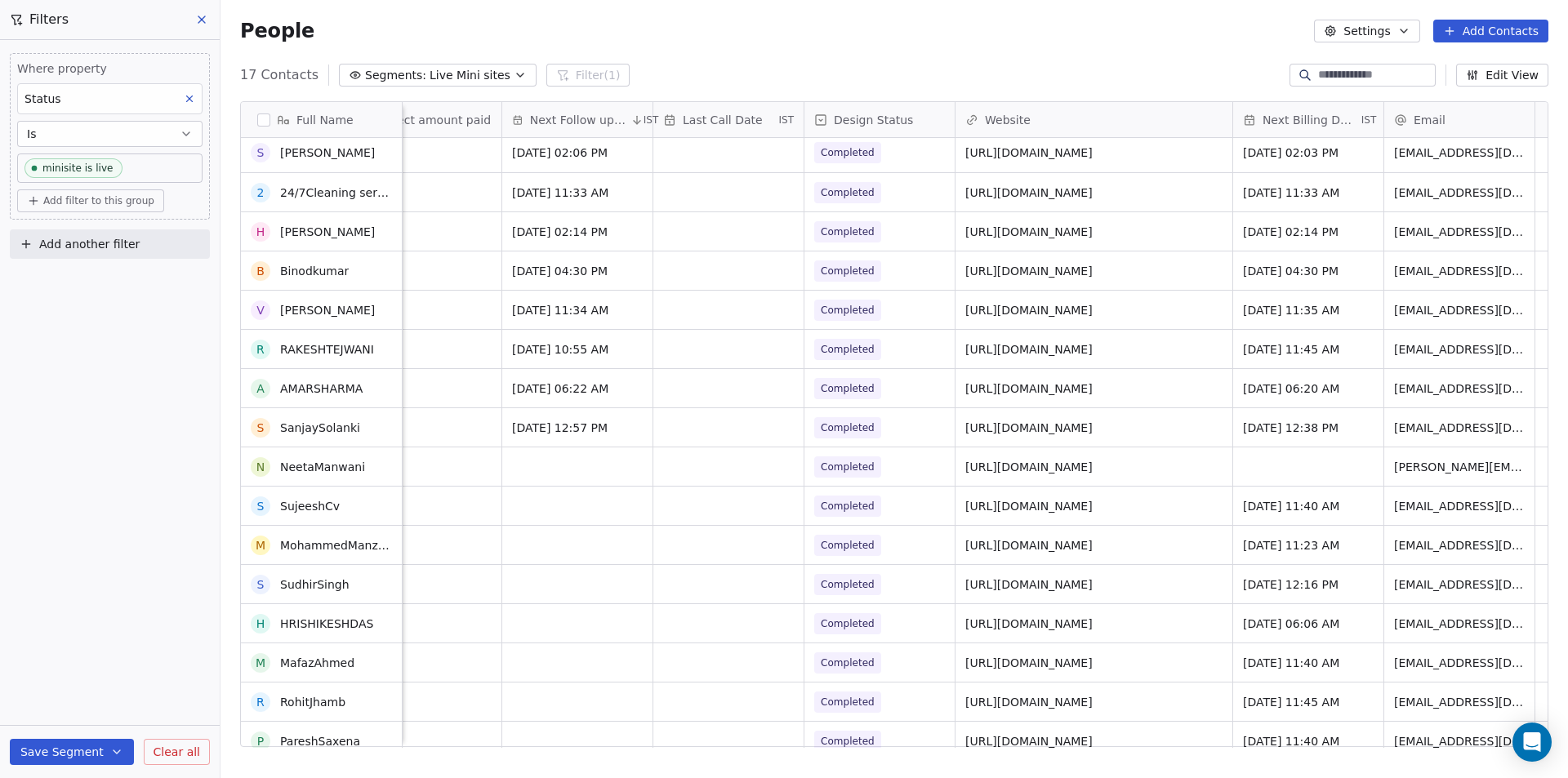
scroll to position [0, 0]
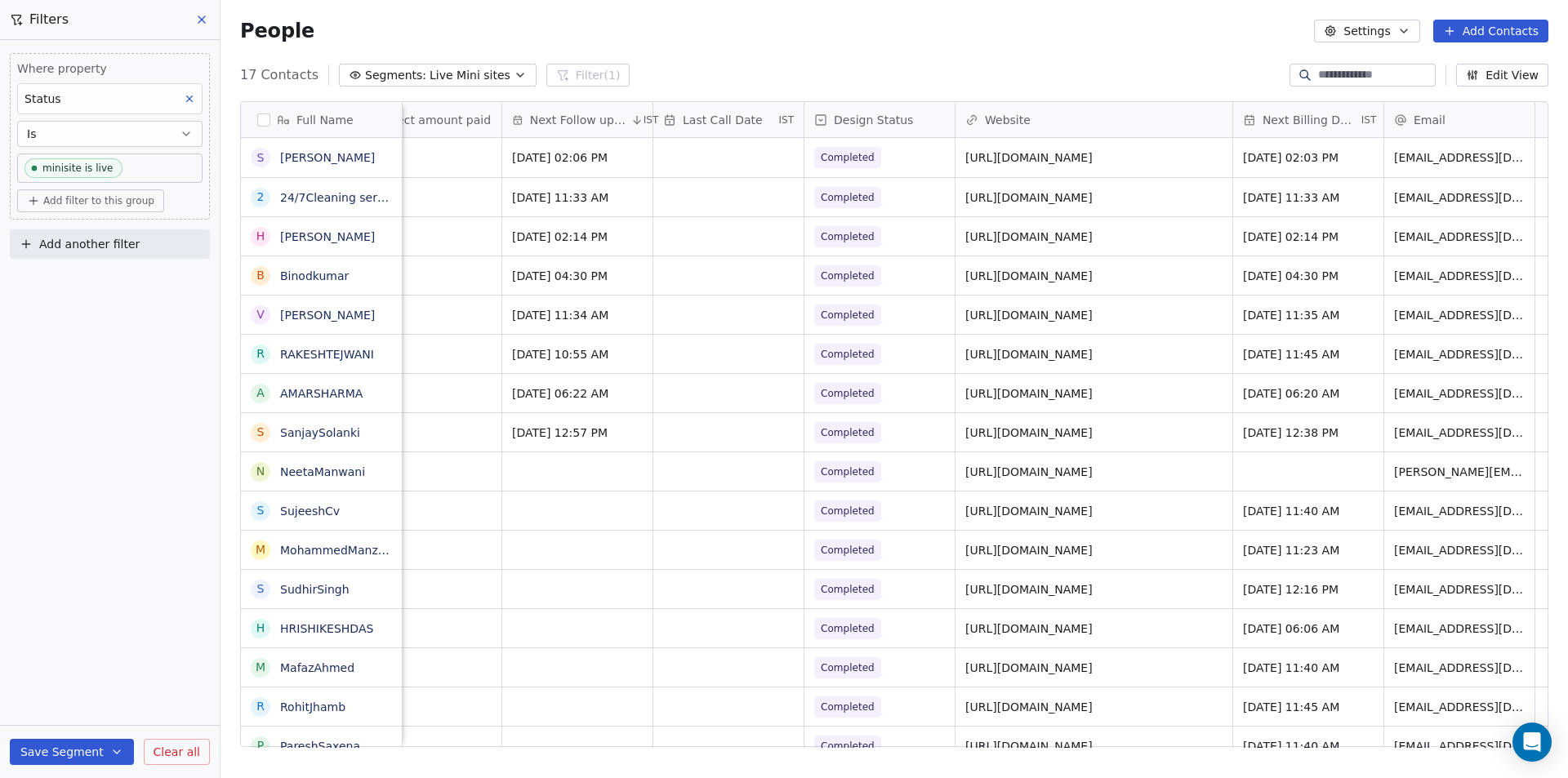
click at [514, 71] on icon "button" at bounding box center [520, 74] width 13 height 13
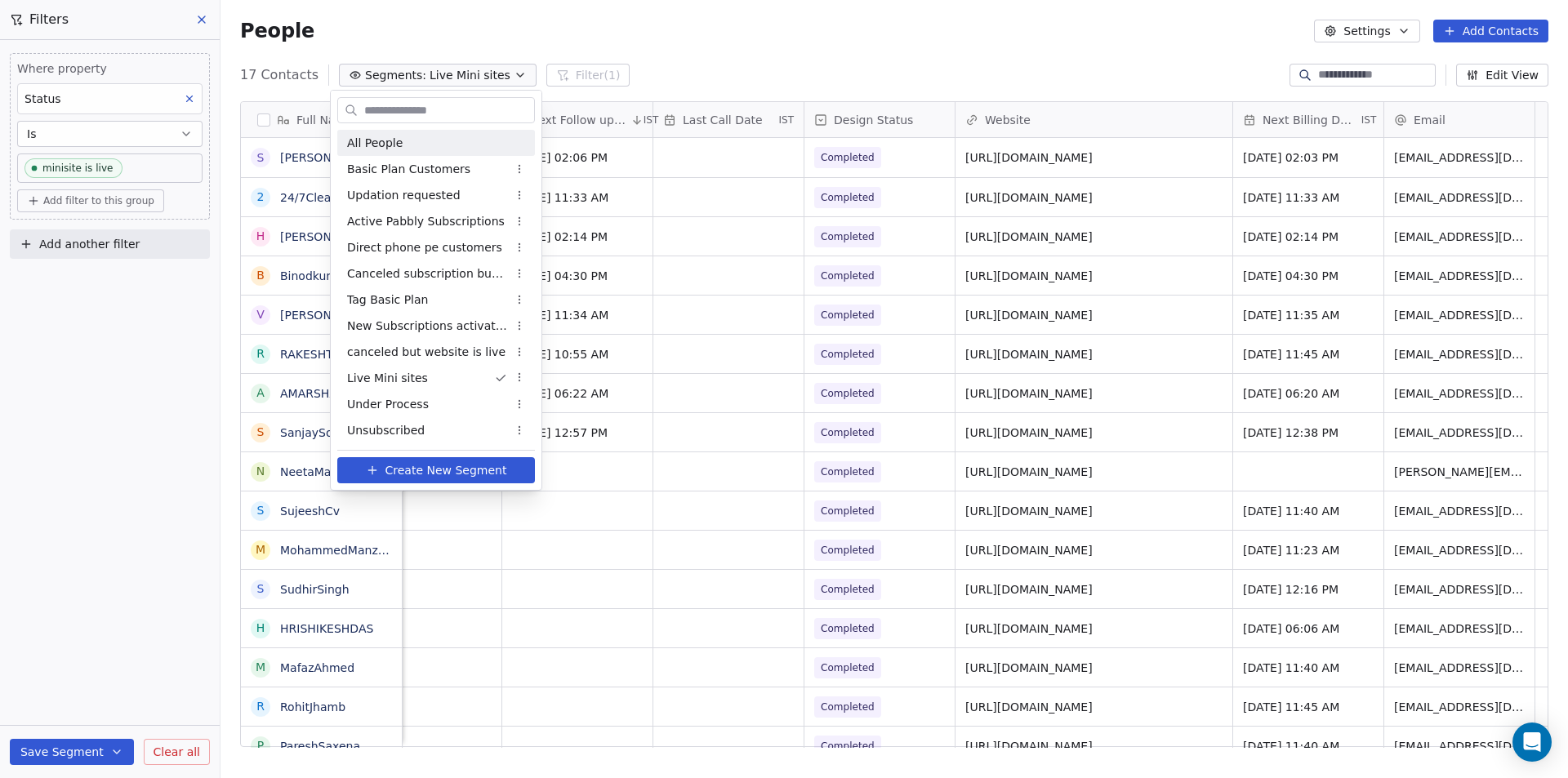
click at [387, 146] on span "All People" at bounding box center [374, 143] width 56 height 17
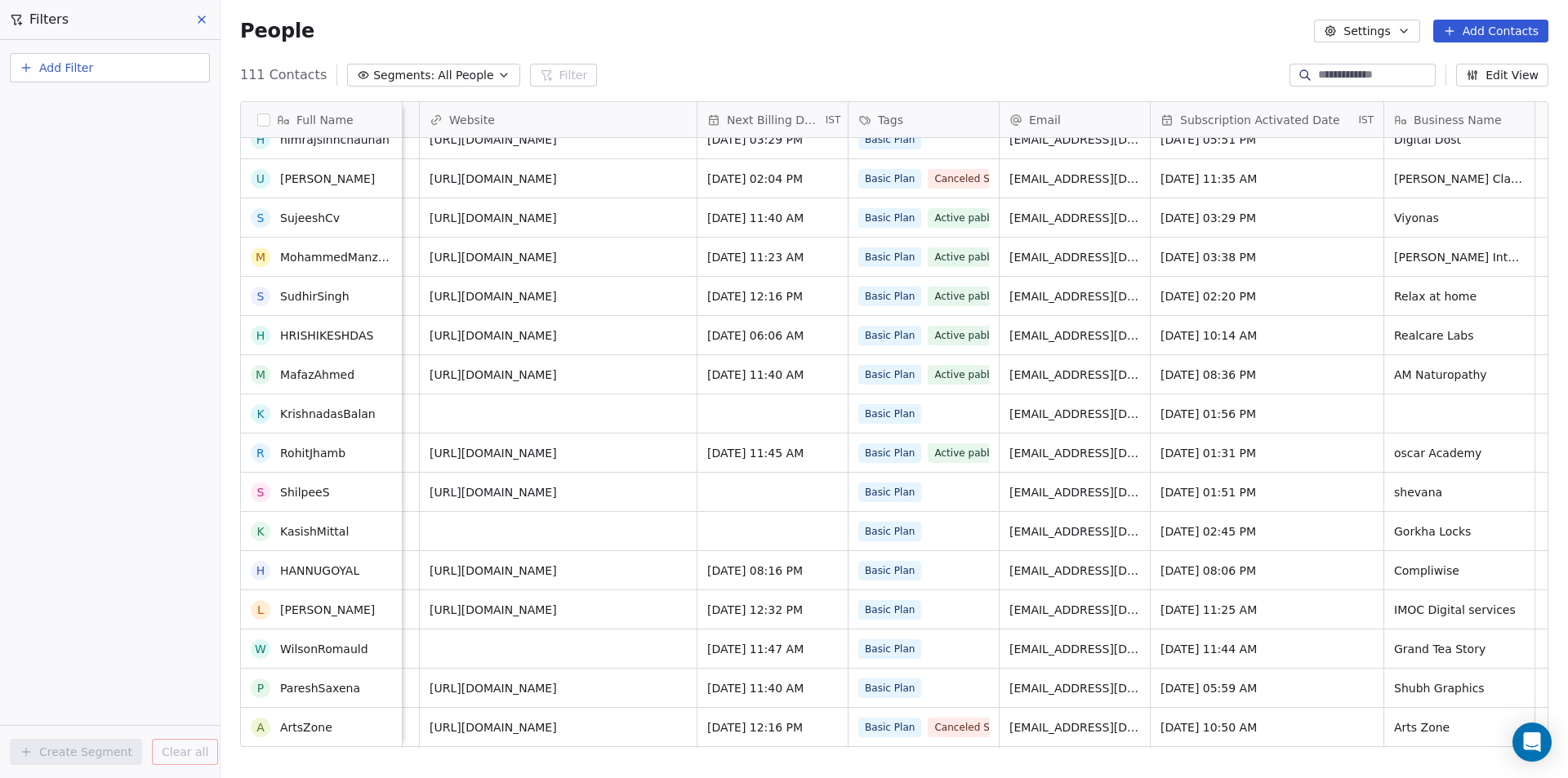
scroll to position [3741, 0]
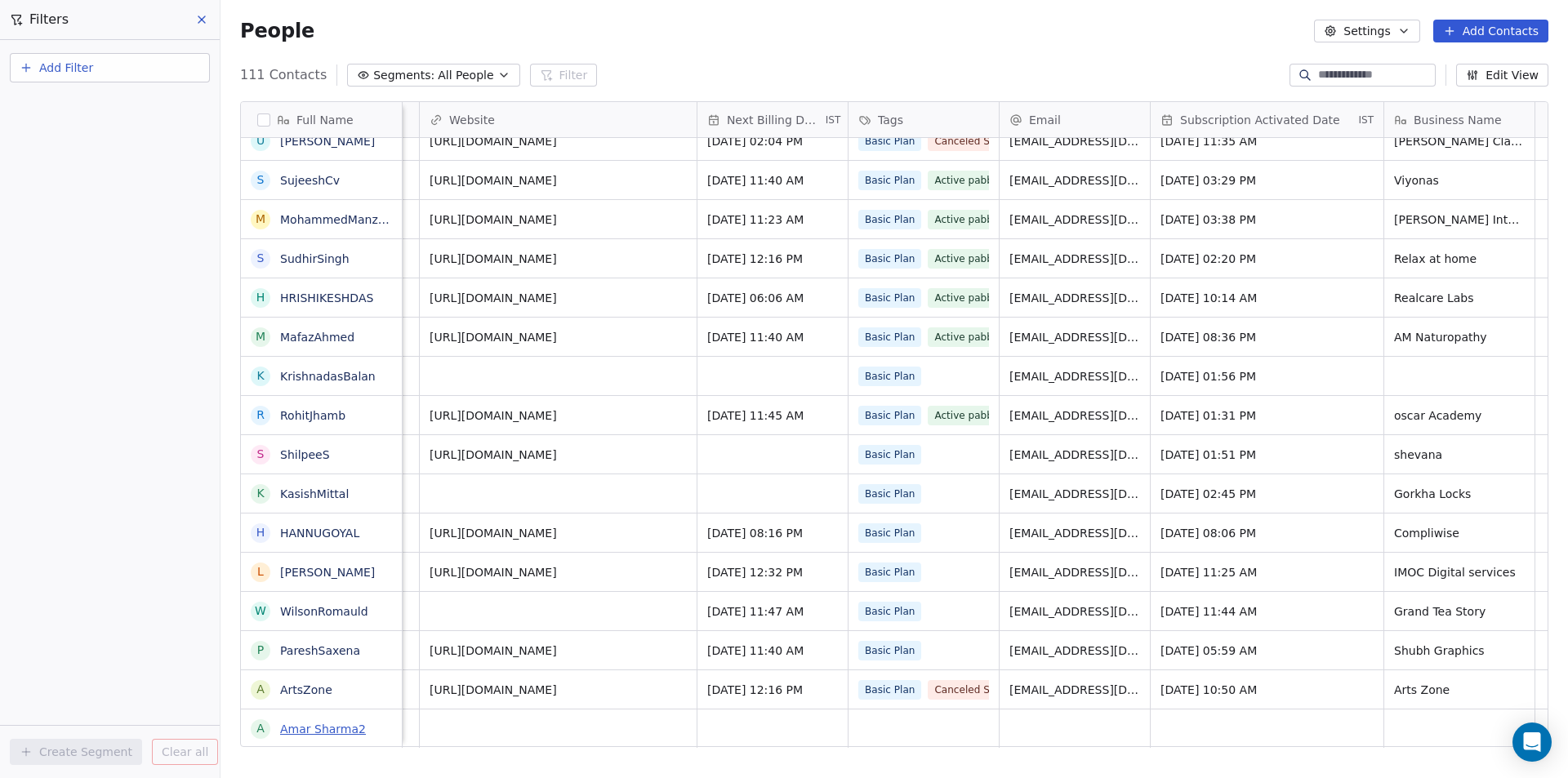
click at [334, 725] on link "Amar Sharma2" at bounding box center [323, 728] width 86 height 13
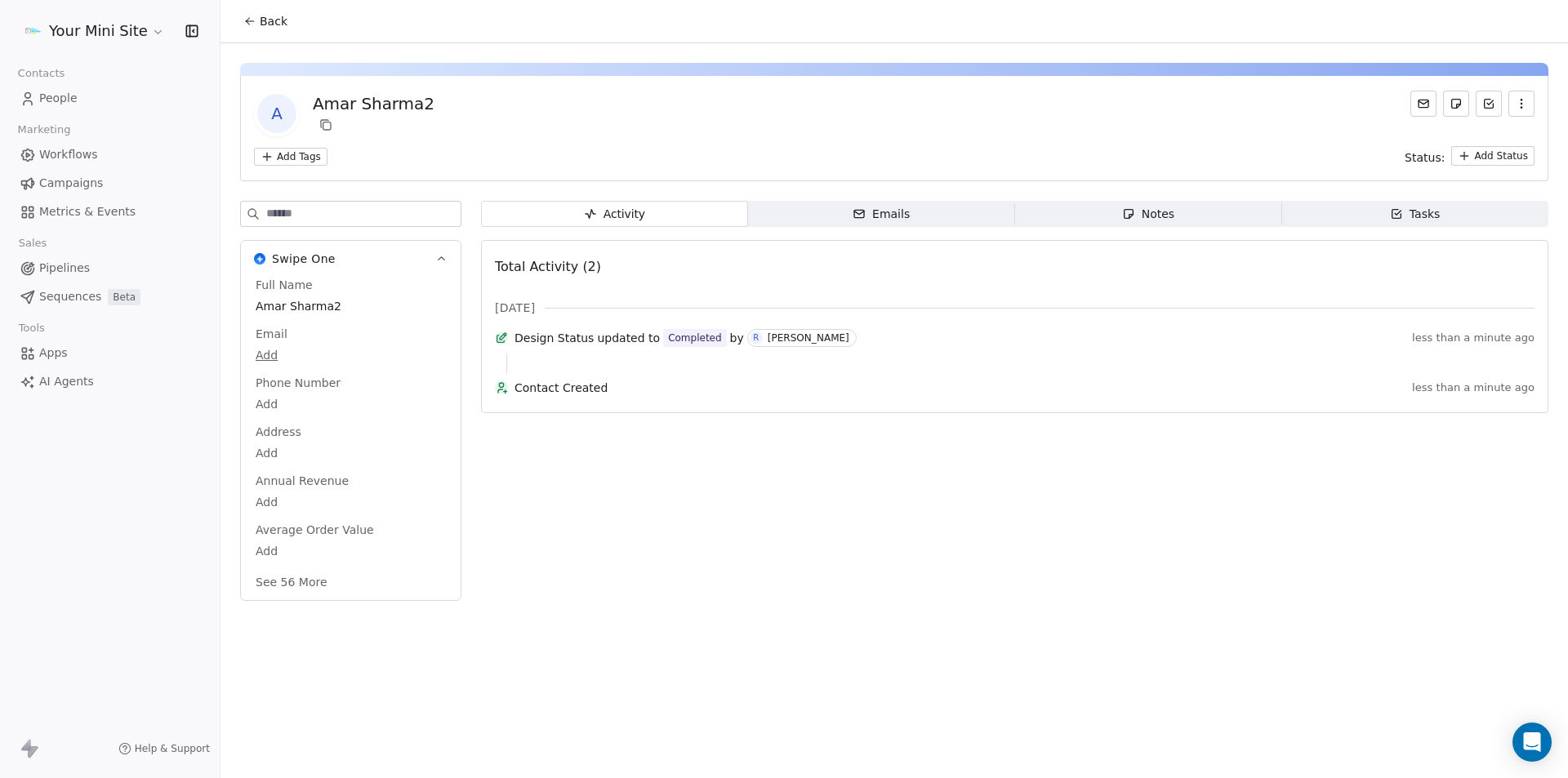
click at [264, 352] on body "Your Mini Site Contacts People Marketing Workflows Campaigns Metrics & Events S…" at bounding box center [784, 389] width 1568 height 778
type input "**********"
click at [281, 365] on input "email" at bounding box center [346, 365] width 178 height 33
paste input "**********"
type input "**********"
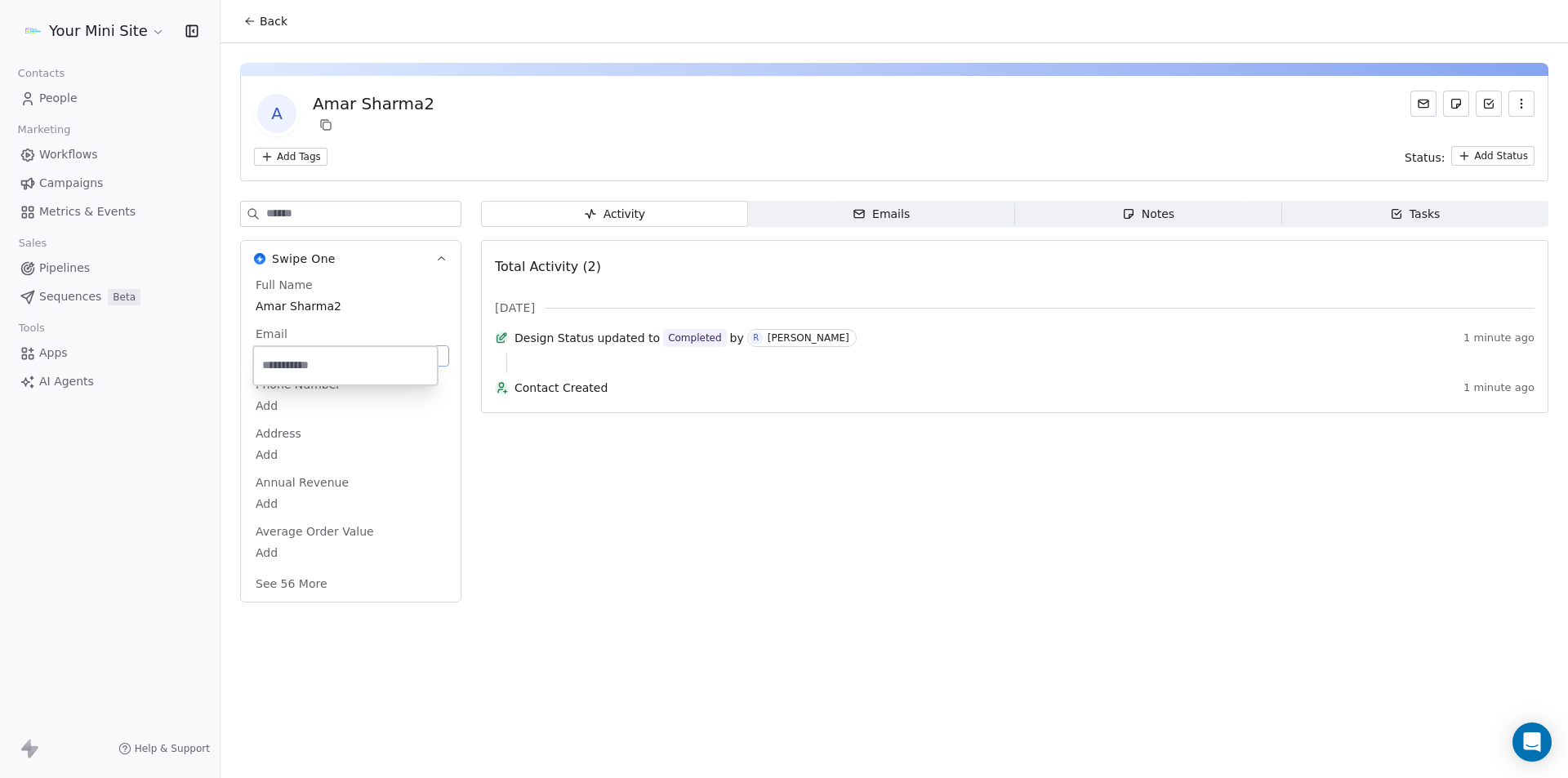
click at [290, 374] on input "email" at bounding box center [346, 365] width 178 height 33
type input "**********"
click at [352, 452] on html "**********" at bounding box center [784, 389] width 1568 height 778
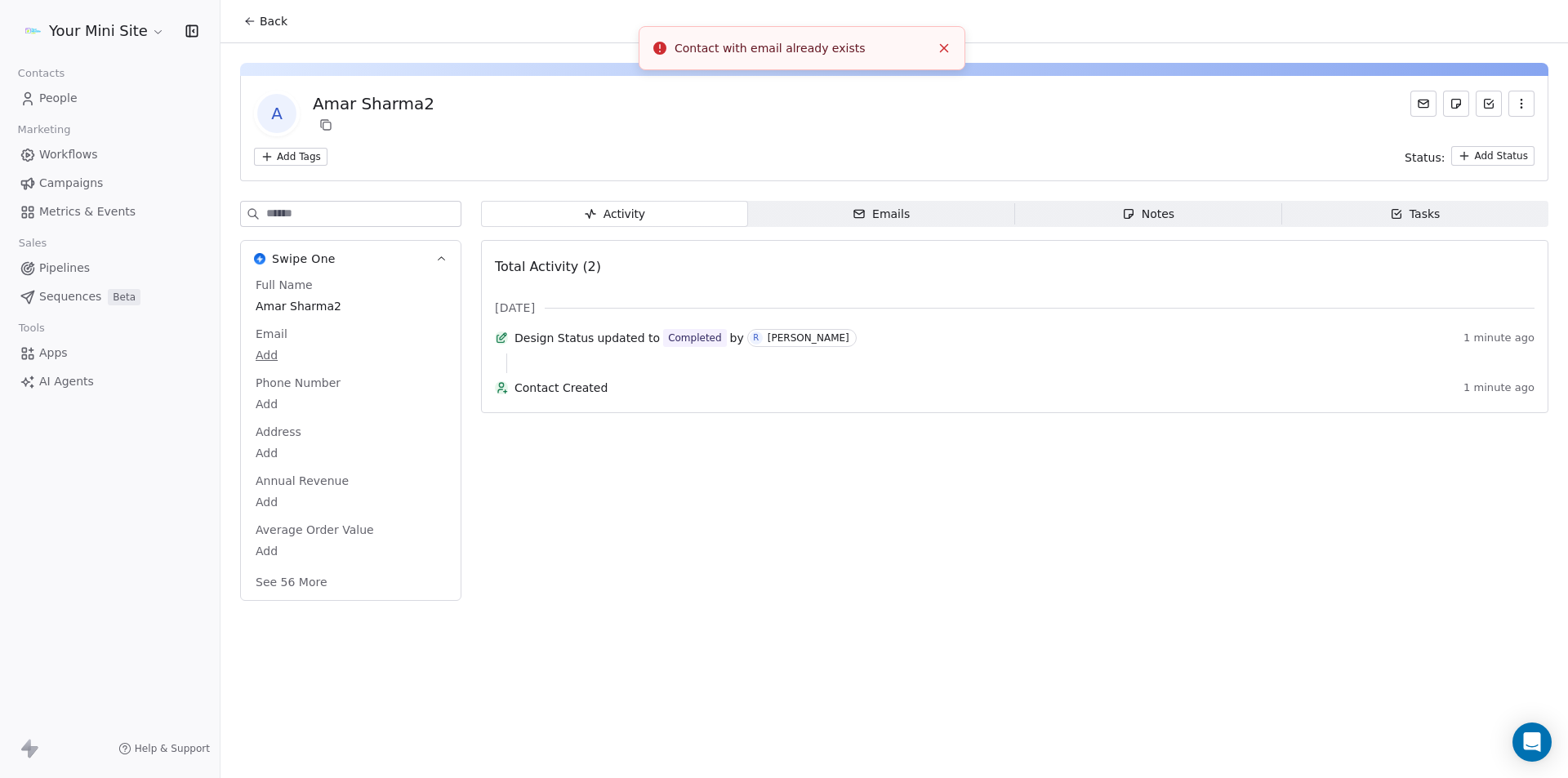
click at [314, 156] on html "Your Mini Site Contacts People Marketing Workflows Campaigns Metrics & Events S…" at bounding box center [784, 389] width 1568 height 778
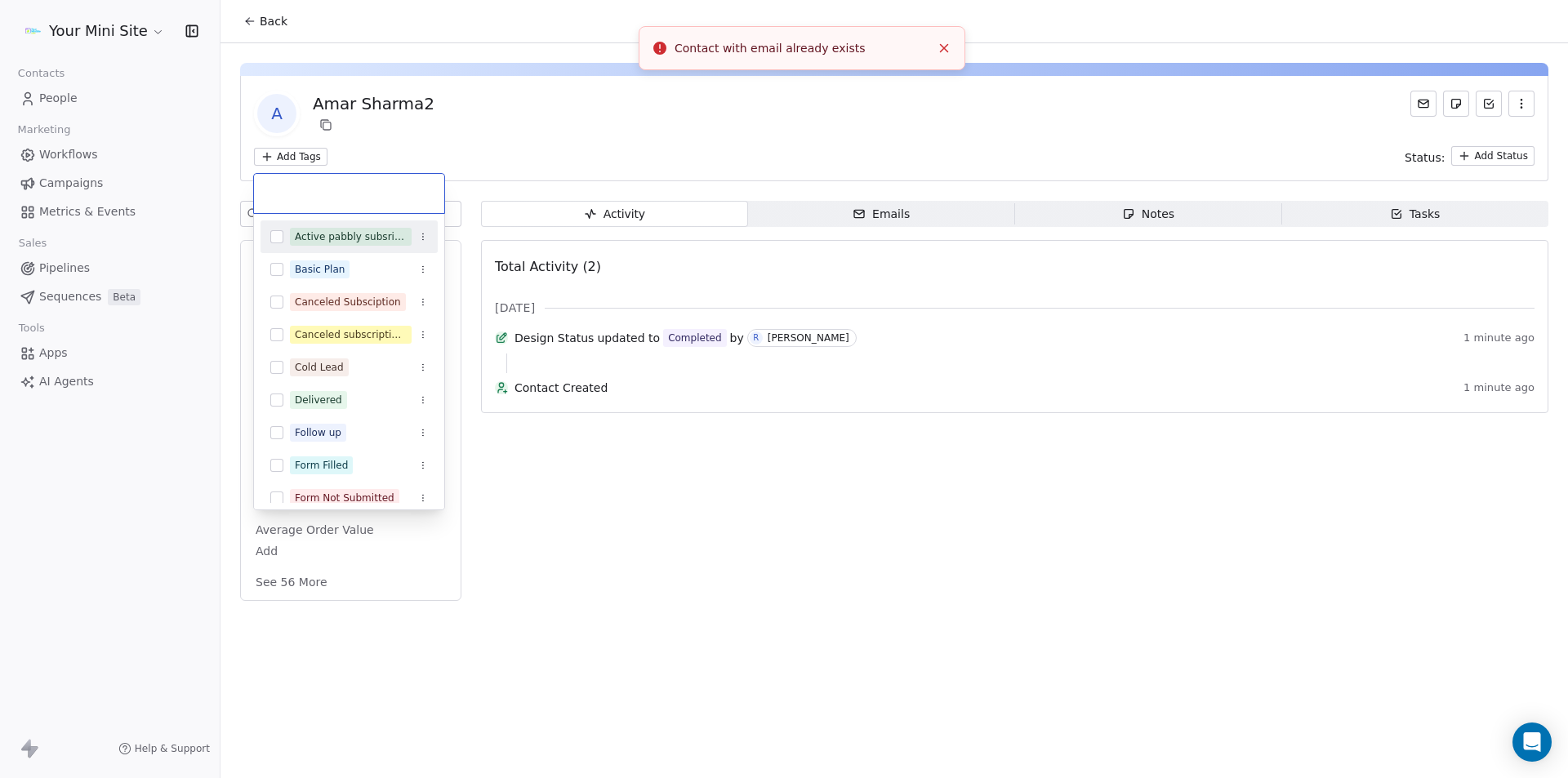
click at [270, 239] on div "Active pabbly subsriptions" at bounding box center [348, 236] width 177 height 27
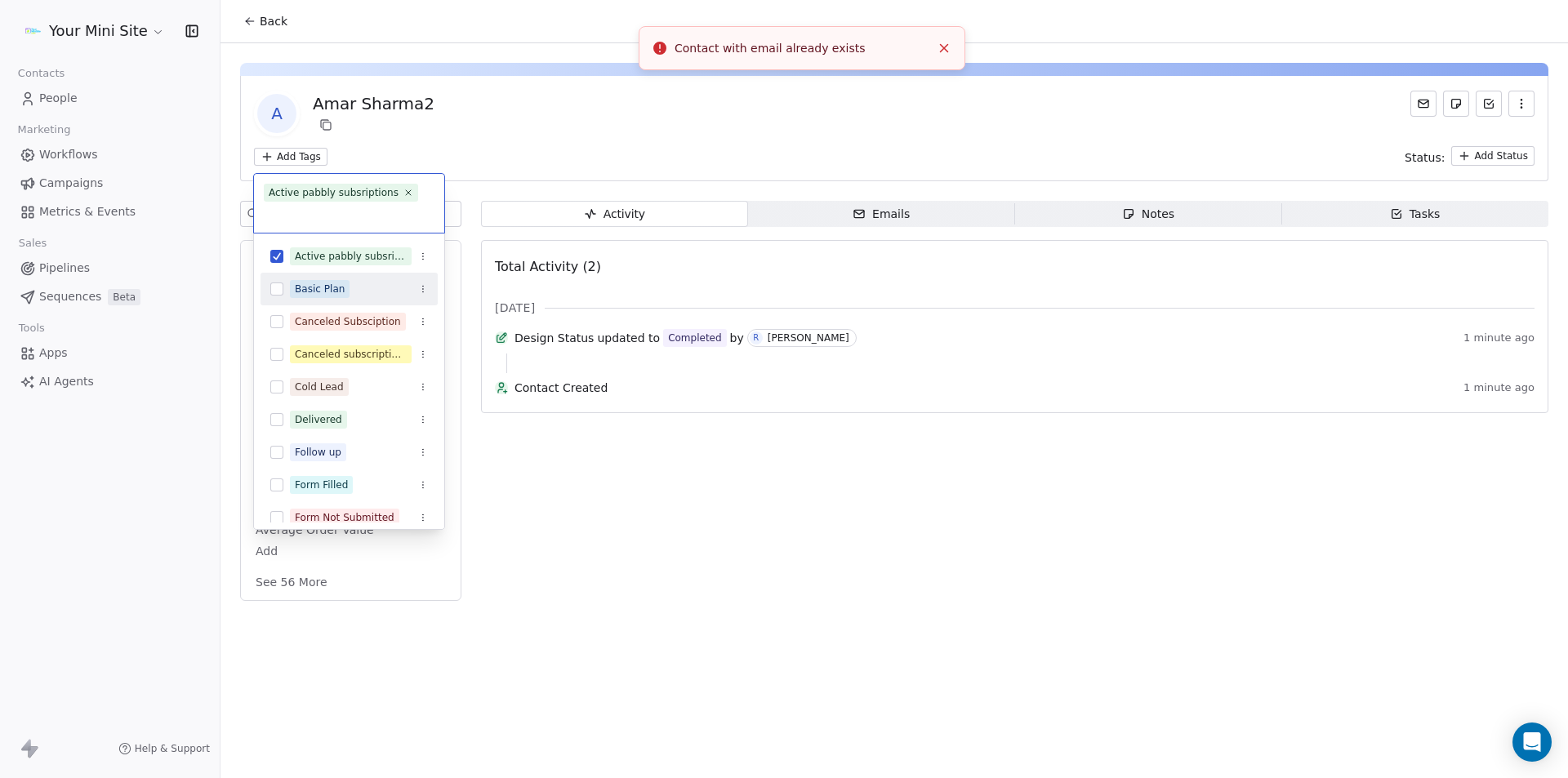
click at [276, 289] on button "Suggestions" at bounding box center [276, 288] width 13 height 13
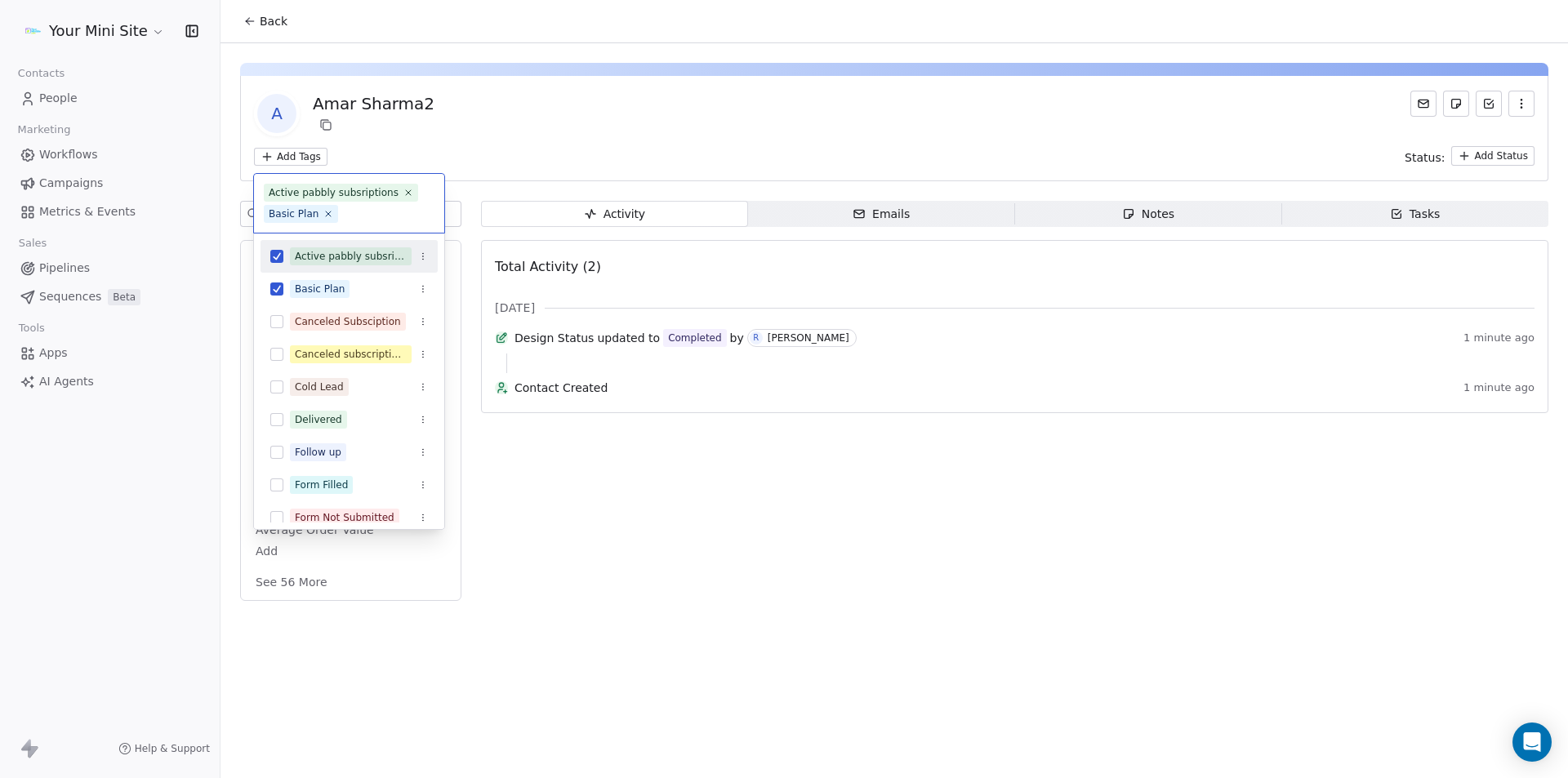
click at [647, 146] on html "Your Mini Site Contacts People Marketing Workflows Campaigns Metrics & Events S…" at bounding box center [784, 389] width 1568 height 778
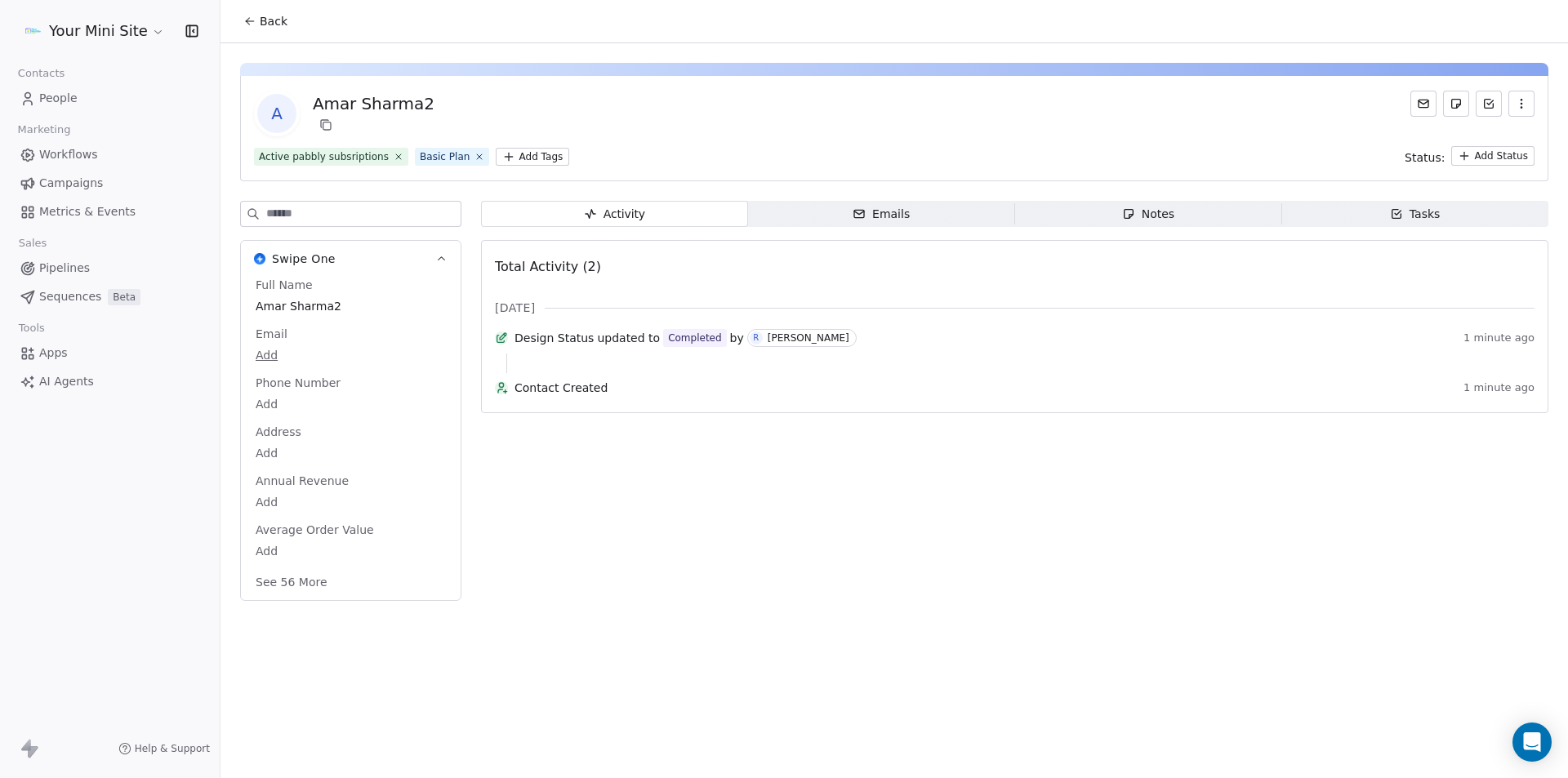
click at [1494, 151] on html "Your Mini Site Contacts People Marketing Workflows Campaigns Metrics & Events S…" at bounding box center [784, 389] width 1568 height 778
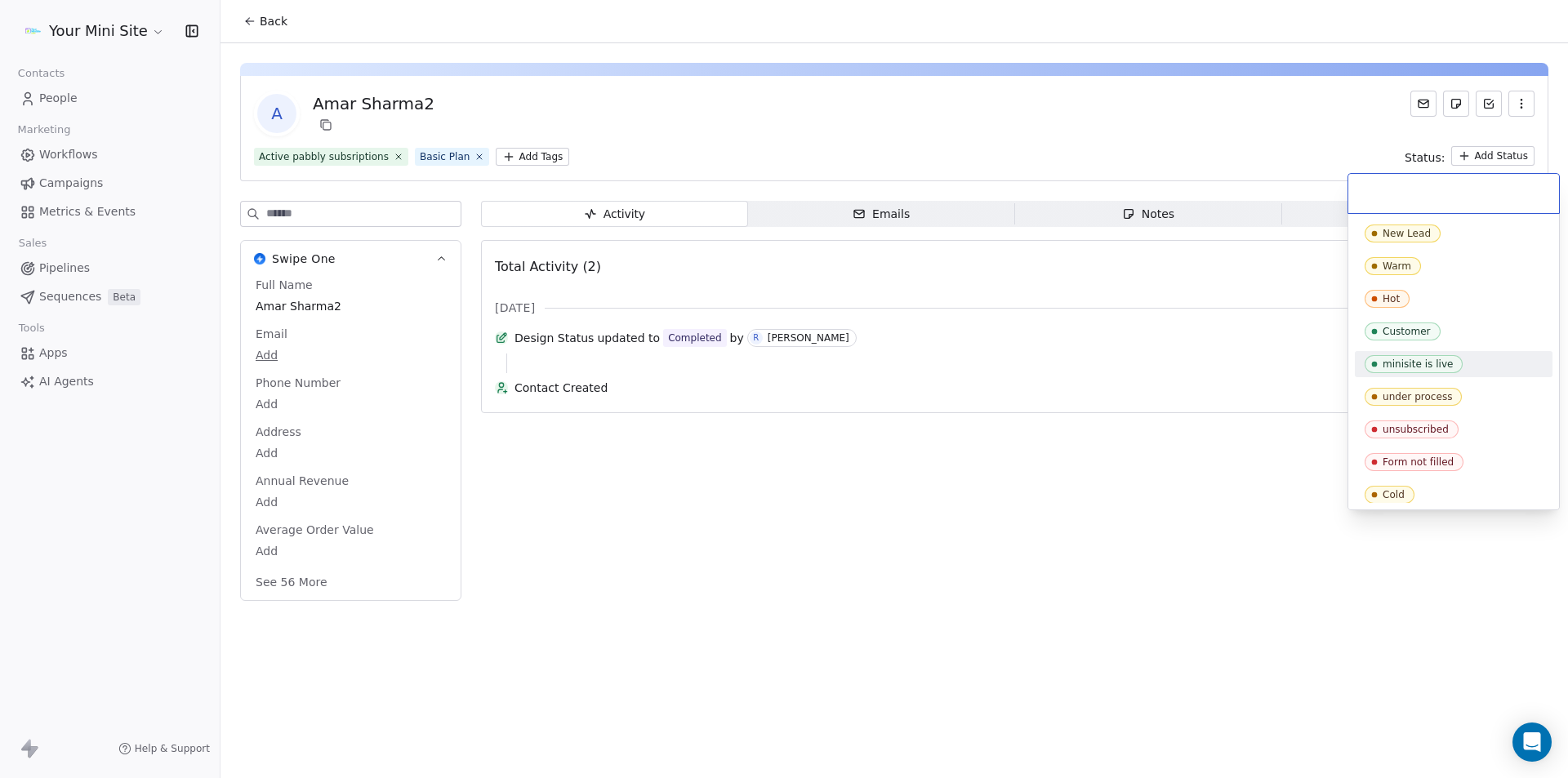
click at [1402, 365] on div "minisite is live" at bounding box center [1417, 364] width 70 height 11
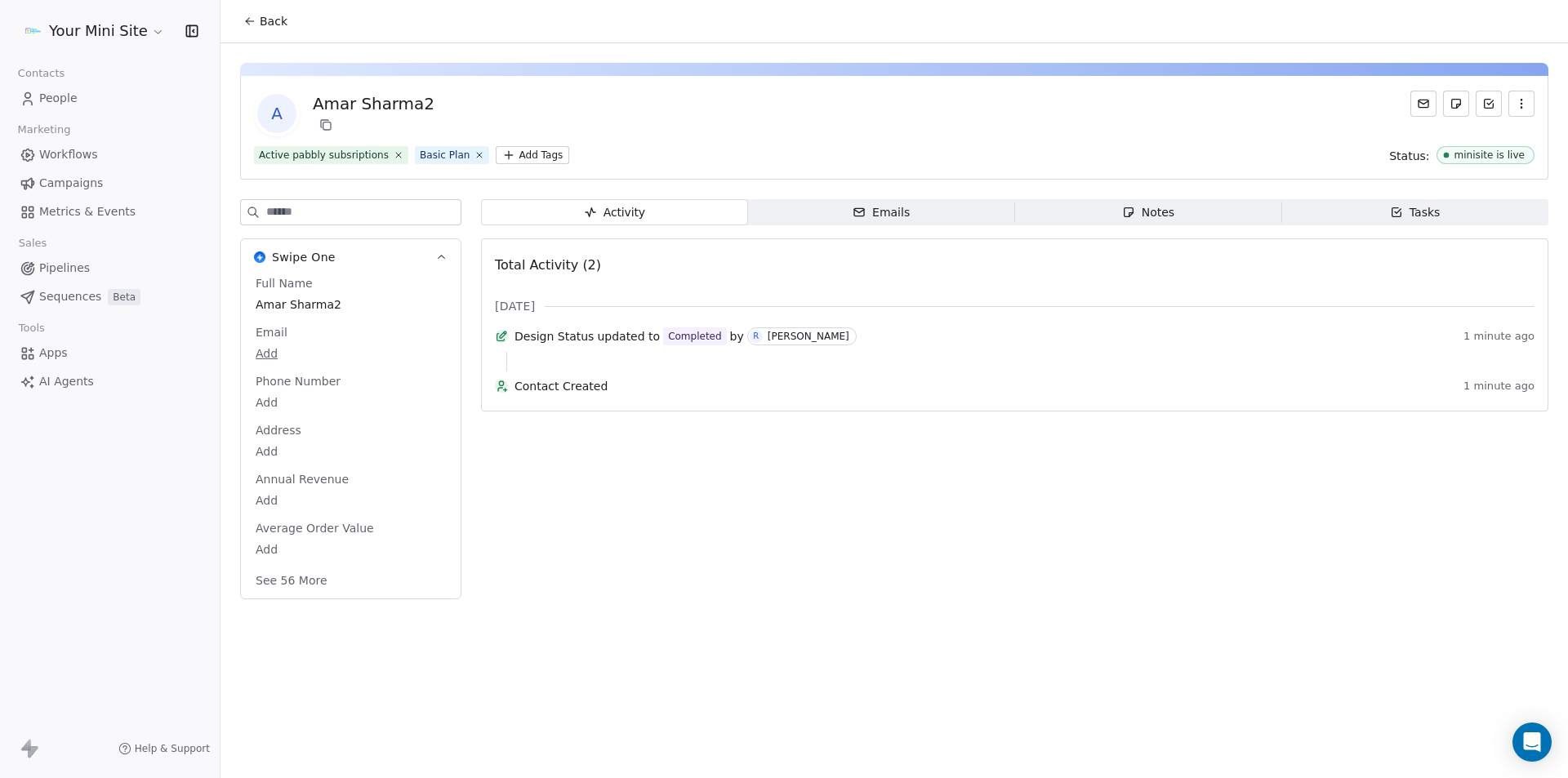
click at [710, 558] on div "Activity Activity Emails Emails Notes Notes Tasks Tasks Total Activity (2) [DAT…" at bounding box center [1014, 404] width 1067 height 410
click at [263, 353] on body "Your Mini Site Contacts People Marketing Workflows Campaigns Metrics & Events S…" at bounding box center [784, 389] width 1568 height 778
click at [268, 353] on input "email" at bounding box center [346, 364] width 178 height 33
type input "**********"
click at [289, 358] on body "Your Mini Site Contacts People Marketing Workflows Campaigns Metrics & Events S…" at bounding box center [784, 389] width 1568 height 778
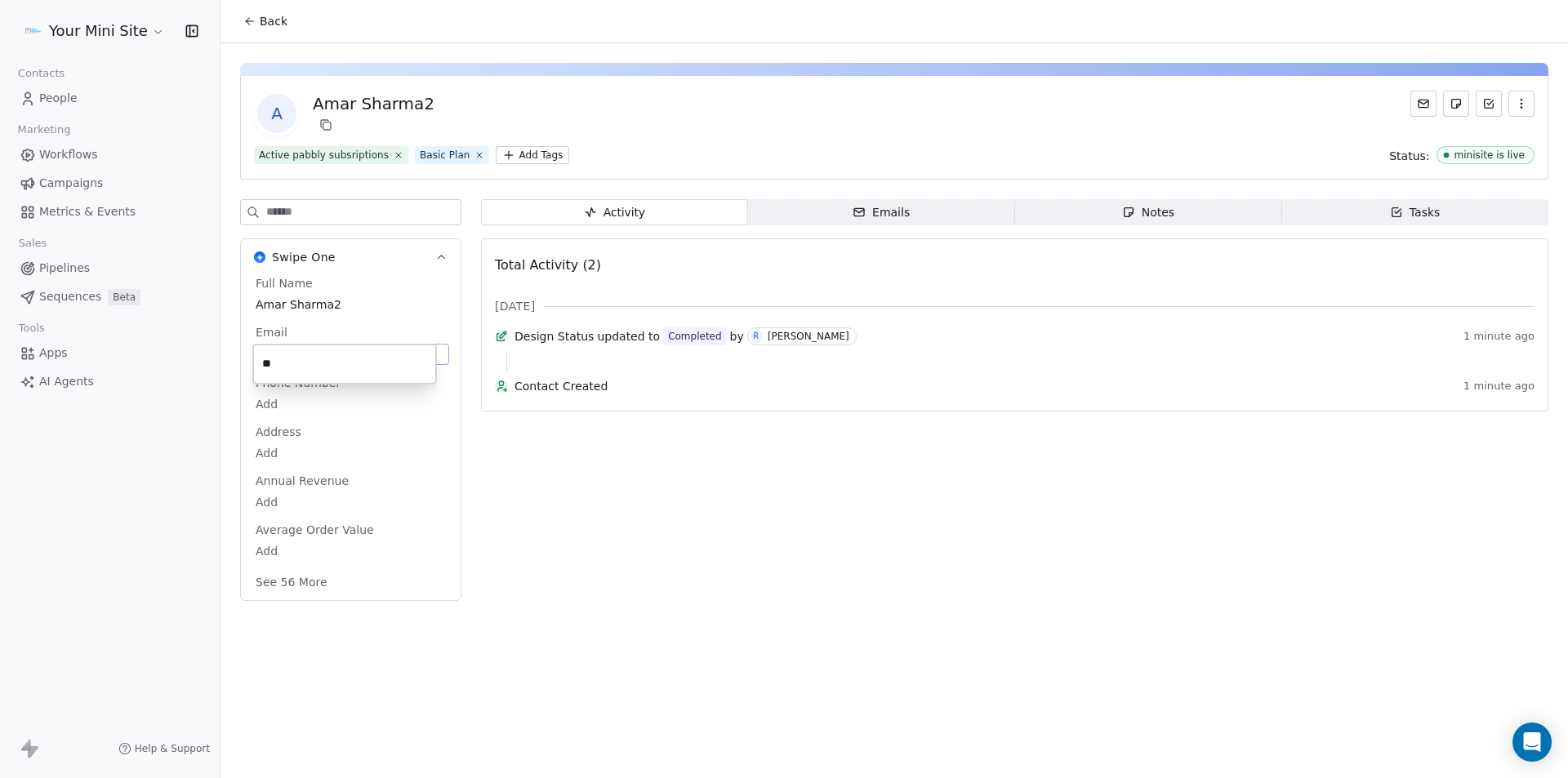
type input "*"
click at [189, 517] on html "Your Mini Site Contacts People Marketing Workflows Campaigns Metrics & Events S…" at bounding box center [784, 389] width 1568 height 778
click at [303, 581] on button "See 56 More" at bounding box center [291, 580] width 92 height 29
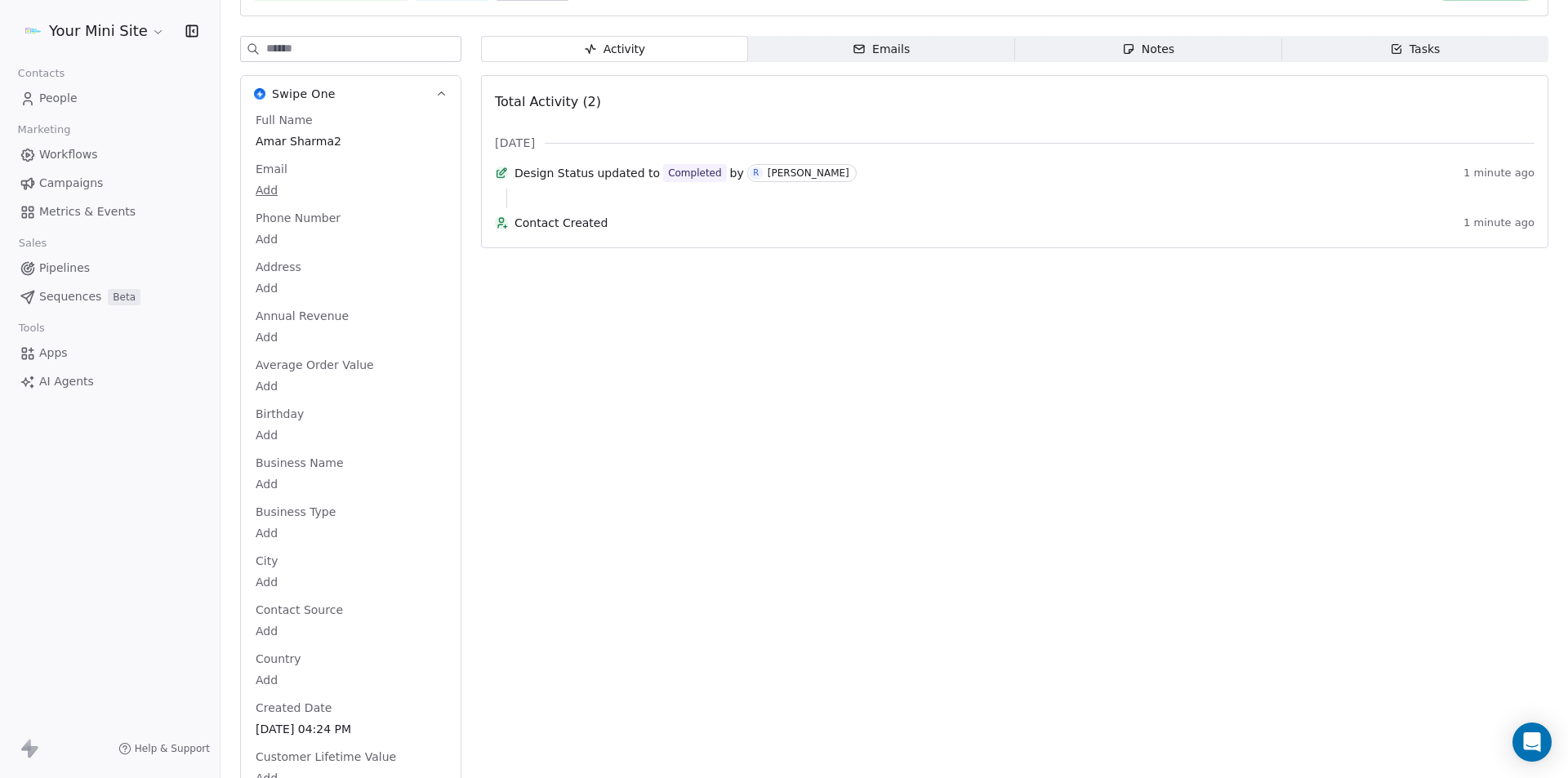
click at [269, 493] on html "Your Mini Site Contacts People Marketing Workflows Campaigns Metrics & Events S…" at bounding box center [784, 389] width 1568 height 778
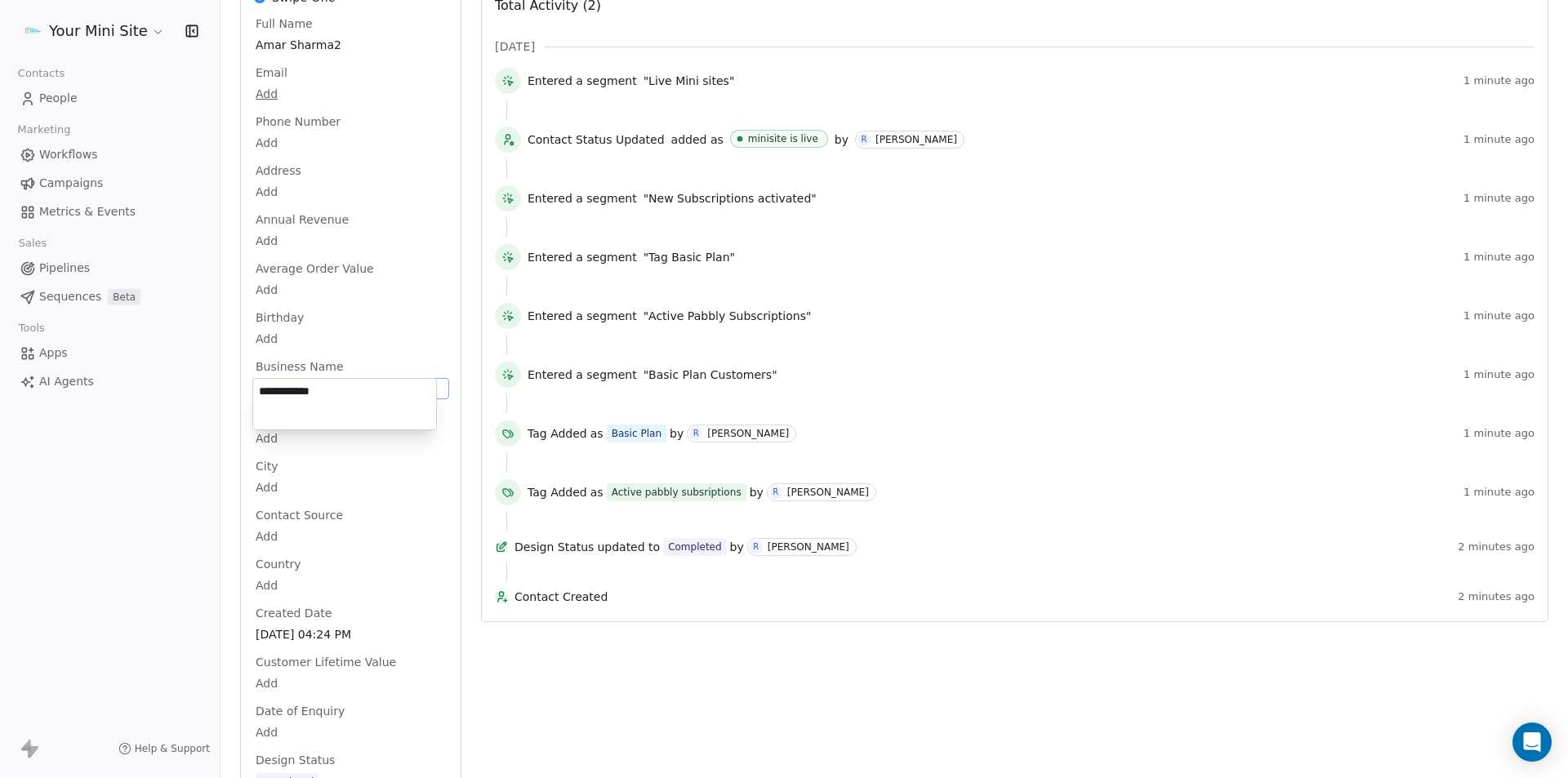
type textarea "**********"
click at [151, 515] on html "Your Mini Site Contacts People Marketing Workflows Campaigns Metrics & Events S…" at bounding box center [784, 389] width 1568 height 778
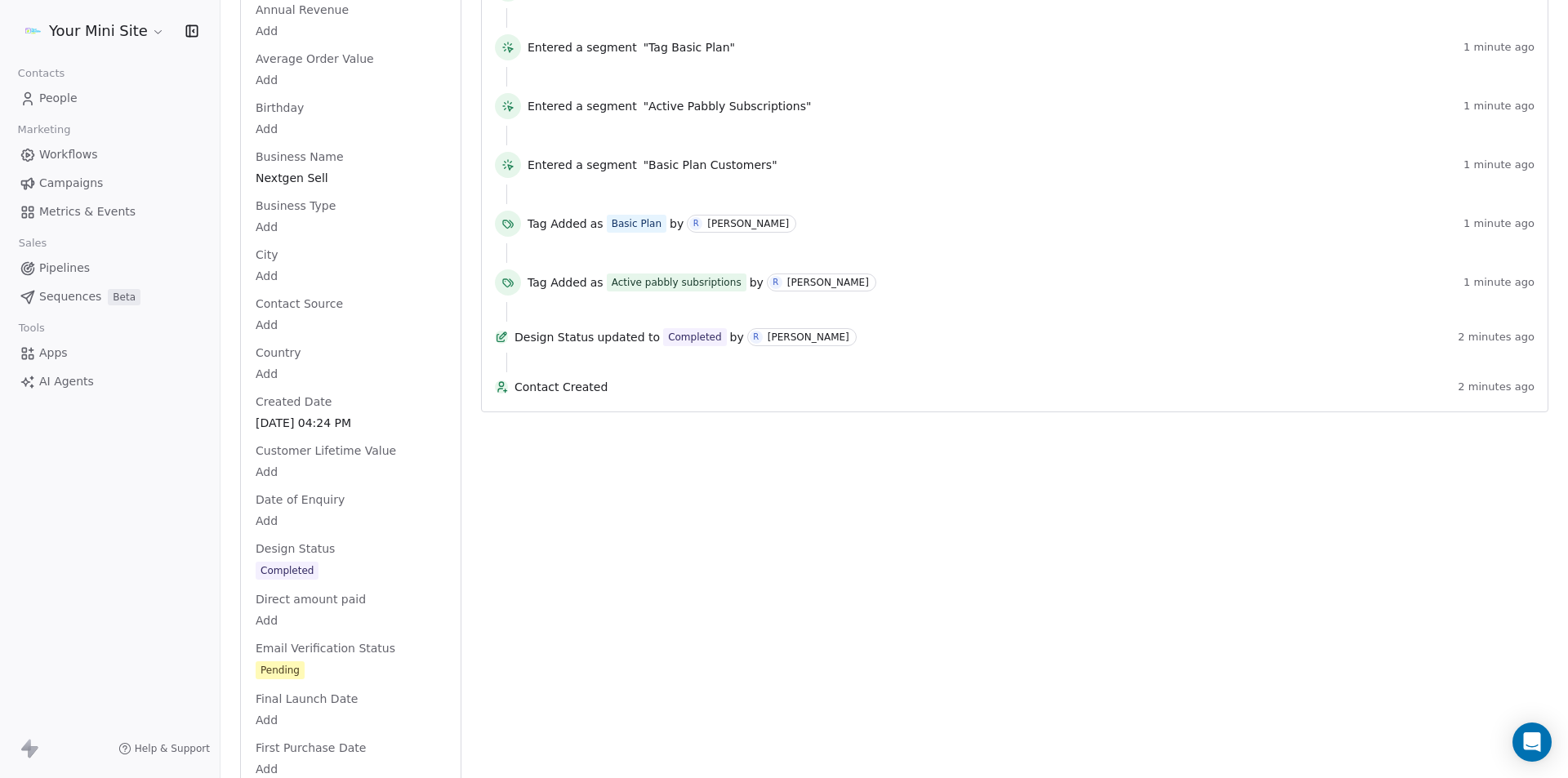
scroll to position [505, 0]
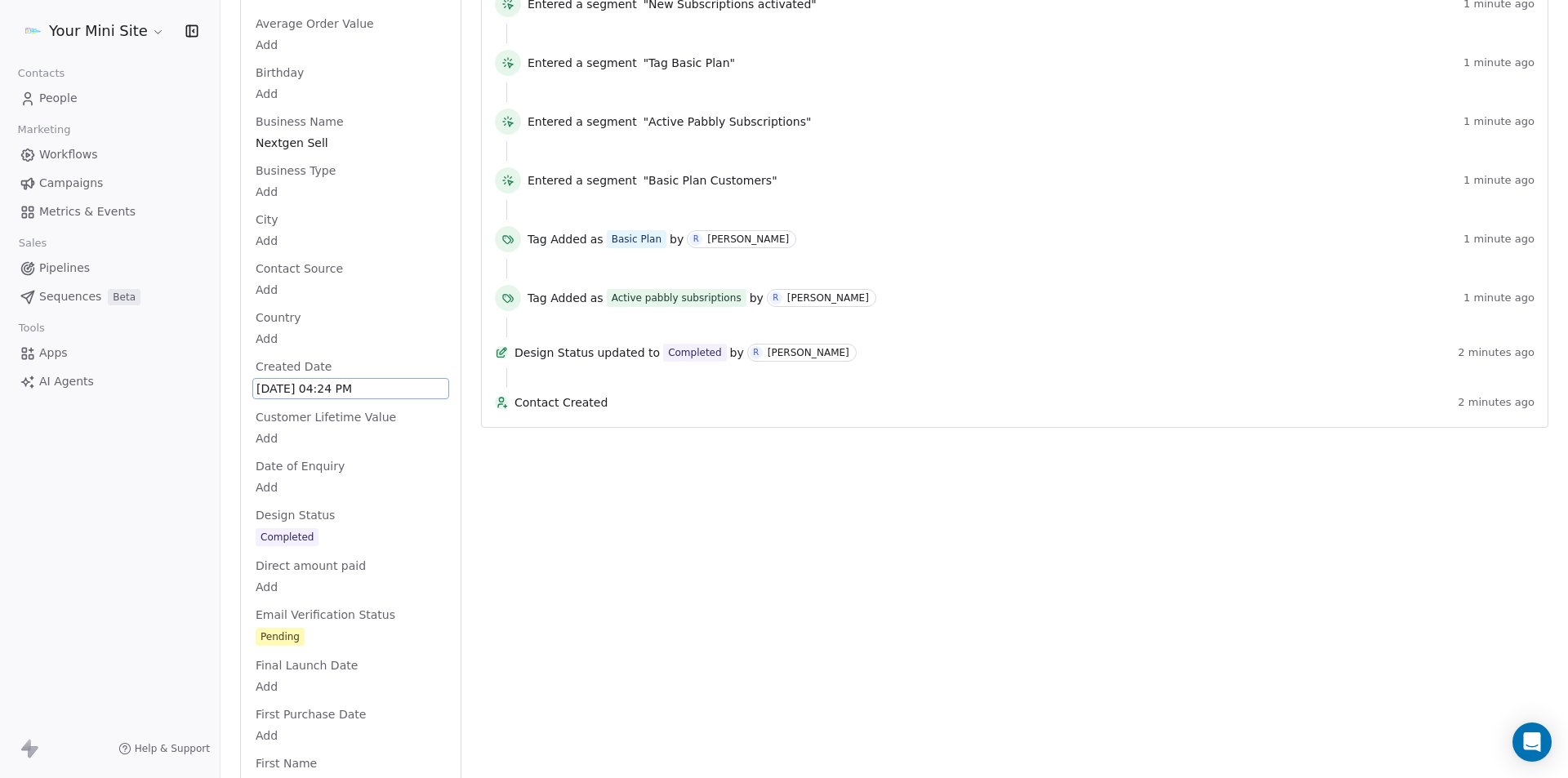
click at [286, 389] on span "[DATE] 04:24 PM" at bounding box center [351, 389] width 188 height 16
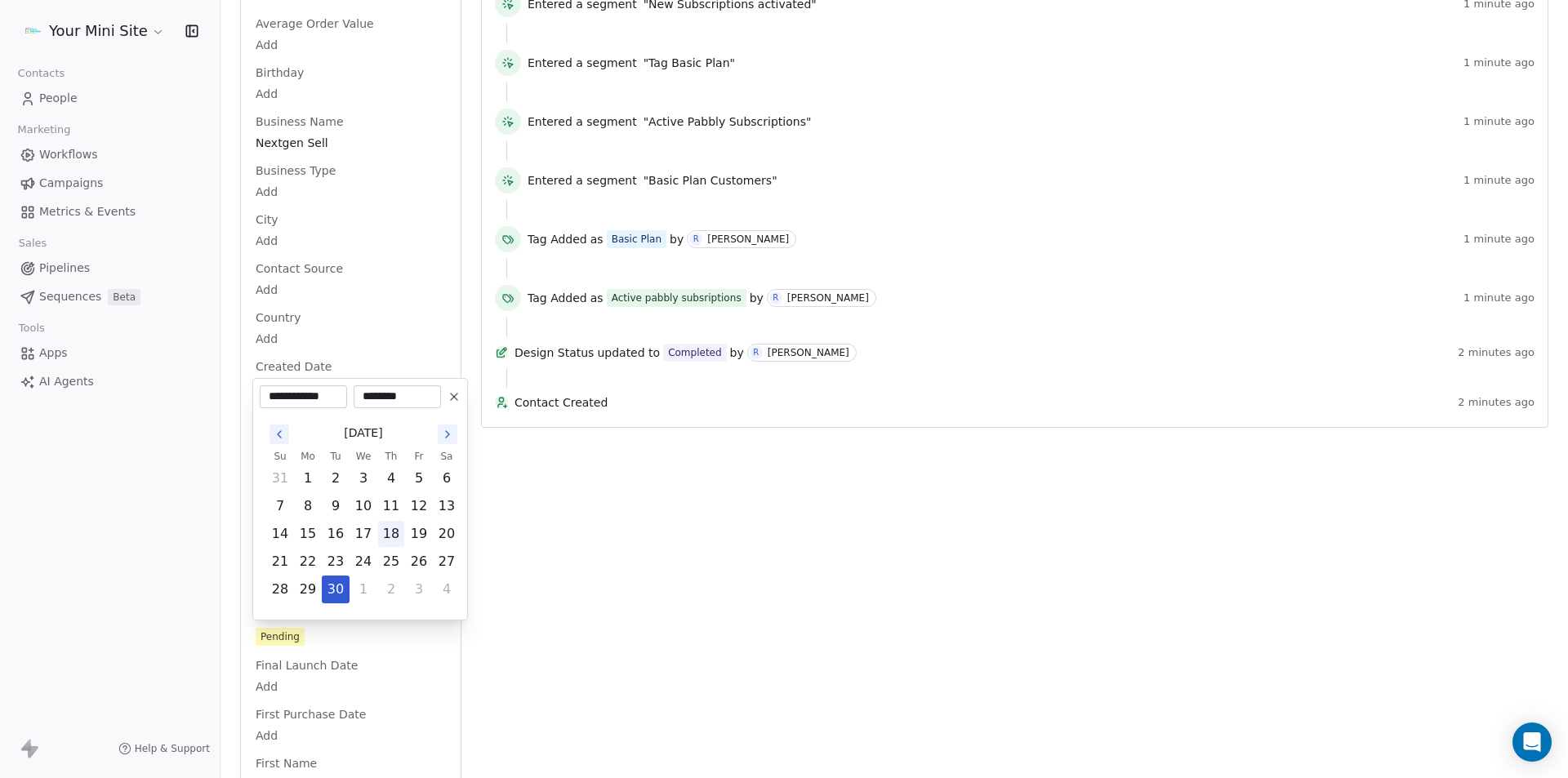
click at [389, 533] on button "18" at bounding box center [391, 534] width 27 height 27
type input "**********"
click at [190, 539] on html "Your Mini Site Contacts People Marketing Workflows Campaigns Metrics & Events S…" at bounding box center [784, 389] width 1568 height 778
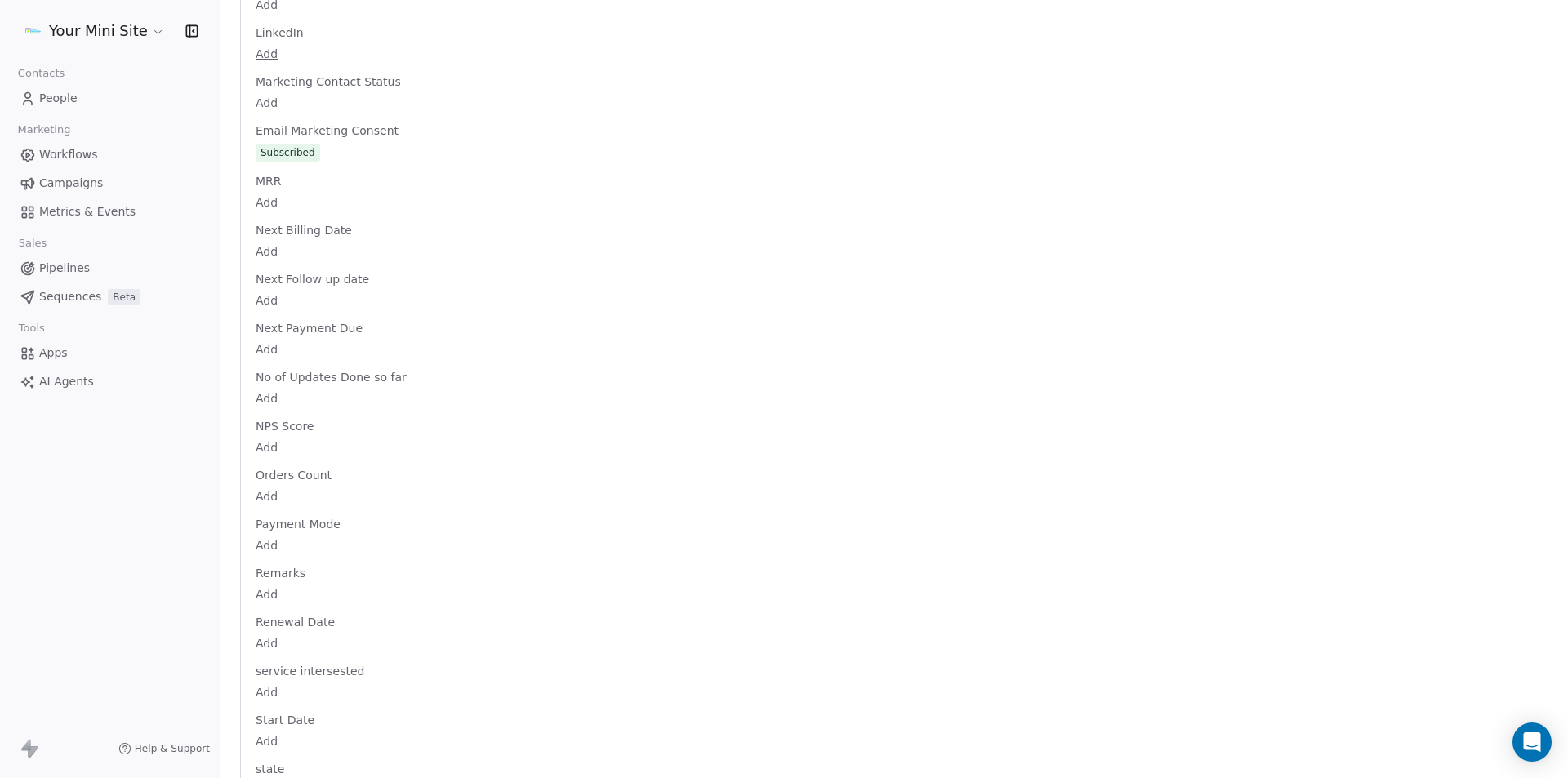
scroll to position [1893, 0]
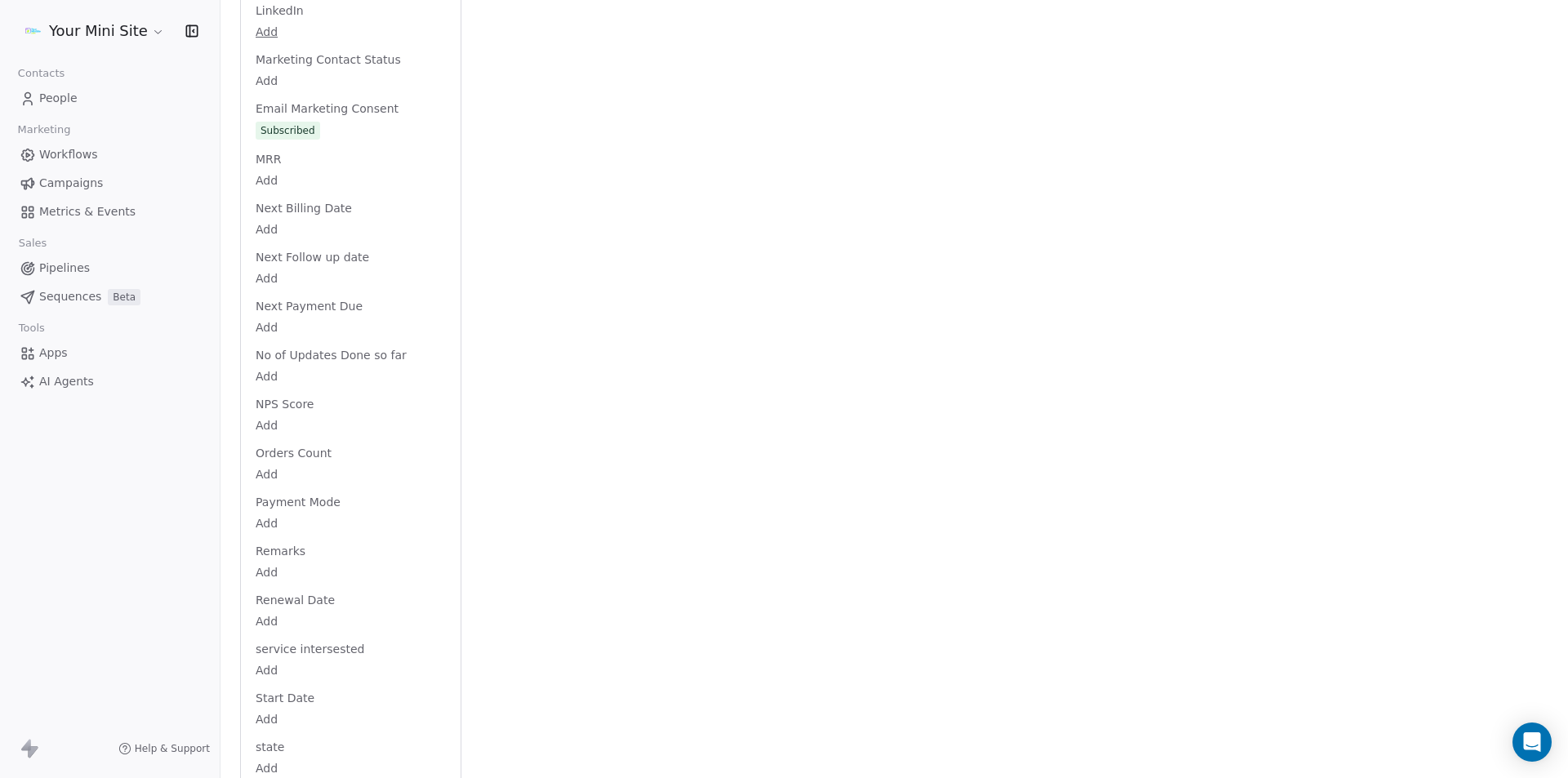
click at [272, 524] on body "Your Mini Site Contacts People Marketing Workflows Campaigns Metrics & Events S…" at bounding box center [784, 389] width 1568 height 778
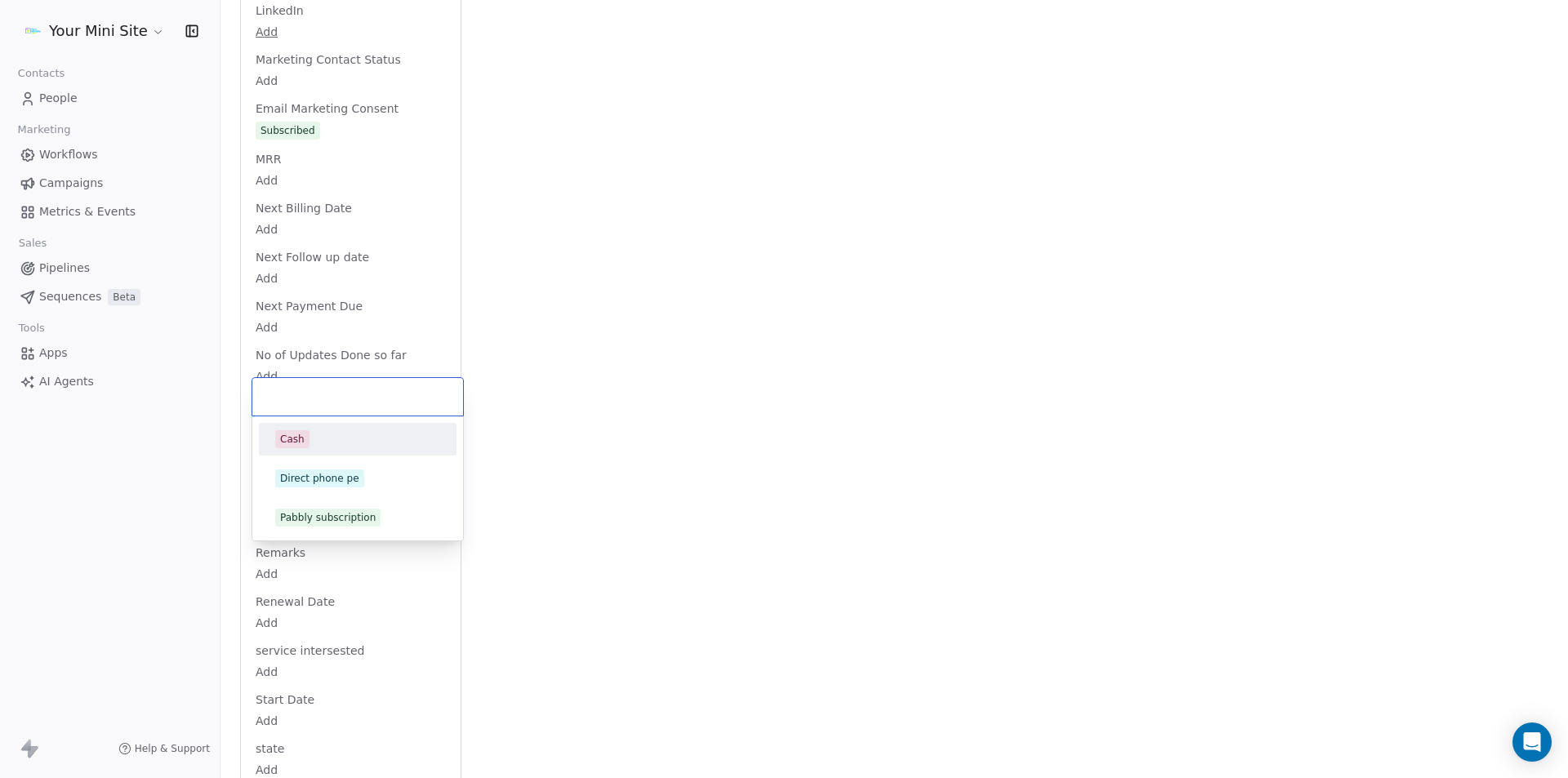
scroll to position [2028, 0]
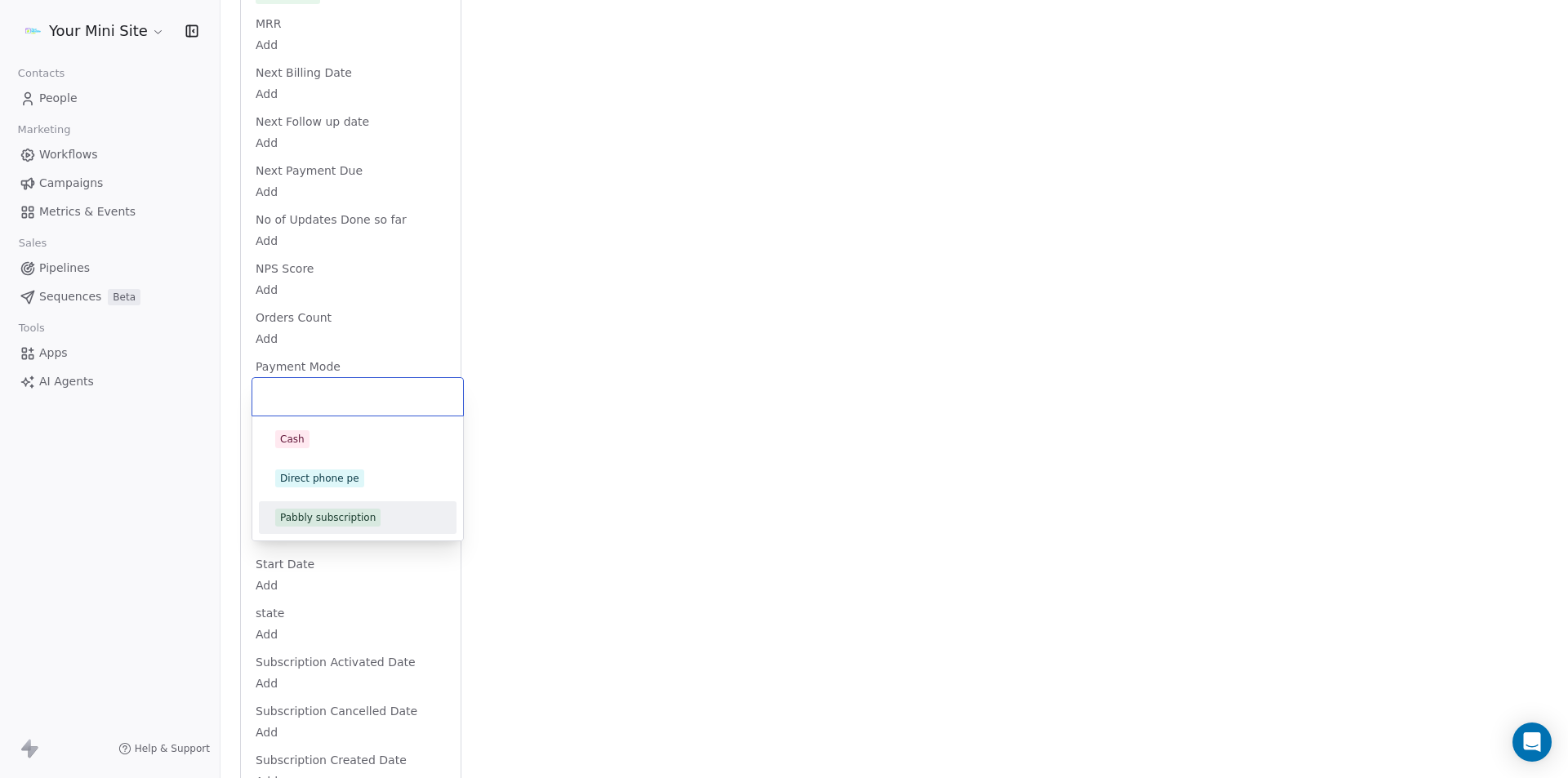
click at [299, 516] on div "Pabbly subscription" at bounding box center [328, 517] width 96 height 15
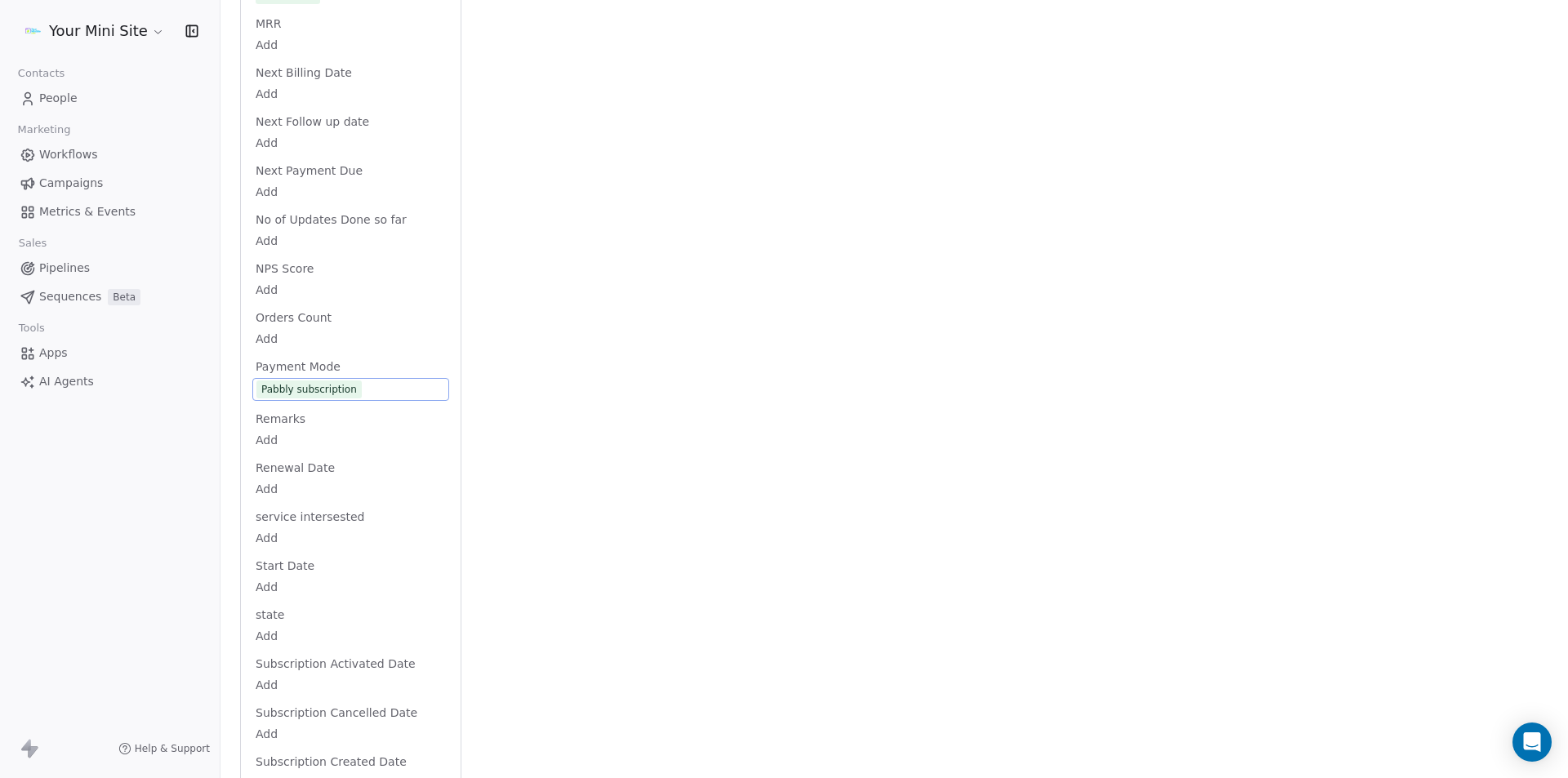
click at [142, 579] on div "Your Mini Site Contacts People Marketing Workflows Campaigns Metrics & Events S…" at bounding box center [110, 389] width 220 height 778
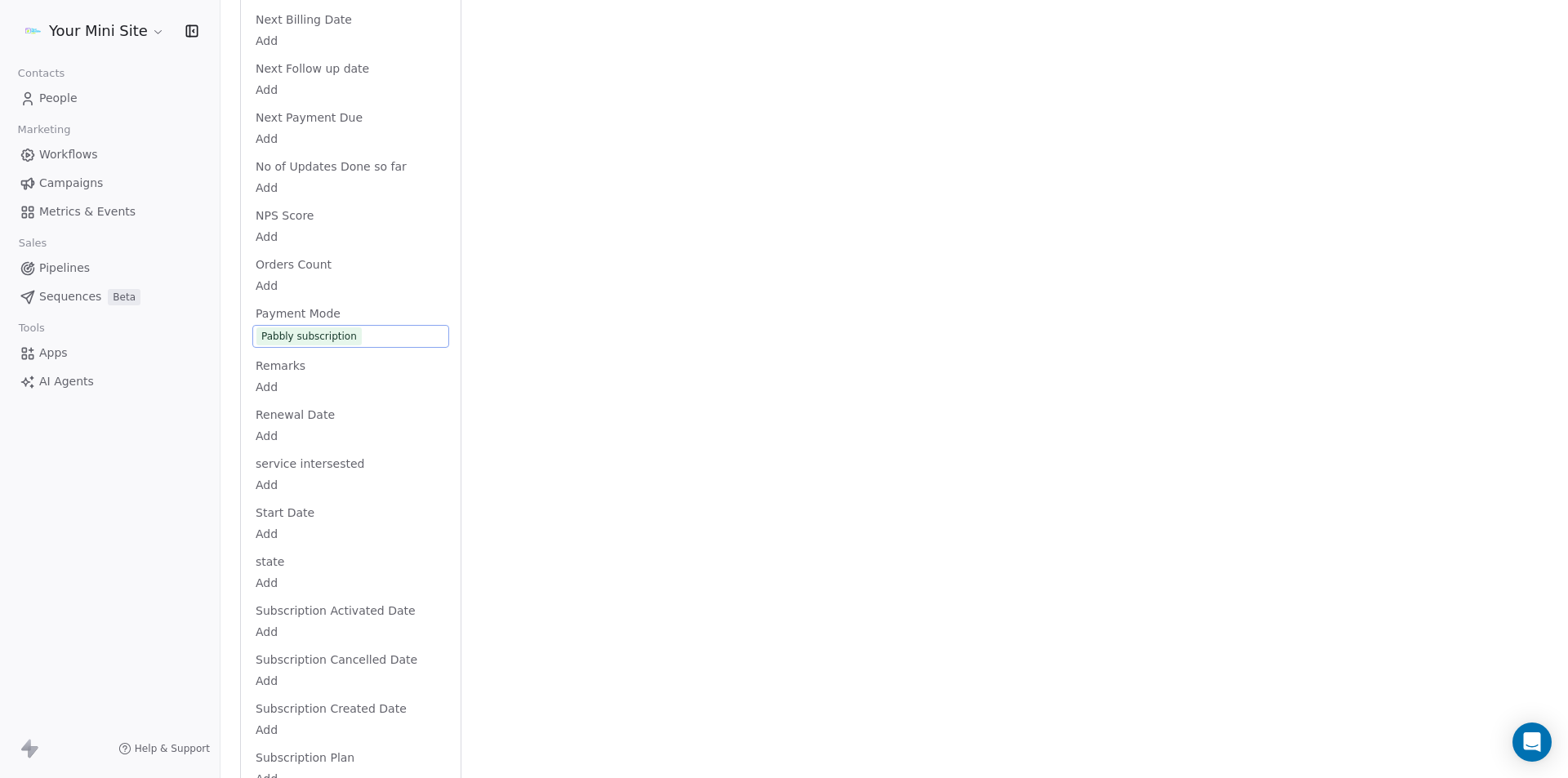
scroll to position [2110, 0]
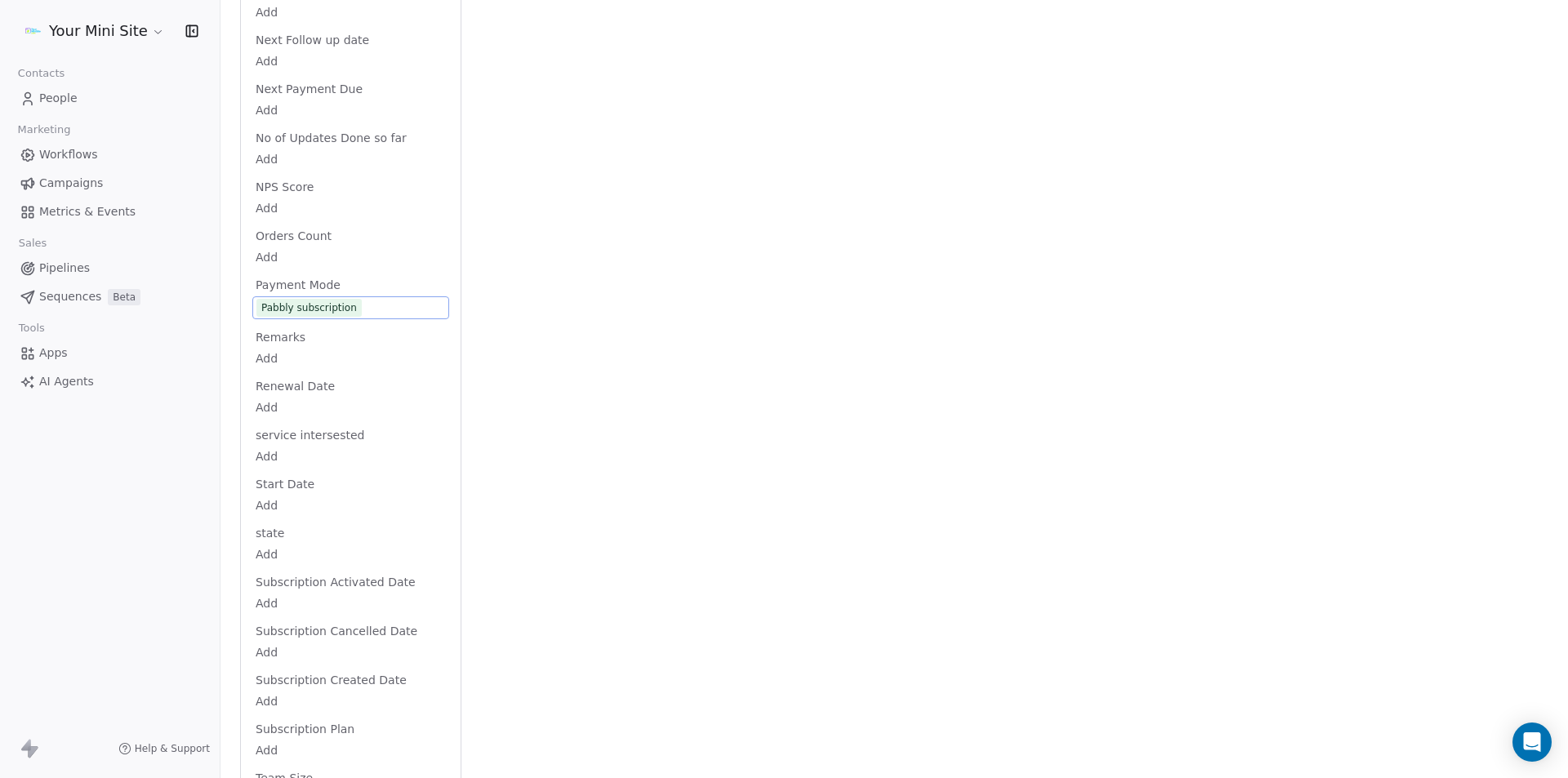
click at [264, 596] on body "Your Mini Site Contacts People Marketing Workflows Campaigns Metrics & Events S…" at bounding box center [784, 389] width 1568 height 778
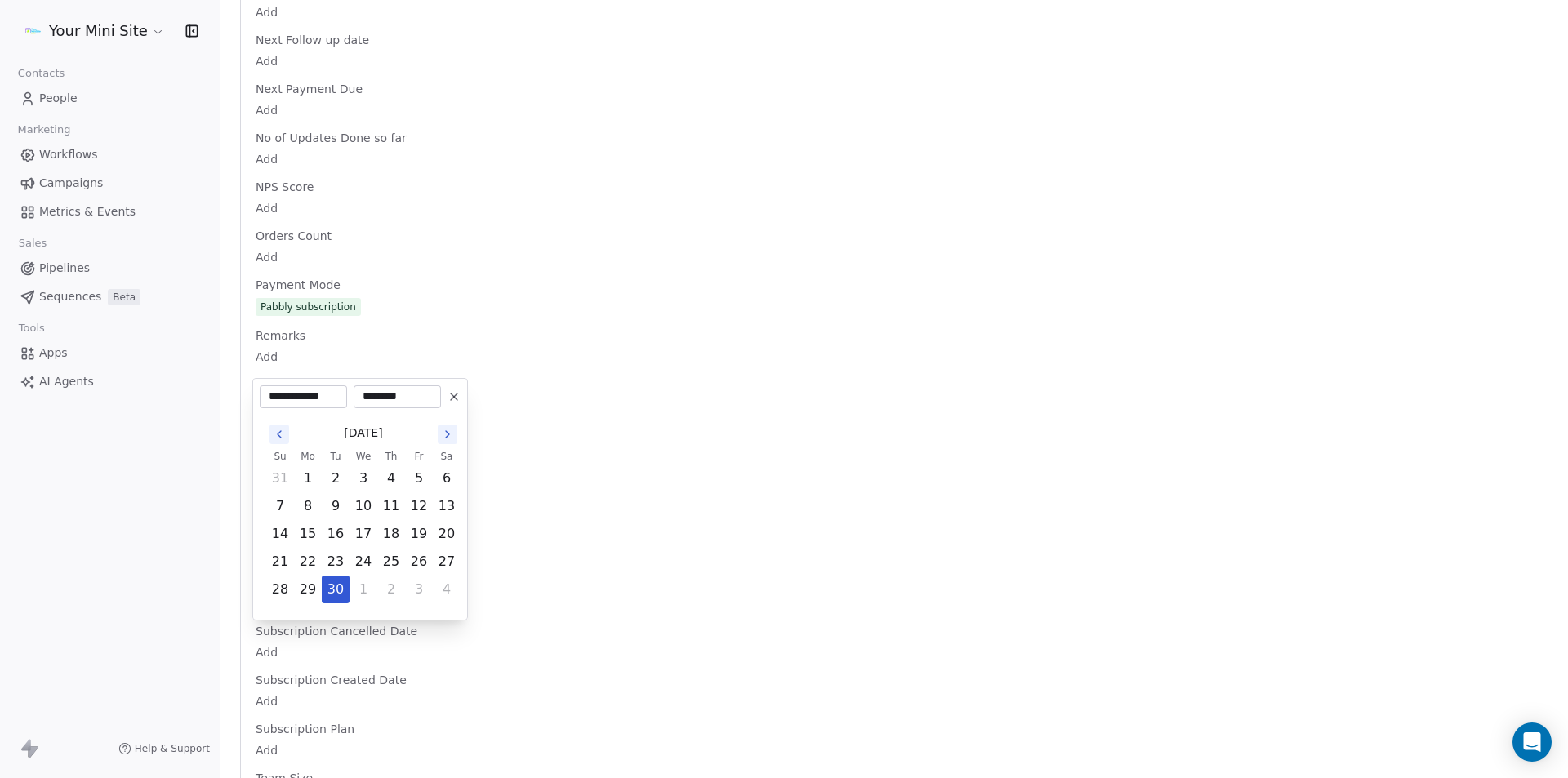
scroll to position [2324, 0]
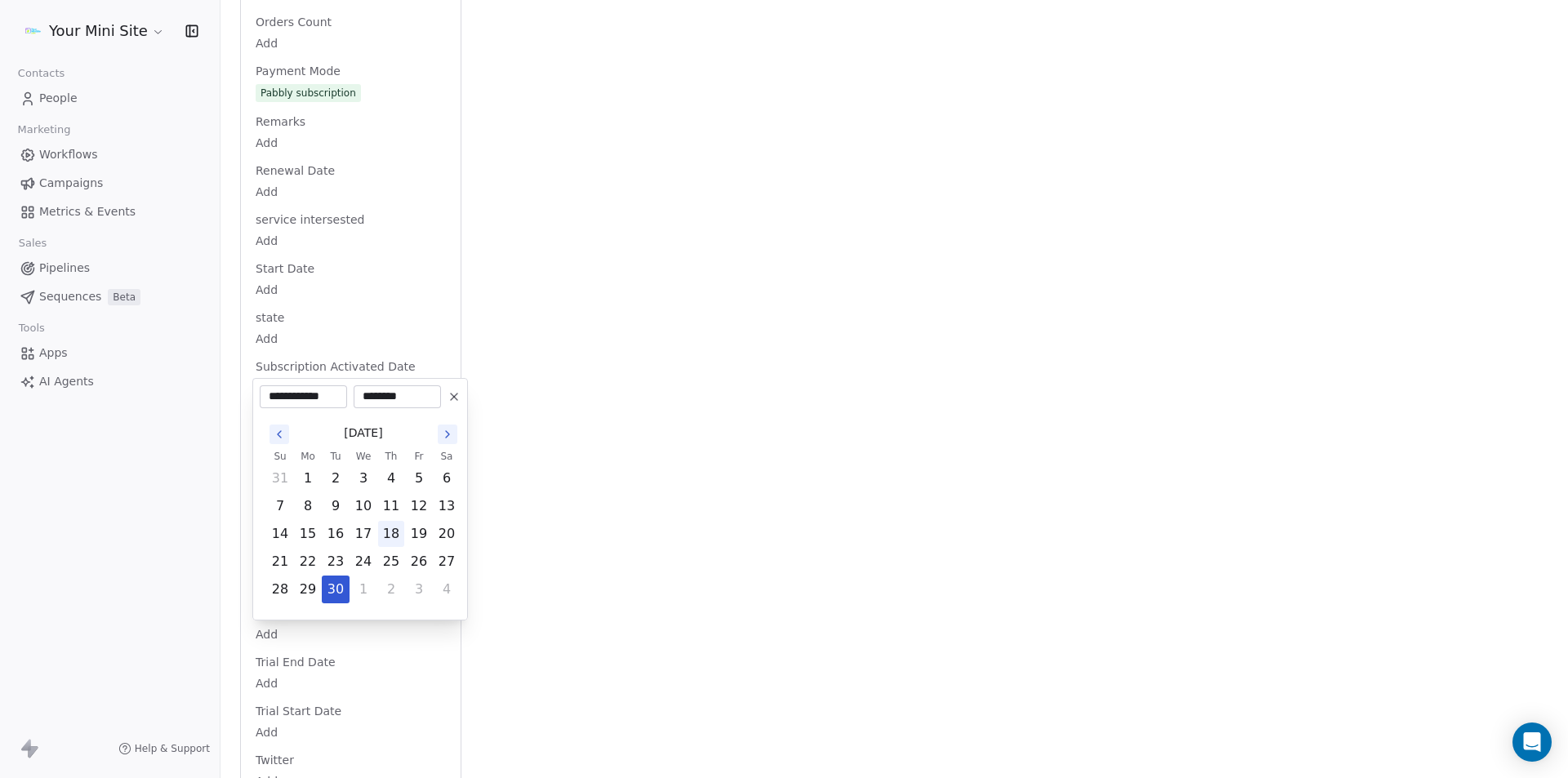
click at [392, 540] on button "18" at bounding box center [391, 534] width 27 height 27
type input "**********"
click at [74, 538] on html "Your Mini Site Contacts People Marketing Workflows Campaigns Metrics & Events S…" at bounding box center [784, 389] width 1568 height 778
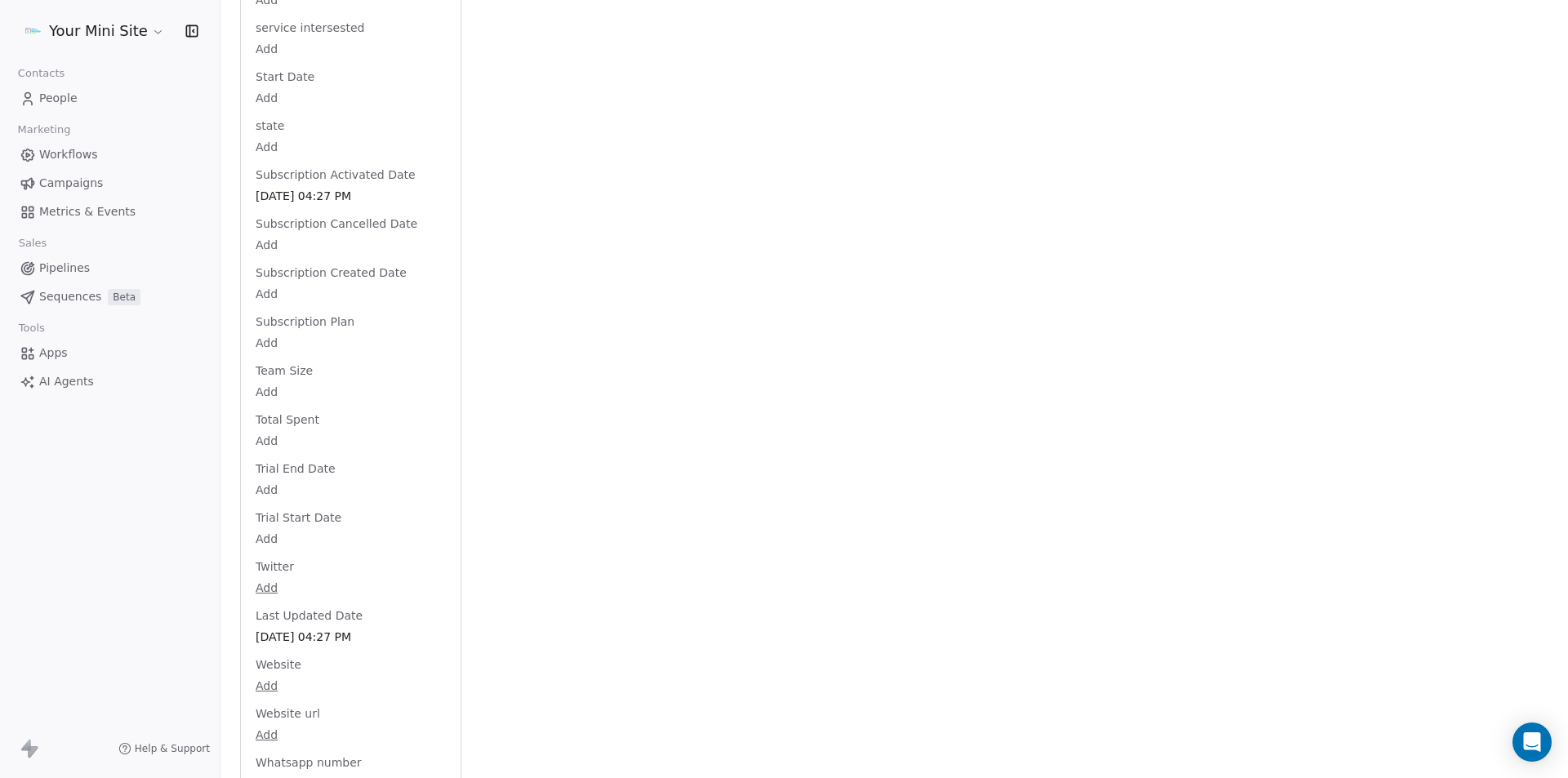
scroll to position [2549, 0]
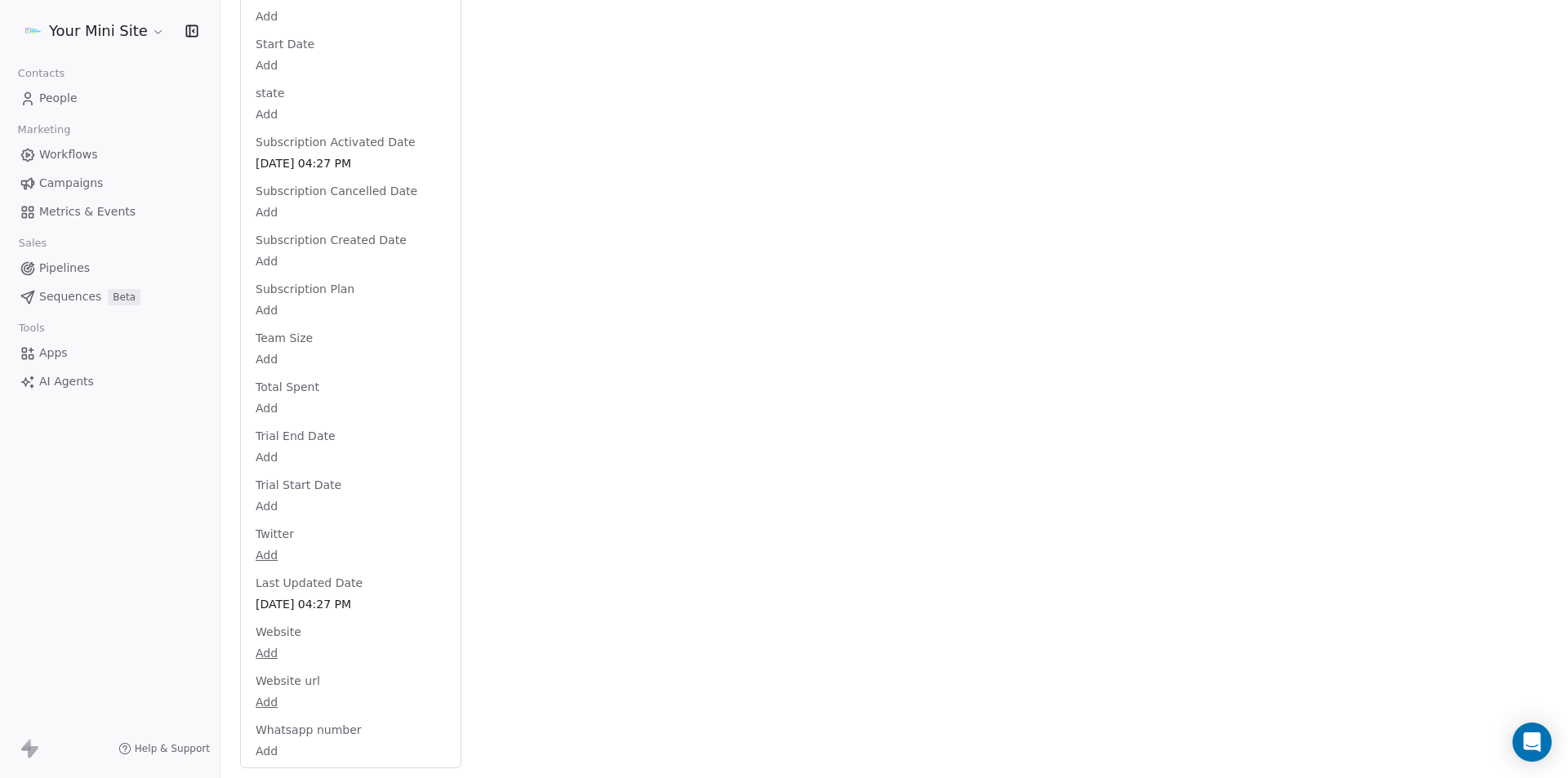
click at [272, 647] on body "Your Mini Site Contacts People Marketing Workflows Campaigns Metrics & Events S…" at bounding box center [784, 389] width 1568 height 778
type input "**********"
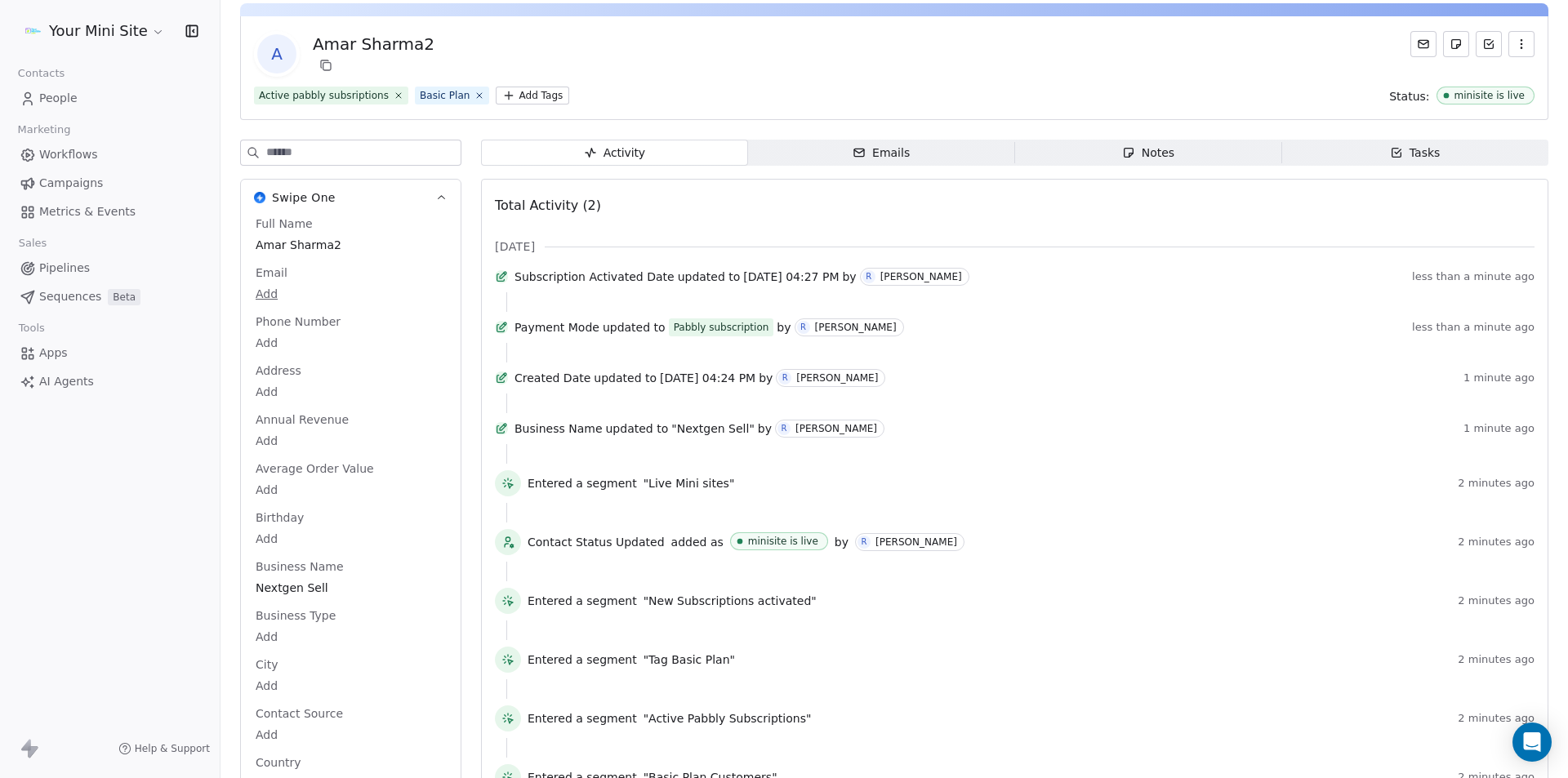
scroll to position [0, 0]
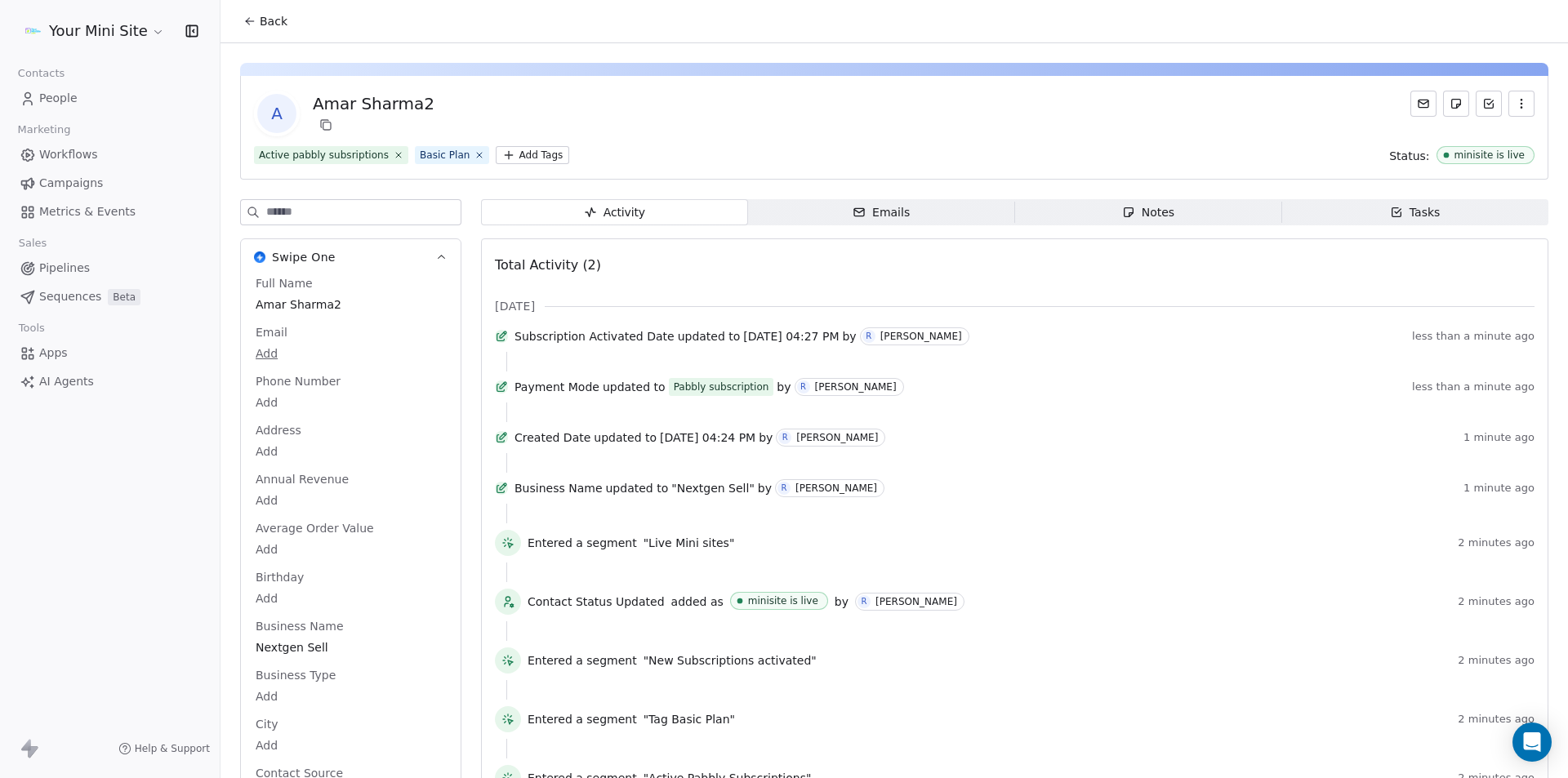
click at [175, 554] on div "Your Mini Site Contacts People Marketing Workflows Campaigns Metrics & Events S…" at bounding box center [110, 389] width 220 height 778
click at [619, 157] on div "Active pabbly subsriptions Basic Plan Add Tags Status: minisite is live" at bounding box center [894, 155] width 1280 height 18
click at [113, 33] on html "Your Mini Site Contacts People Marketing Workflows Campaigns Metrics & Events S…" at bounding box center [784, 389] width 1568 height 778
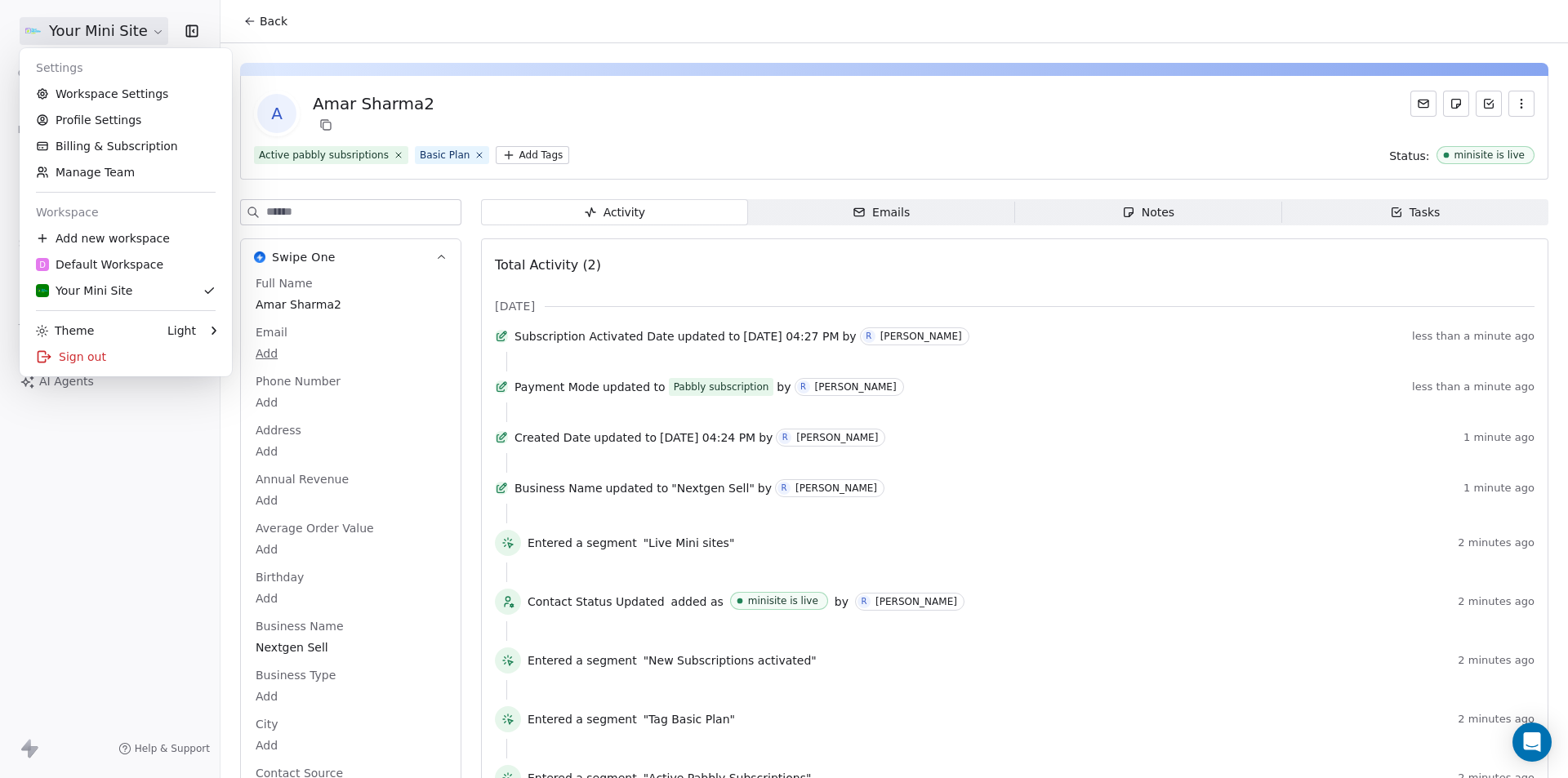
click at [217, 39] on html "Your Mini Site Contacts People Marketing Workflows Campaigns Metrics & Events S…" at bounding box center [784, 389] width 1568 height 778
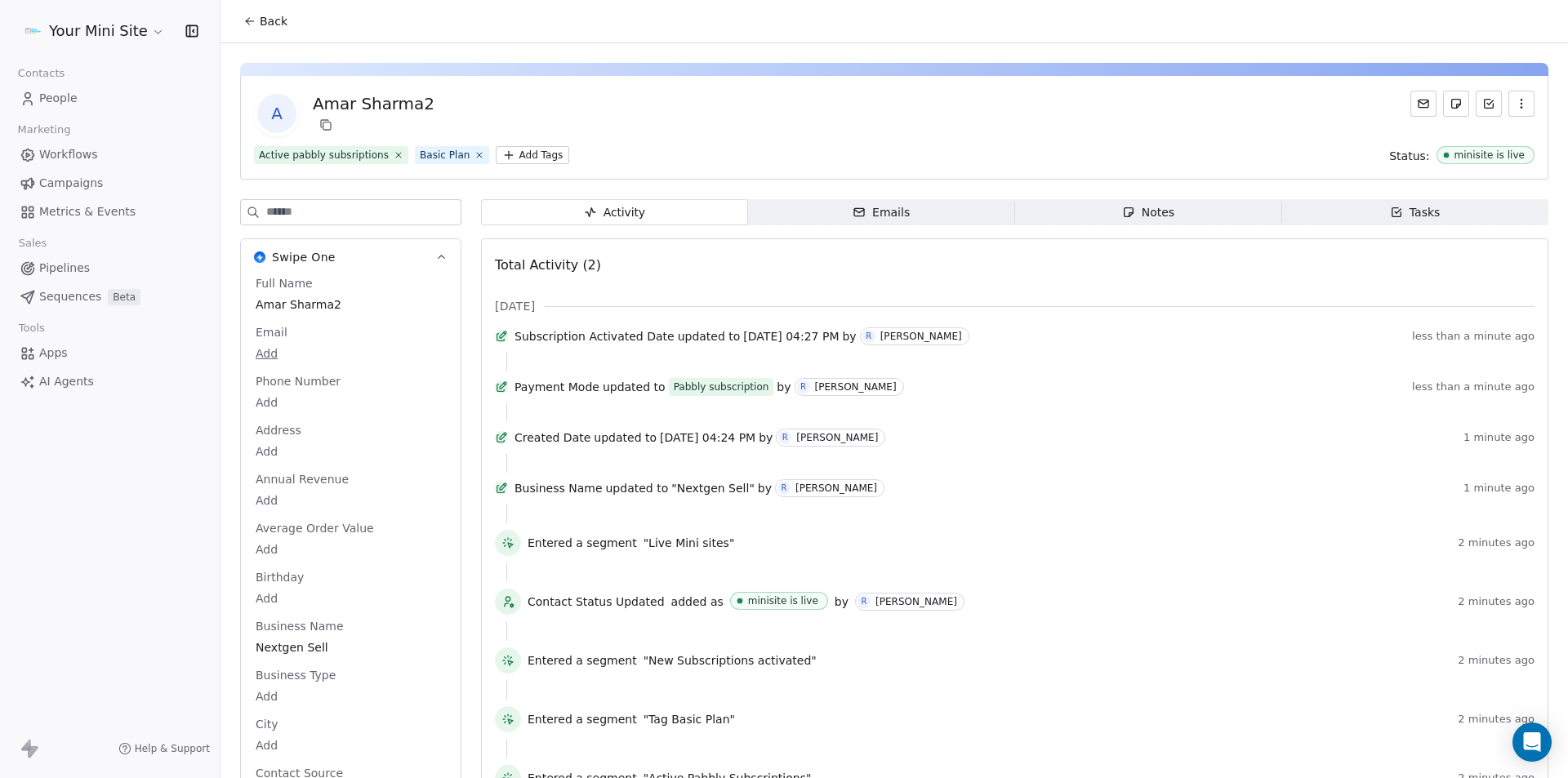
click at [62, 98] on span "People" at bounding box center [58, 98] width 39 height 17
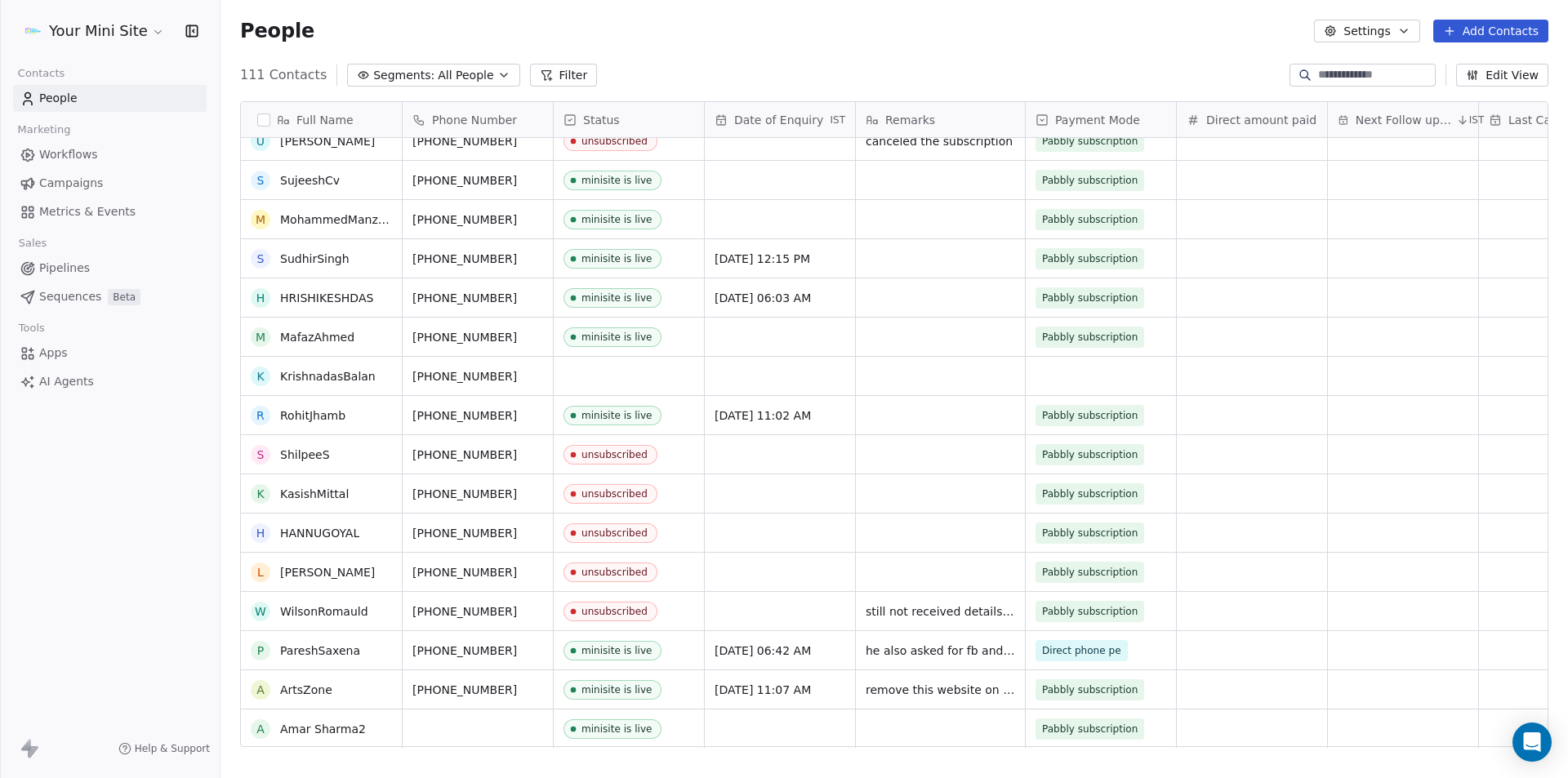
scroll to position [3169, 0]
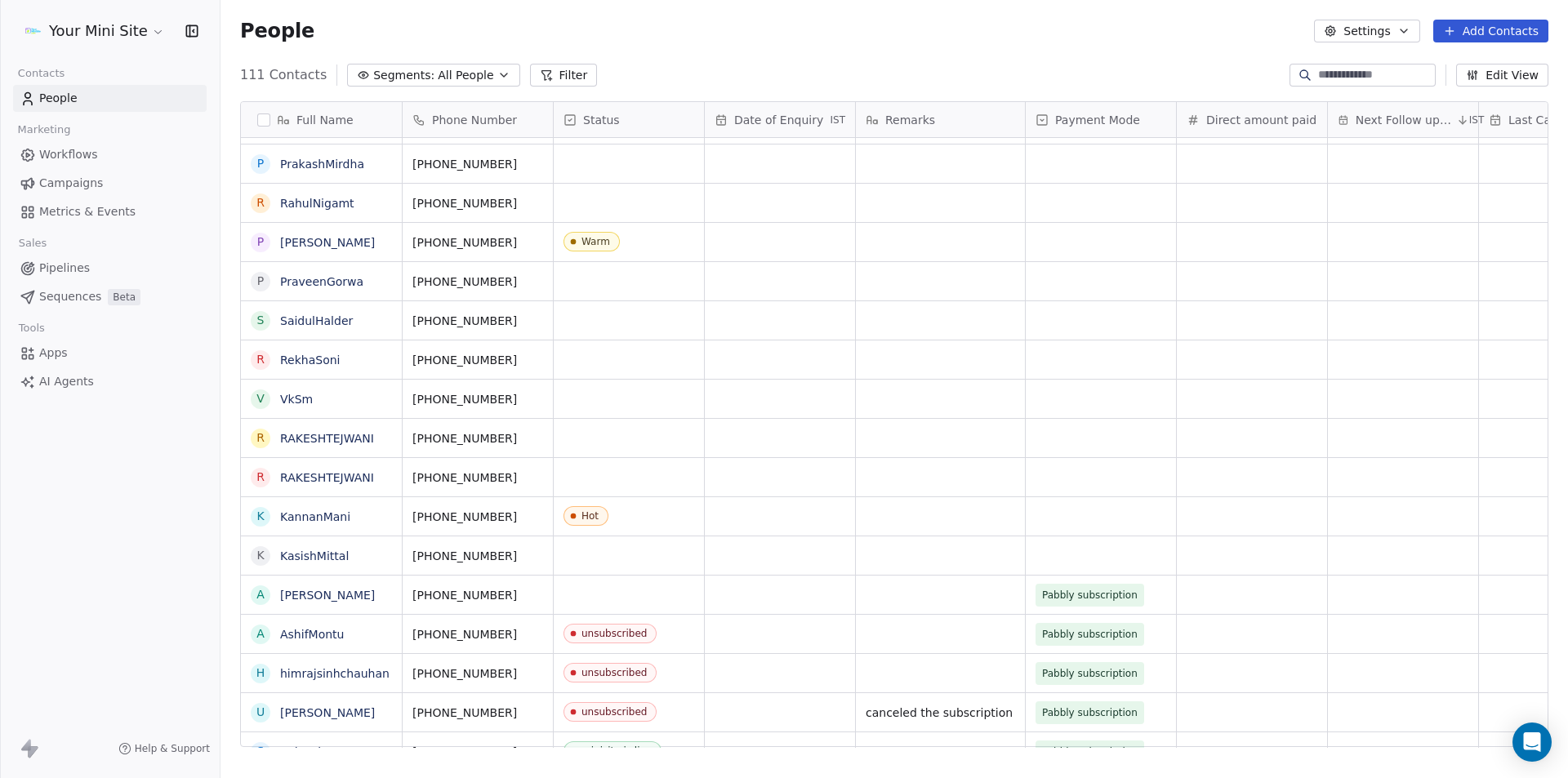
click at [437, 75] on span "All People" at bounding box center [465, 75] width 56 height 17
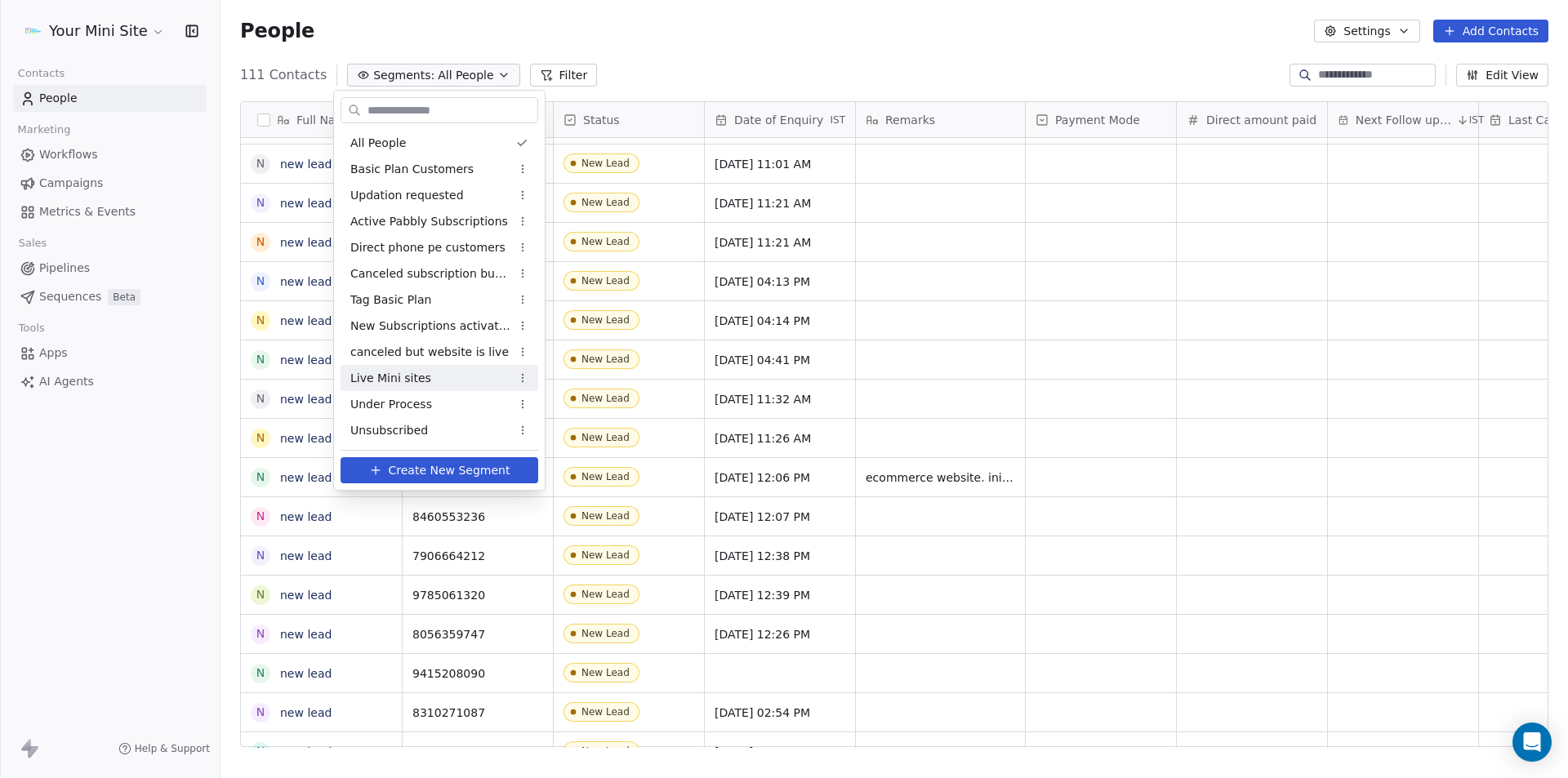
click at [396, 378] on span "Live Mini sites" at bounding box center [390, 378] width 80 height 17
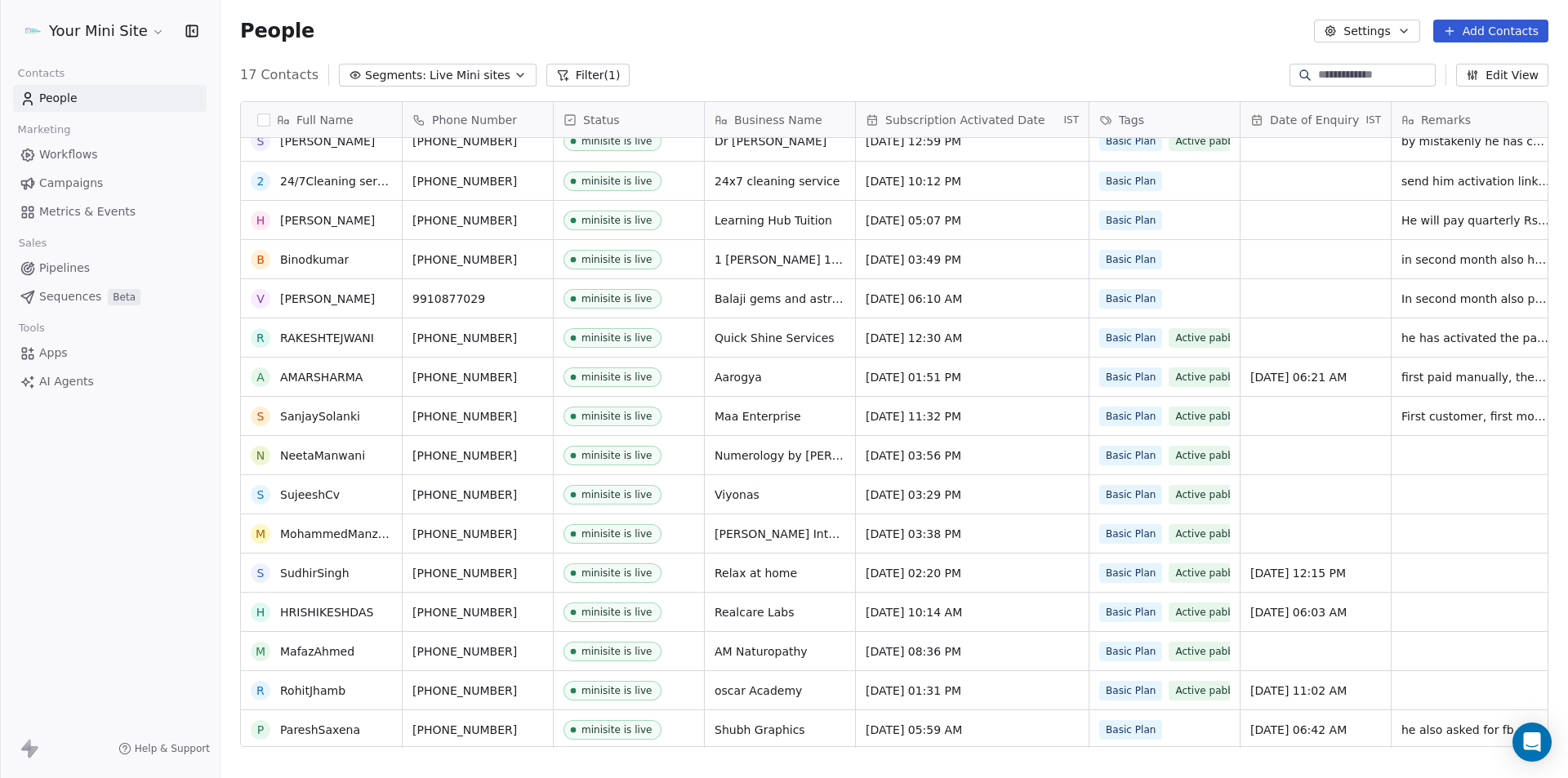
scroll to position [0, 0]
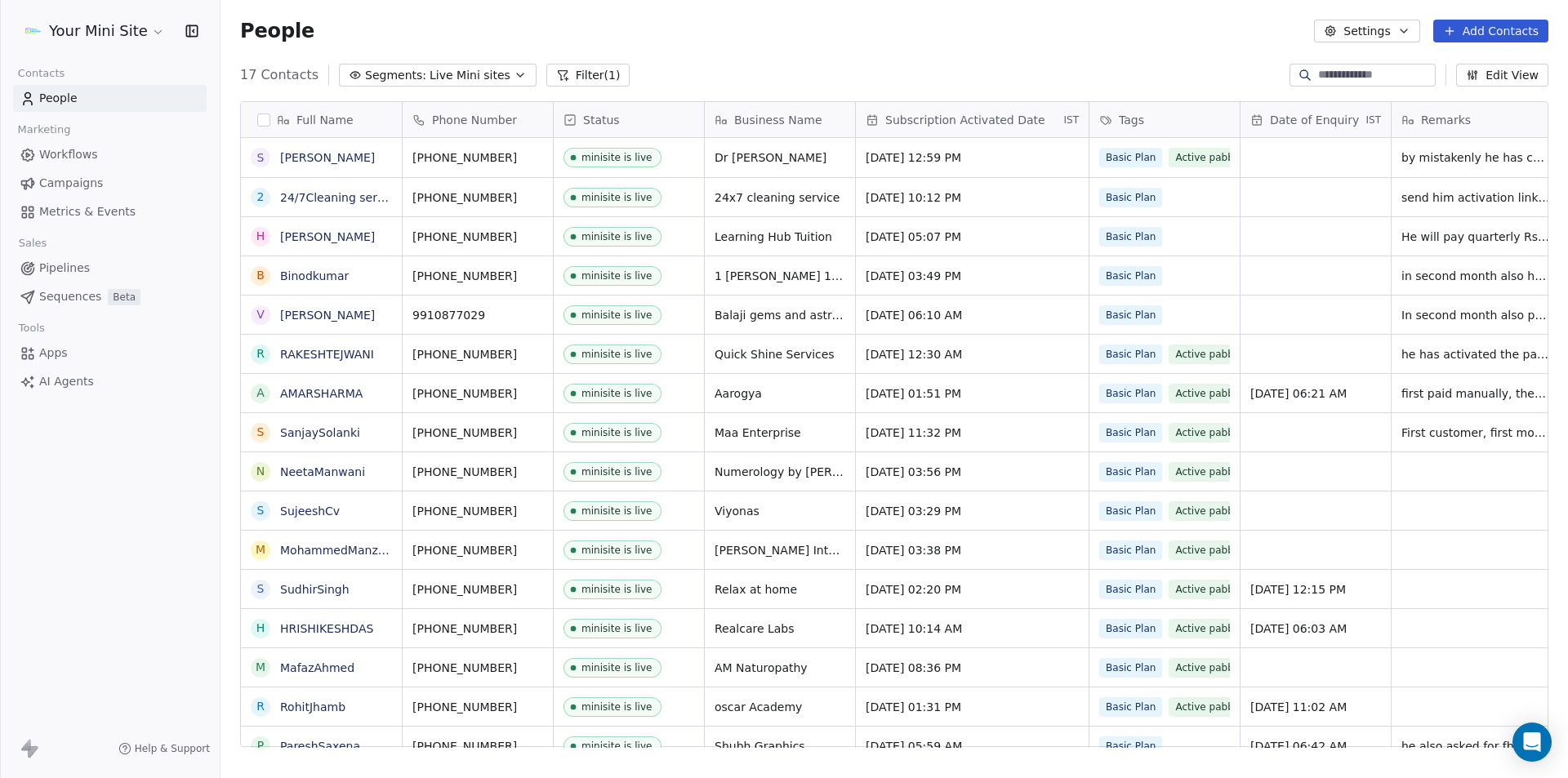
click at [92, 579] on div "Your Mini Site Contacts People Marketing Workflows Campaigns Metrics & Events S…" at bounding box center [110, 389] width 220 height 778
click at [400, 76] on span "Segments:" at bounding box center [395, 75] width 62 height 17
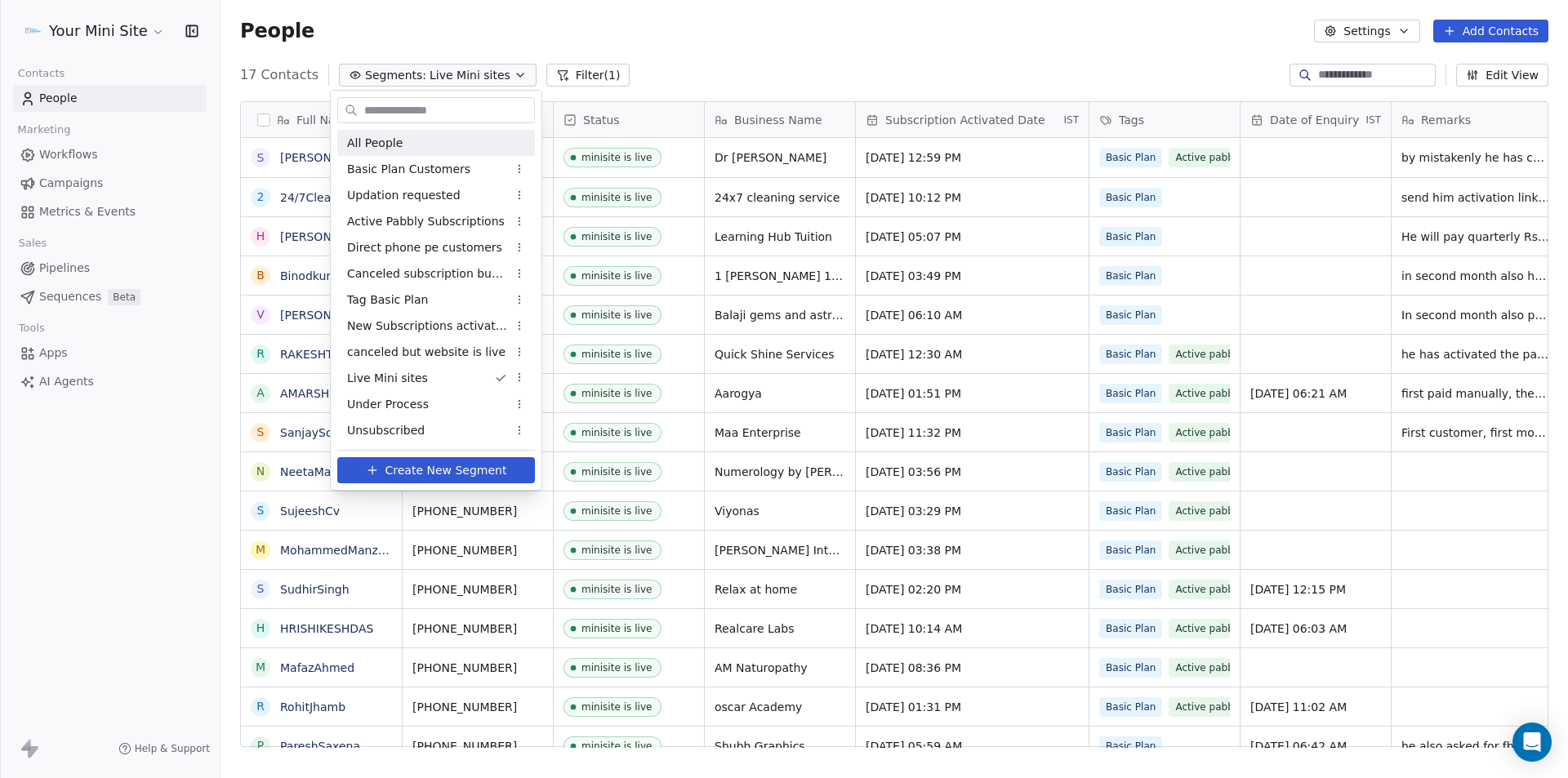
click at [365, 130] on div "All People" at bounding box center [436, 143] width 198 height 27
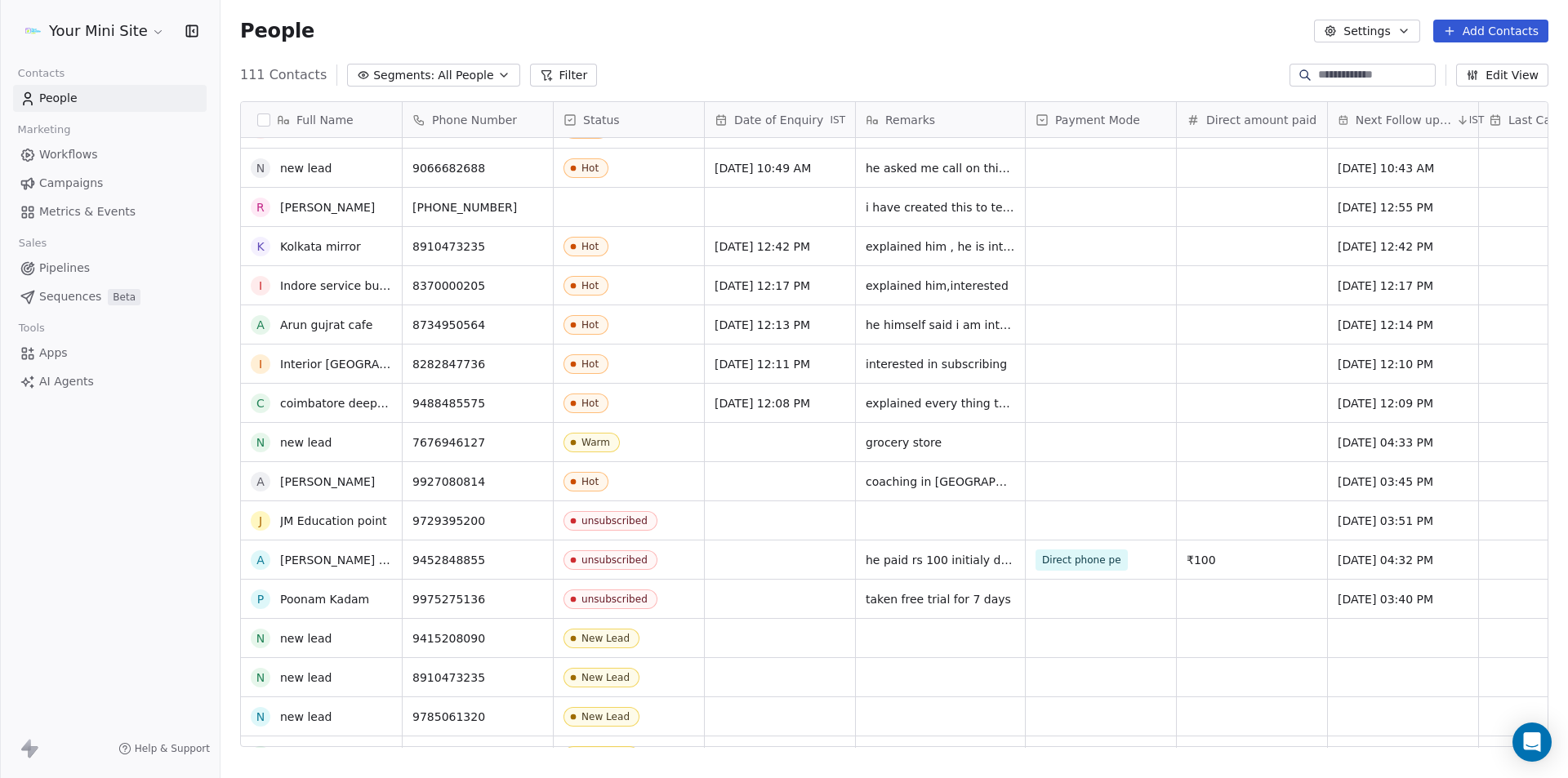
scroll to position [772, 0]
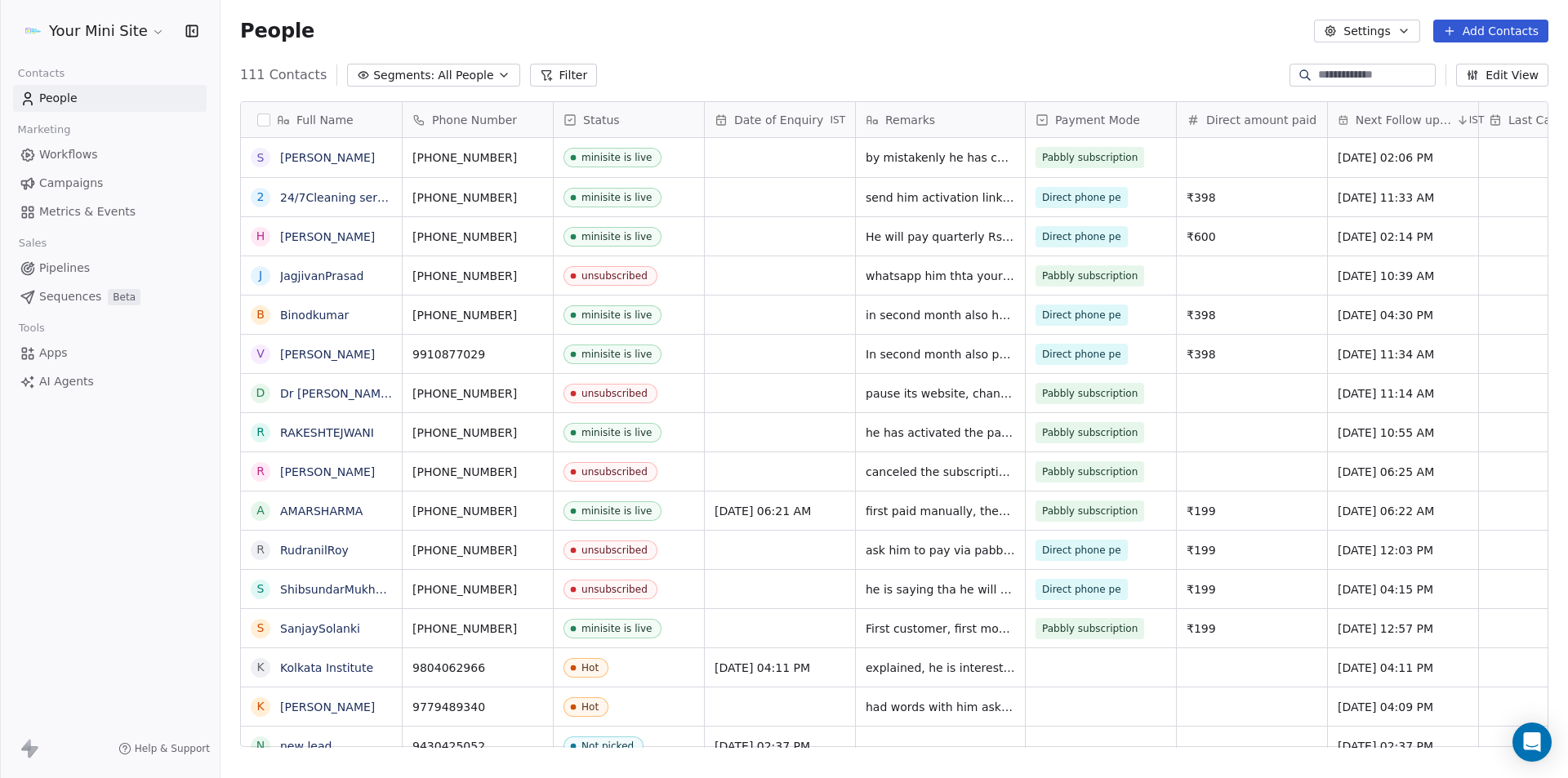
click at [96, 99] on link "People" at bounding box center [110, 98] width 193 height 27
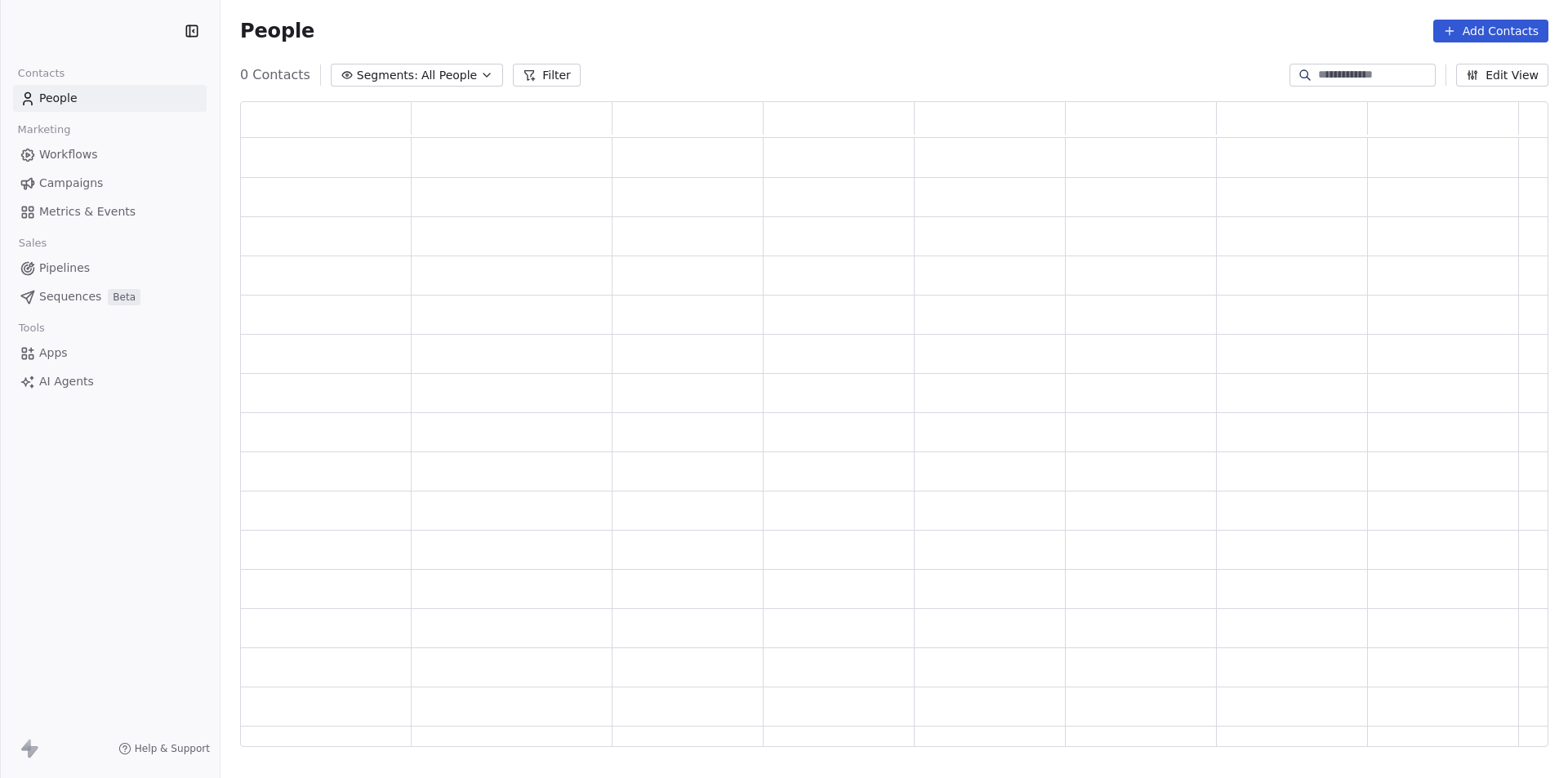
scroll to position [632, 1296]
click at [1318, 77] on input at bounding box center [1375, 74] width 115 height 16
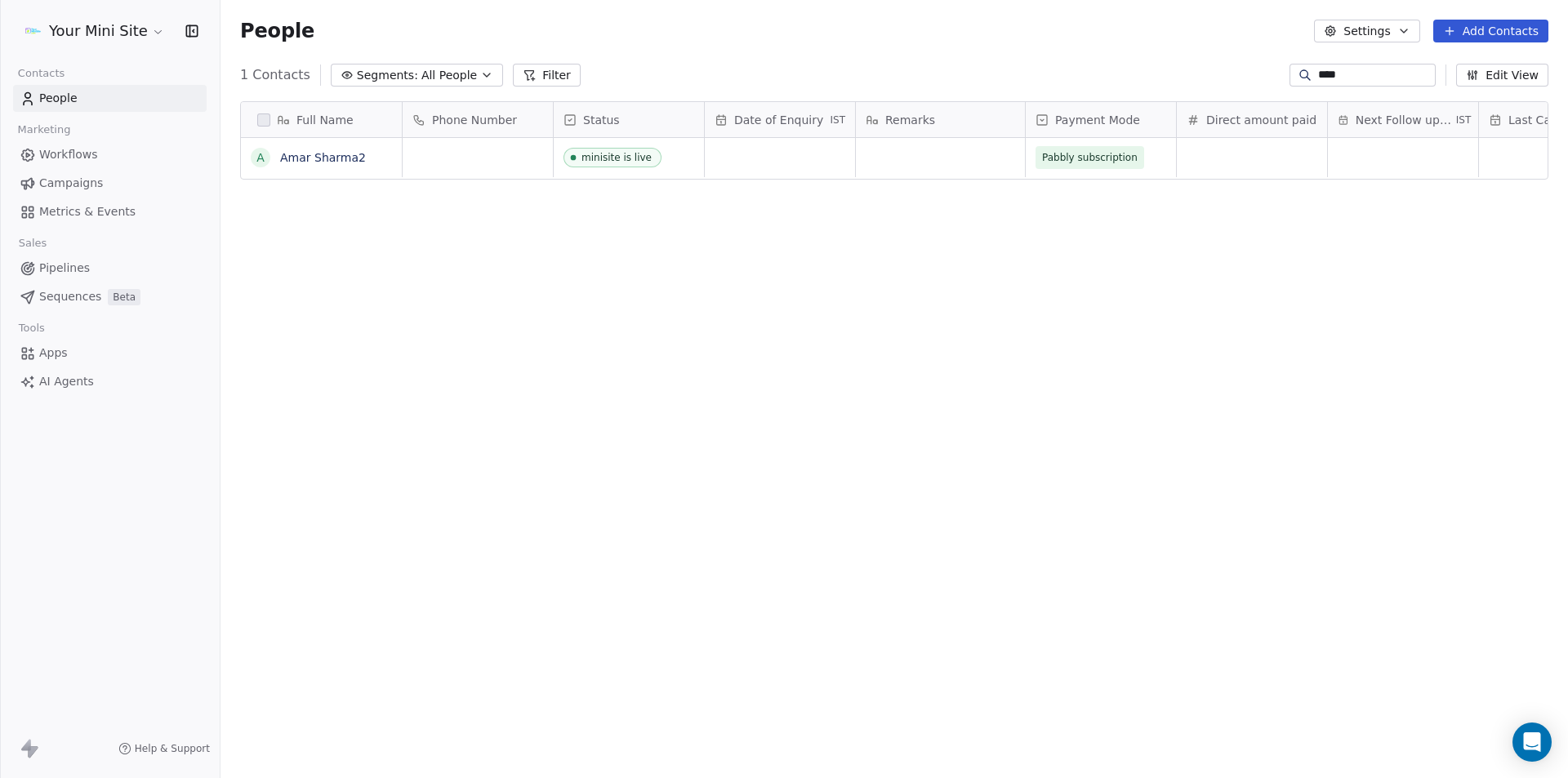
scroll to position [672, 1335]
type input "****"
click at [889, 158] on div "grid" at bounding box center [940, 157] width 169 height 39
click at [890, 158] on div "grid" at bounding box center [940, 157] width 169 height 39
click at [890, 158] on textarea at bounding box center [941, 163] width 168 height 50
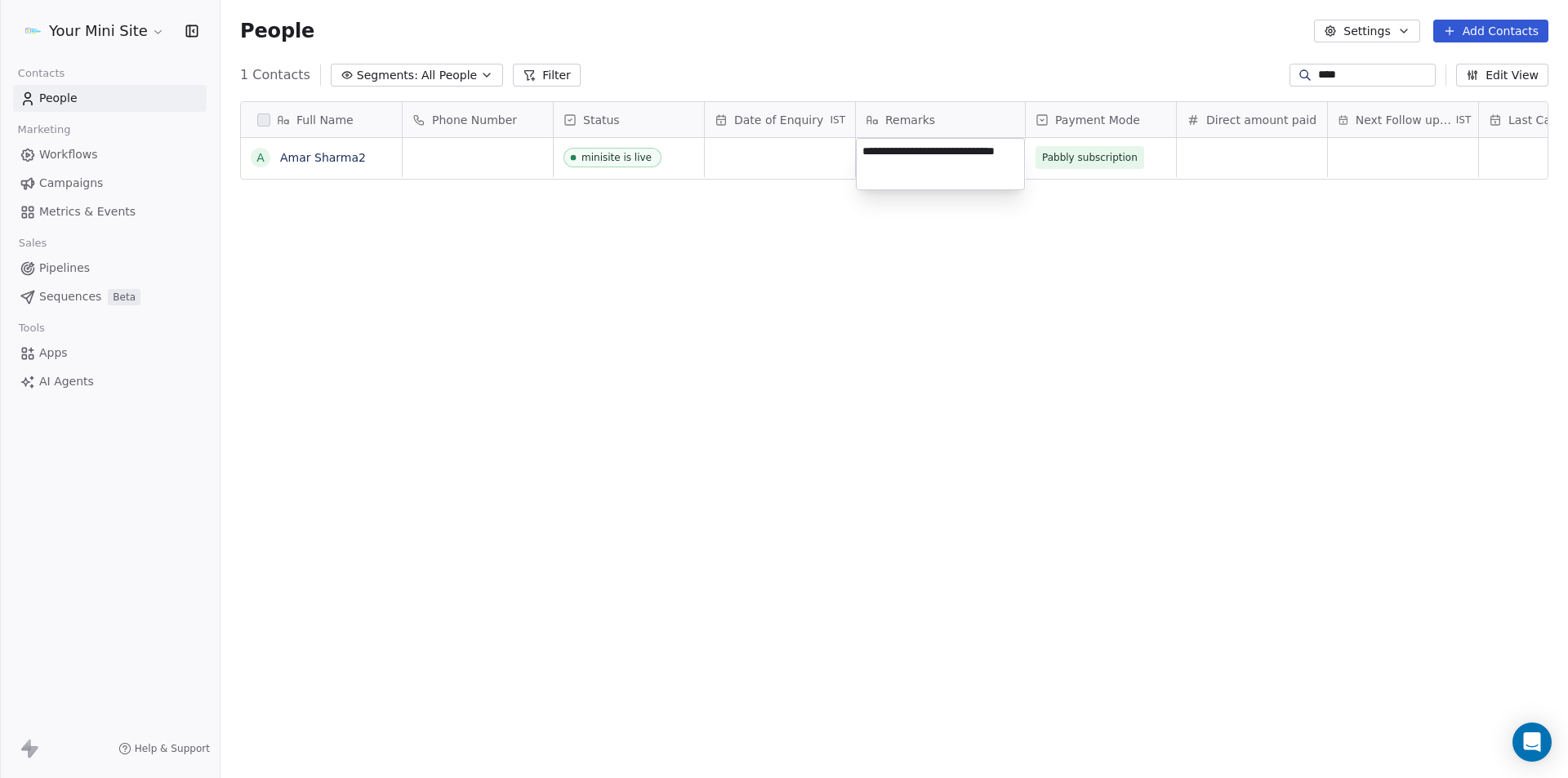
type textarea "**********"
click at [1202, 258] on div "Full Name A Amar Sharma2 Phone Number Status Date of Enquiry IST Remarks Paymen…" at bounding box center [894, 431] width 1347 height 685
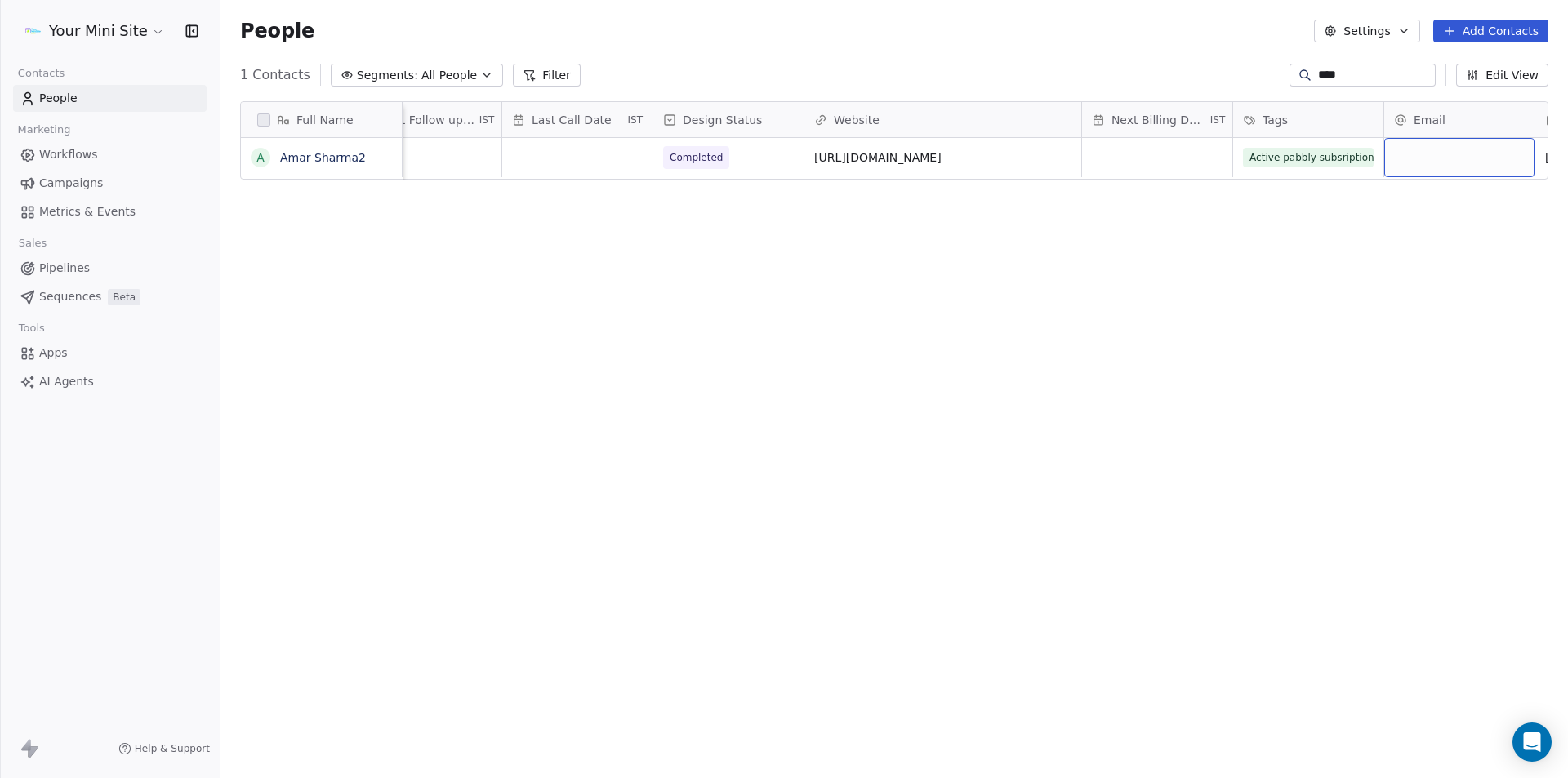
scroll to position [0, 1210]
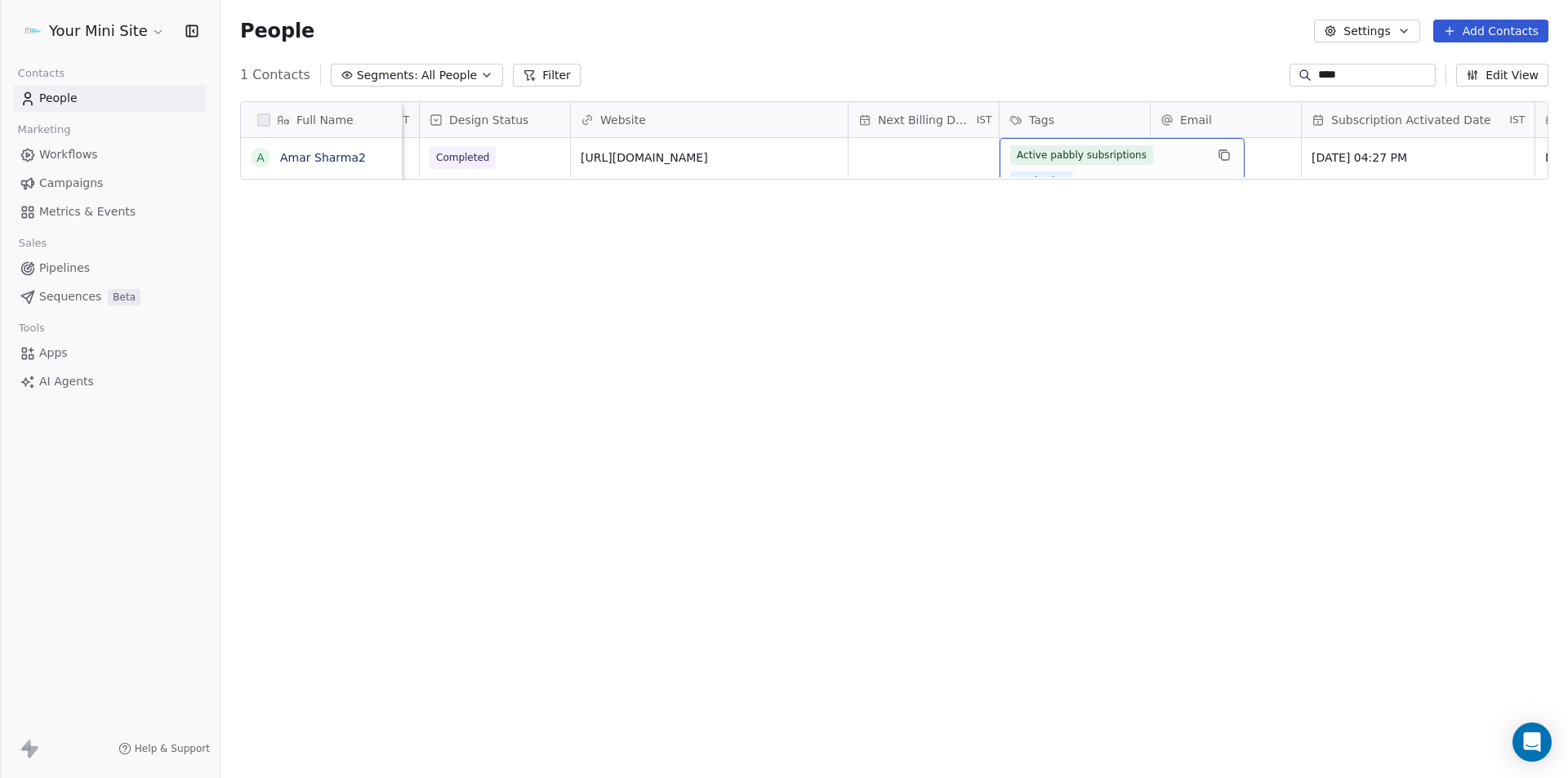
click at [1007, 159] on div "Active pabbly subsriptions Basic Plan" at bounding box center [1122, 168] width 245 height 61
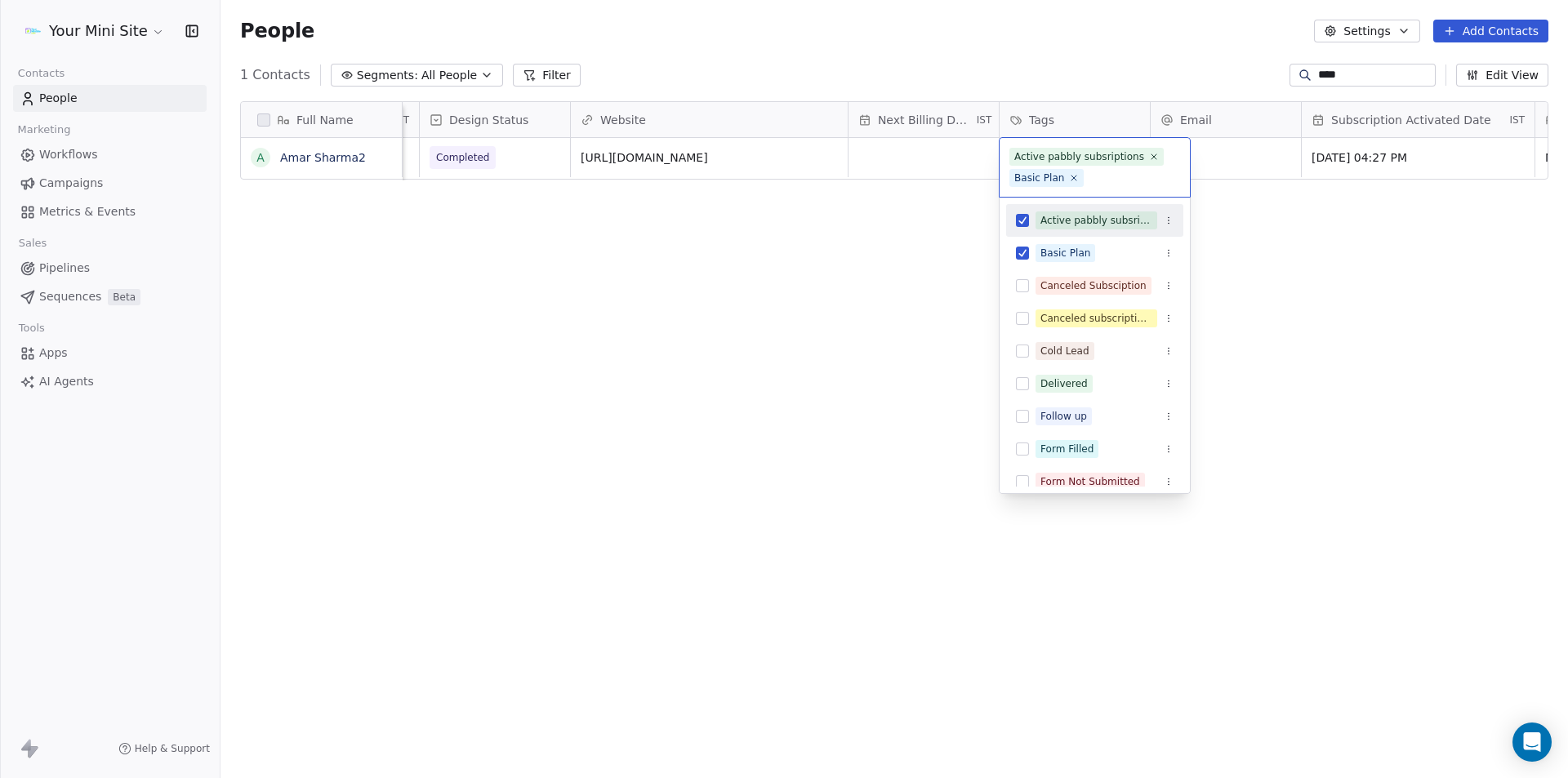
click at [930, 274] on html "Your Mini Site Contacts People Marketing Workflows Campaigns Metrics & Events S…" at bounding box center [784, 389] width 1568 height 778
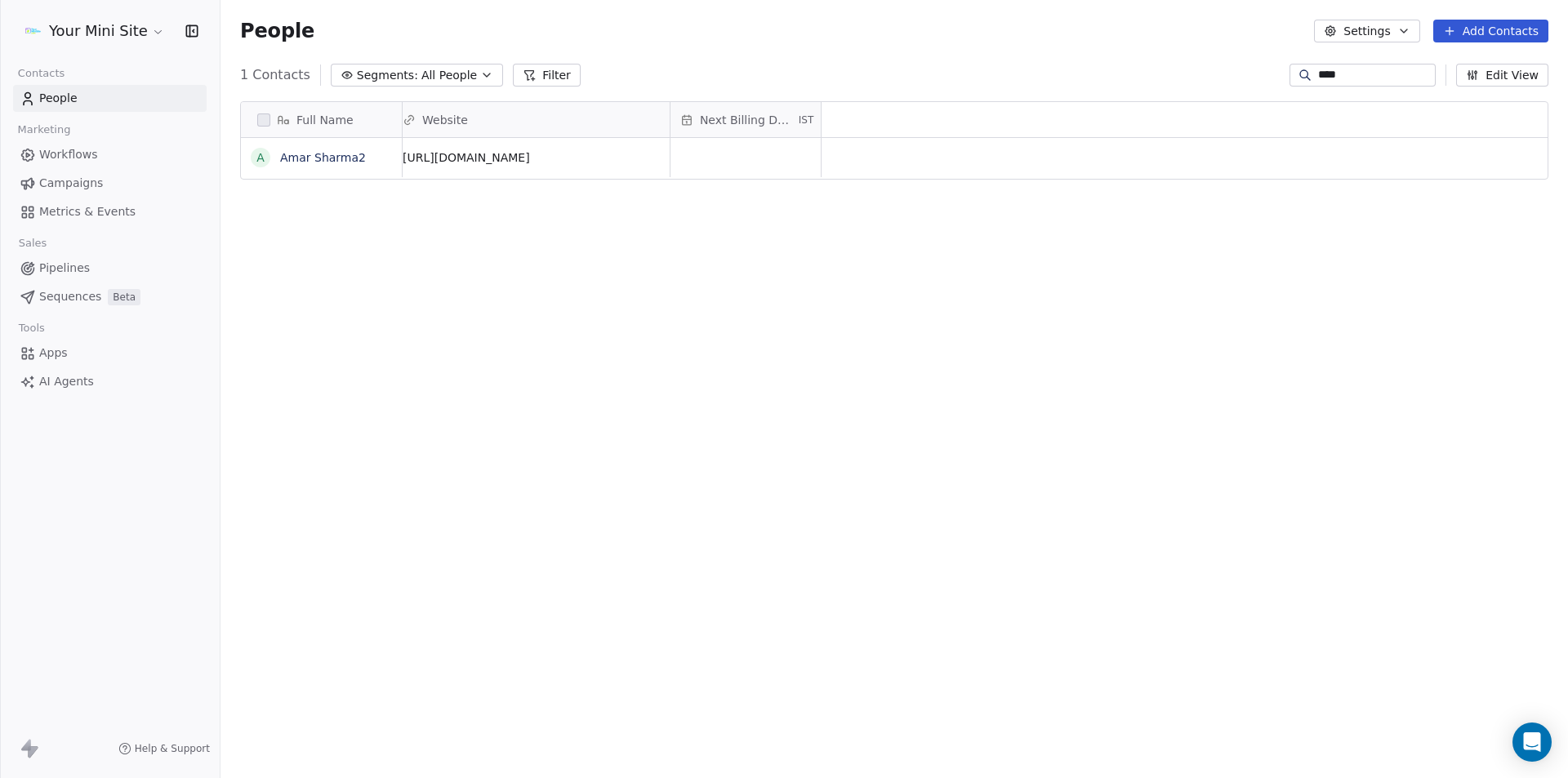
scroll to position [0, 0]
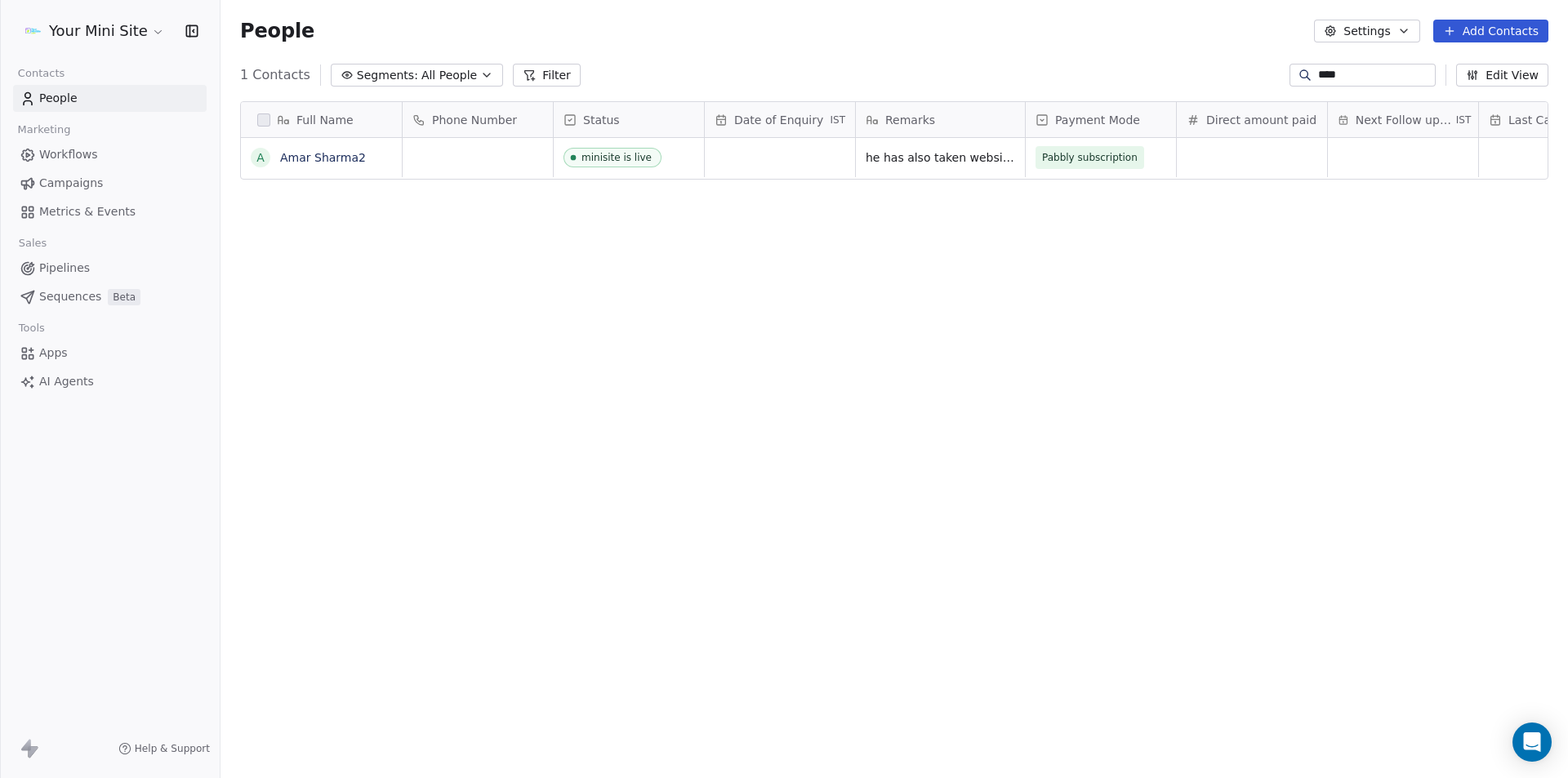
drag, startPoint x: 1162, startPoint y: 377, endPoint x: 983, endPoint y: 299, distance: 195.3
click at [1160, 377] on div "Full Name A Amar Sharma2 Phone Number Status Date of Enquiry IST Remarks Paymen…" at bounding box center [894, 431] width 1347 height 685
click at [442, 78] on span "All People" at bounding box center [448, 75] width 56 height 17
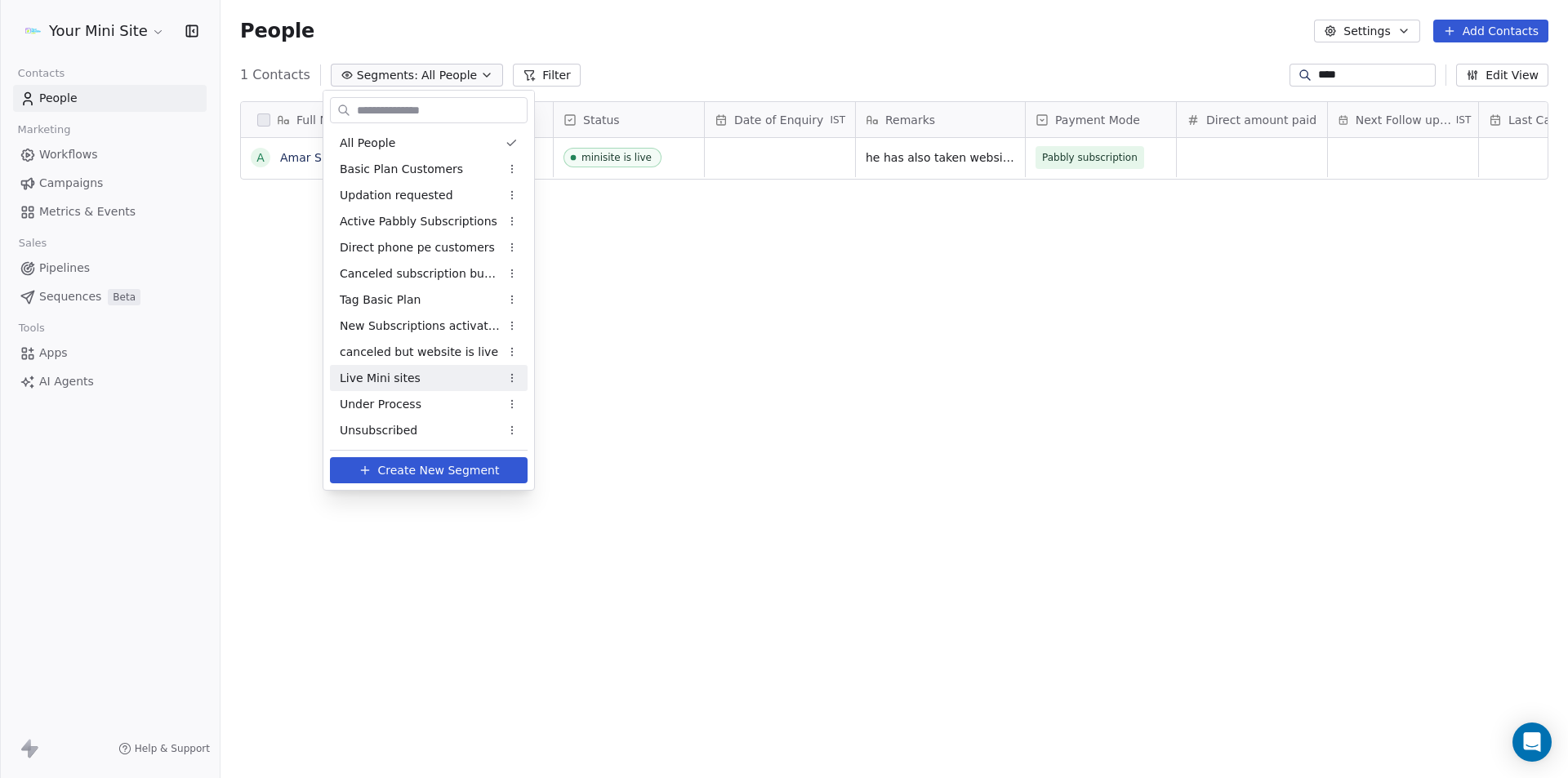
click at [373, 379] on span "Live Mini sites" at bounding box center [380, 378] width 80 height 17
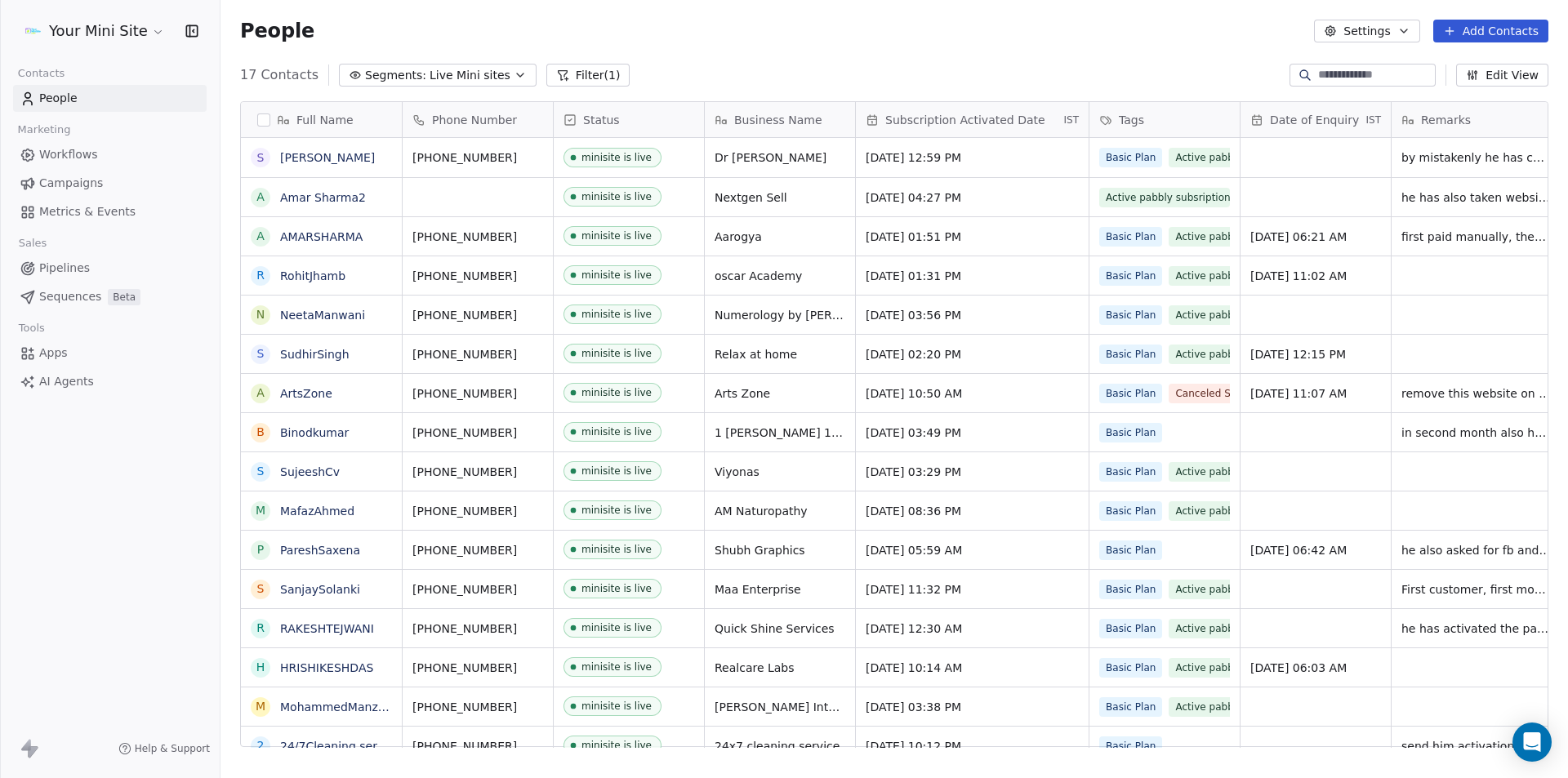
drag, startPoint x: 62, startPoint y: 615, endPoint x: 60, endPoint y: 607, distance: 8.2
click at [63, 613] on div "Your Mini Site Contacts People Marketing Workflows Campaigns Metrics & Events S…" at bounding box center [110, 389] width 220 height 778
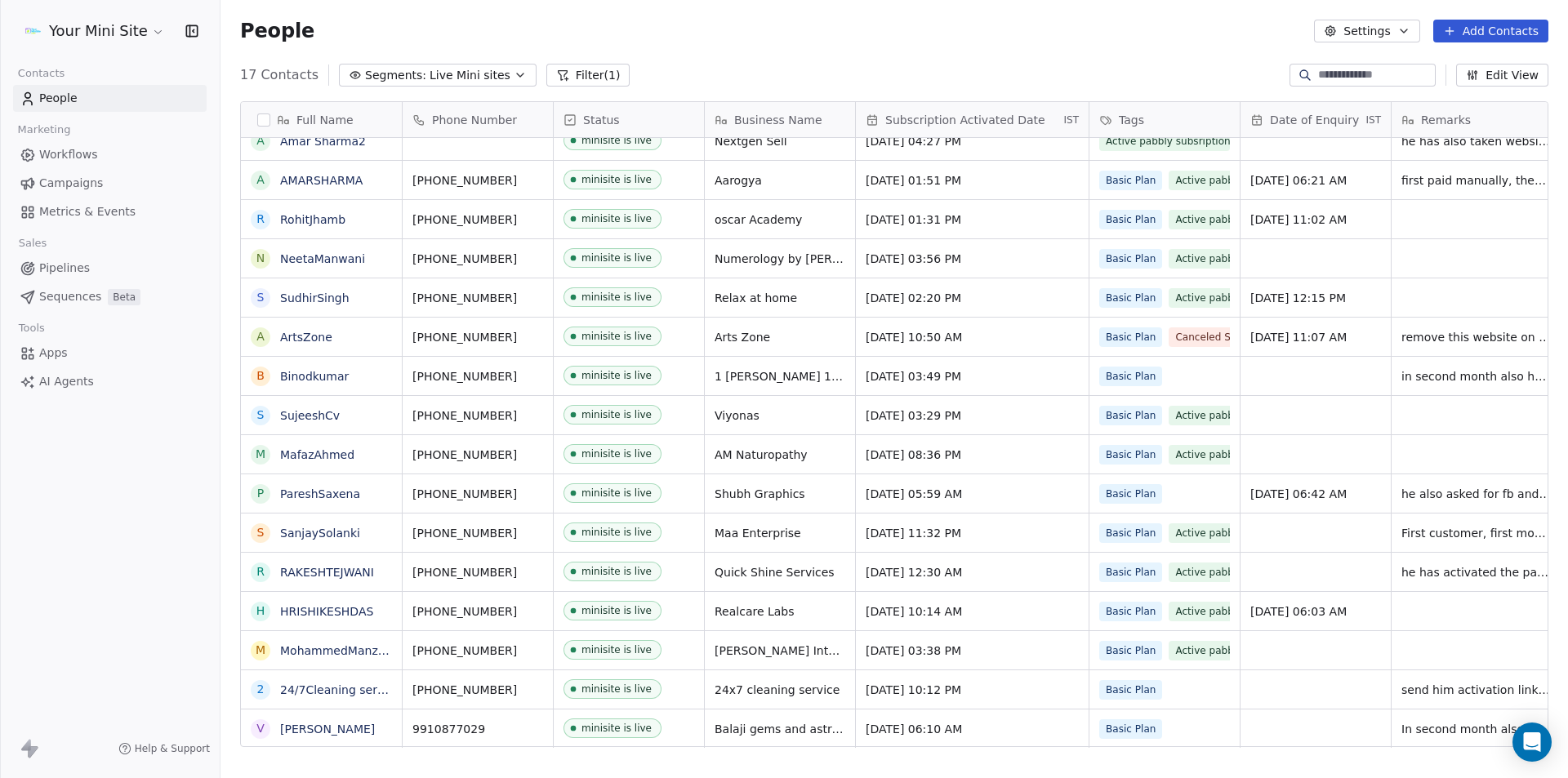
scroll to position [12, 0]
click at [446, 75] on span "Live Mini sites" at bounding box center [470, 75] width 80 height 17
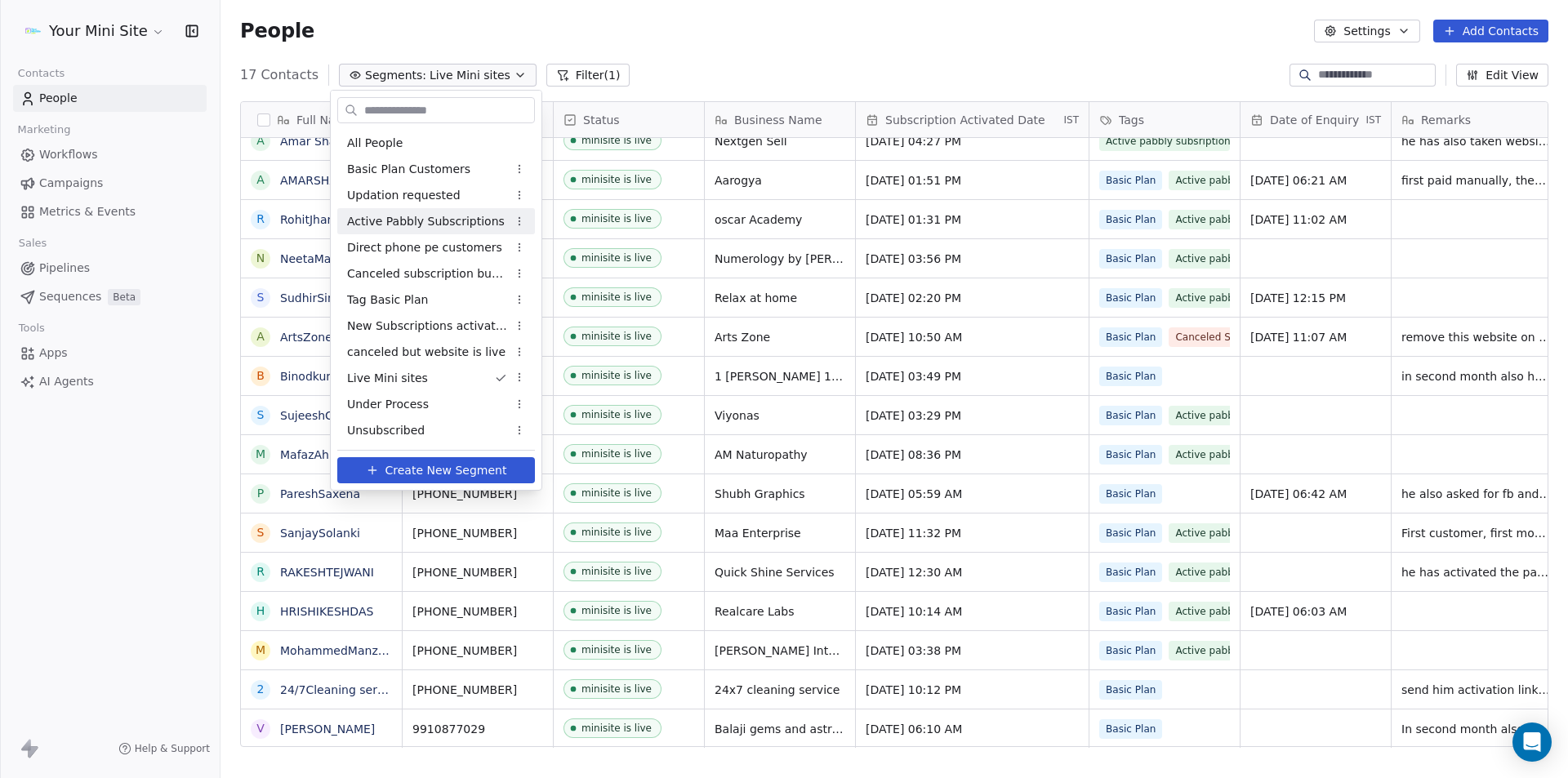
click at [412, 228] on span "Active Pabbly Subscriptions" at bounding box center [425, 222] width 157 height 17
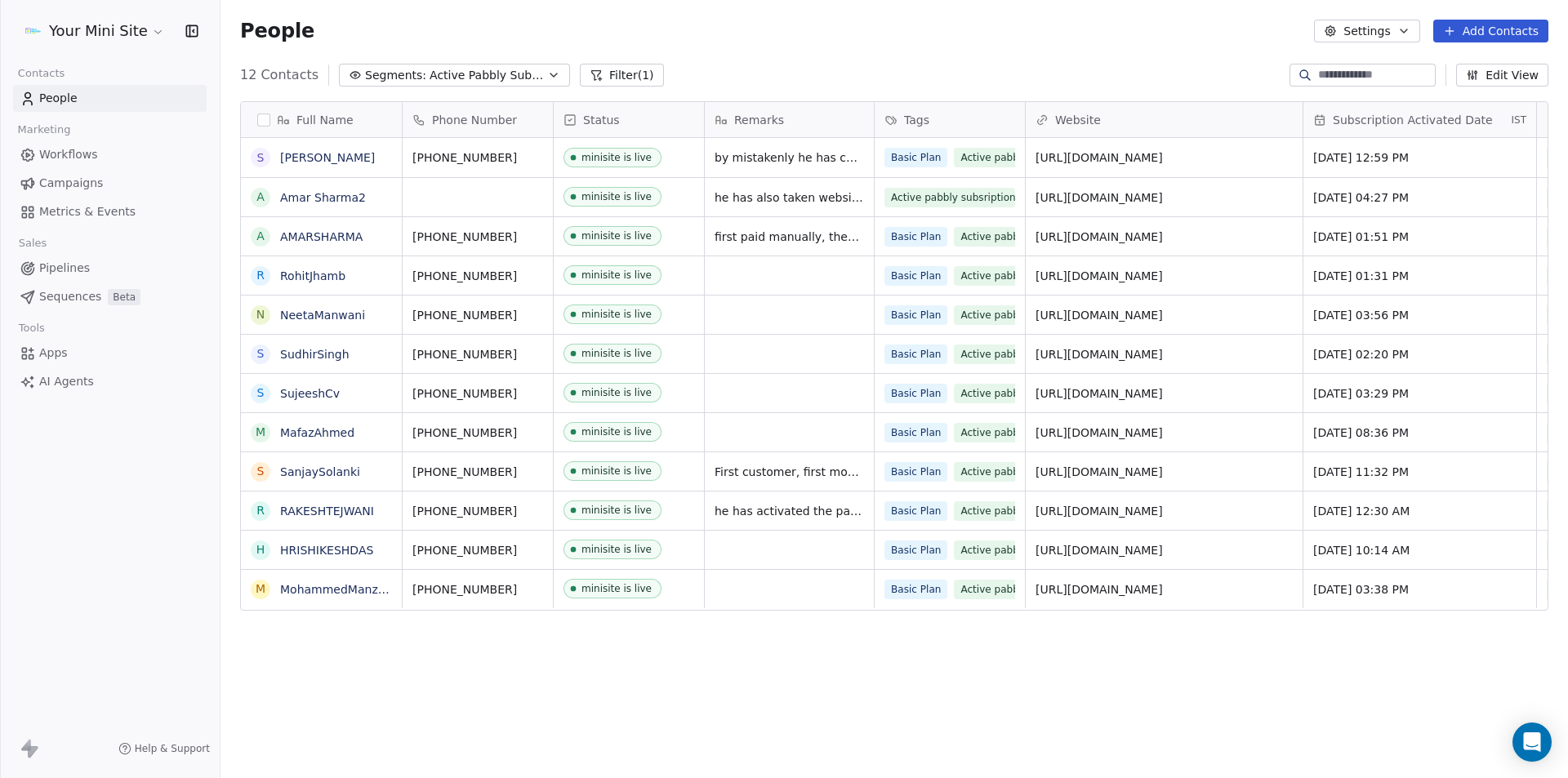
scroll to position [672, 1335]
click at [949, 589] on div "Basic Plan Active pabbly subsriptions" at bounding box center [982, 600] width 194 height 45
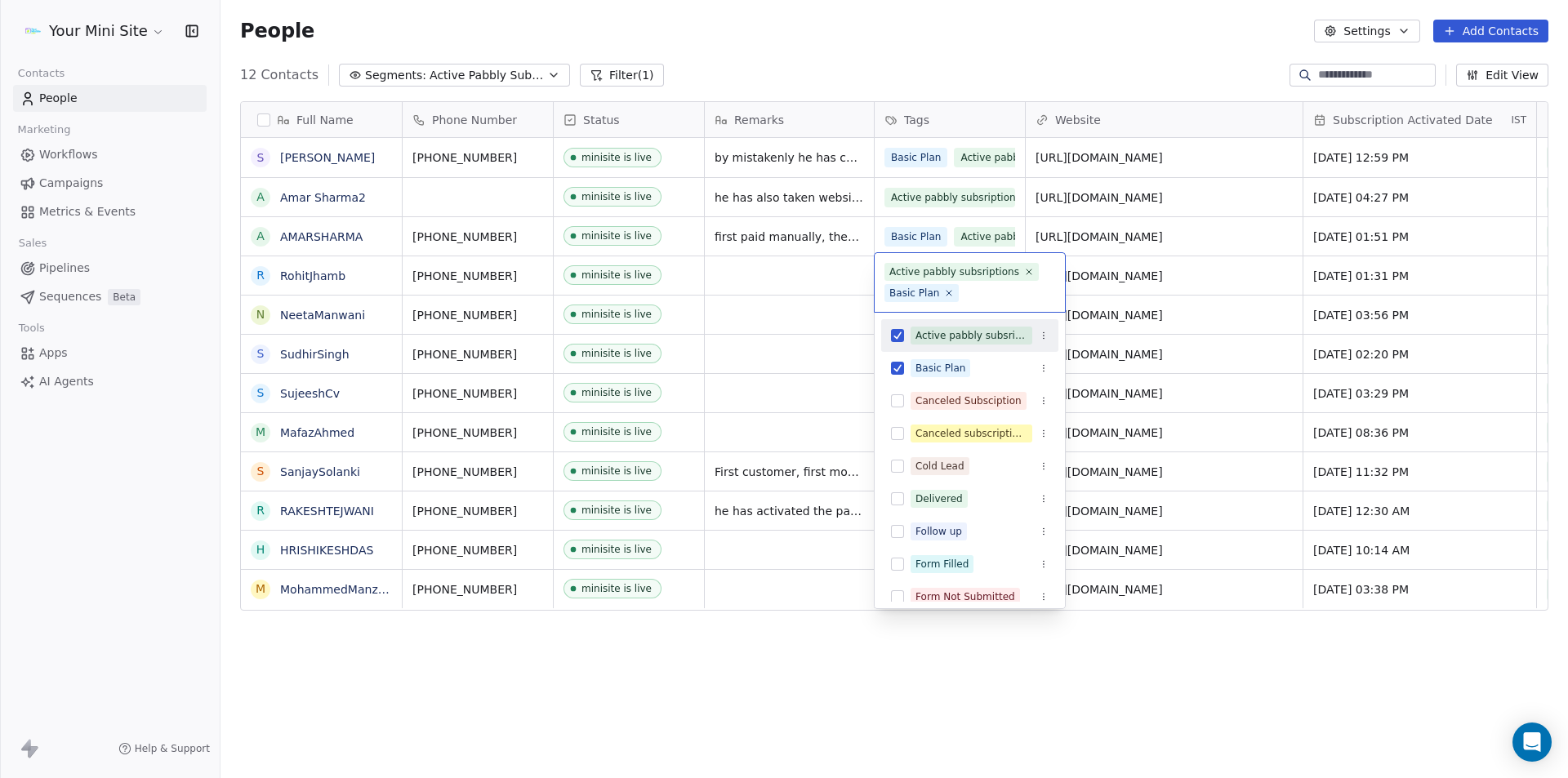
click at [902, 334] on button "Suggestions" at bounding box center [897, 336] width 13 height 13
click at [894, 336] on button "Suggestions" at bounding box center [897, 336] width 13 height 13
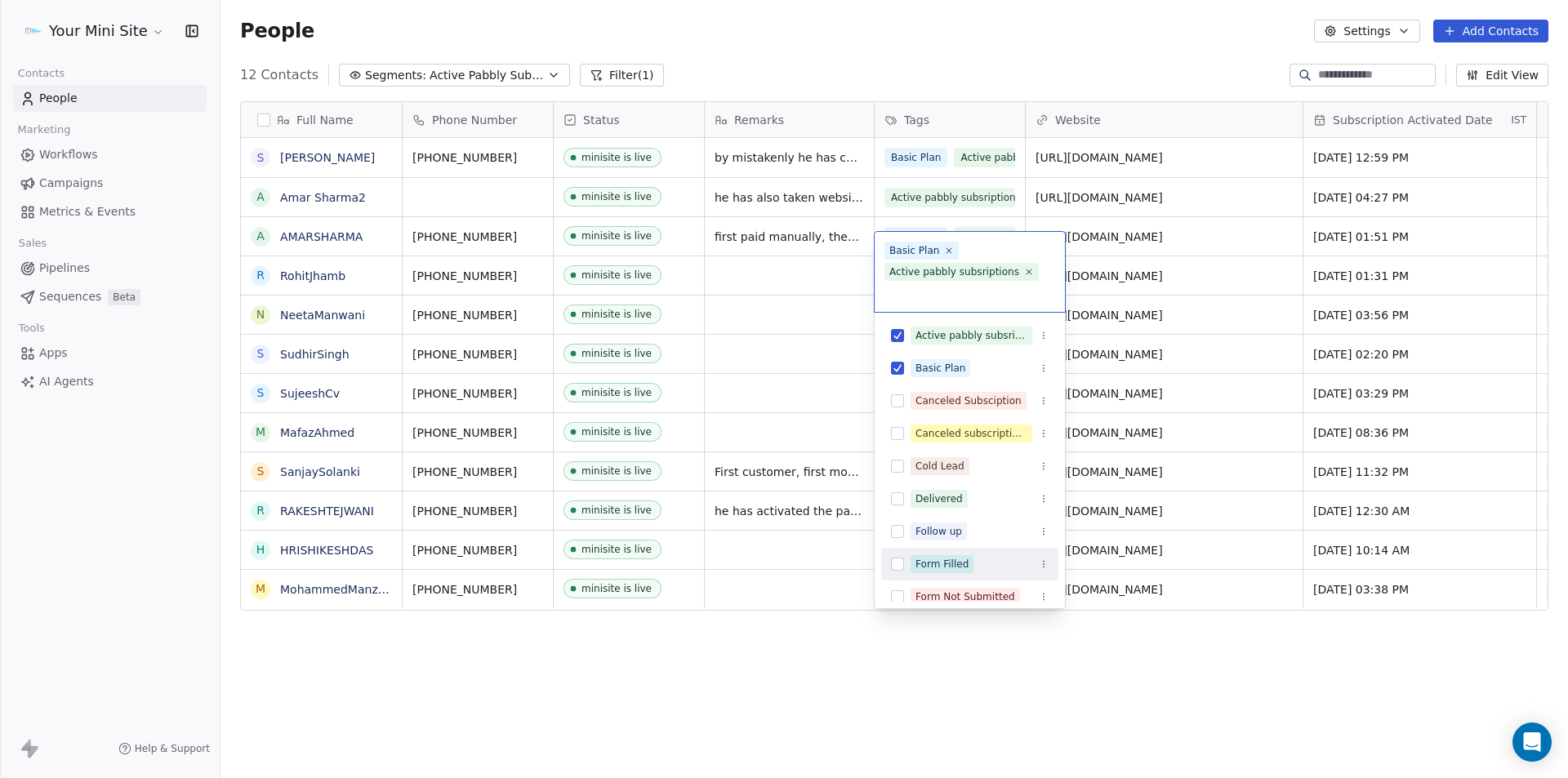
click at [1021, 732] on html "Your Mini Site Contacts People Marketing Workflows Campaigns Metrics & Events S…" at bounding box center [784, 389] width 1568 height 778
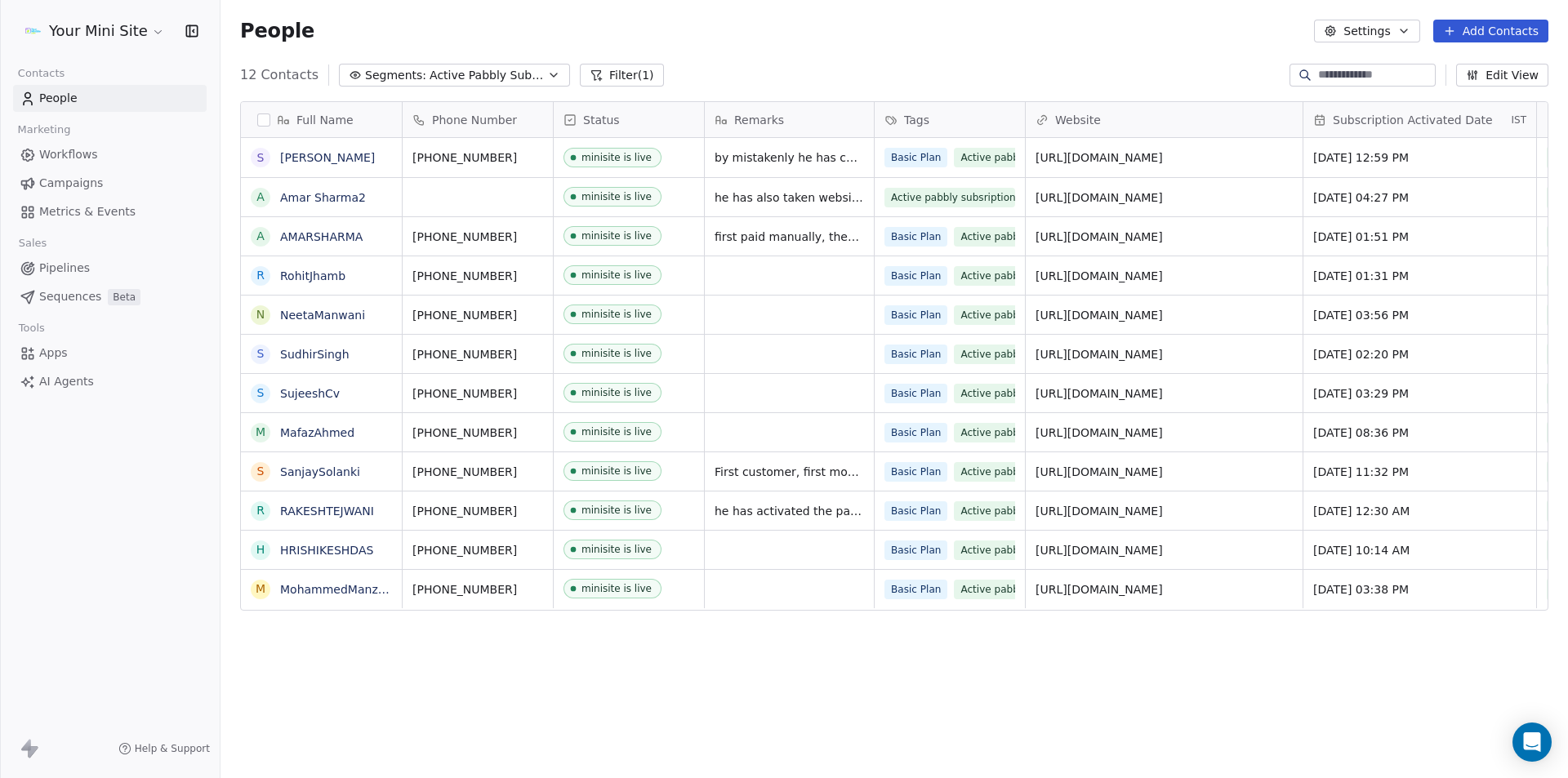
click at [817, 756] on div "Full Name S SanjeevKumar A Amar Sharma2 A AMARSHARMA R RohitJhamb N NeetaManwan…" at bounding box center [894, 431] width 1347 height 685
click at [705, 59] on div "People Settings Add Contacts" at bounding box center [894, 31] width 1347 height 62
click at [780, 77] on div "12 Contacts Segments: Active Pabbly Subscriptions Filter (1) Edit View" at bounding box center [894, 75] width 1347 height 27
click at [503, 71] on span "Active Pabbly Subscriptions" at bounding box center [487, 75] width 115 height 17
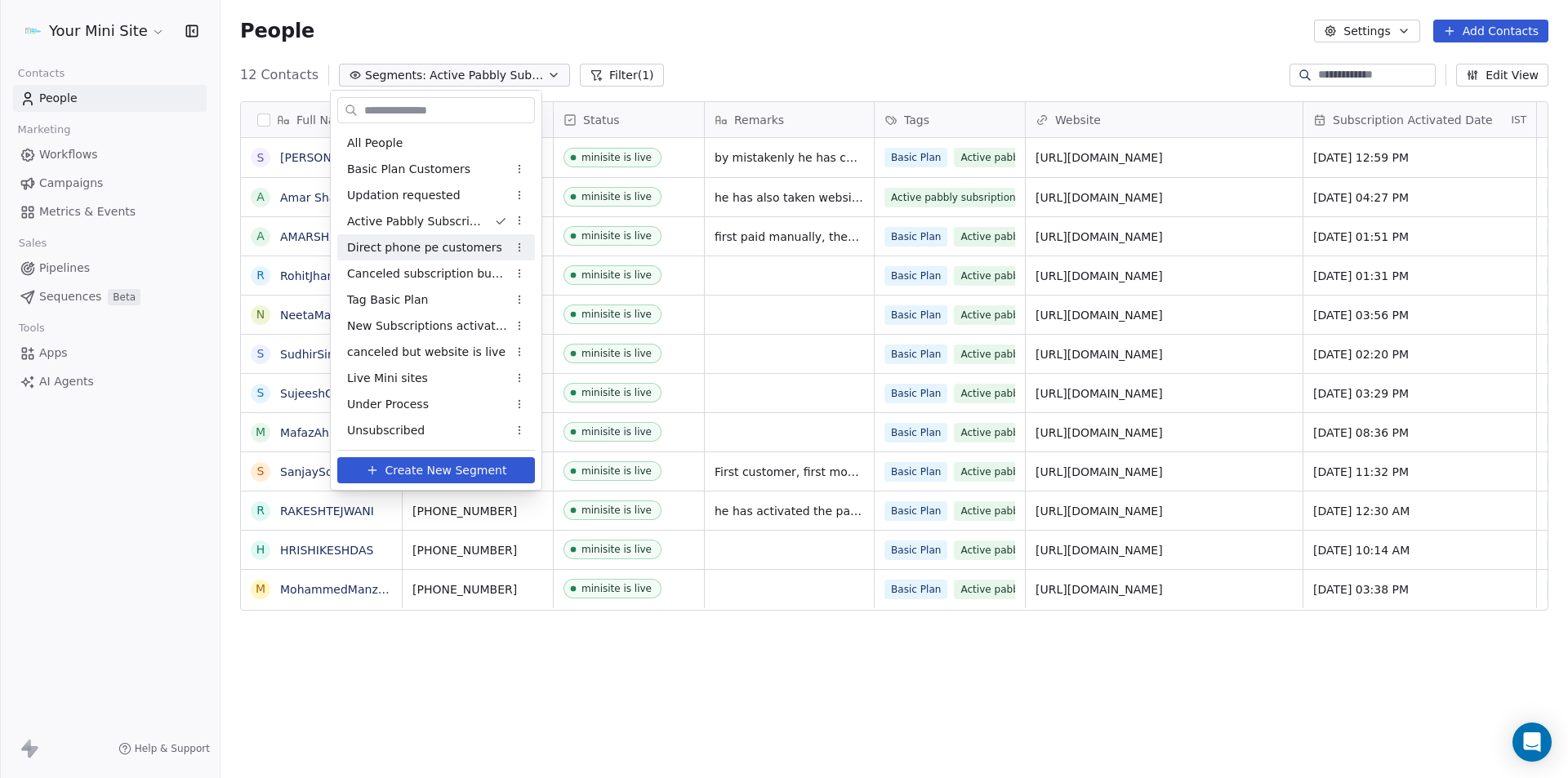
click at [388, 246] on span "Direct phone pe customers" at bounding box center [424, 248] width 155 height 17
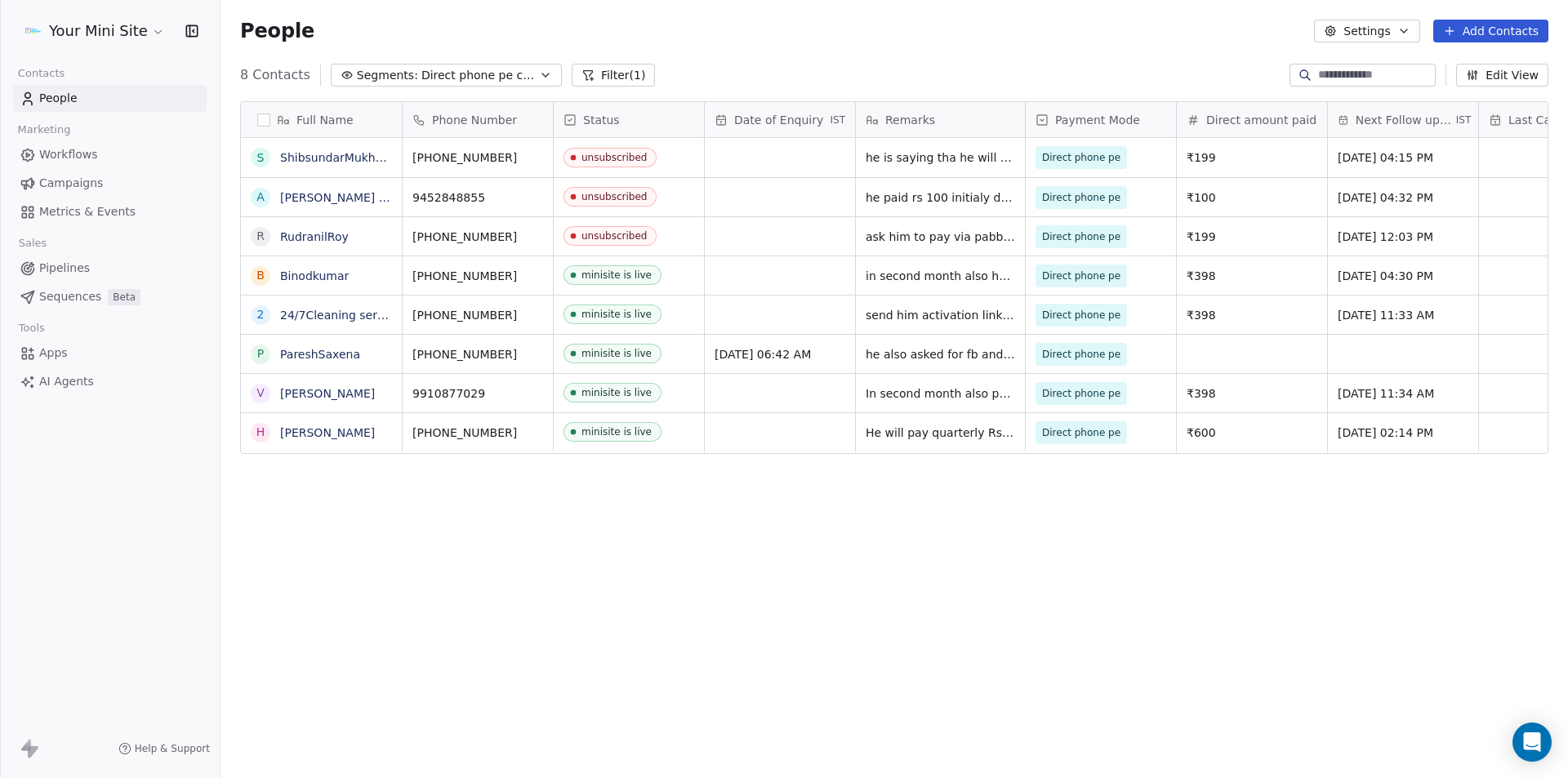
click at [595, 74] on button "Filter (1)" at bounding box center [614, 74] width 84 height 23
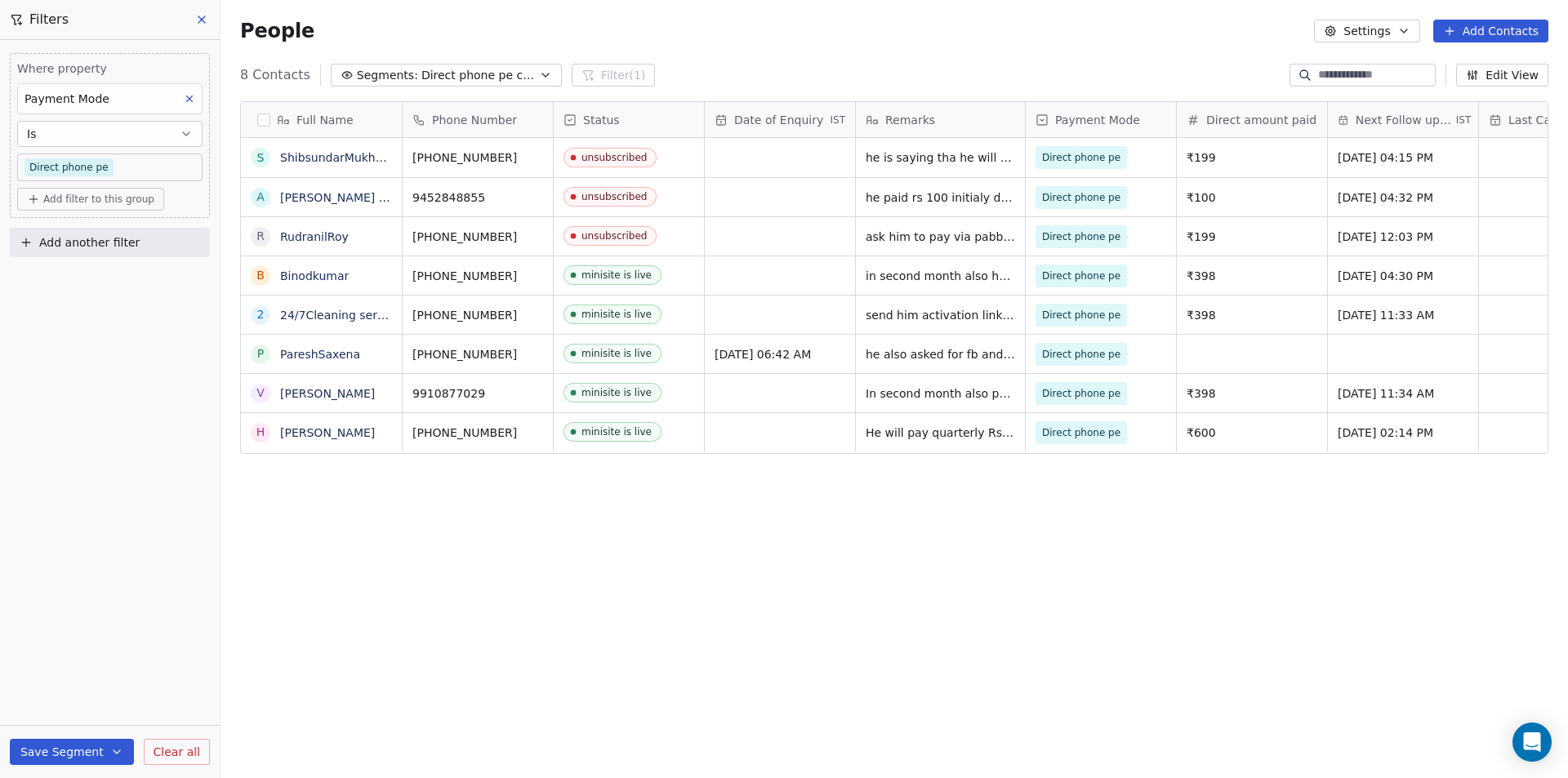
click at [120, 242] on span "Add another filter" at bounding box center [89, 243] width 100 height 17
click at [70, 279] on span "Contact properties" at bounding box center [80, 282] width 106 height 17
click at [111, 276] on input "text" at bounding box center [122, 282] width 161 height 24
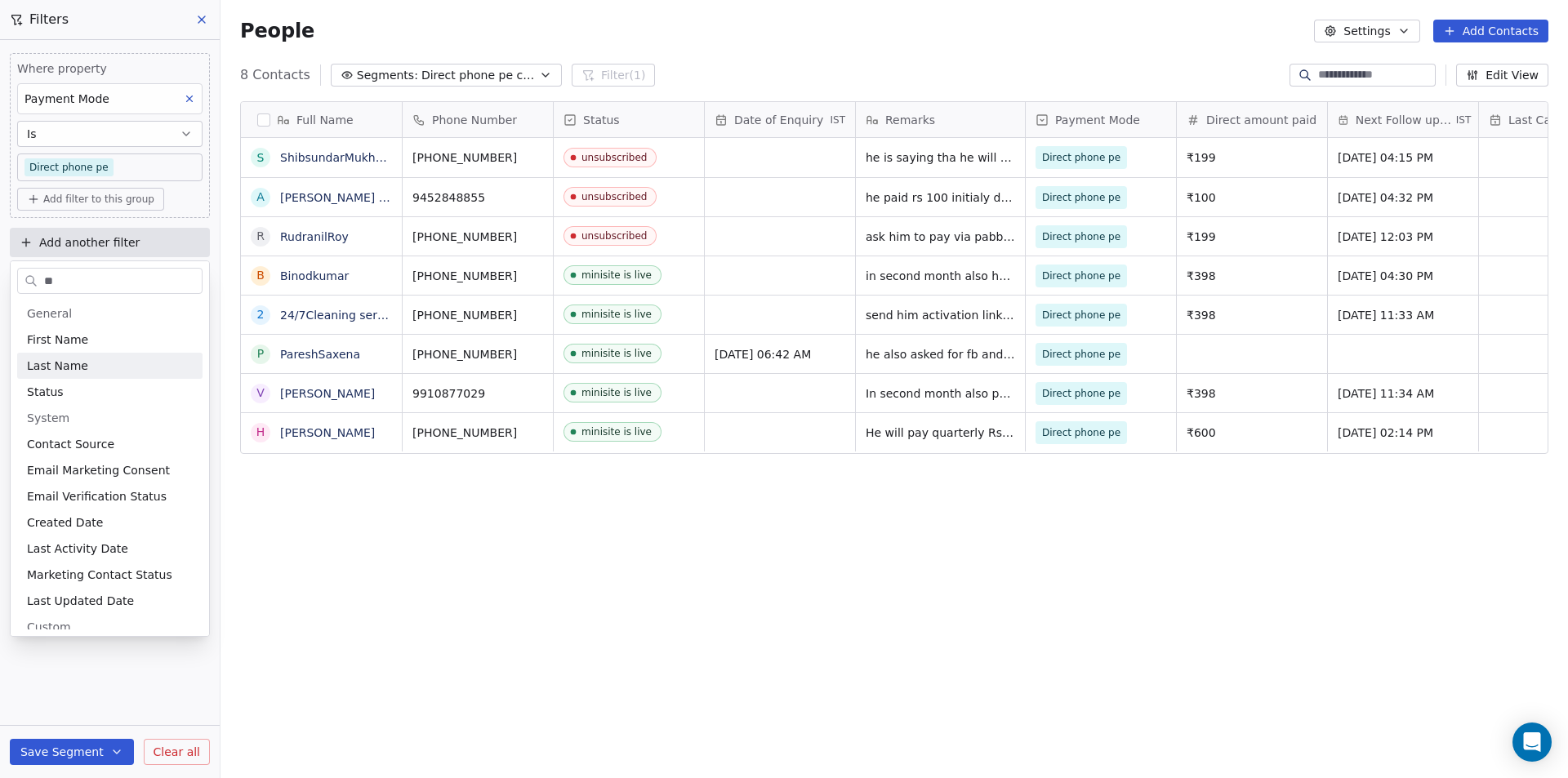
type input "**"
click at [64, 386] on div "Status" at bounding box center [110, 391] width 166 height 16
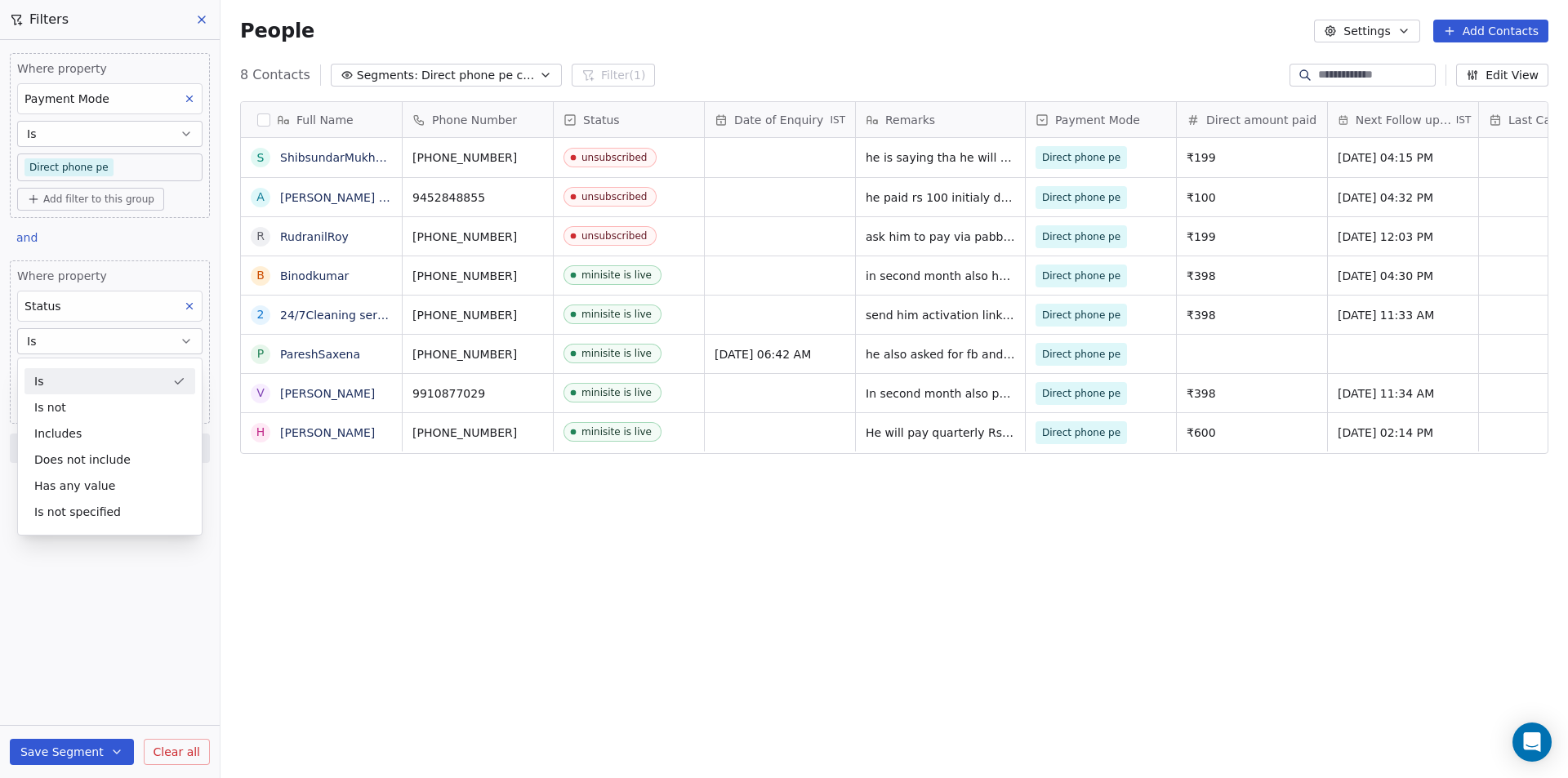
click at [61, 372] on div "Is" at bounding box center [110, 381] width 170 height 27
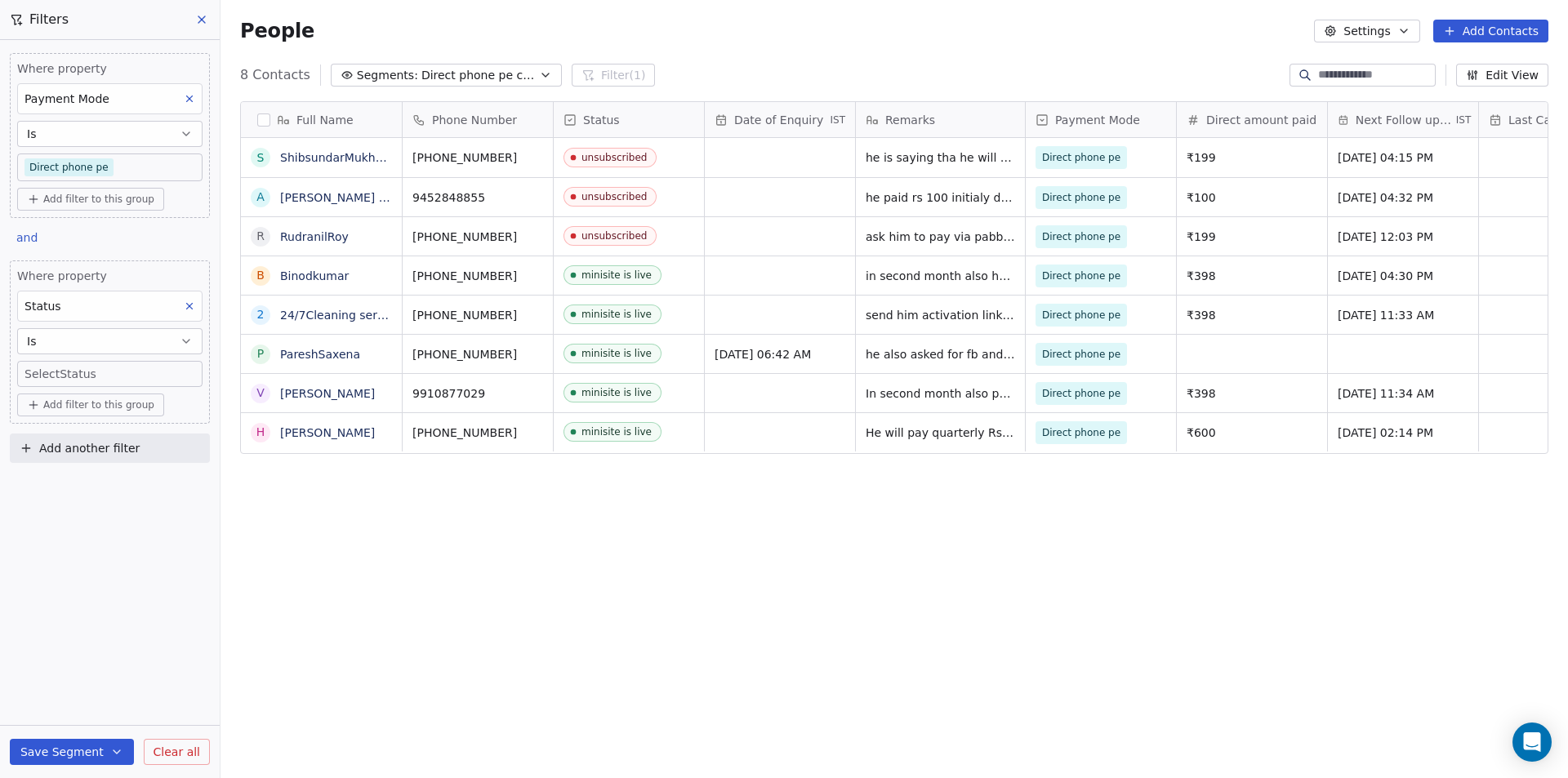
click at [71, 365] on body "Your Mini Site Contacts People Marketing Workflows Campaigns Metrics & Events S…" at bounding box center [784, 389] width 1568 height 778
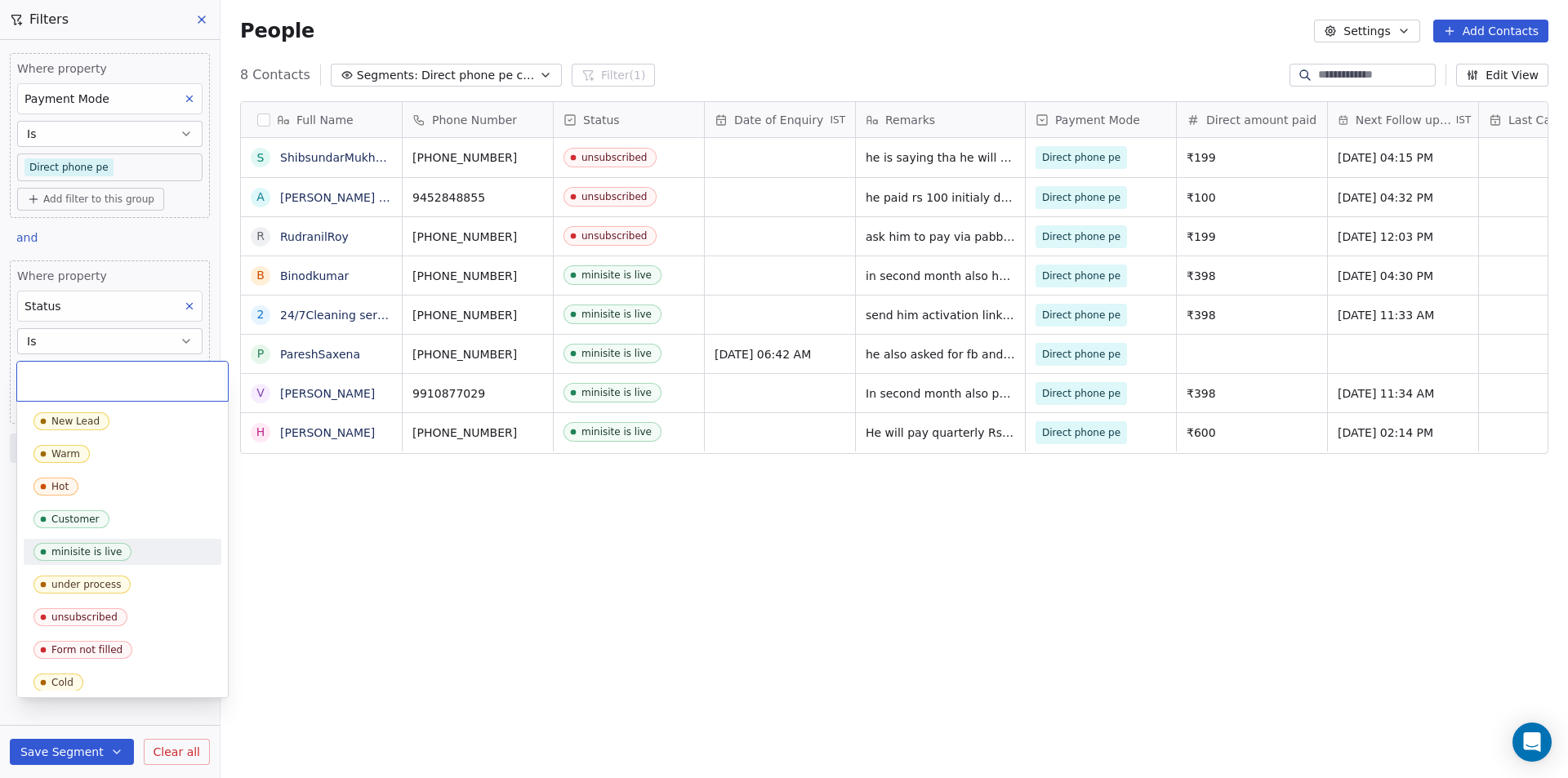
click at [75, 548] on div "minisite is live" at bounding box center [86, 551] width 70 height 11
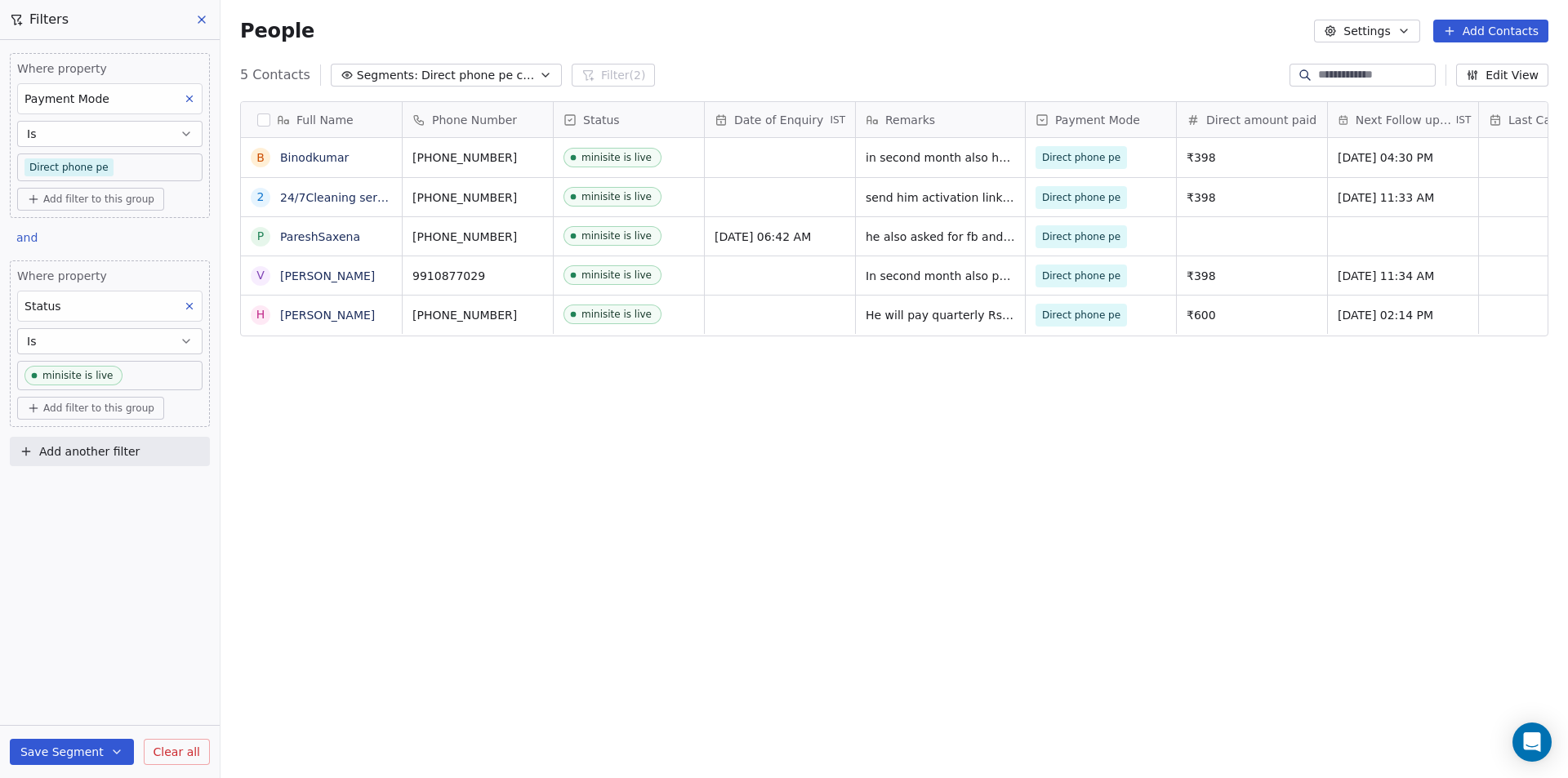
click at [80, 750] on button "Save Segment" at bounding box center [71, 751] width 124 height 27
click at [85, 708] on span "Update existing segment" at bounding box center [118, 710] width 144 height 16
click at [705, 519] on div "Full Name B Binodkumar 2 24/7Cleaning services P PareshSaxena V [PERSON_NAME] R…" at bounding box center [894, 431] width 1347 height 685
click at [448, 73] on span "Direct phone pe customers" at bounding box center [478, 75] width 115 height 17
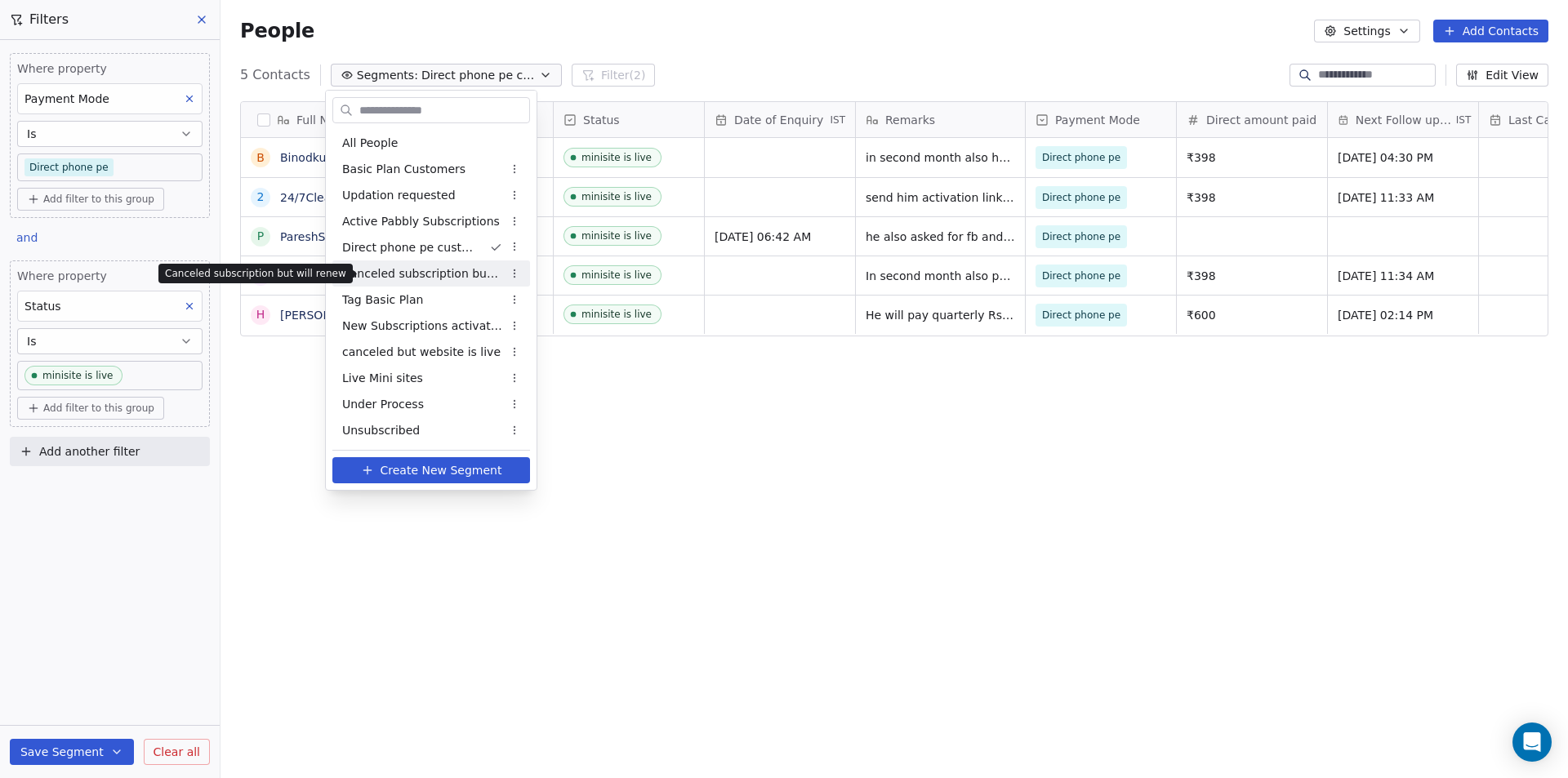
click at [419, 269] on span "Canceled subscription but will renew" at bounding box center [422, 274] width 160 height 17
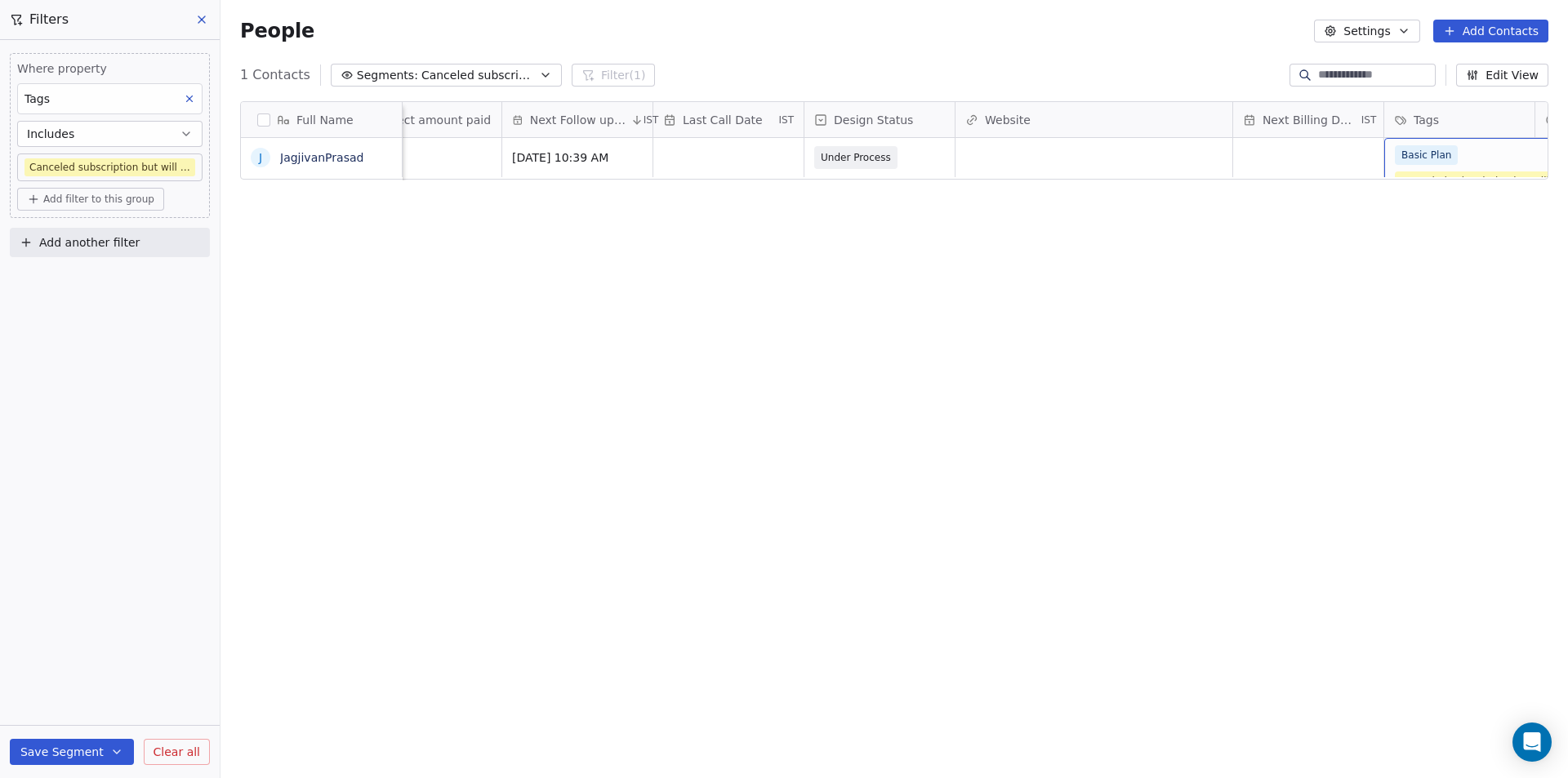
scroll to position [0, 977]
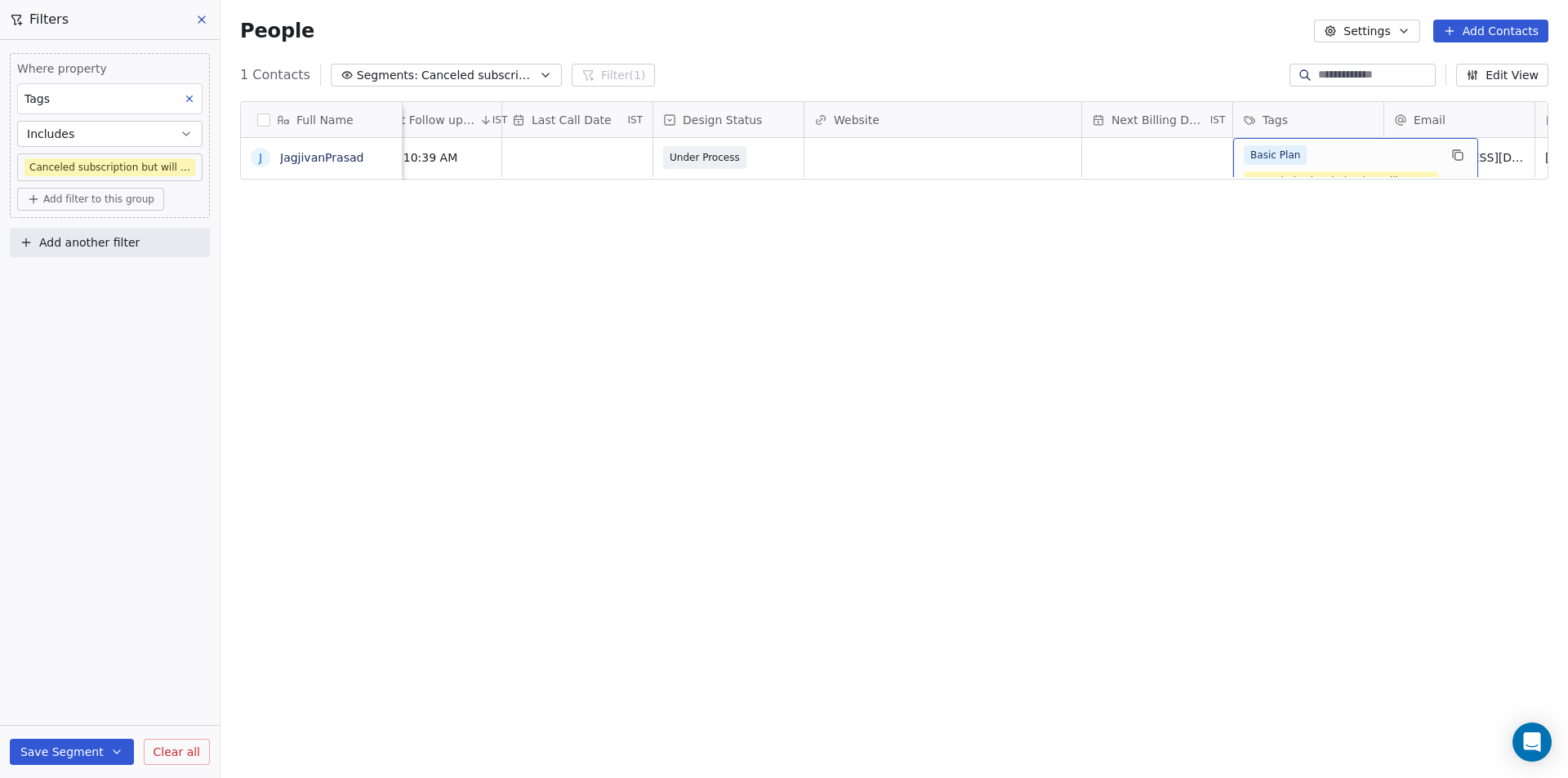
click at [1351, 157] on div "Basic Plan Canceled subscription but will renew" at bounding box center [1340, 168] width 194 height 45
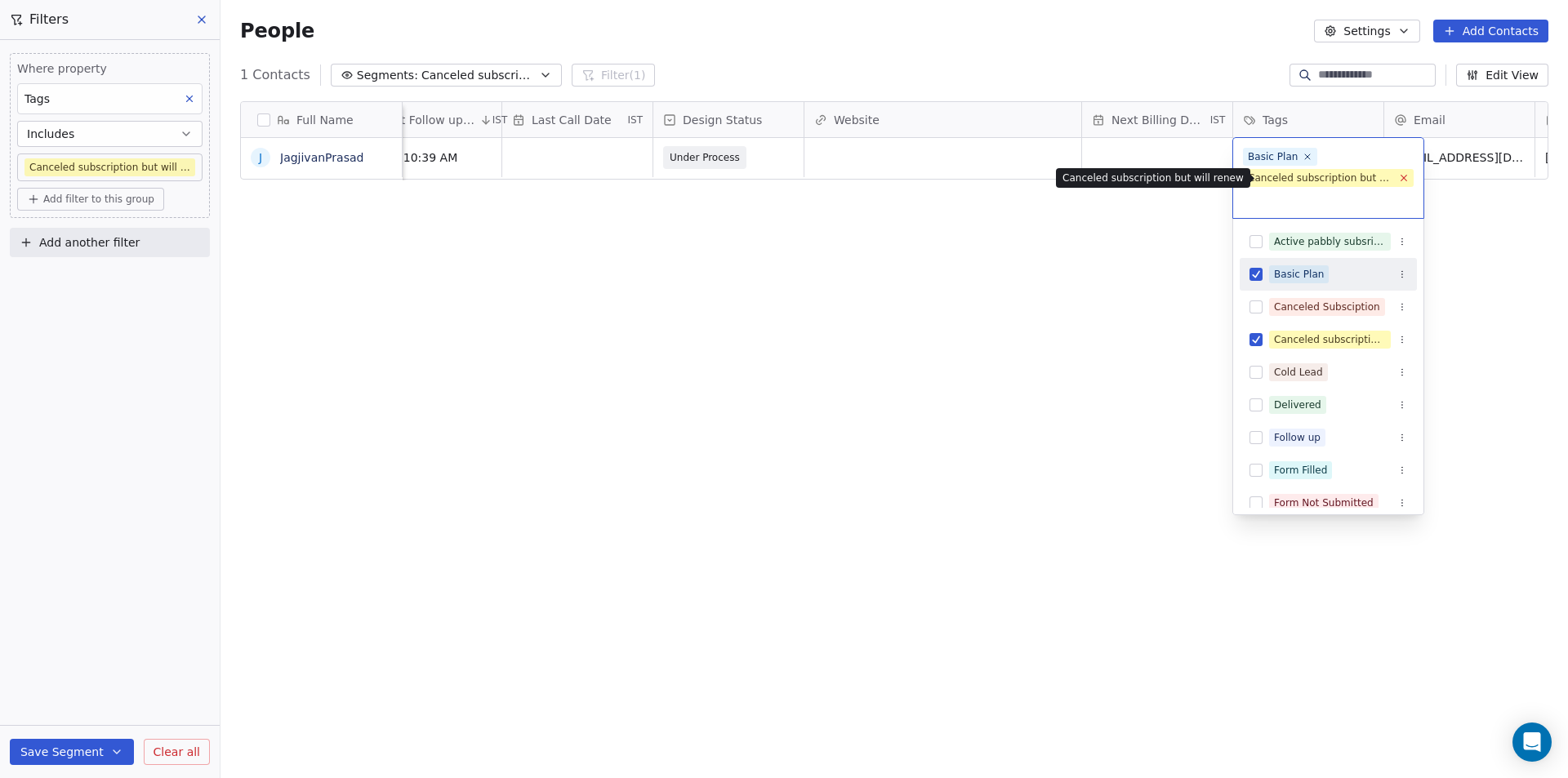
click at [1404, 179] on icon at bounding box center [1403, 177] width 10 height 10
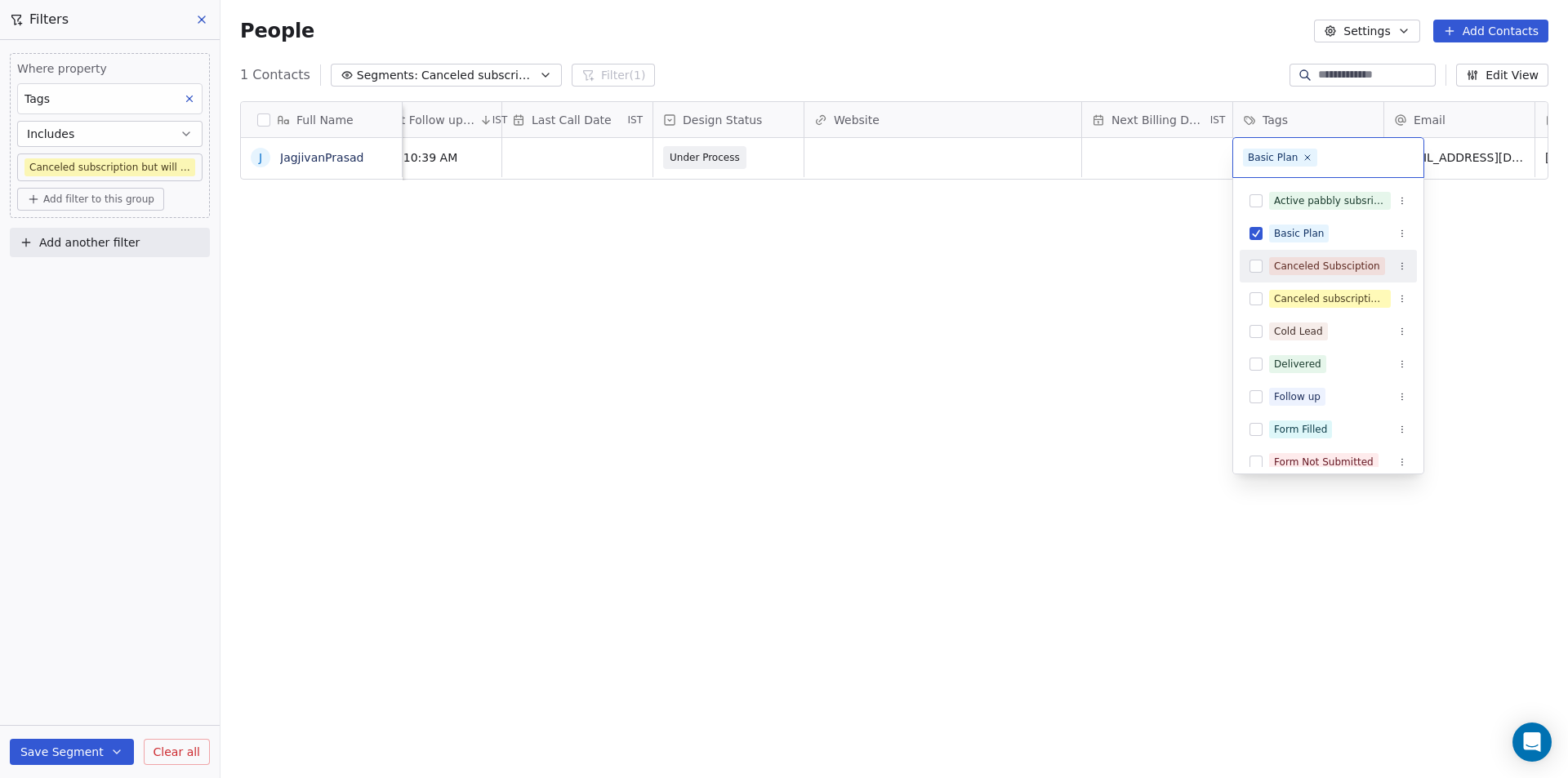
click at [1254, 268] on button "Suggestions" at bounding box center [1256, 265] width 13 height 13
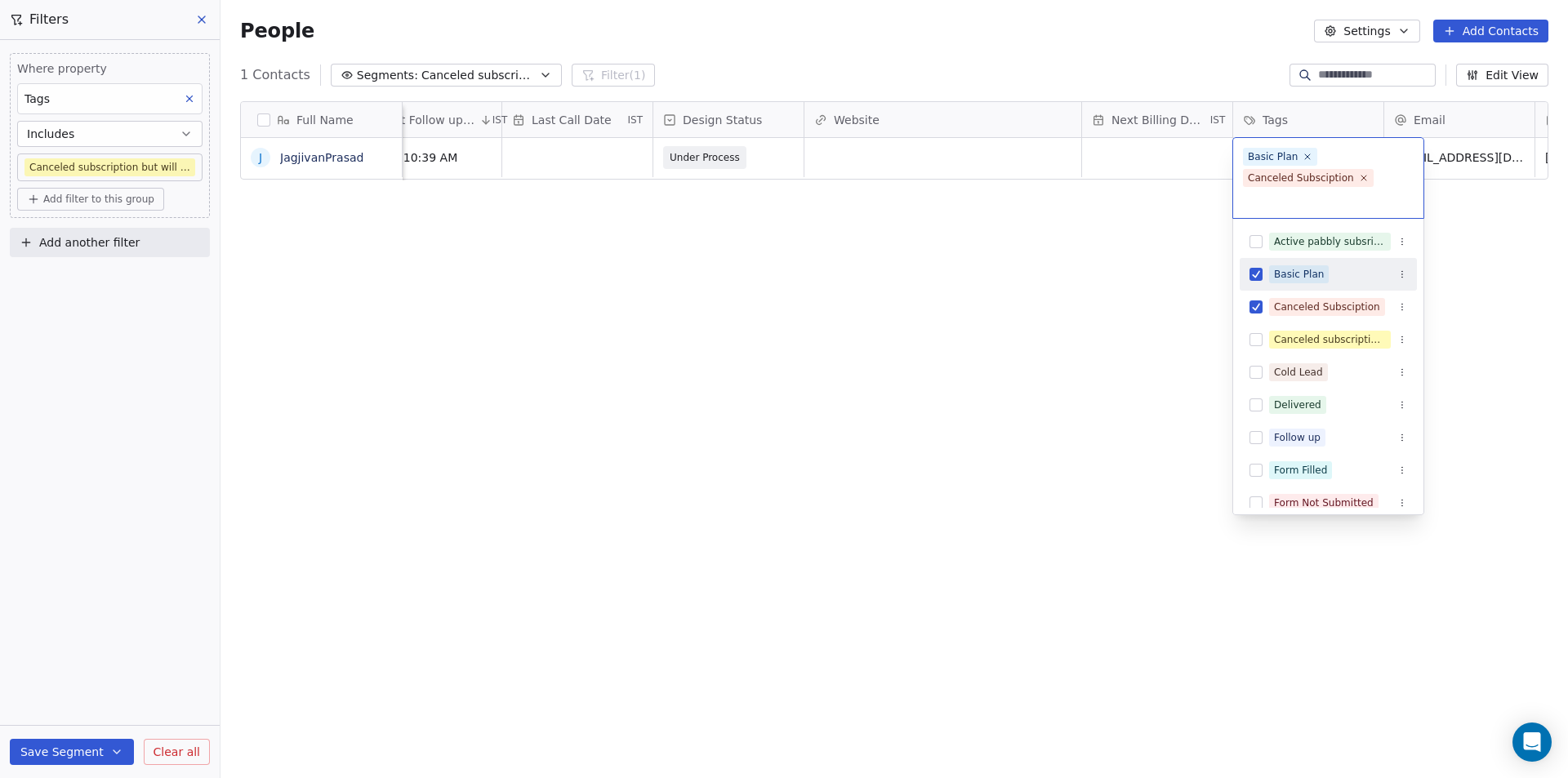
click at [1037, 282] on html "Your Mini Site Contacts People Marketing Workflows Campaigns Metrics & Events S…" at bounding box center [784, 389] width 1568 height 778
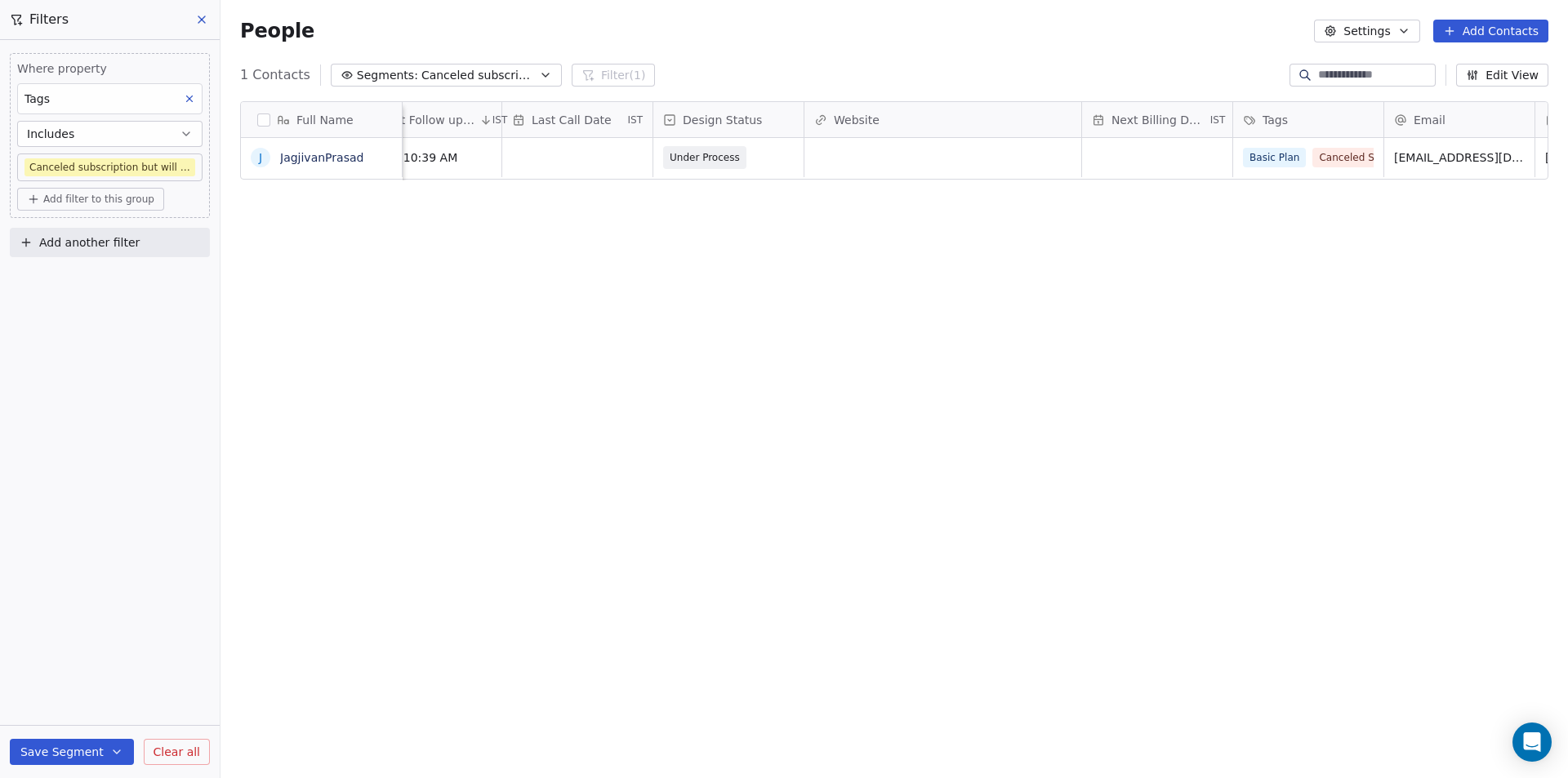
click at [1037, 282] on div "Full Name J JagjivanPrasad Remarks Payment Mode Direct amount paid Next Follow …" at bounding box center [894, 431] width 1347 height 685
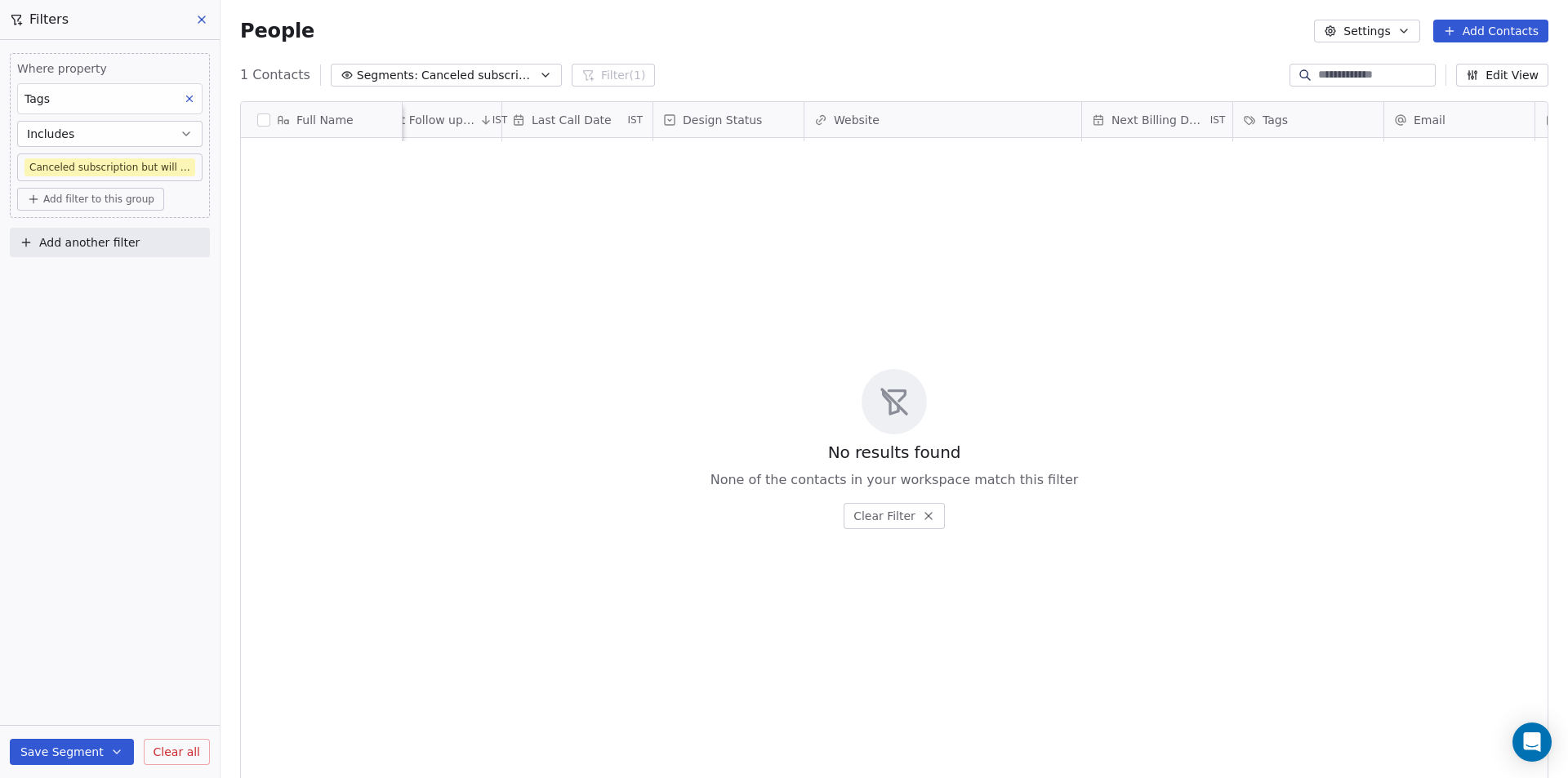
click at [483, 339] on div "No results found None of the contacts in your workspace match this filter Clear…" at bounding box center [894, 448] width 1307 height 615
click at [454, 71] on span "Canceled subscription but will renew" at bounding box center [478, 75] width 115 height 17
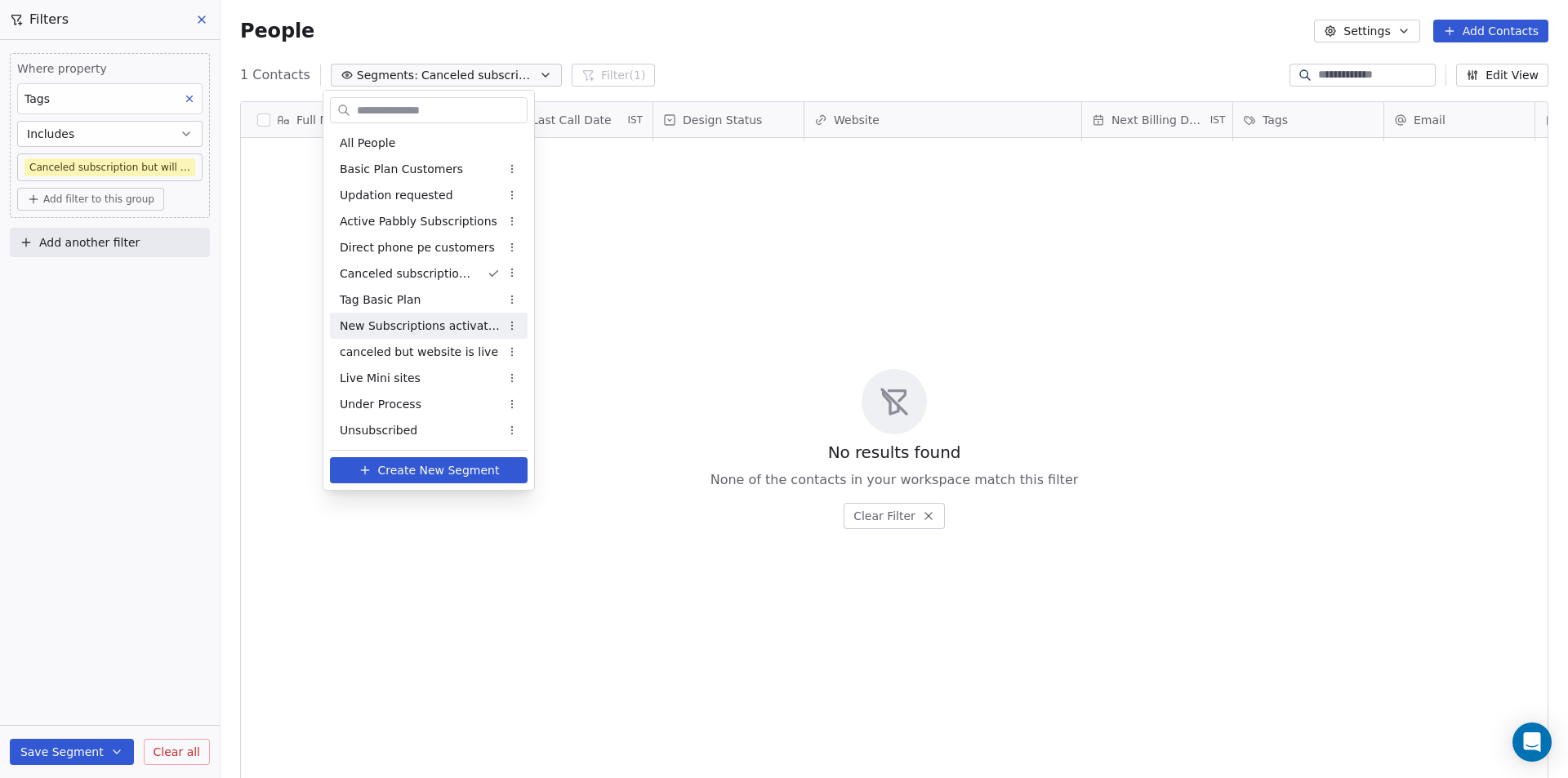
click at [401, 329] on span "New Subscriptions activated" at bounding box center [419, 326] width 160 height 17
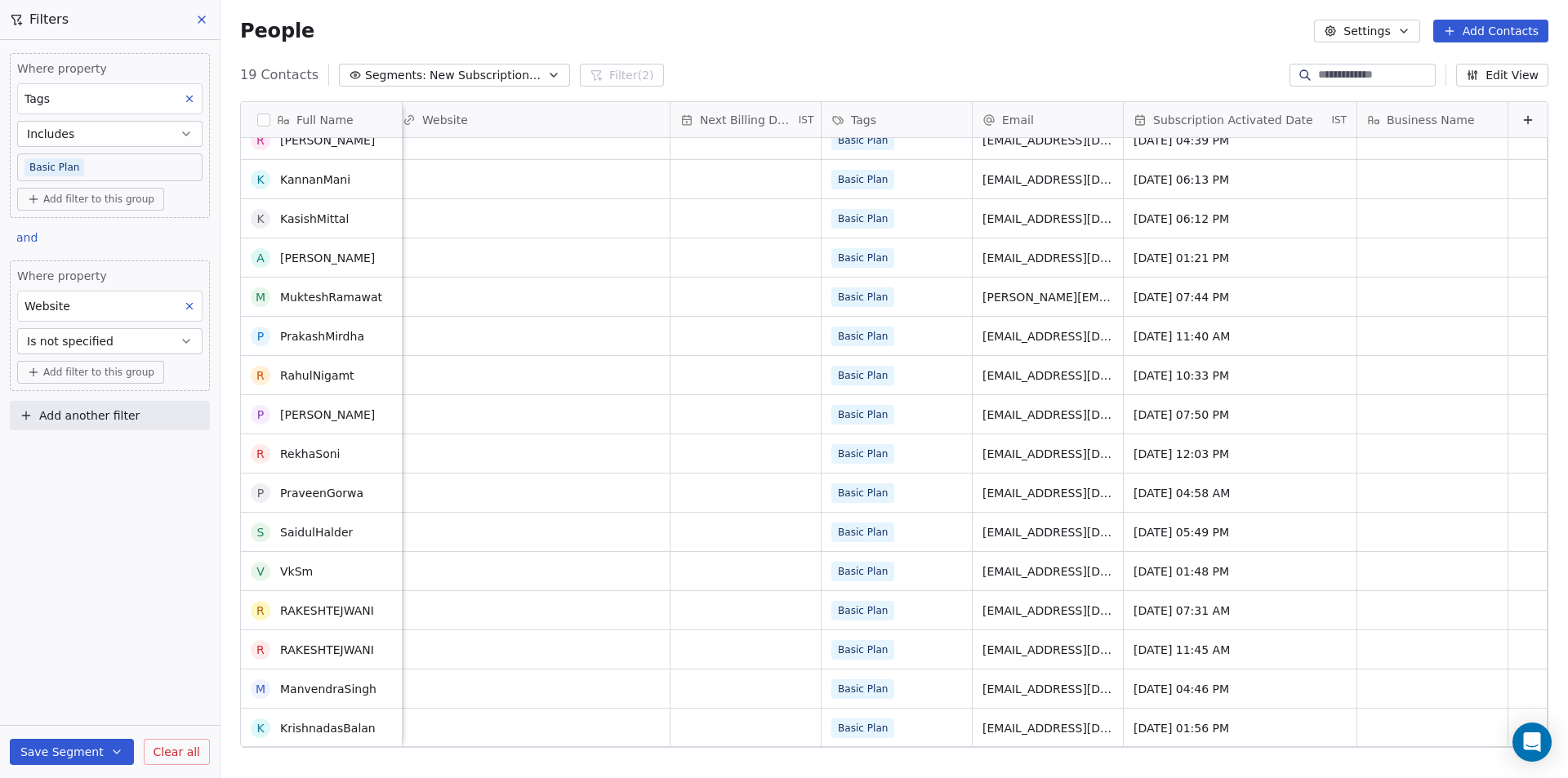
scroll to position [0, 0]
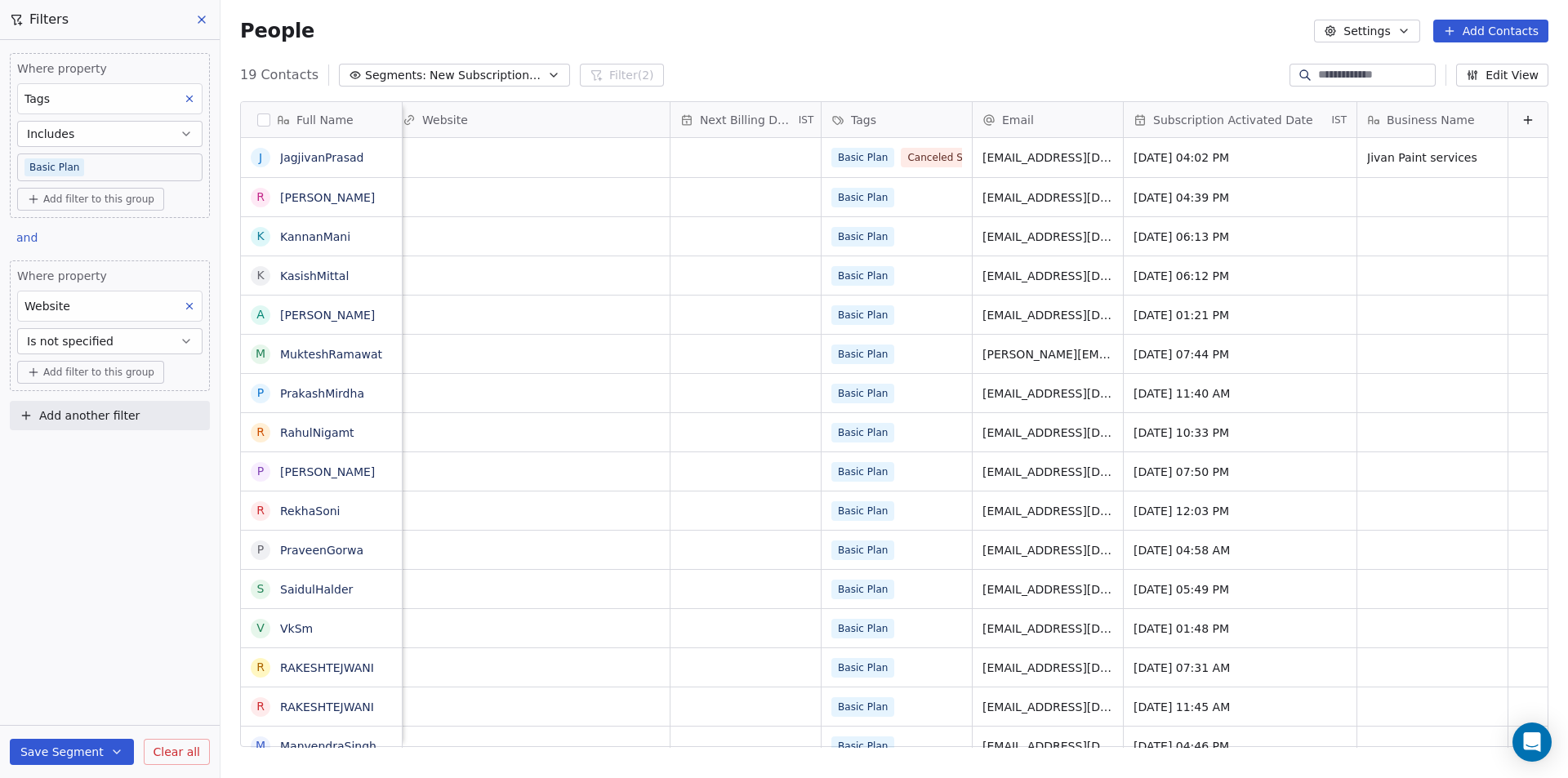
click at [970, 41] on div "People Settings Add Contacts" at bounding box center [894, 31] width 1308 height 23
click at [734, 12] on div "People Settings Add Contacts" at bounding box center [894, 31] width 1347 height 62
click at [413, 75] on button "Segments: New Subscriptions activated" at bounding box center [454, 74] width 231 height 23
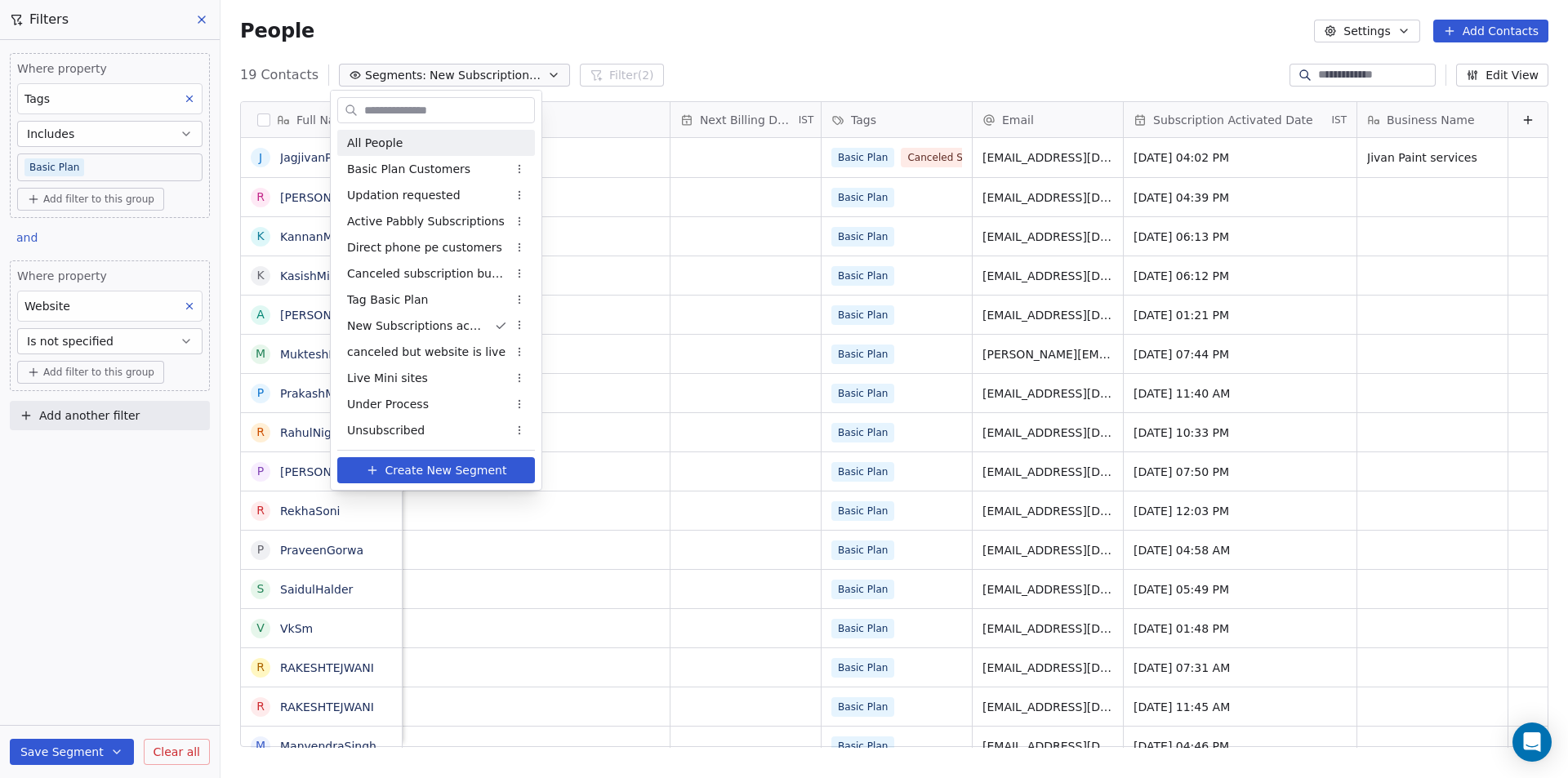
click at [380, 138] on span "All People" at bounding box center [374, 143] width 56 height 17
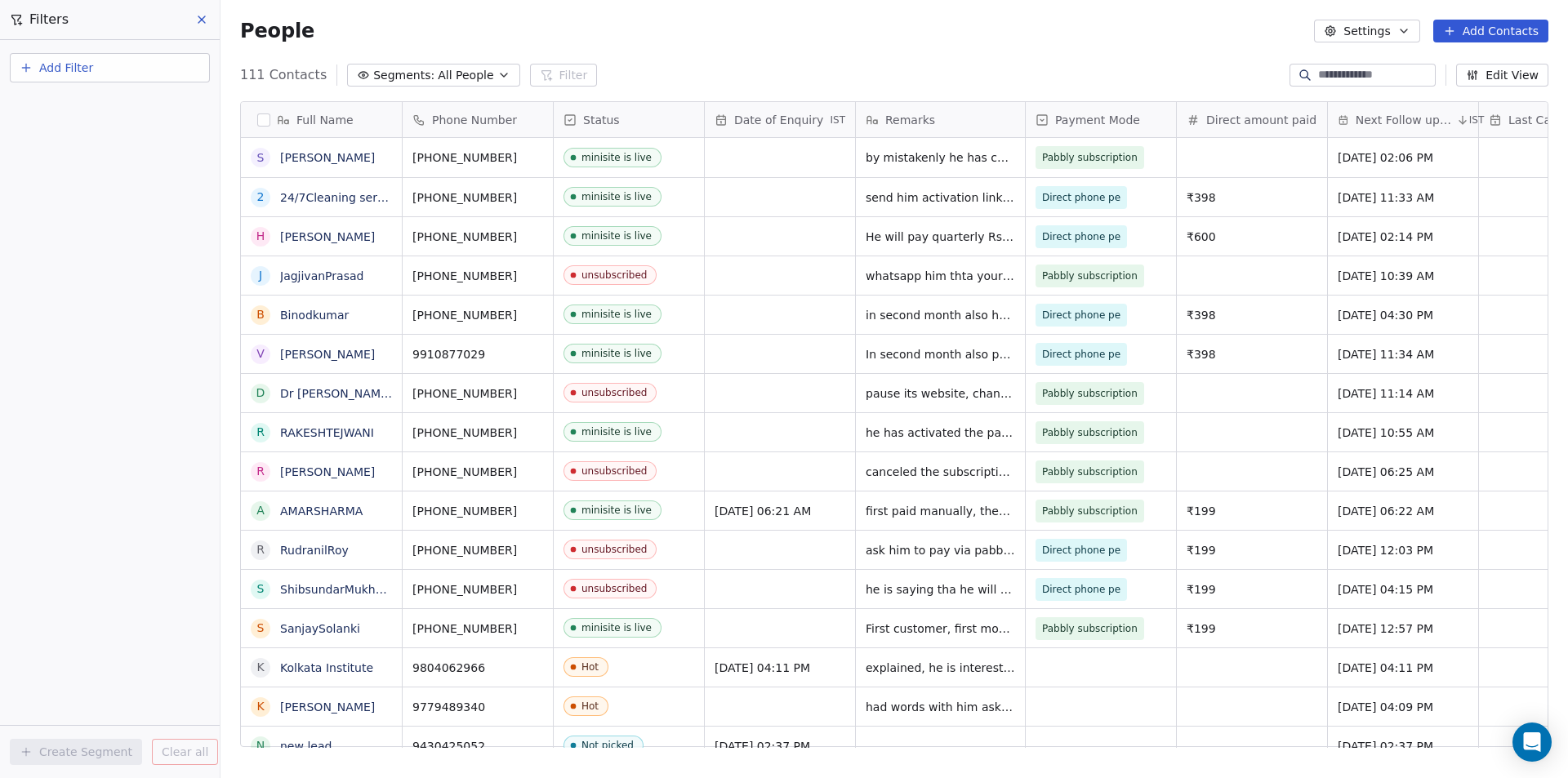
scroll to position [672, 1335]
click at [1377, 73] on input at bounding box center [1375, 74] width 115 height 16
paste input "**********"
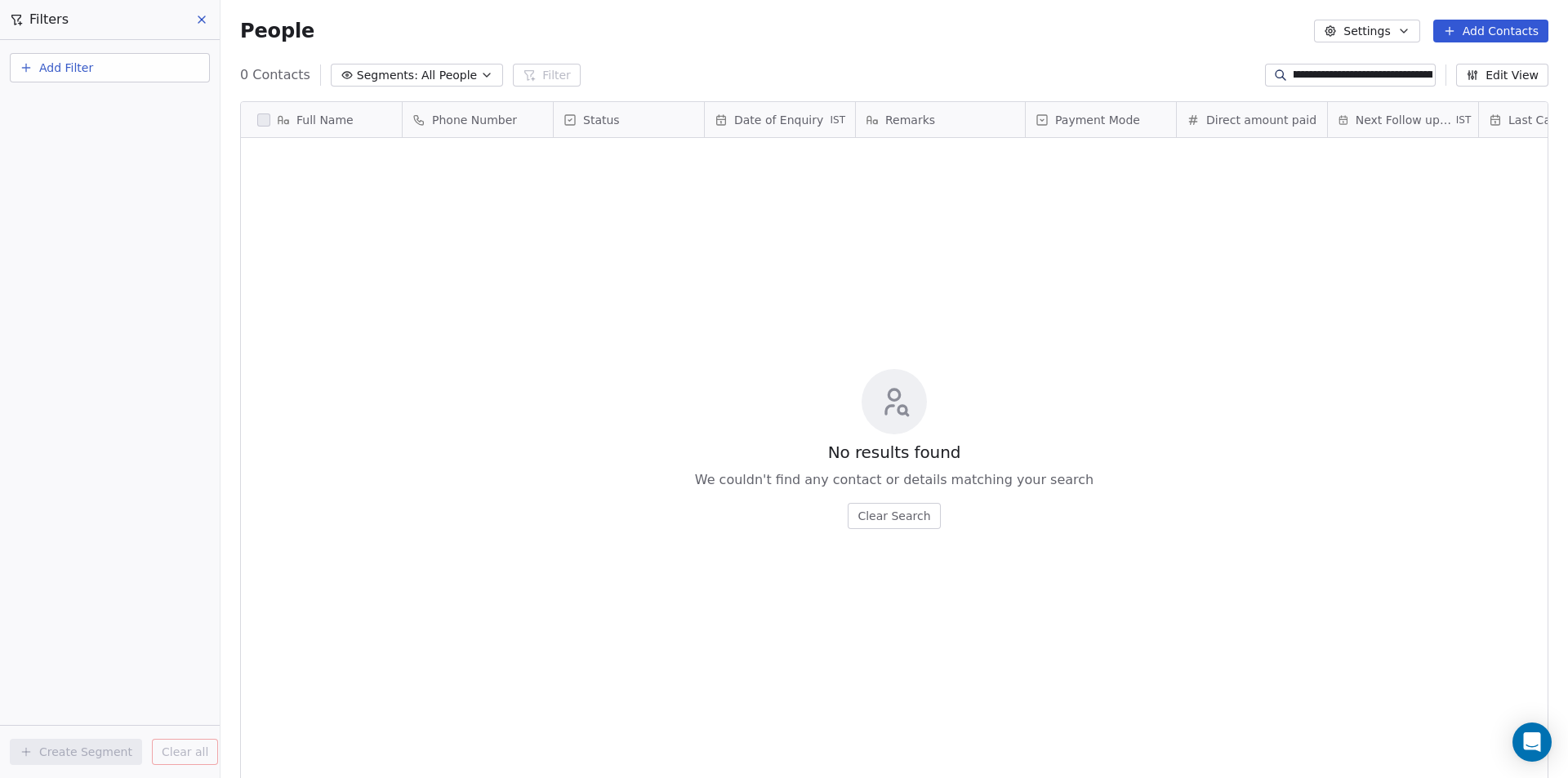
type input "**********"
click at [465, 71] on button "Segments: All People" at bounding box center [416, 74] width 172 height 23
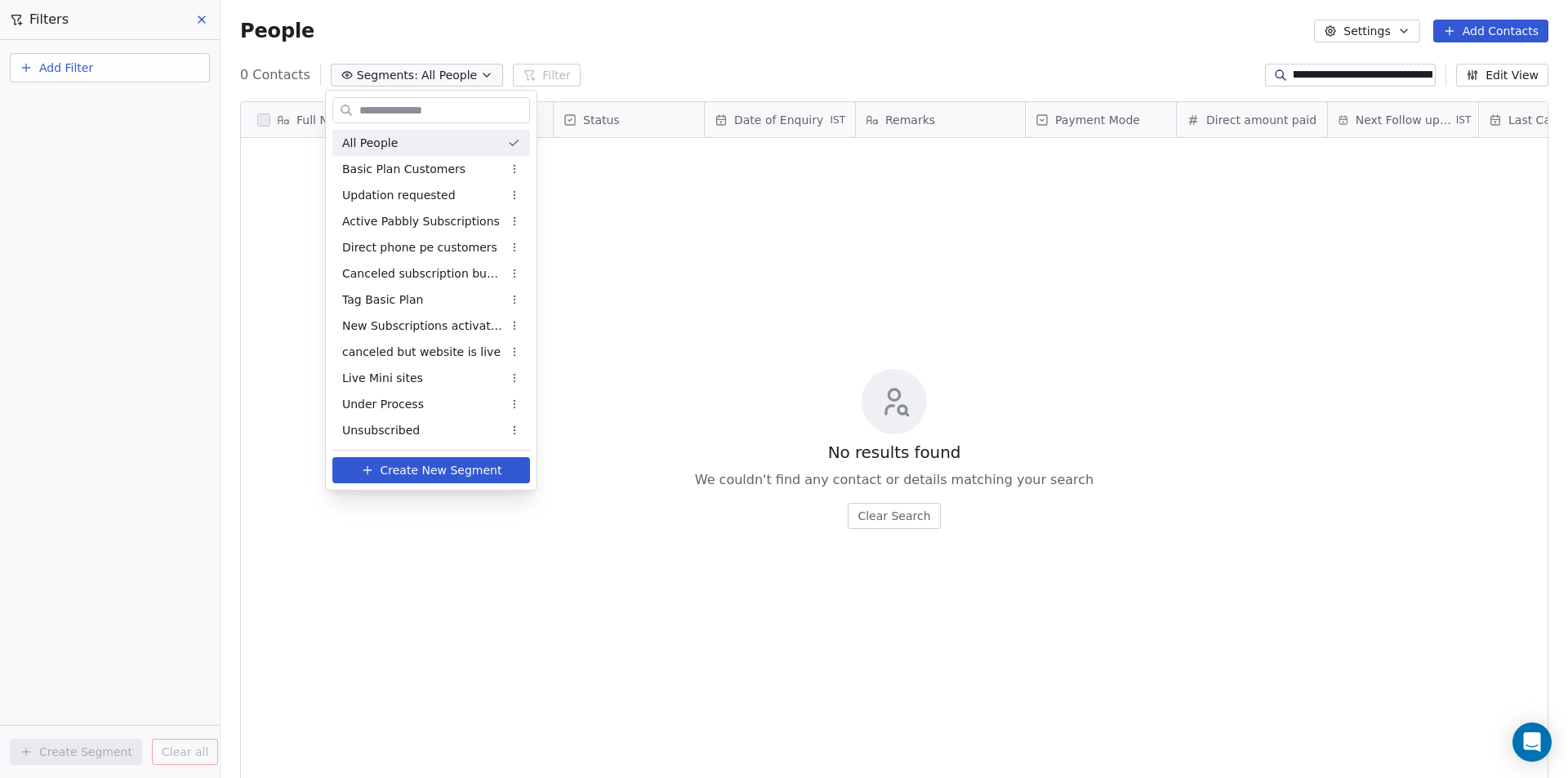
scroll to position [0, 0]
click at [404, 139] on div "All People" at bounding box center [431, 143] width 198 height 27
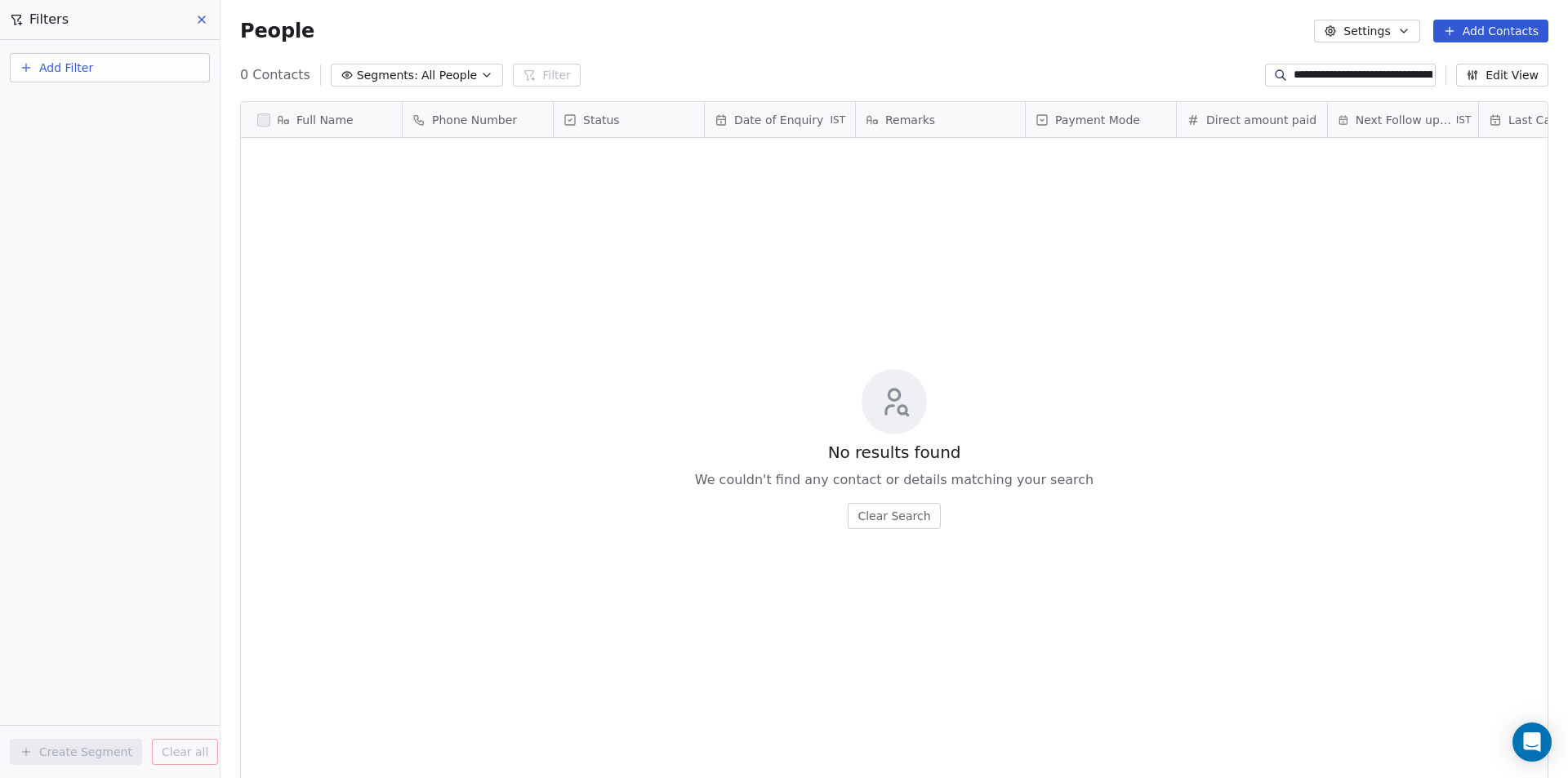
click at [1320, 81] on input "**********" at bounding box center [1363, 74] width 139 height 16
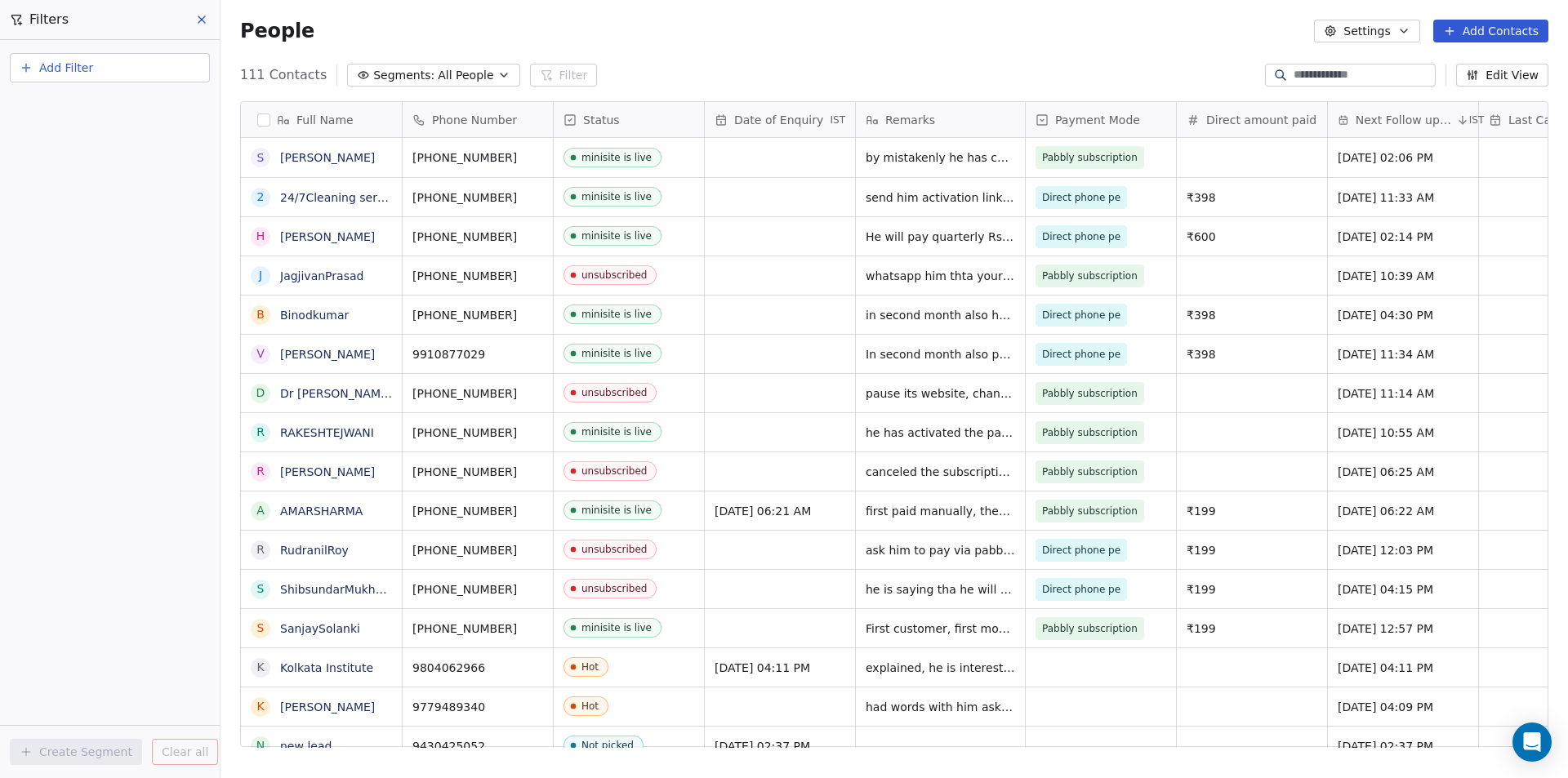
click at [631, 23] on div "People Settings Add Contacts" at bounding box center [894, 31] width 1308 height 23
click at [877, 52] on div "People Settings Add Contacts" at bounding box center [894, 31] width 1347 height 62
click at [1102, 34] on div "People Settings Add Contacts" at bounding box center [894, 31] width 1308 height 23
click at [1313, 79] on input at bounding box center [1363, 74] width 139 height 16
paste input "**********"
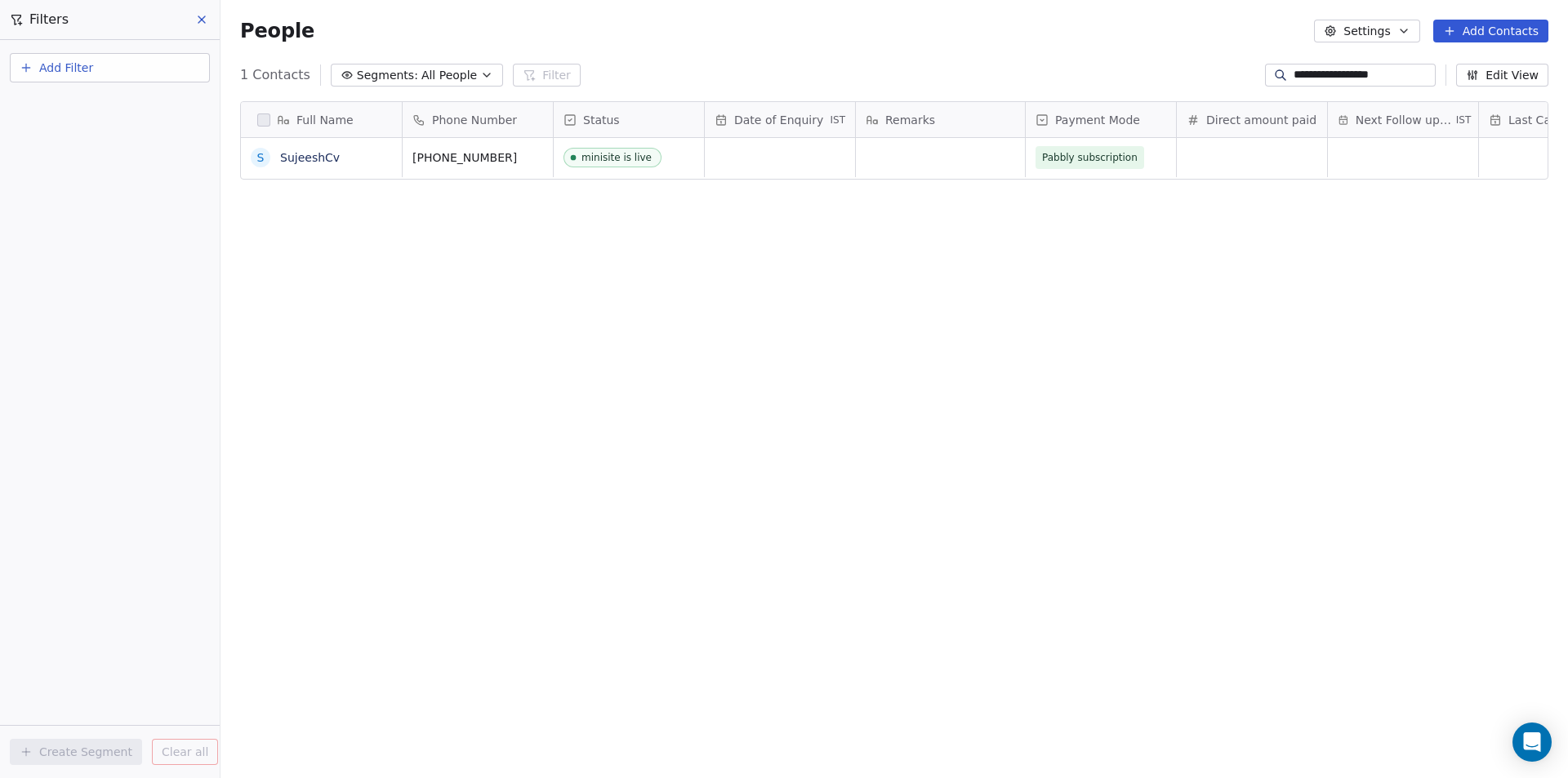
scroll to position [672, 1335]
type input "**********"
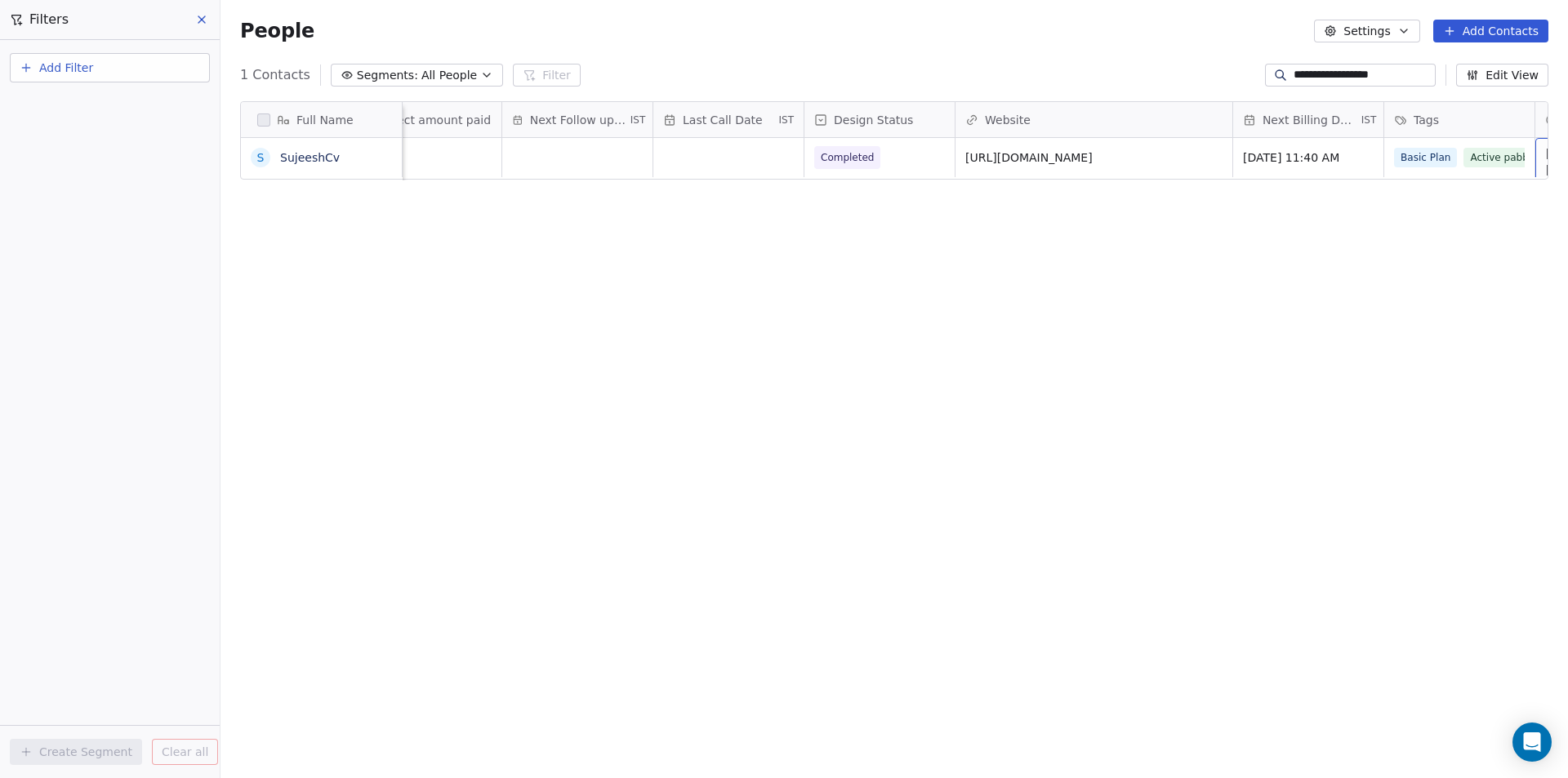
scroll to position [0, 977]
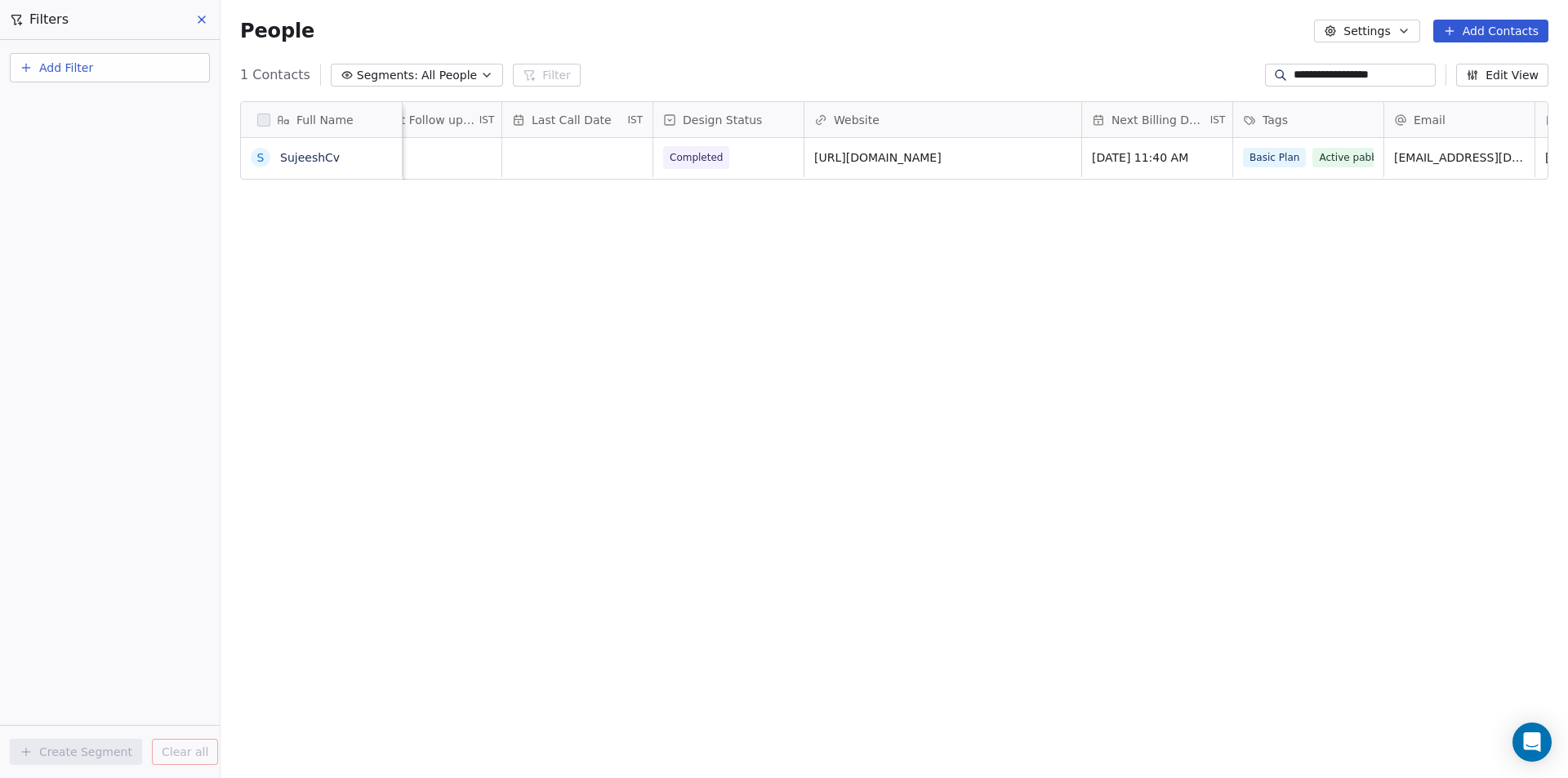
click at [699, 52] on div "People Settings Add Contacts" at bounding box center [894, 31] width 1347 height 62
drag, startPoint x: 886, startPoint y: 28, endPoint x: 851, endPoint y: 20, distance: 35.9
click at [885, 28] on div "People Settings Add Contacts" at bounding box center [894, 31] width 1308 height 23
click at [202, 21] on icon at bounding box center [201, 19] width 13 height 13
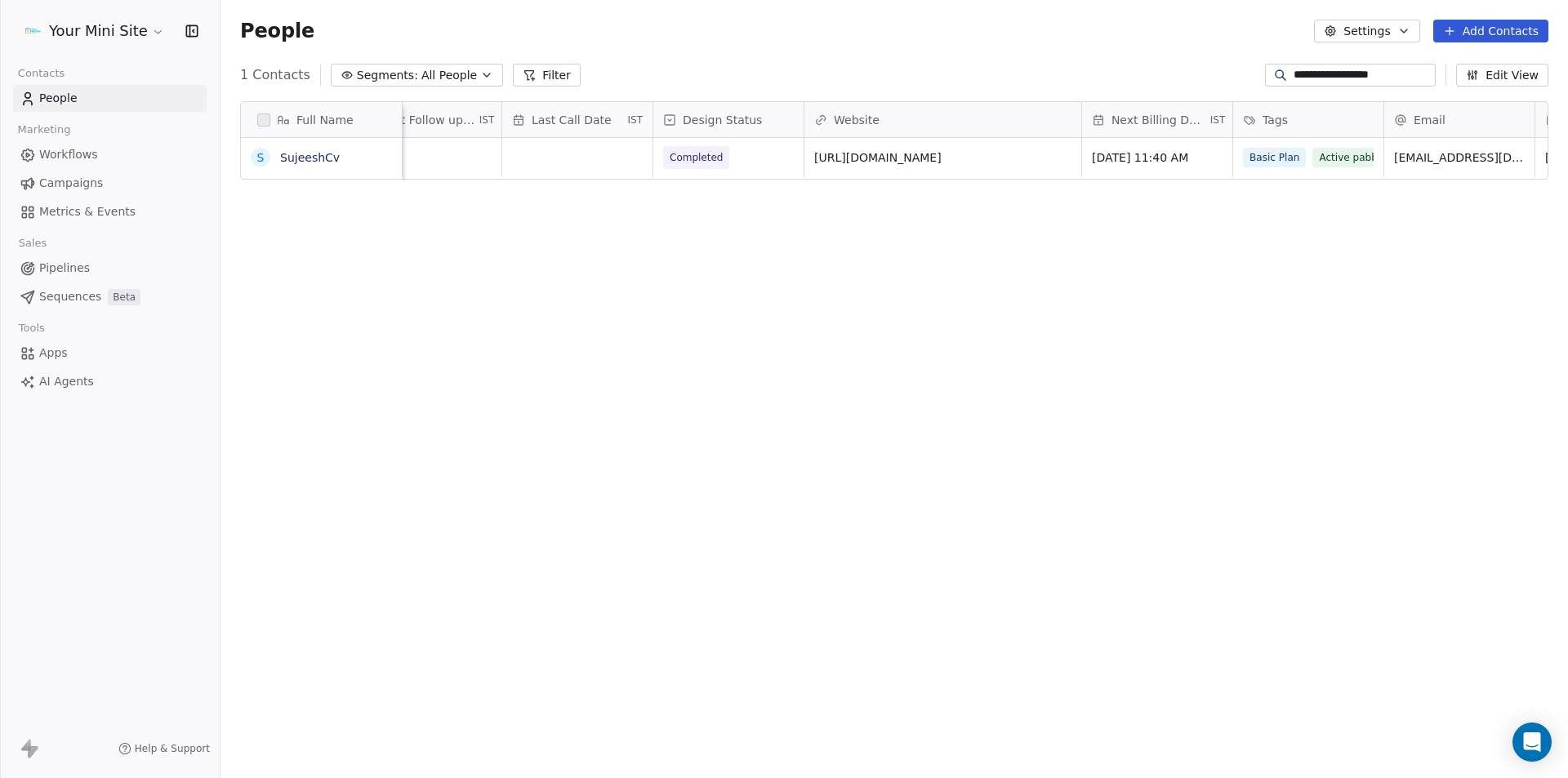
click at [140, 33] on html "**********" at bounding box center [784, 389] width 1568 height 778
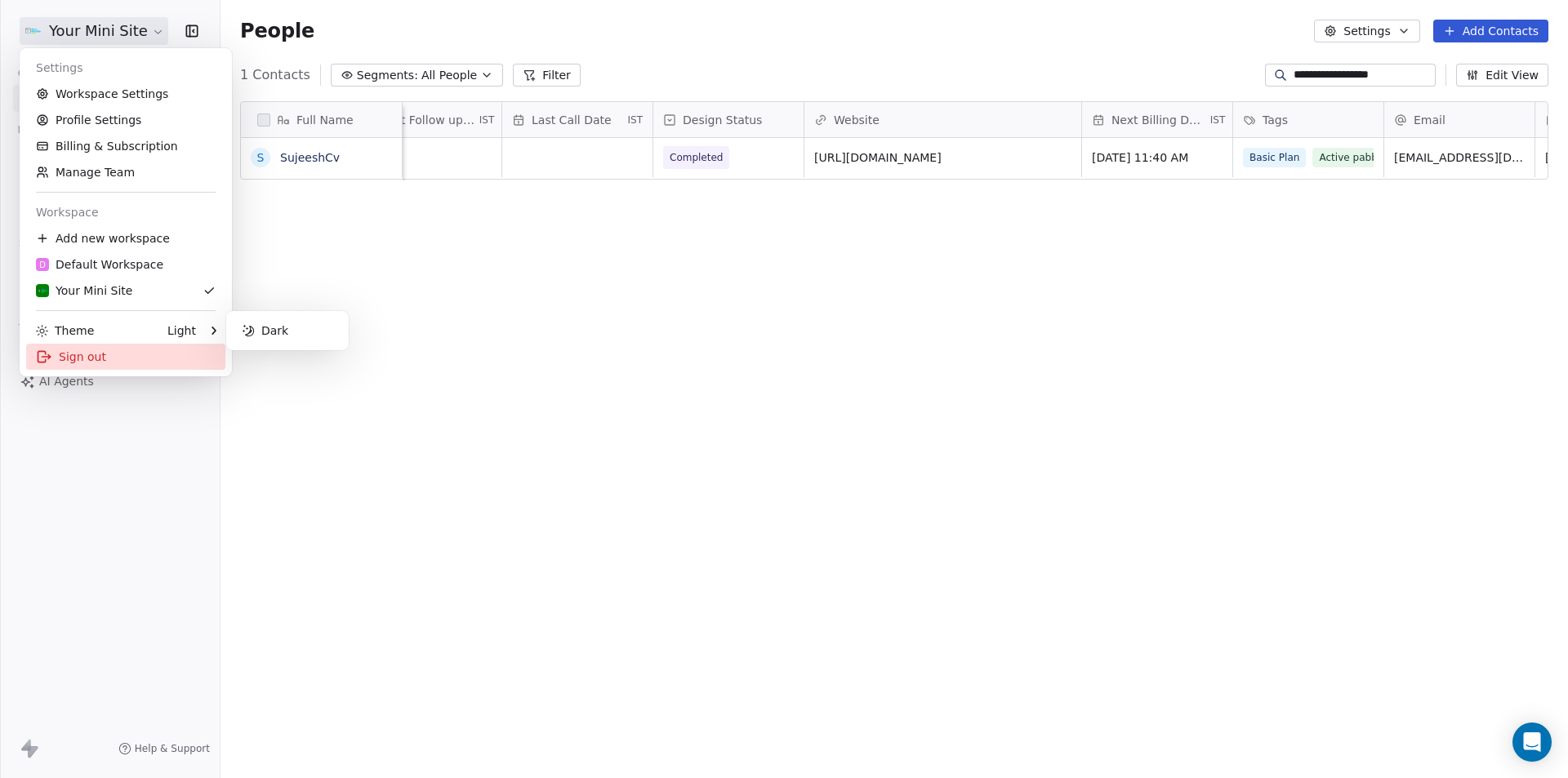
click at [68, 354] on div "Sign out" at bounding box center [126, 357] width 199 height 27
